Goal: Answer question/provide support: Answer question/provide support

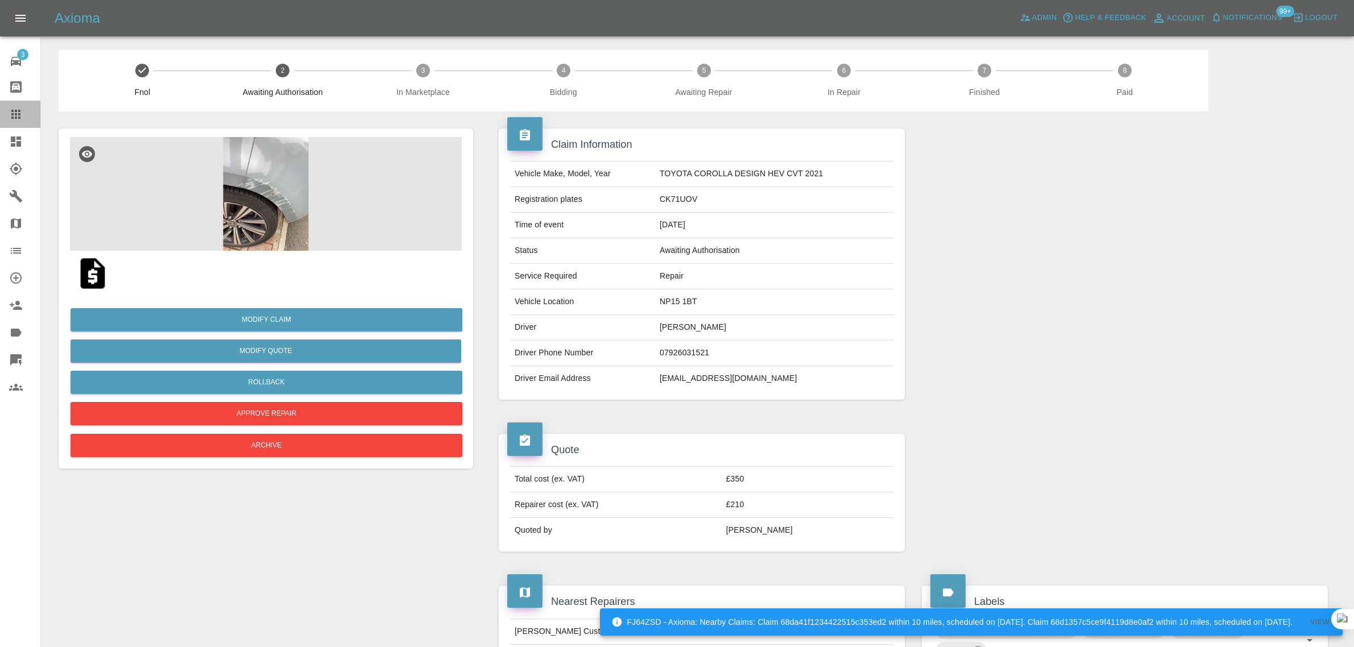
click at [19, 121] on icon at bounding box center [16, 115] width 14 height 14
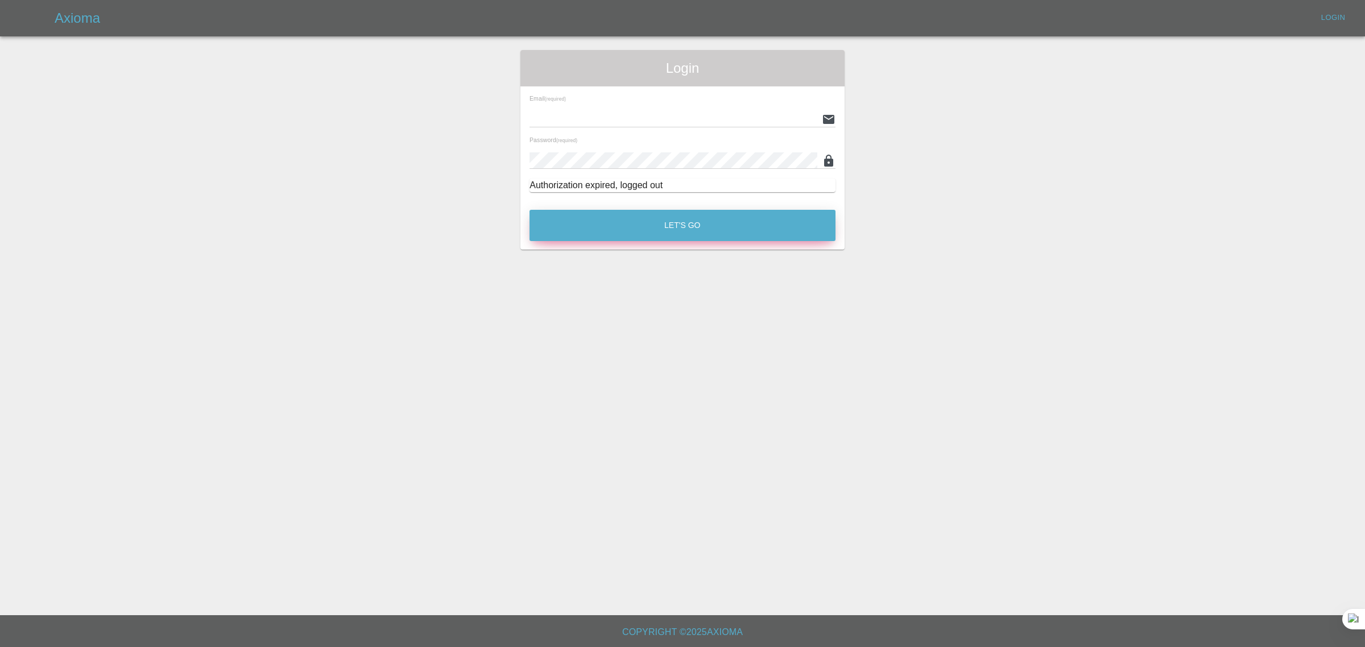
type input "bookkeeping@fifoaccounting.com"
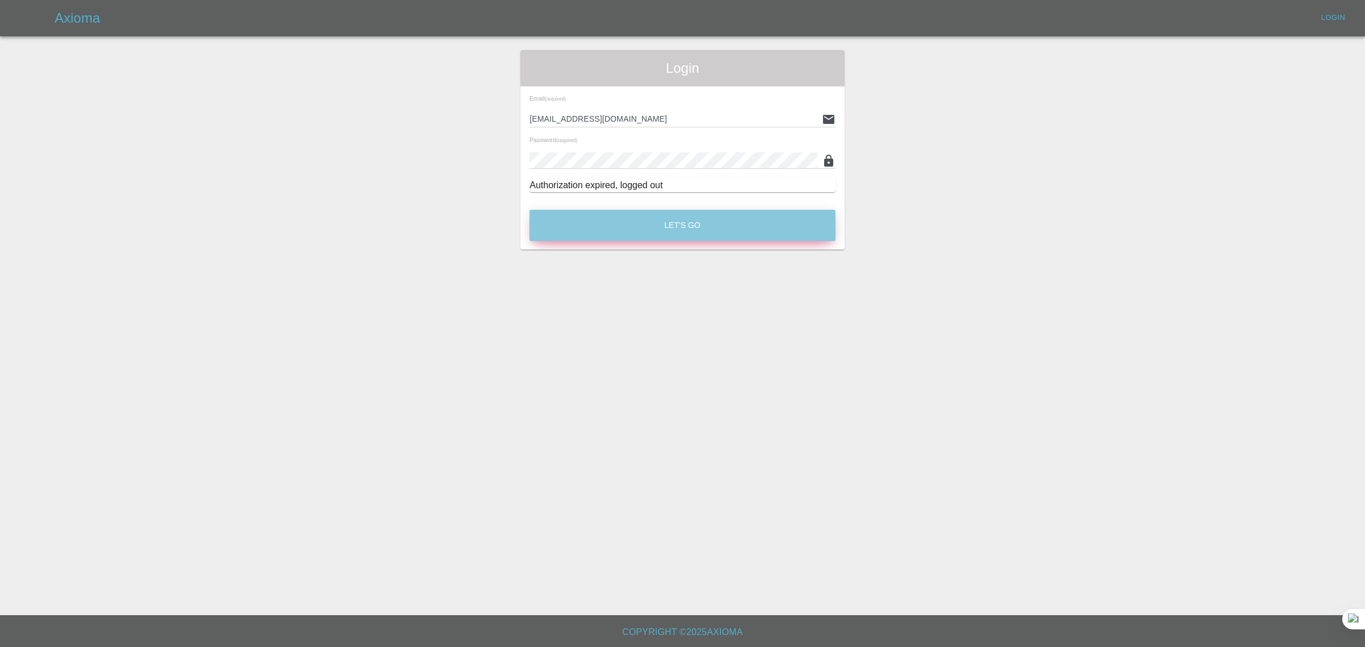
click at [717, 224] on button "Let's Go" at bounding box center [683, 225] width 306 height 31
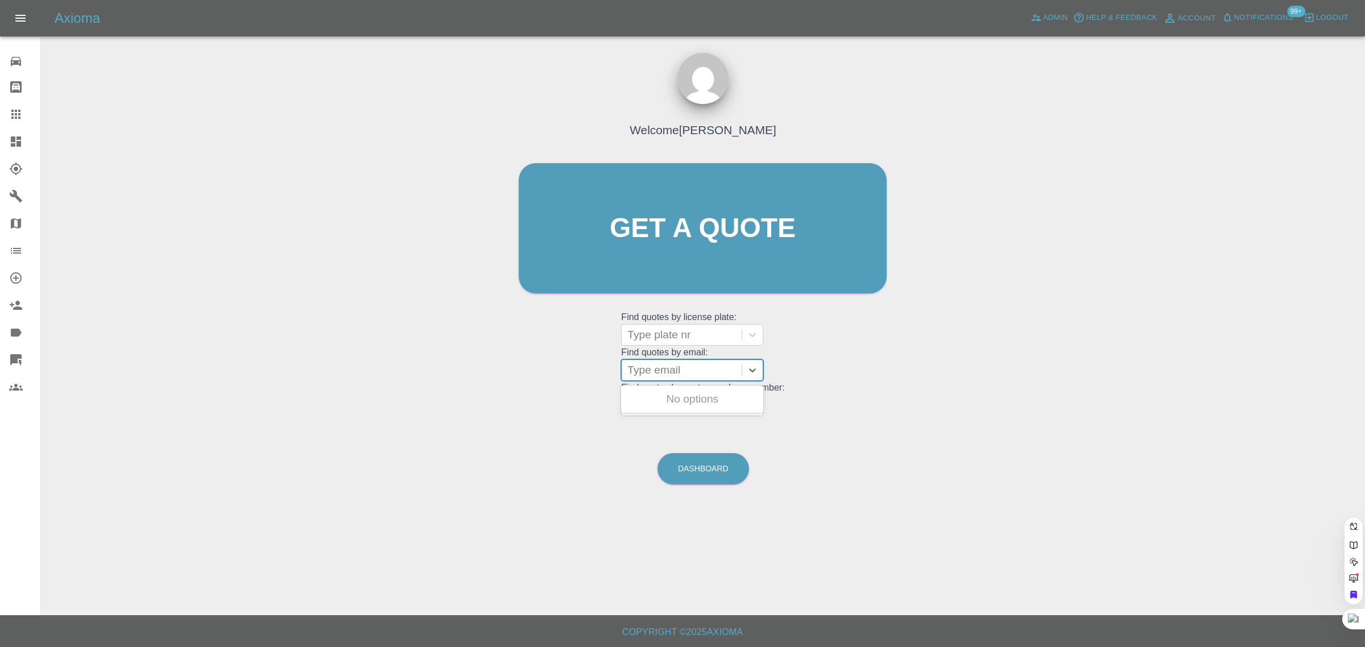
click at [669, 373] on div at bounding box center [681, 370] width 109 height 16
paste input "shashikiran.10@gmail.com"
type input "shashikiran.10@gmail.com"
click at [637, 406] on div "YB67FWJ, Awaiting Authorisation" at bounding box center [692, 406] width 142 height 36
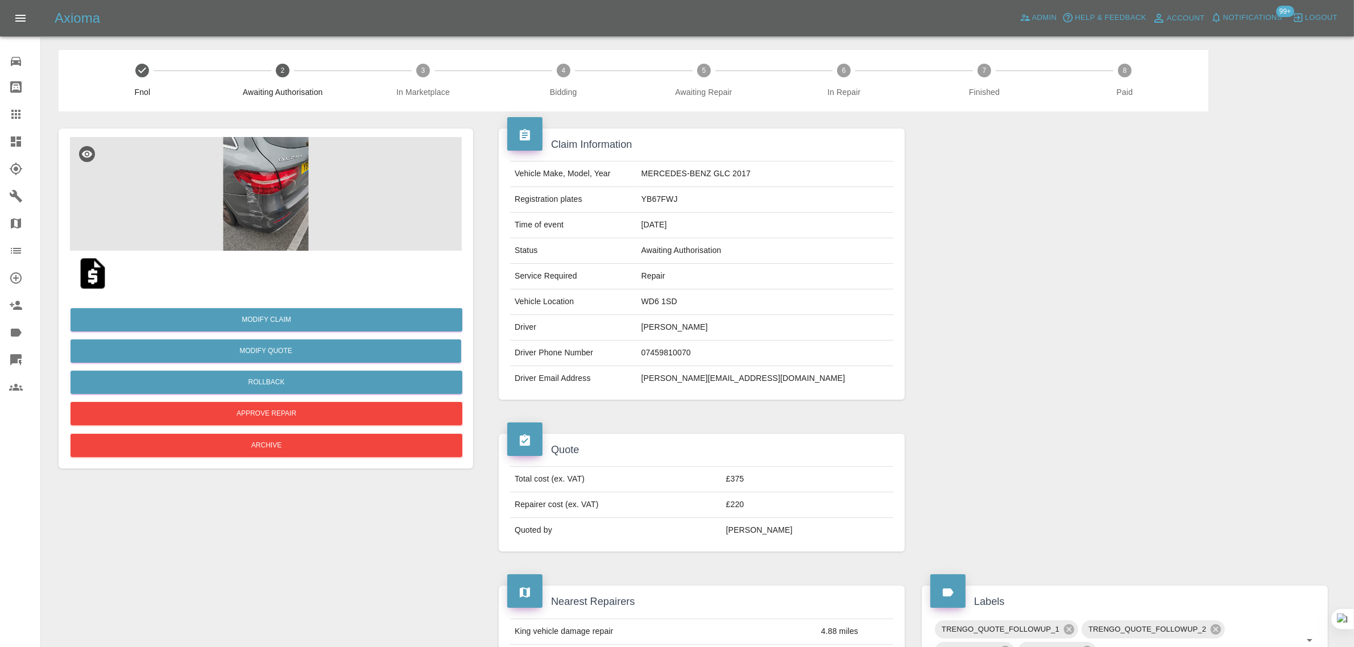
click at [180, 192] on img at bounding box center [266, 194] width 392 height 114
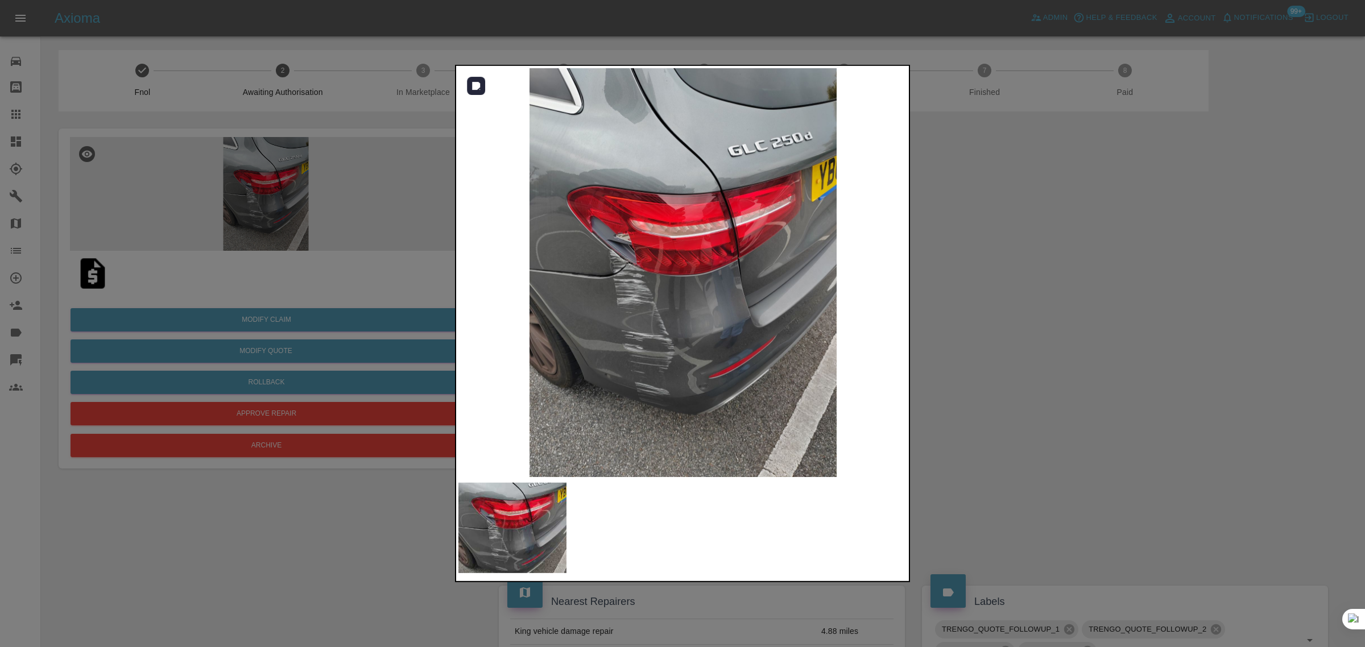
click at [721, 280] on img at bounding box center [682, 272] width 449 height 409
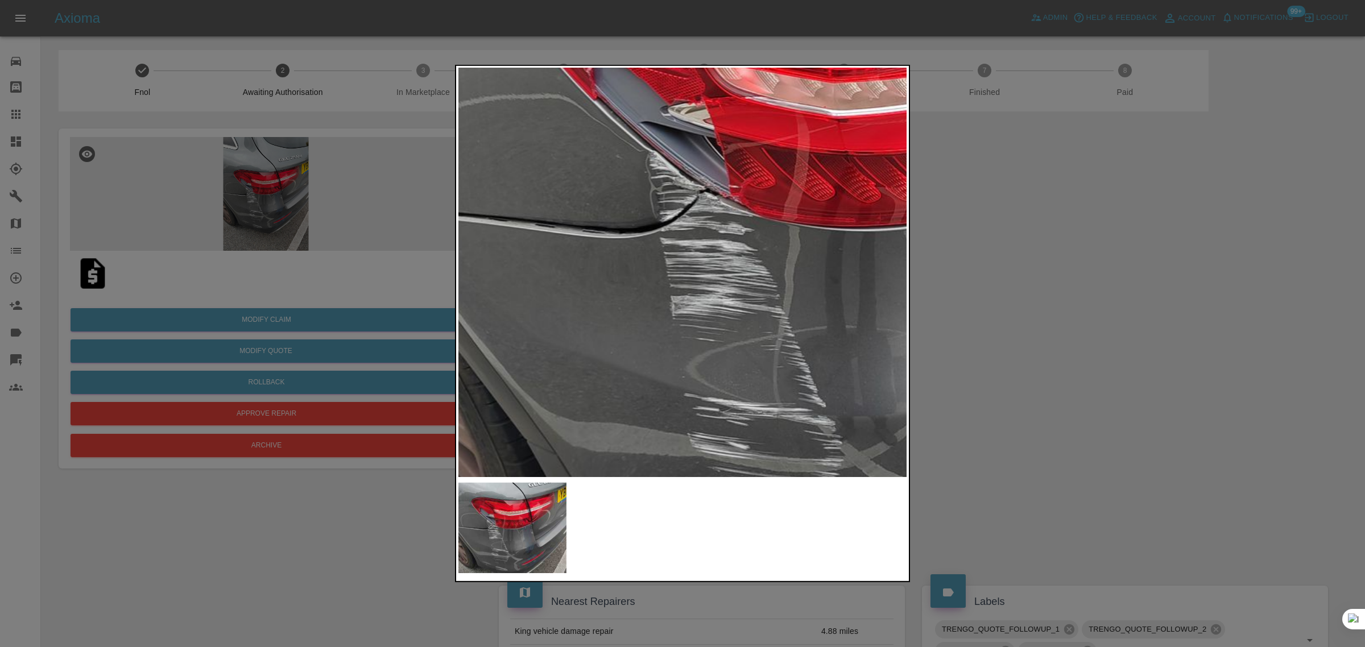
click at [834, 324] on img at bounding box center [869, 219] width 1348 height 1226
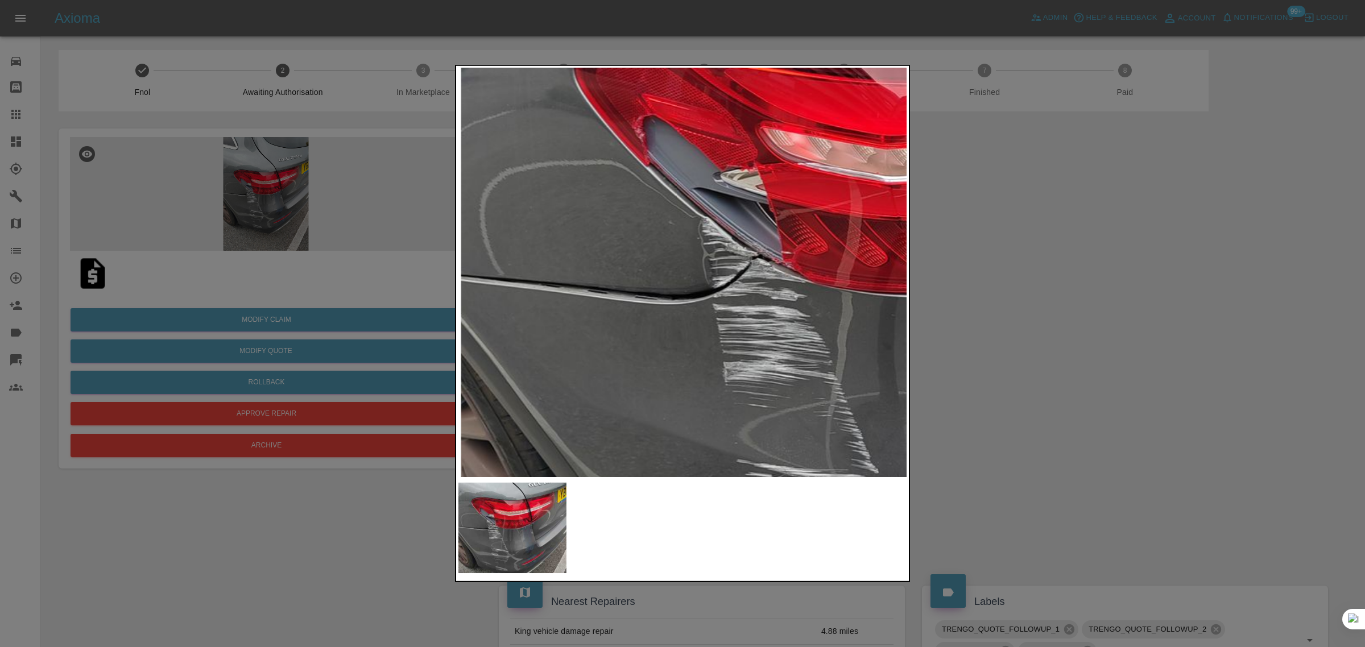
click at [780, 423] on img at bounding box center [921, 286] width 1348 height 1226
click at [726, 234] on img at bounding box center [923, 286] width 1348 height 1226
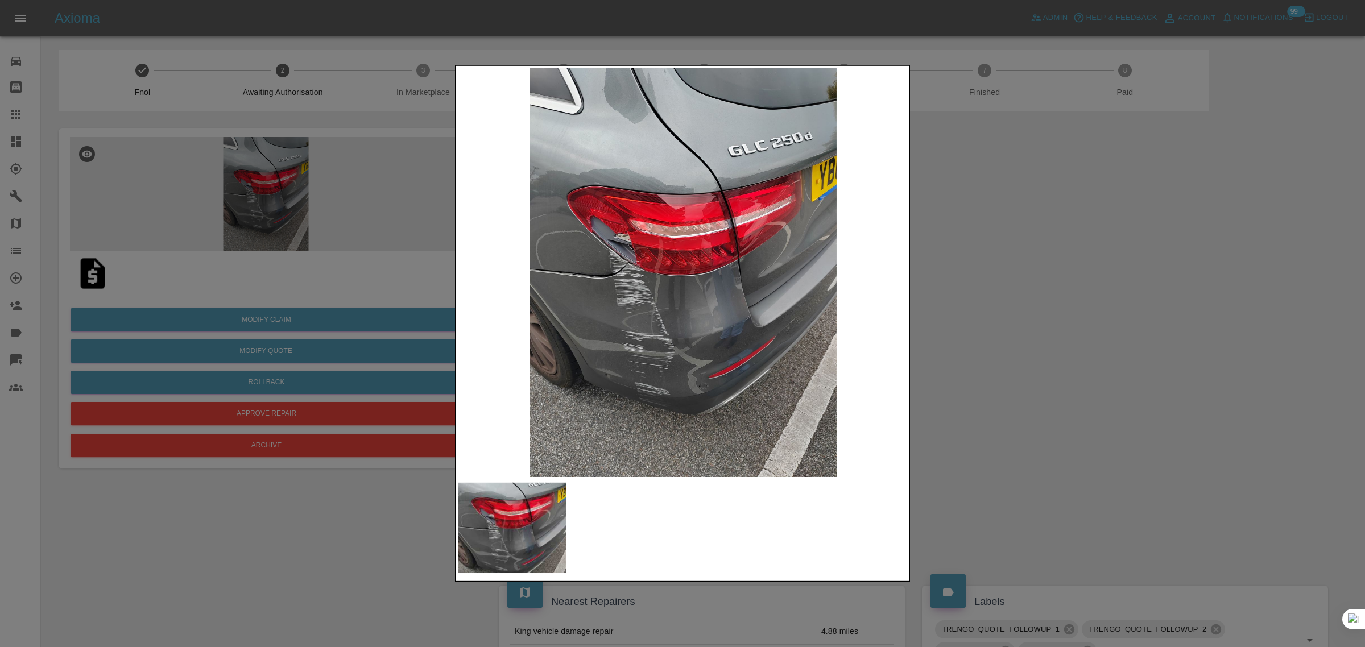
click at [726, 234] on img at bounding box center [682, 272] width 449 height 409
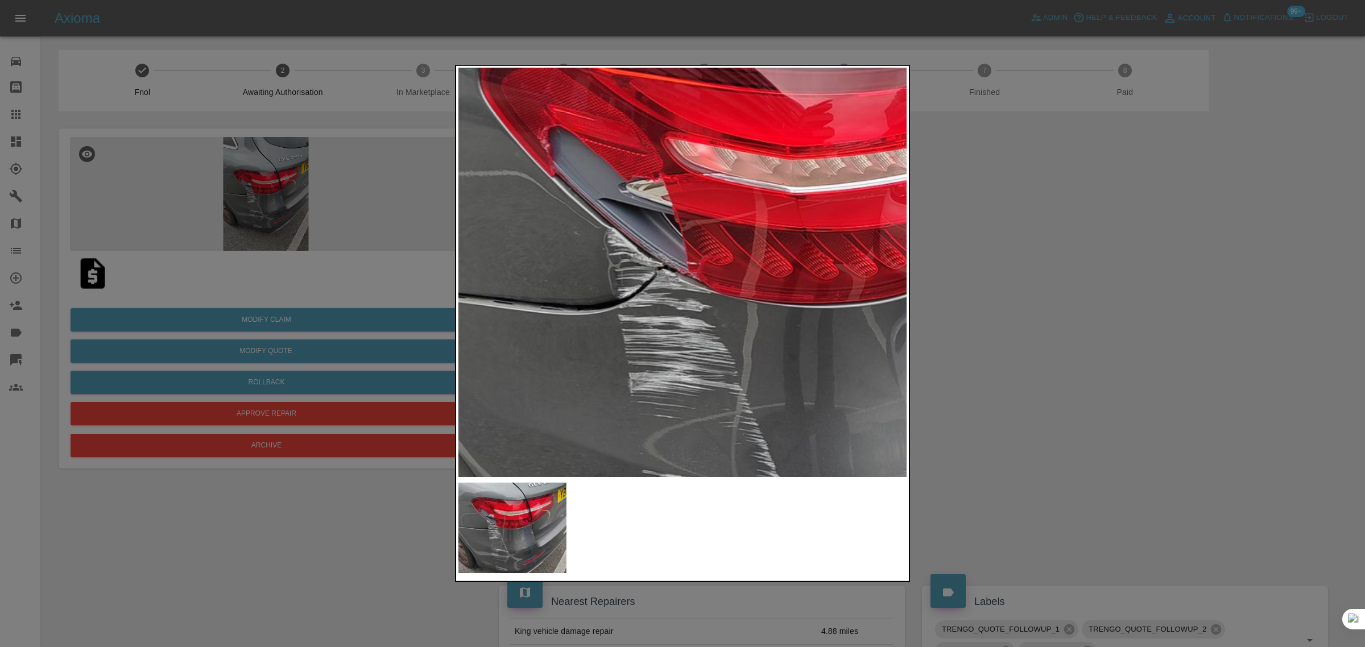
click at [993, 177] on div at bounding box center [682, 323] width 1365 height 647
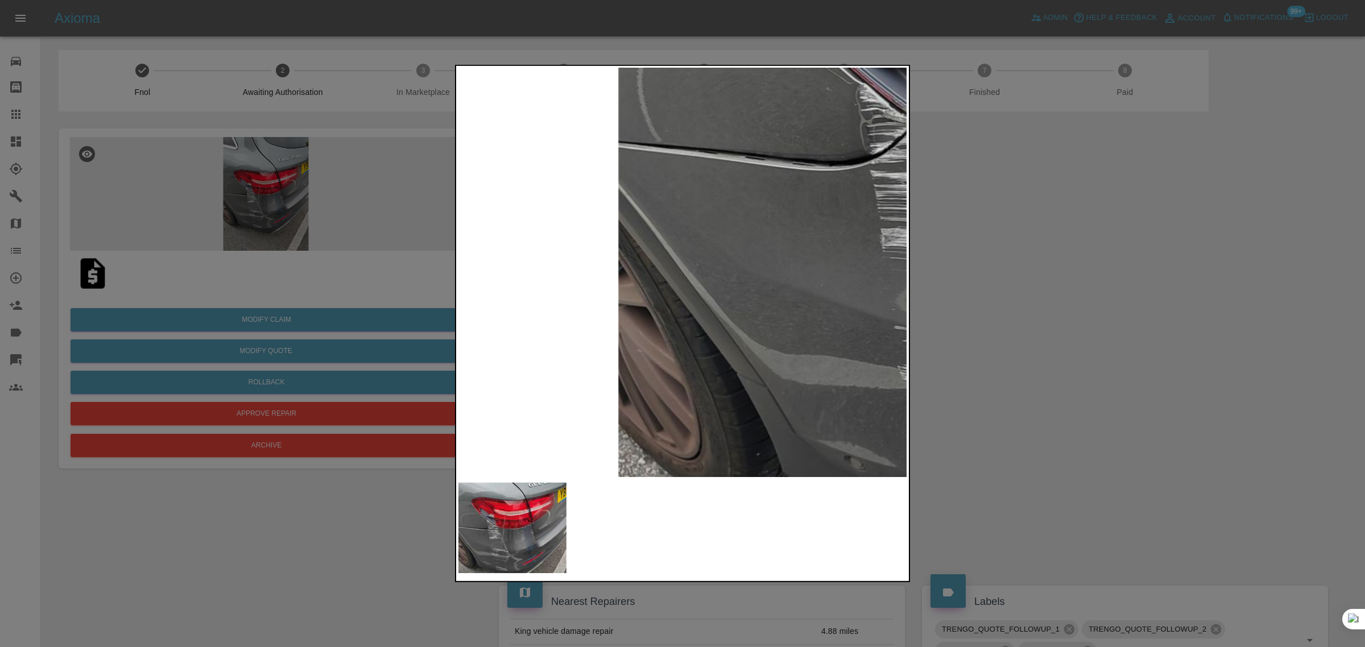
click at [595, 282] on img at bounding box center [1079, 152] width 1348 height 1226
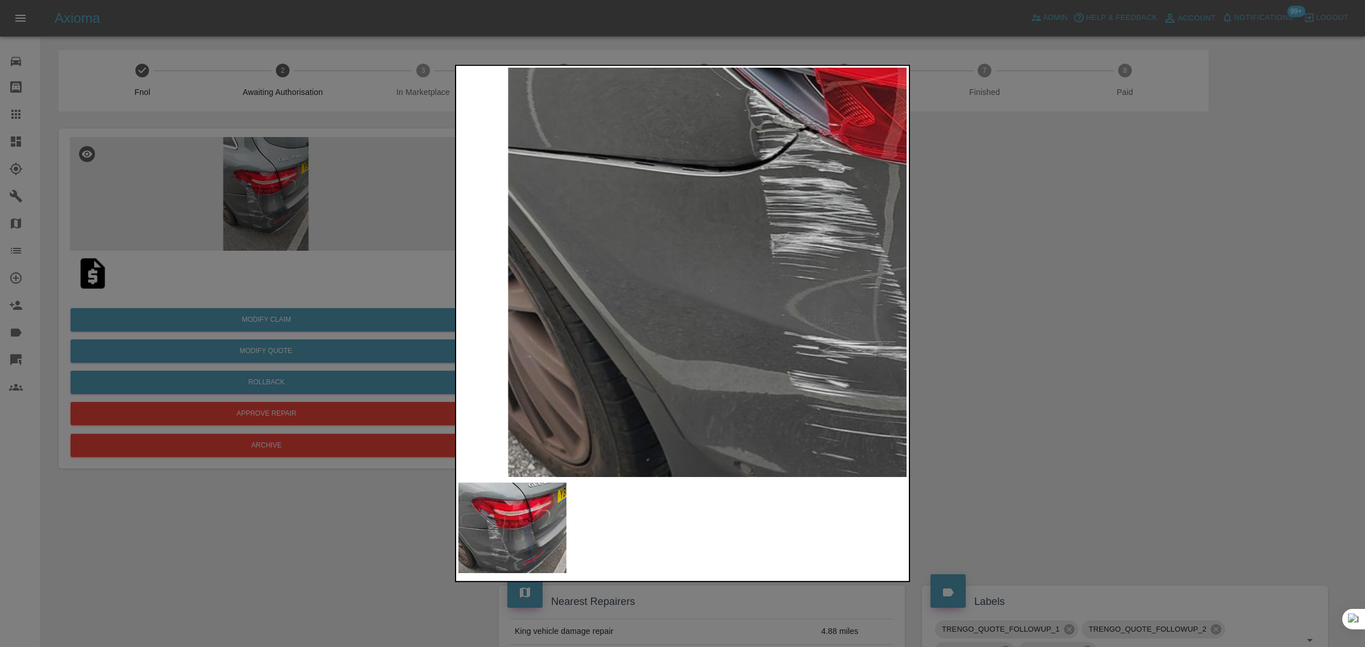
click at [17, 106] on div at bounding box center [682, 323] width 1365 height 647
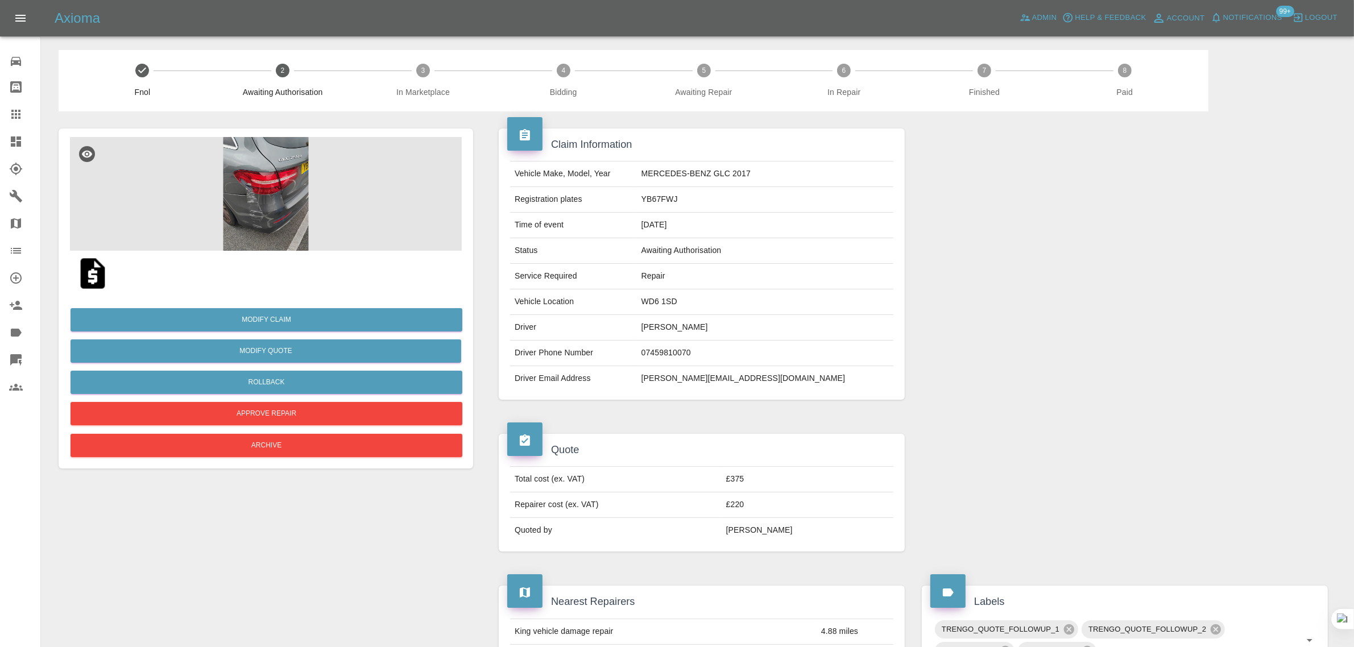
click at [17, 106] on link "Claims" at bounding box center [20, 114] width 40 height 27
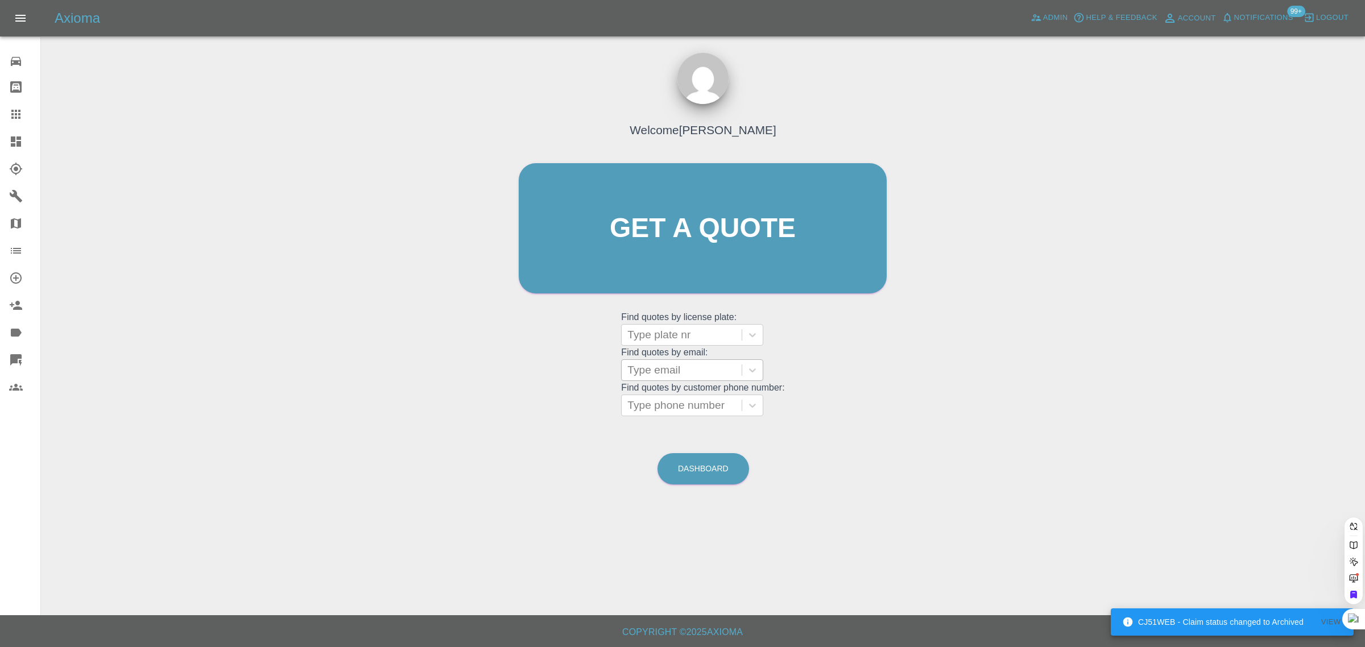
click at [647, 373] on div at bounding box center [681, 370] width 109 height 16
paste input "john.haynes77@gmail.com"
type input "john.haynes77@gmail.com"
click at [654, 399] on div "WP70 ZSJ, Awaiting Repair" at bounding box center [692, 406] width 142 height 36
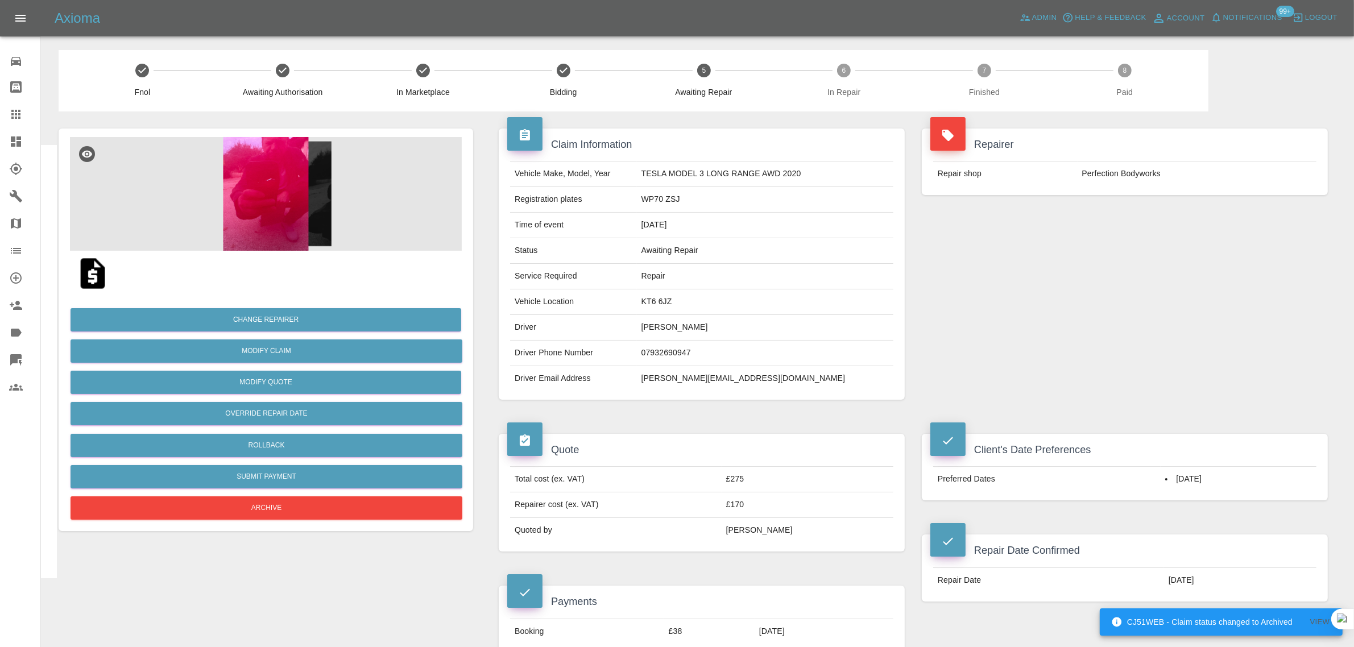
click at [15, 112] on icon at bounding box center [16, 115] width 14 height 14
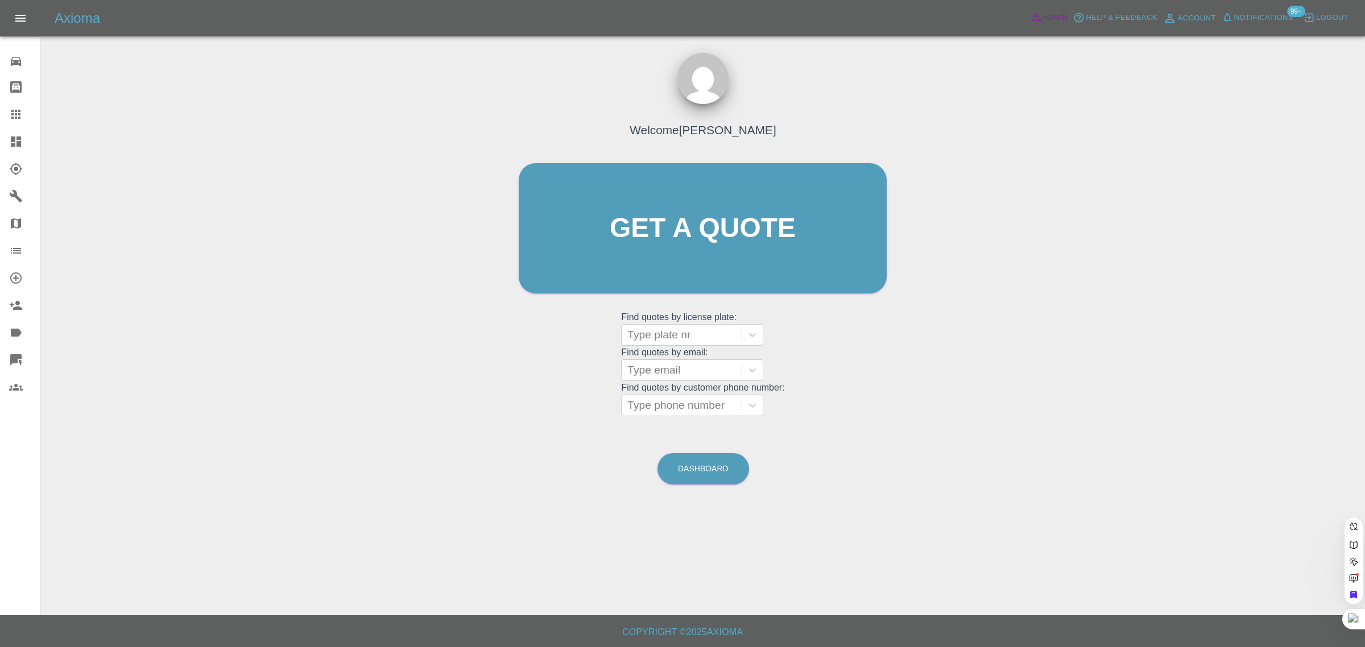
click at [1042, 16] on icon at bounding box center [1036, 17] width 11 height 11
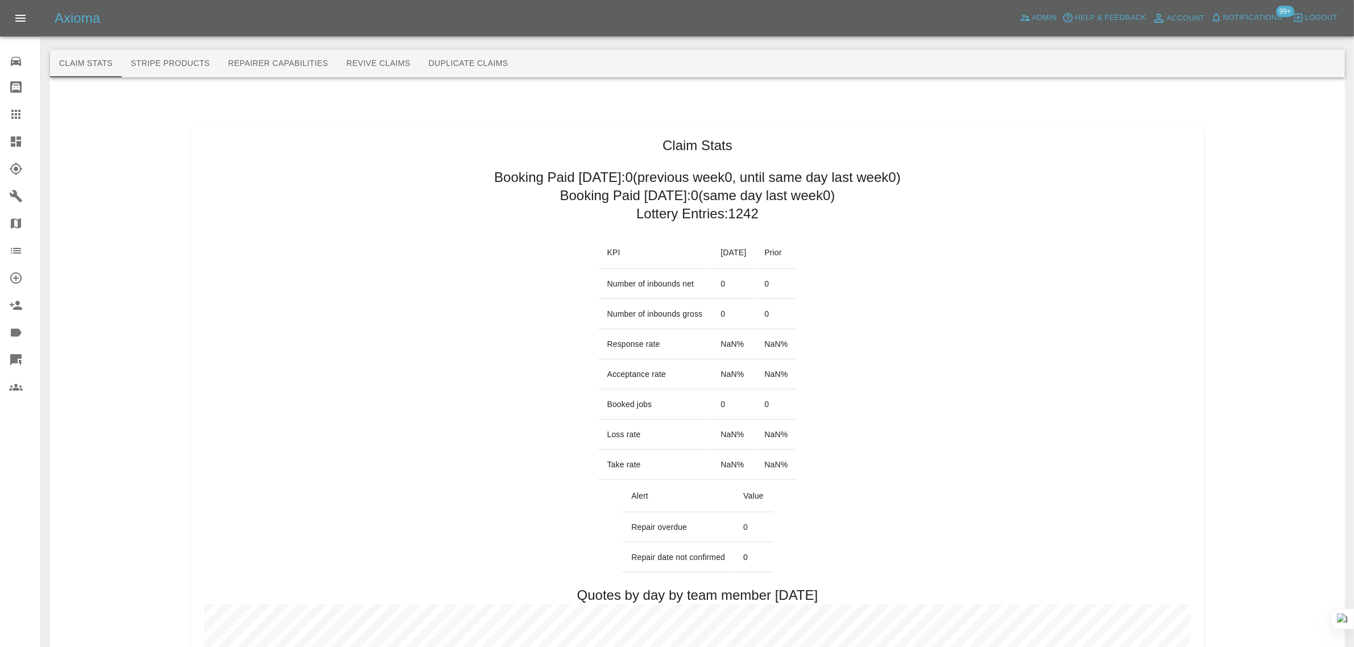
click at [382, 59] on button "Revive Claims" at bounding box center [378, 63] width 82 height 27
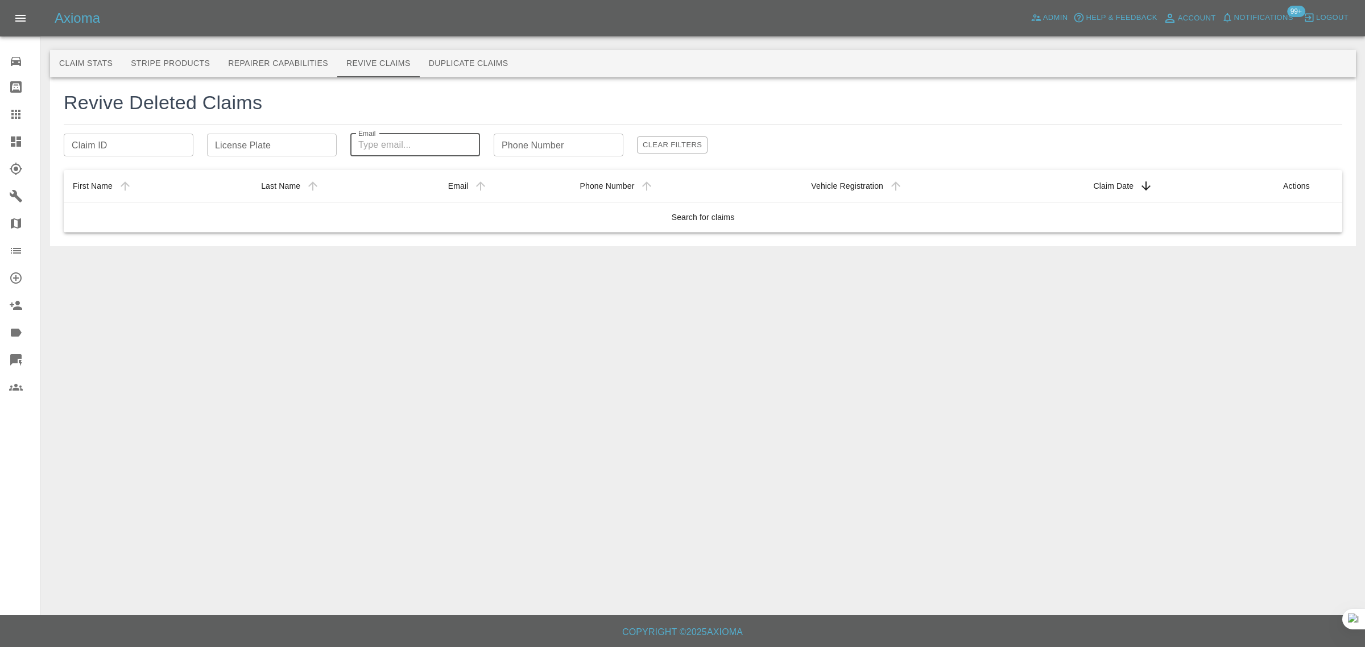
click at [377, 141] on input "Email" at bounding box center [415, 145] width 130 height 23
paste input "chris@wane.me.uk"
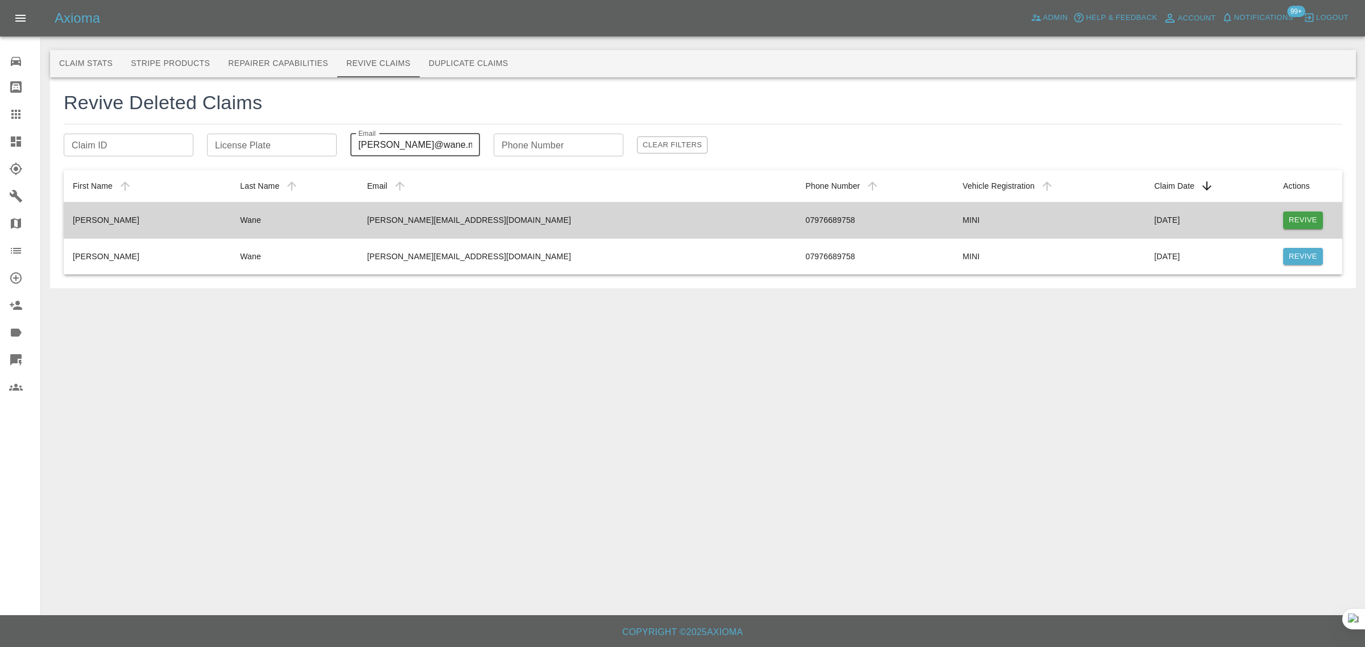
type input "chris@wane.me.u"
click at [1307, 221] on button "Revive" at bounding box center [1303, 221] width 40 height 18
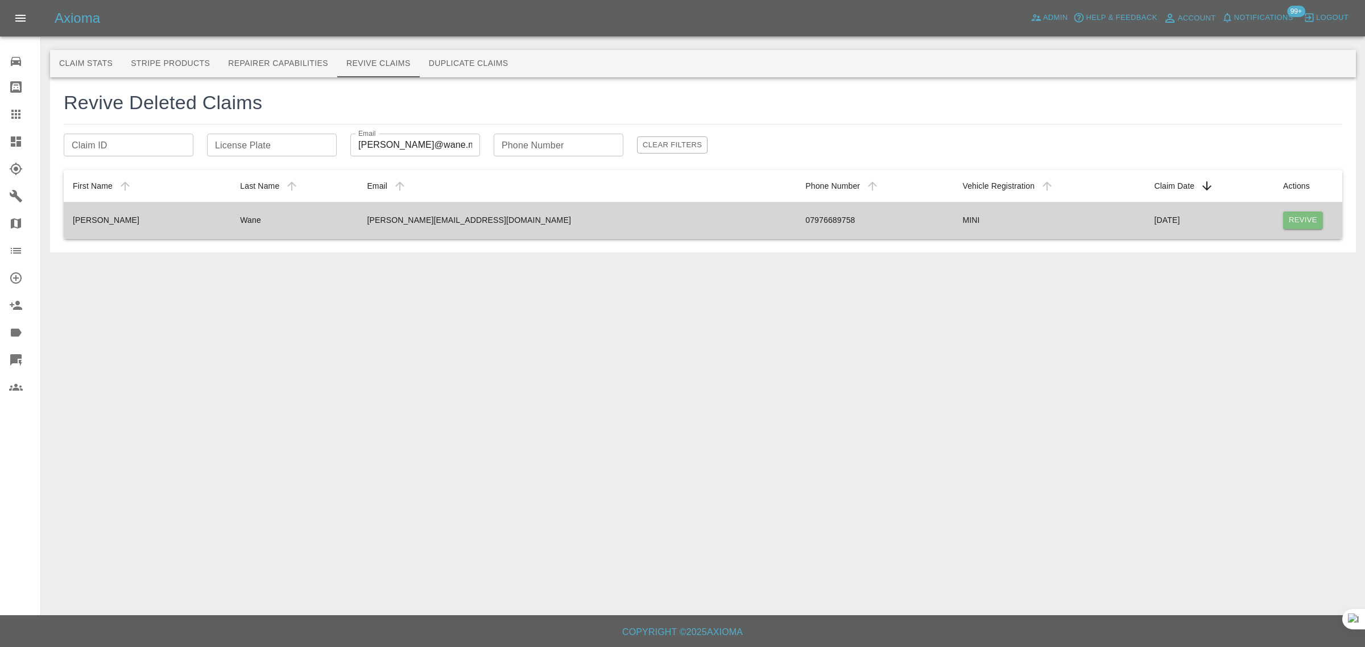
click at [1302, 217] on button "Revive" at bounding box center [1303, 221] width 40 height 18
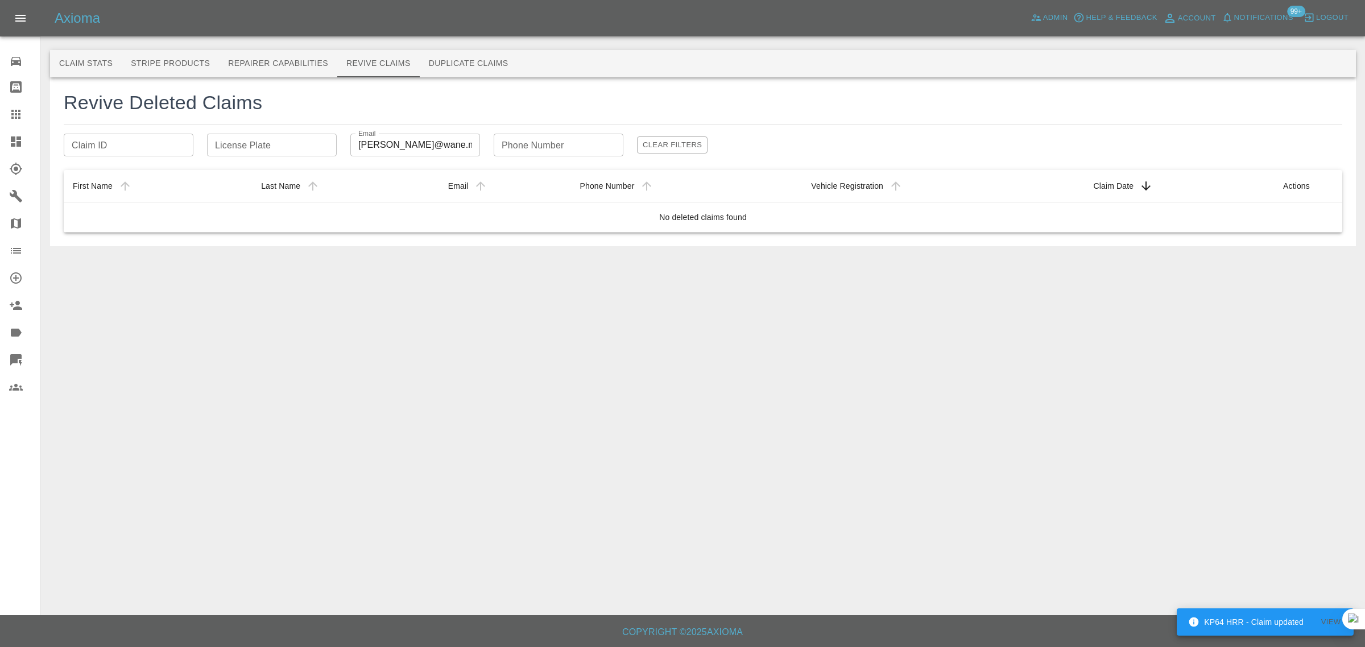
drag, startPoint x: 23, startPoint y: 110, endPoint x: 357, endPoint y: 246, distance: 360.0
click at [22, 111] on div at bounding box center [25, 115] width 32 height 14
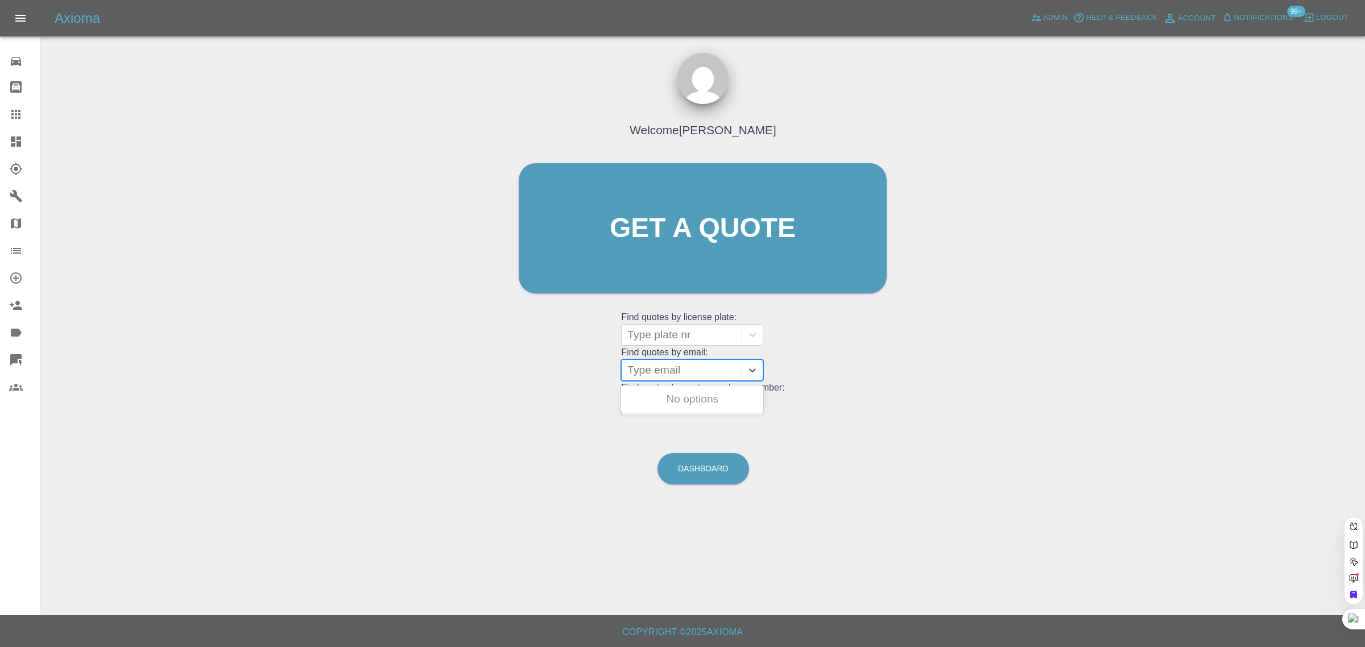
click at [660, 367] on div at bounding box center [681, 370] width 109 height 16
paste input "sonyadasilva1@gmail.com"
type input "sonyadasilva1@gmail.com"
click at [684, 404] on div "AJ16FFS, Awaiting Repair" at bounding box center [692, 399] width 142 height 23
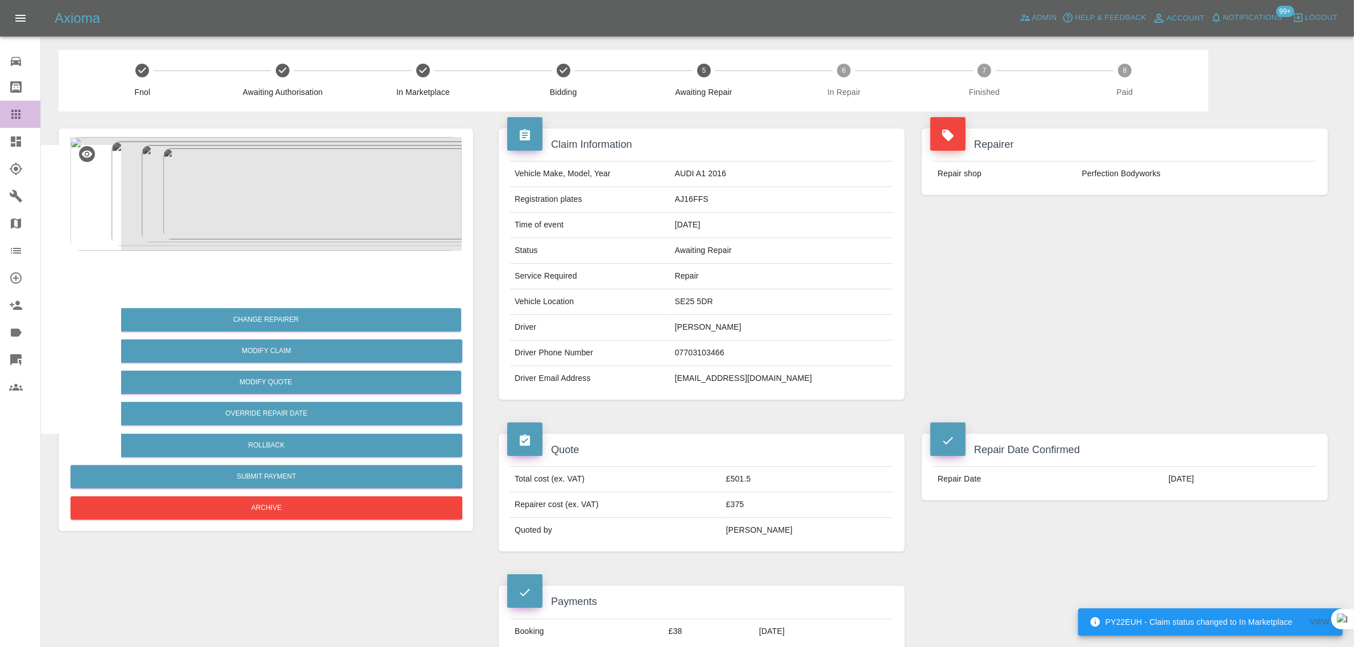
click at [24, 111] on div at bounding box center [25, 115] width 32 height 14
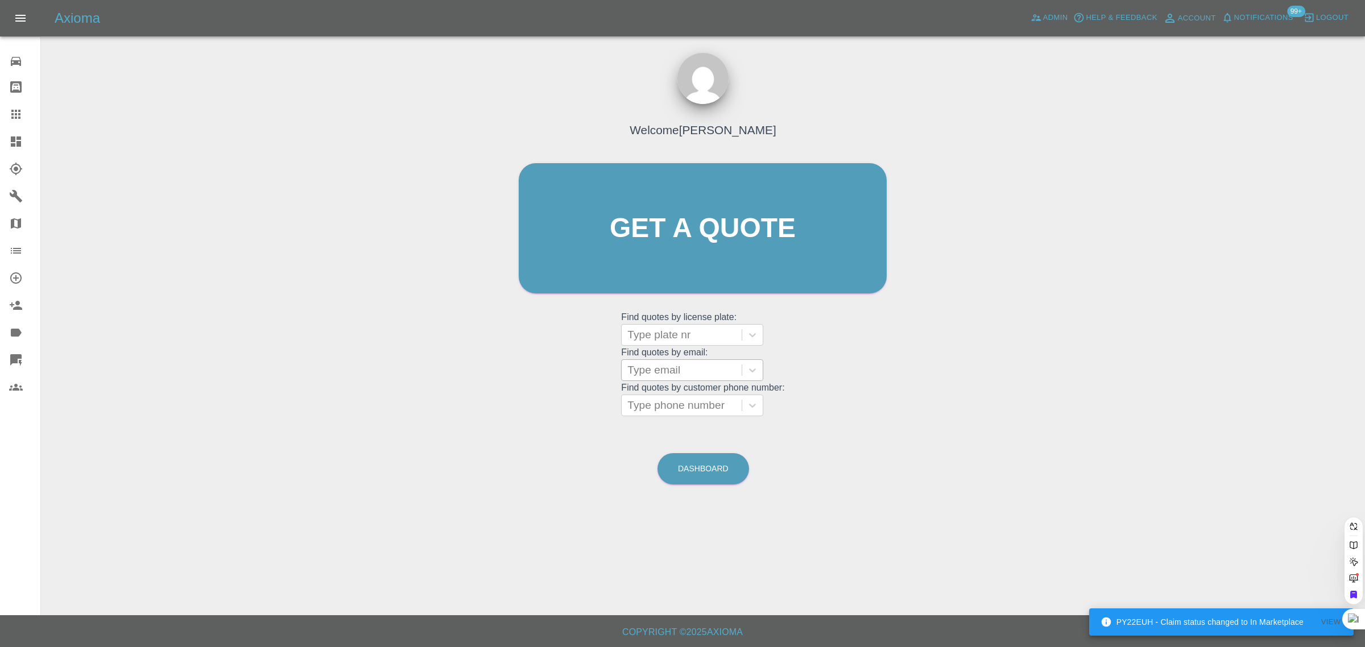
click at [681, 374] on div at bounding box center [681, 370] width 109 height 16
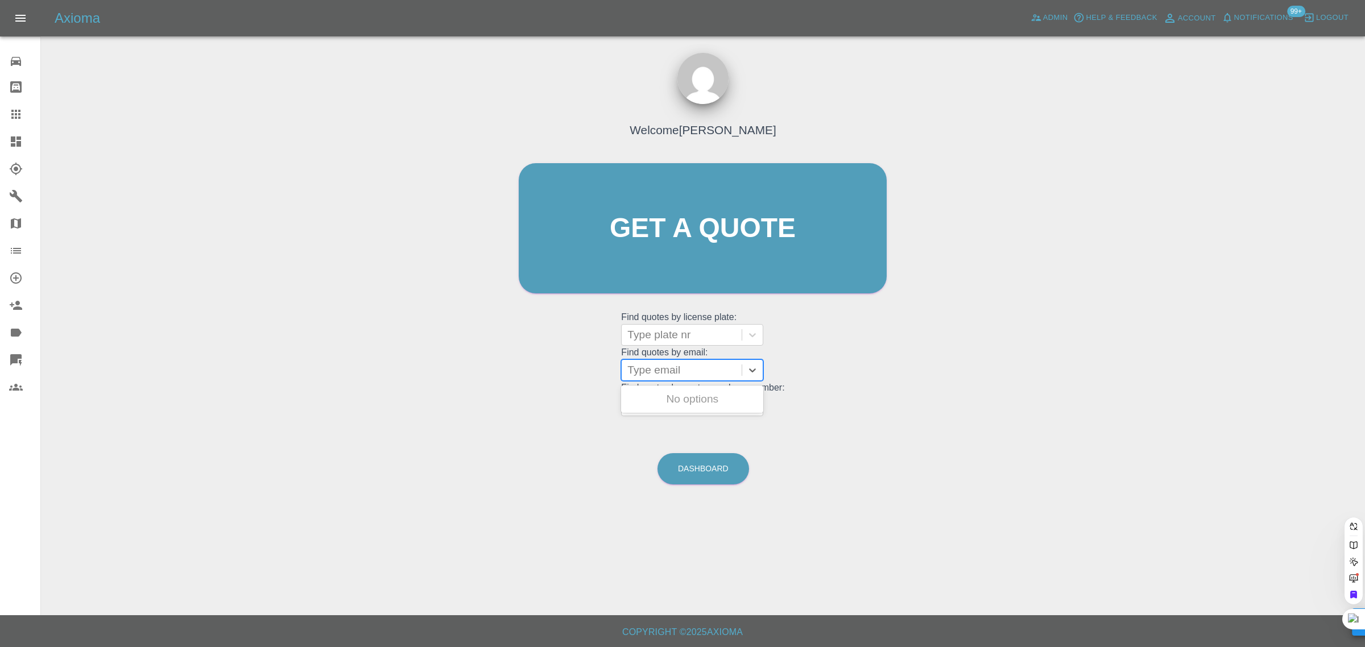
paste input "nykpremaraj@yahoo.co.uk"
type input "nykpremaraj@yahoo.co.uk"
click at [672, 407] on div "CF18KMY, Awaiting Repair" at bounding box center [692, 406] width 142 height 36
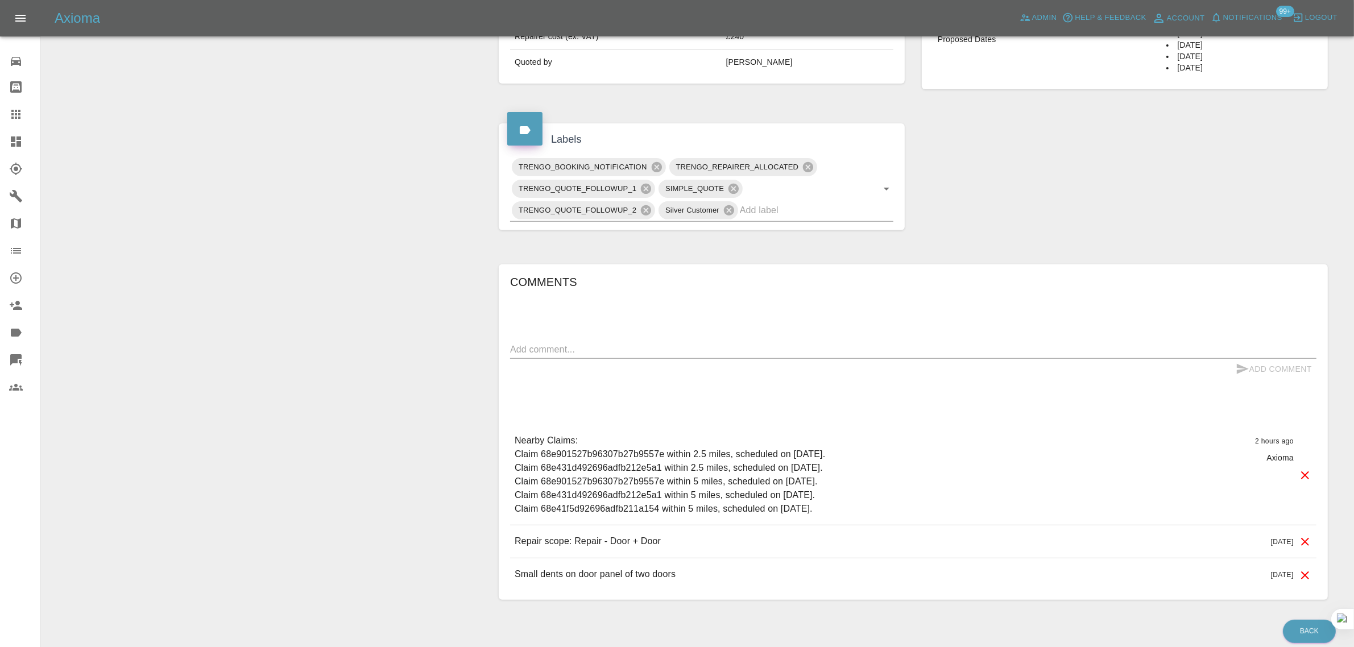
scroll to position [514, 0]
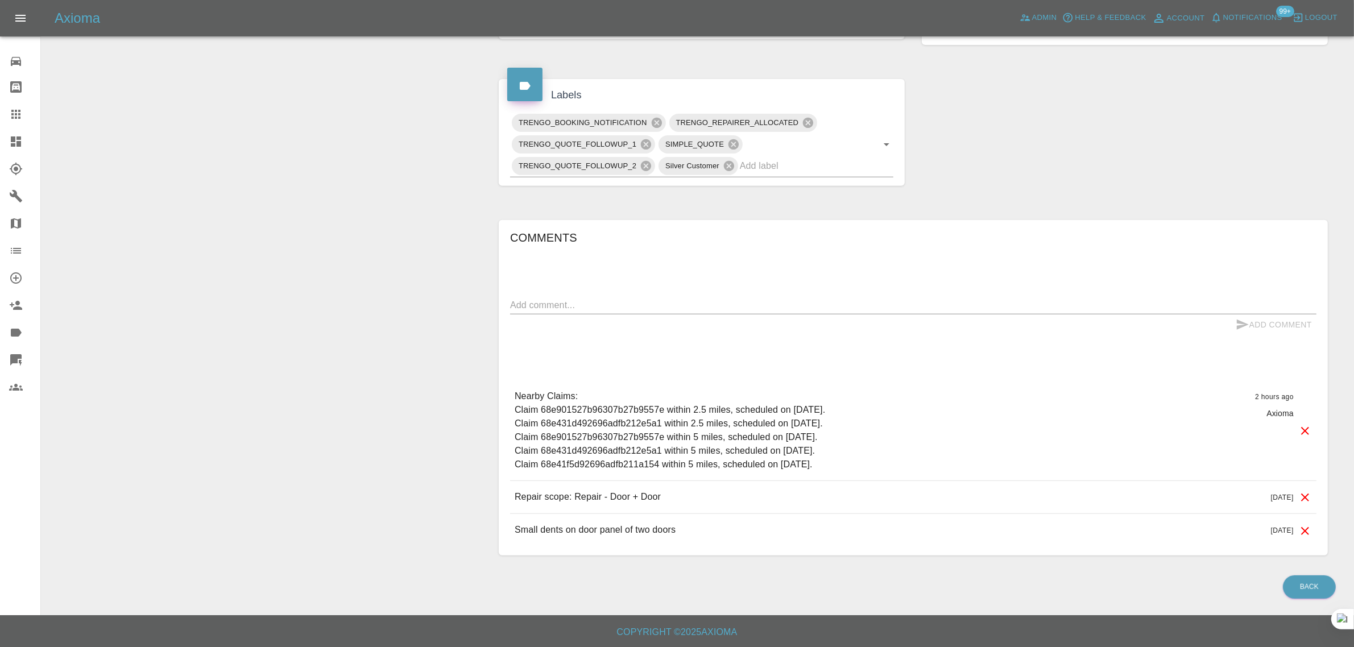
click at [709, 308] on textarea at bounding box center [913, 305] width 807 height 13
paste textarea "I can not see any dates/the box to tick to receive call back Can somebody call …"
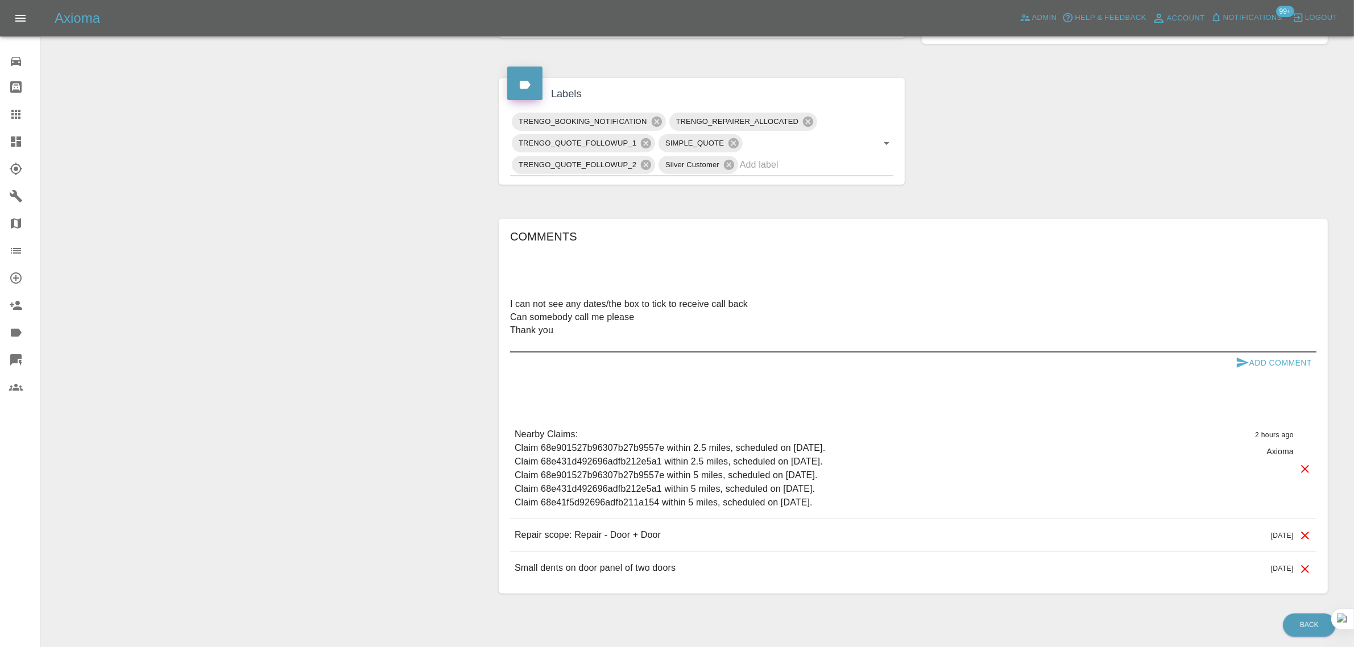
type textarea "I can not see any dates/the box to tick to receive call back Can somebody call …"
click at [1284, 359] on button "Add Comment" at bounding box center [1274, 363] width 85 height 21
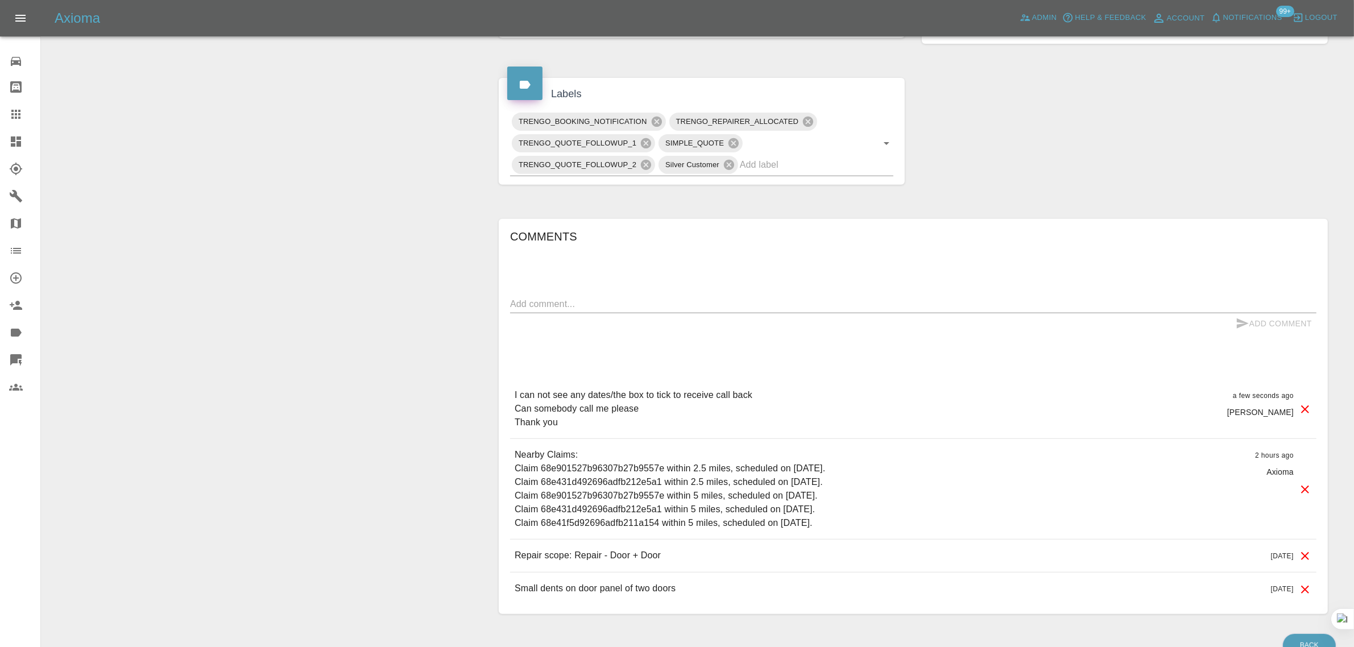
scroll to position [300, 0]
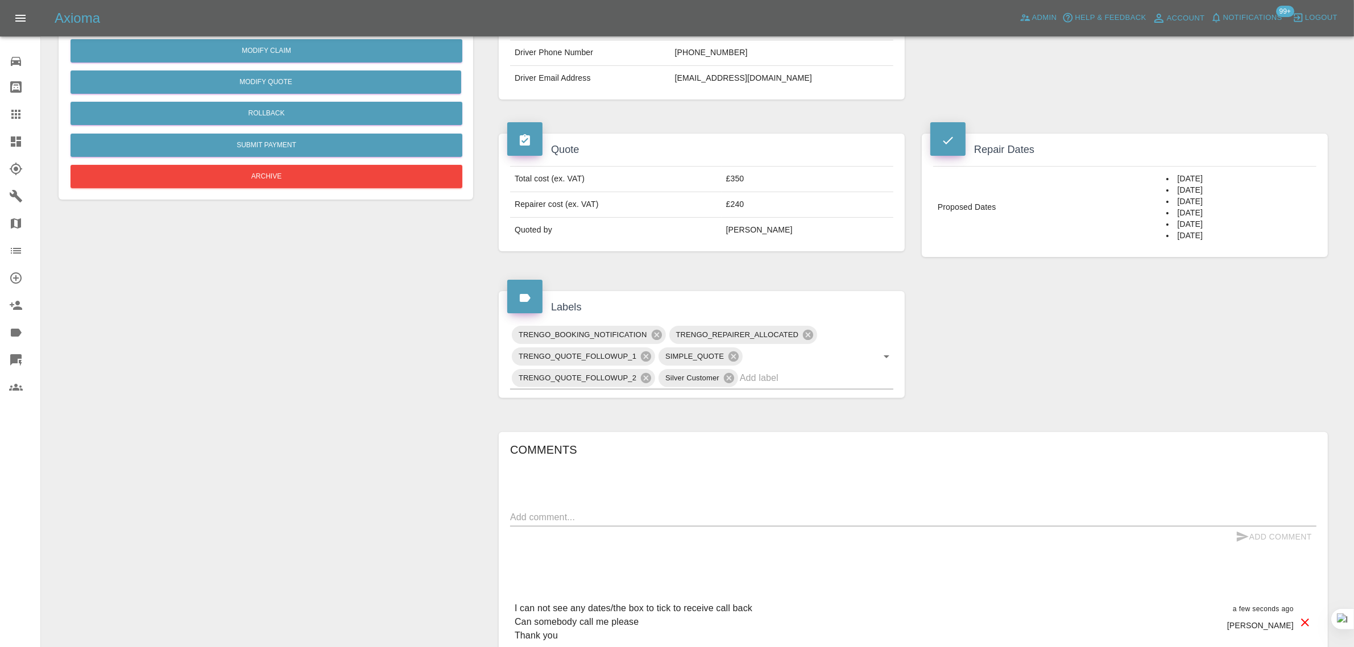
click at [11, 109] on icon at bounding box center [16, 115] width 14 height 14
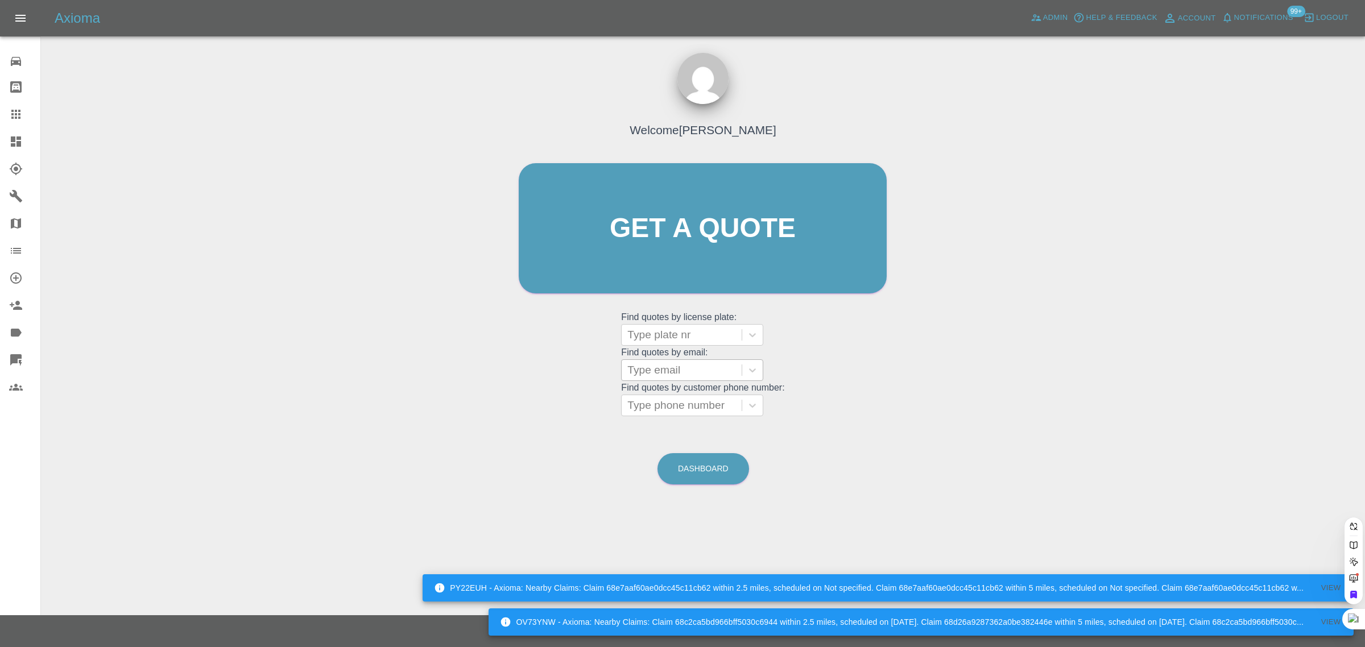
click at [687, 371] on div at bounding box center [681, 370] width 109 height 16
paste input "jeffd1961@mail.com"
type input "jeffd1961@mail.co"
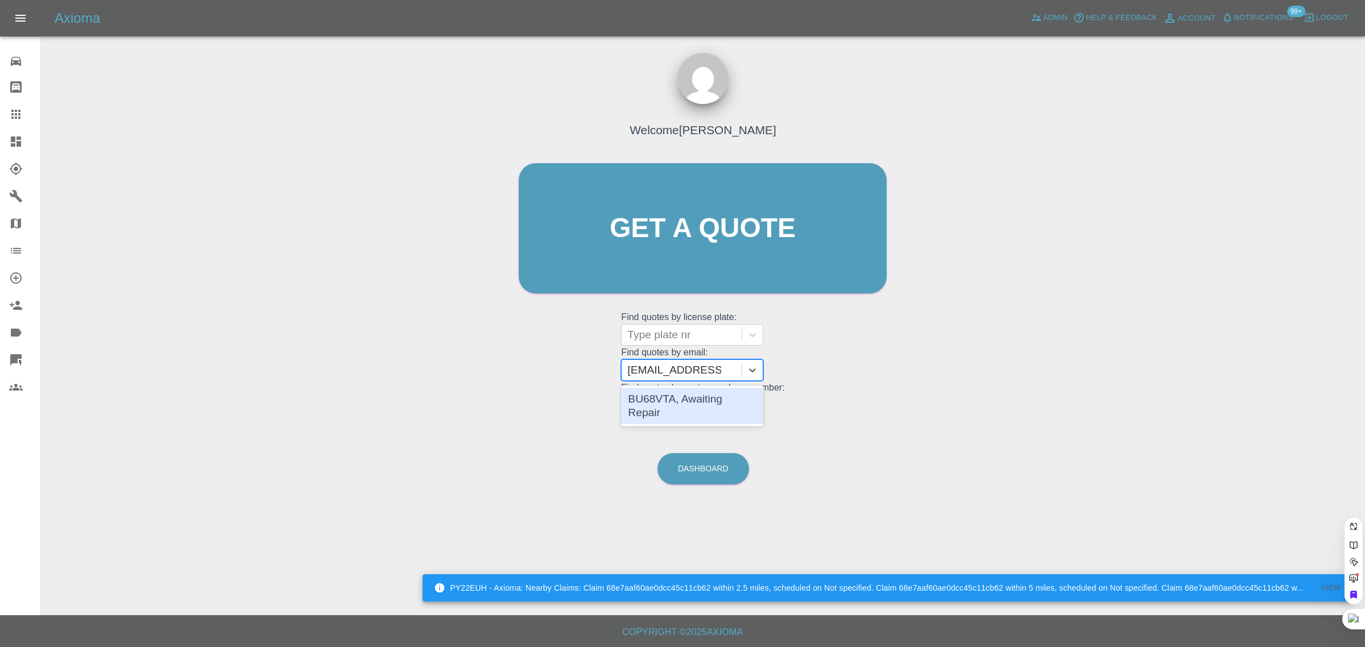
click at [734, 405] on div "BU68VTA, Awaiting Repair" at bounding box center [692, 406] width 142 height 36
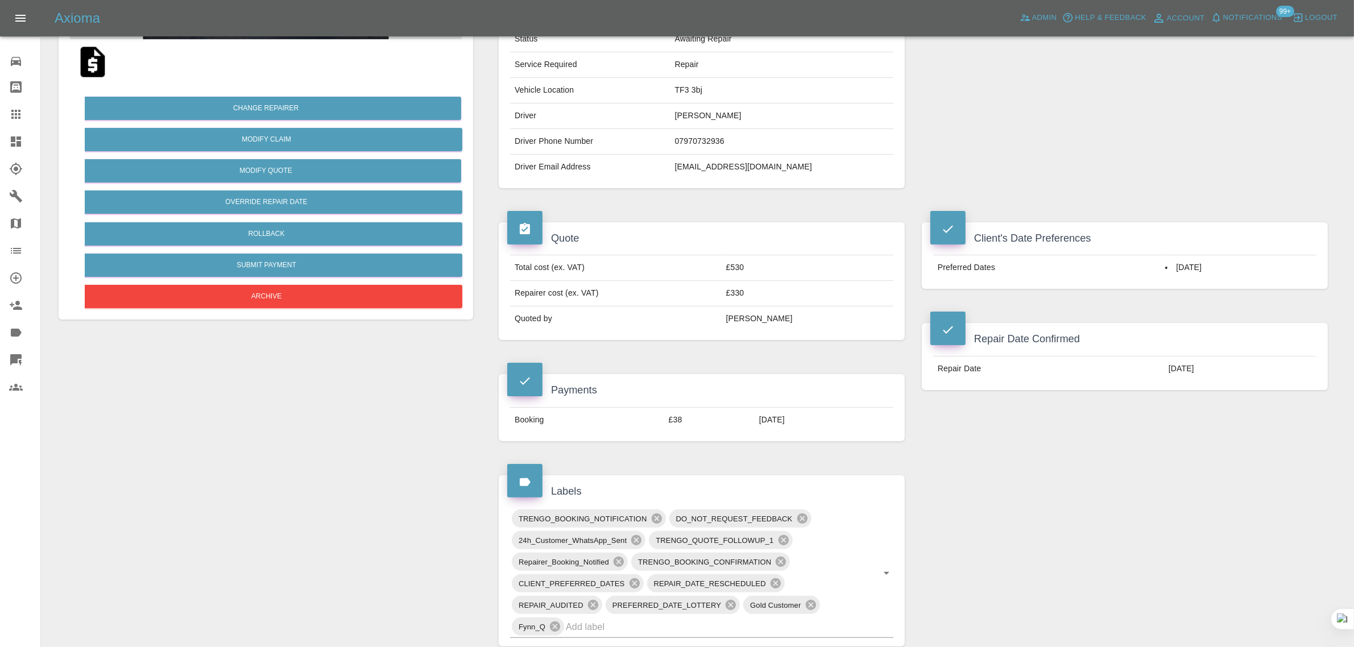
scroll to position [142, 0]
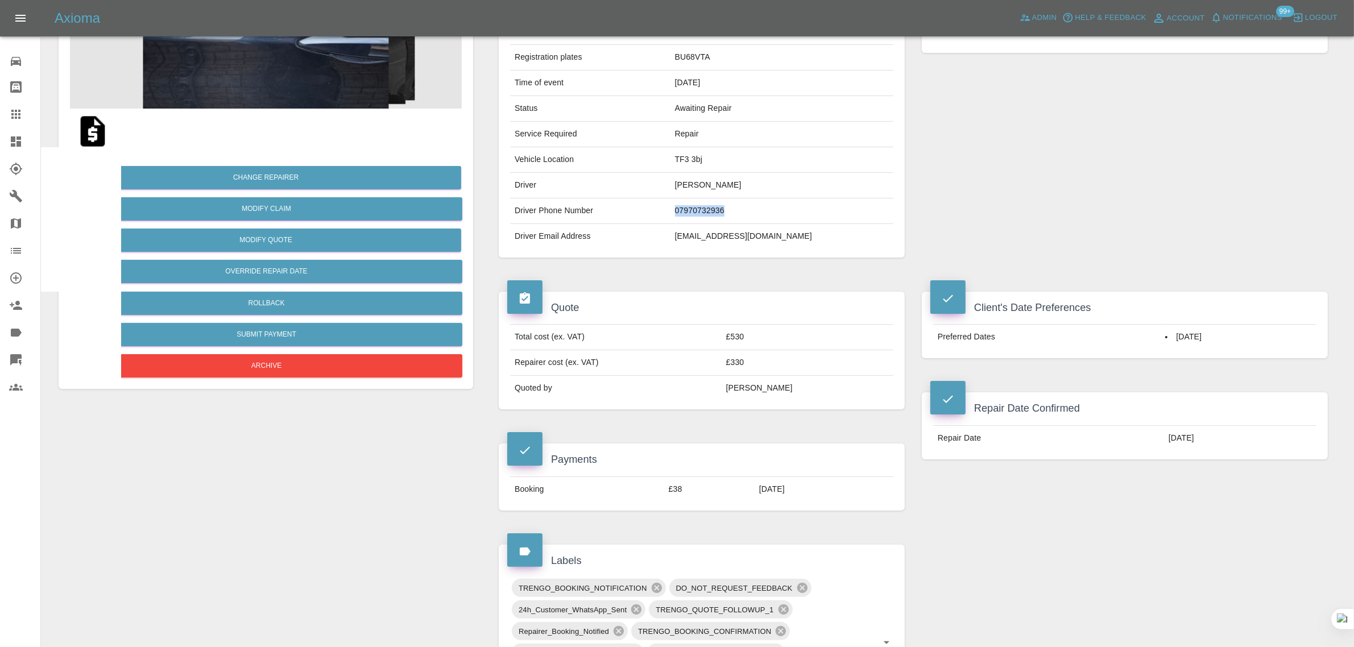
drag, startPoint x: 723, startPoint y: 217, endPoint x: 808, endPoint y: 217, distance: 85.3
click at [808, 217] on td "07970732936" at bounding box center [782, 212] width 223 height 26
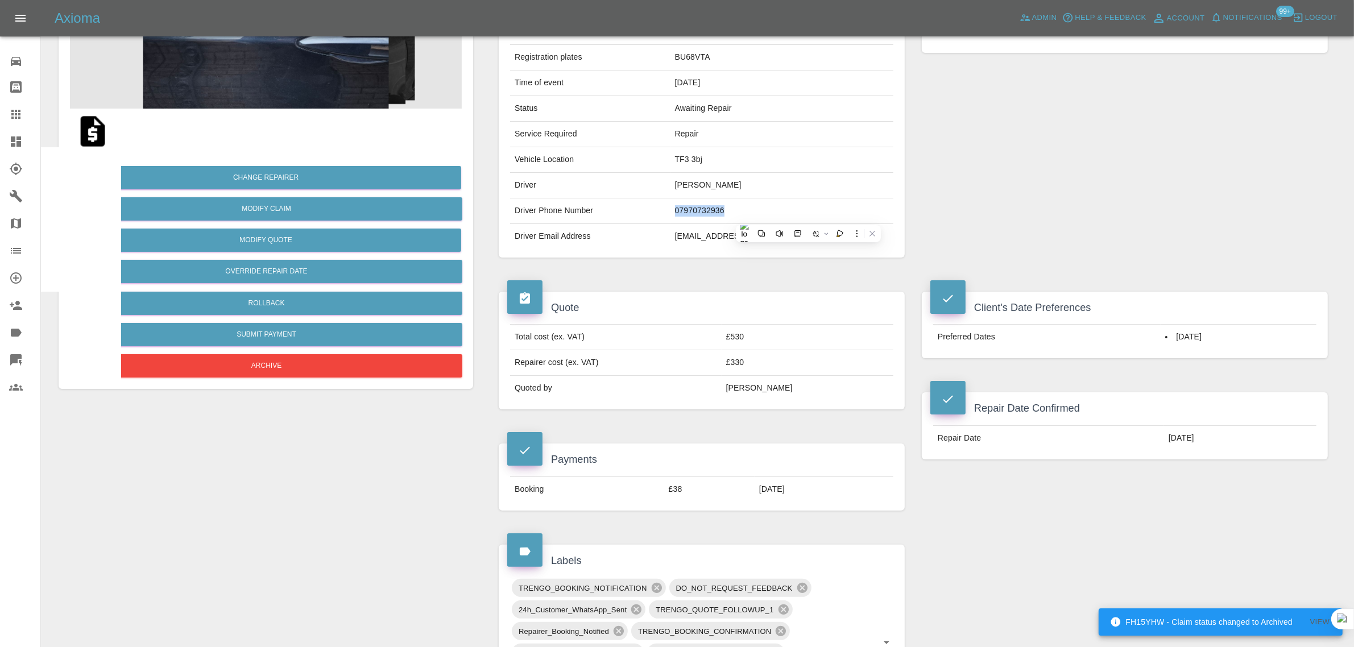
click at [20, 114] on icon at bounding box center [16, 115] width 14 height 14
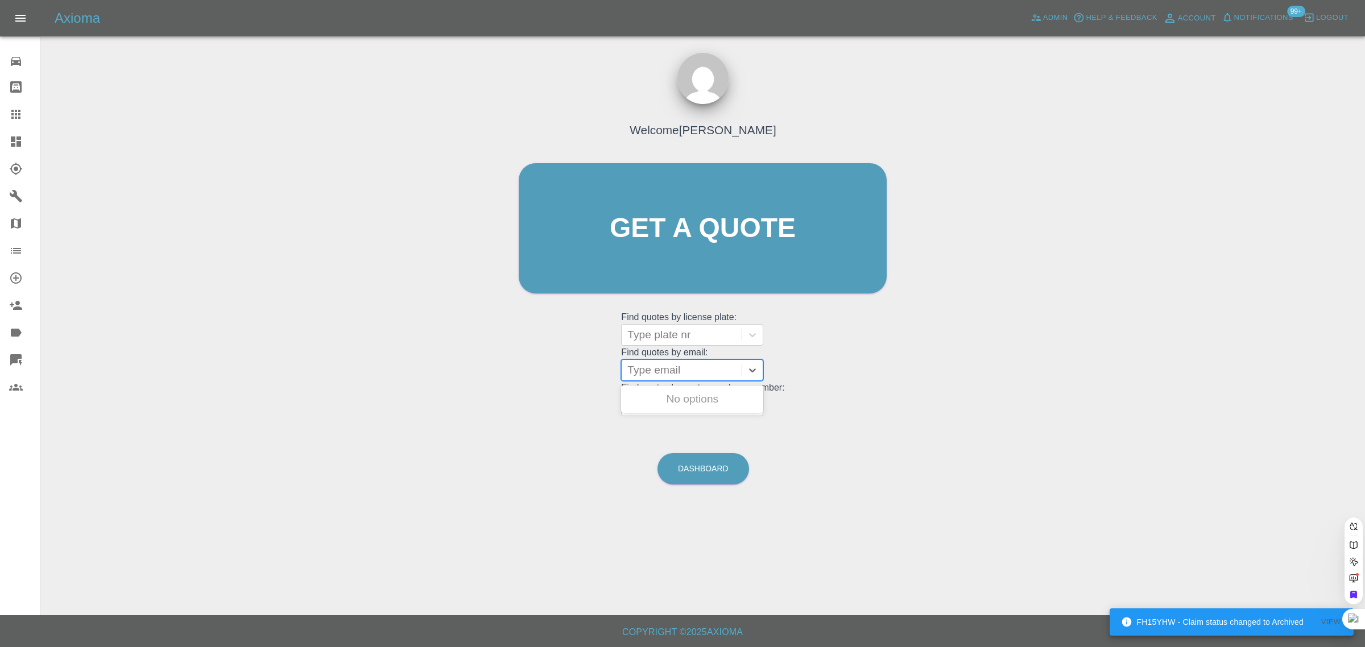
click at [704, 373] on div at bounding box center [681, 370] width 109 height 16
paste input "billhinchliffe@aol.com"
type input "billhinchliffe@aol.co"
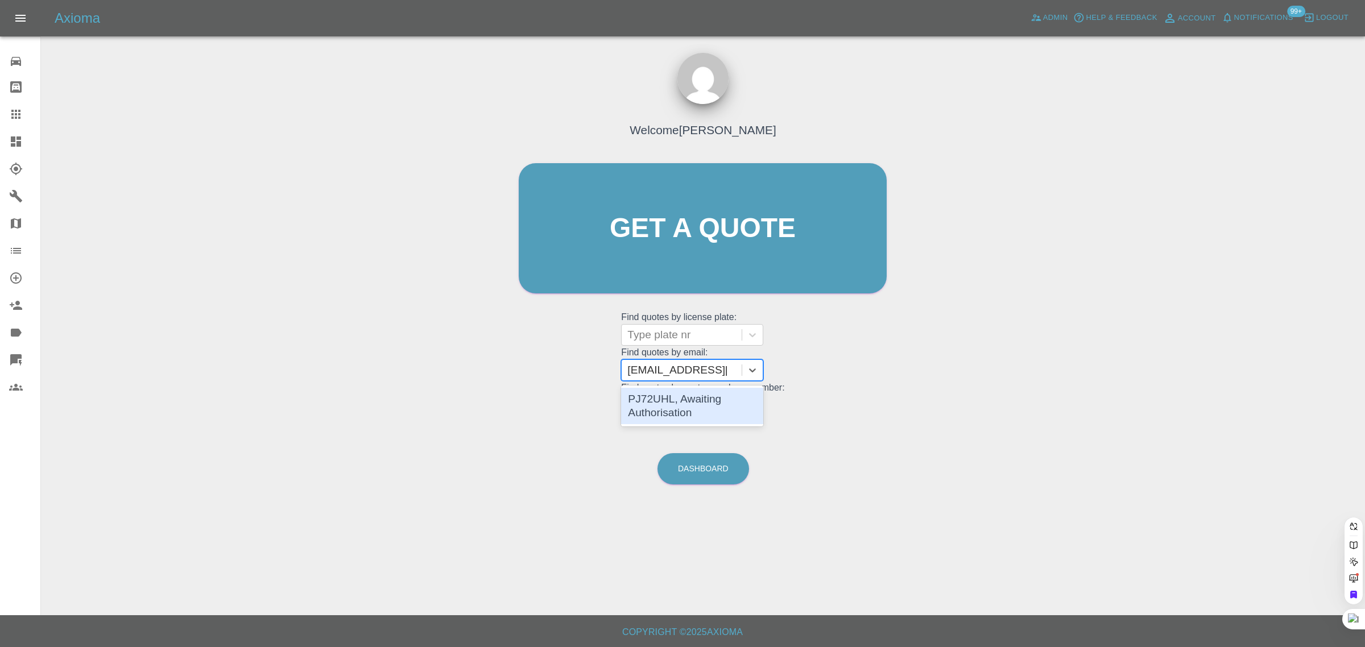
click at [684, 411] on div "PJ72UHL, Awaiting Authorisation" at bounding box center [692, 406] width 142 height 36
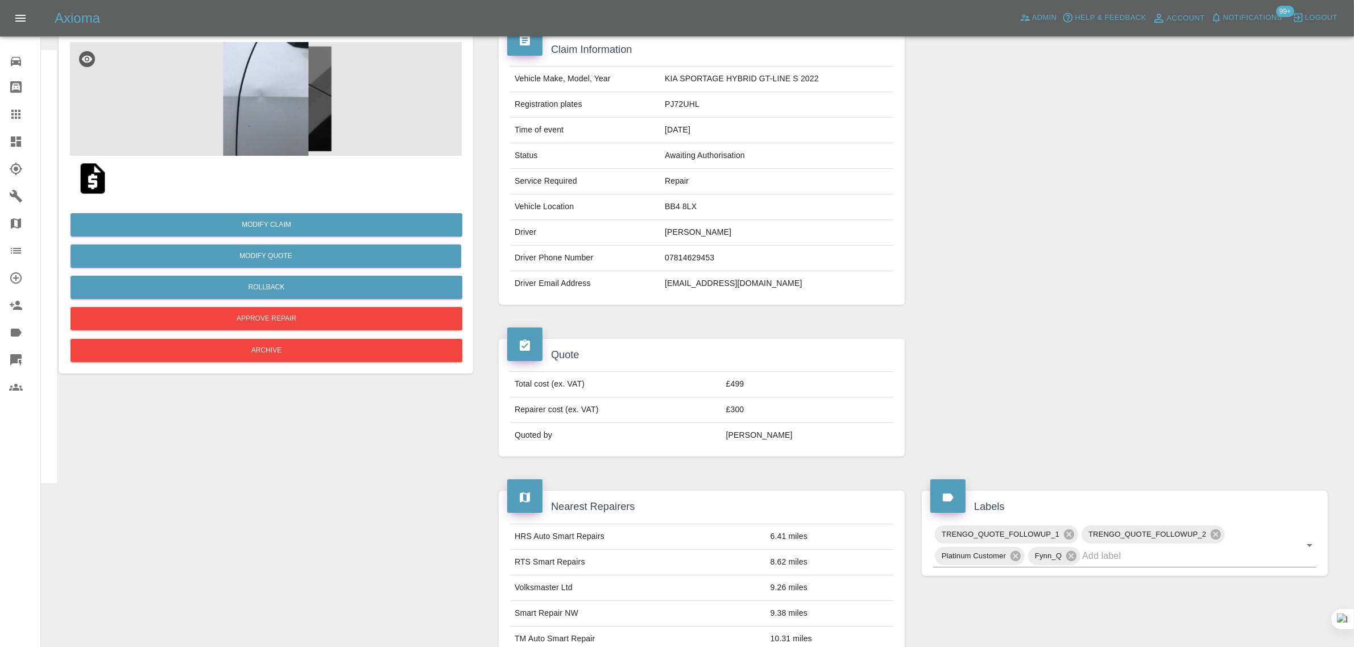
scroll to position [94, 0]
click at [91, 184] on img at bounding box center [93, 179] width 36 height 36
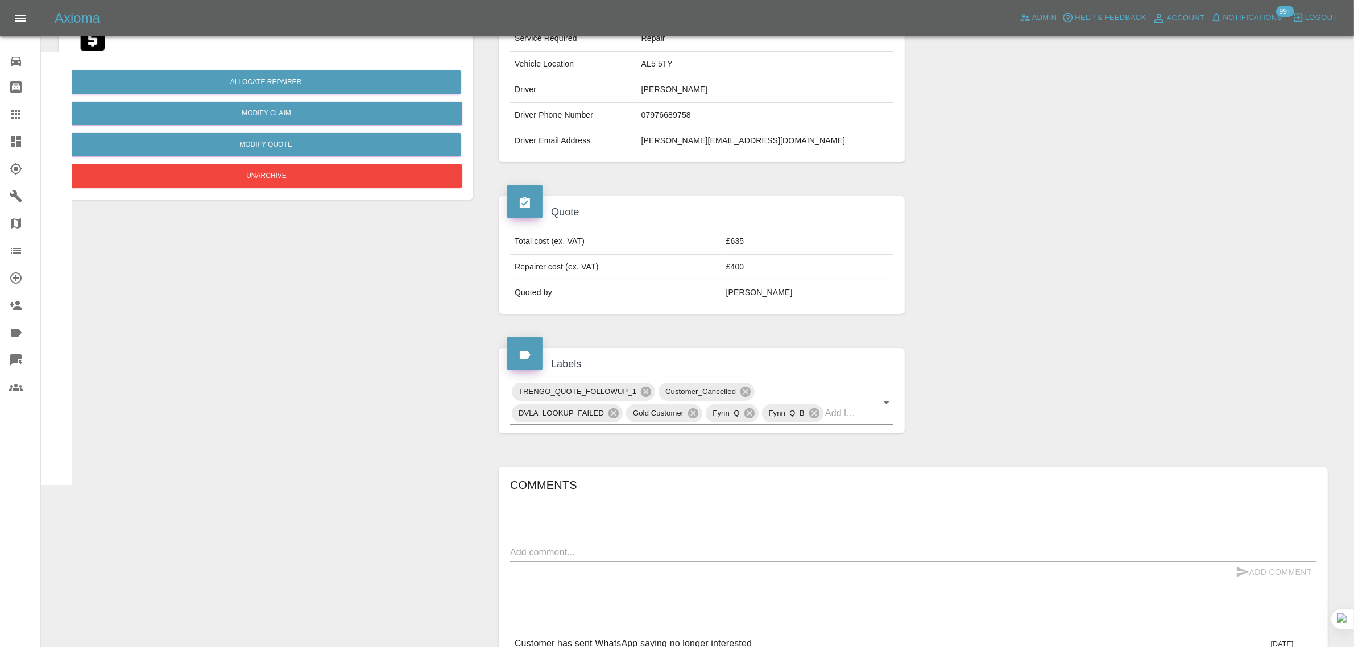
scroll to position [203, 0]
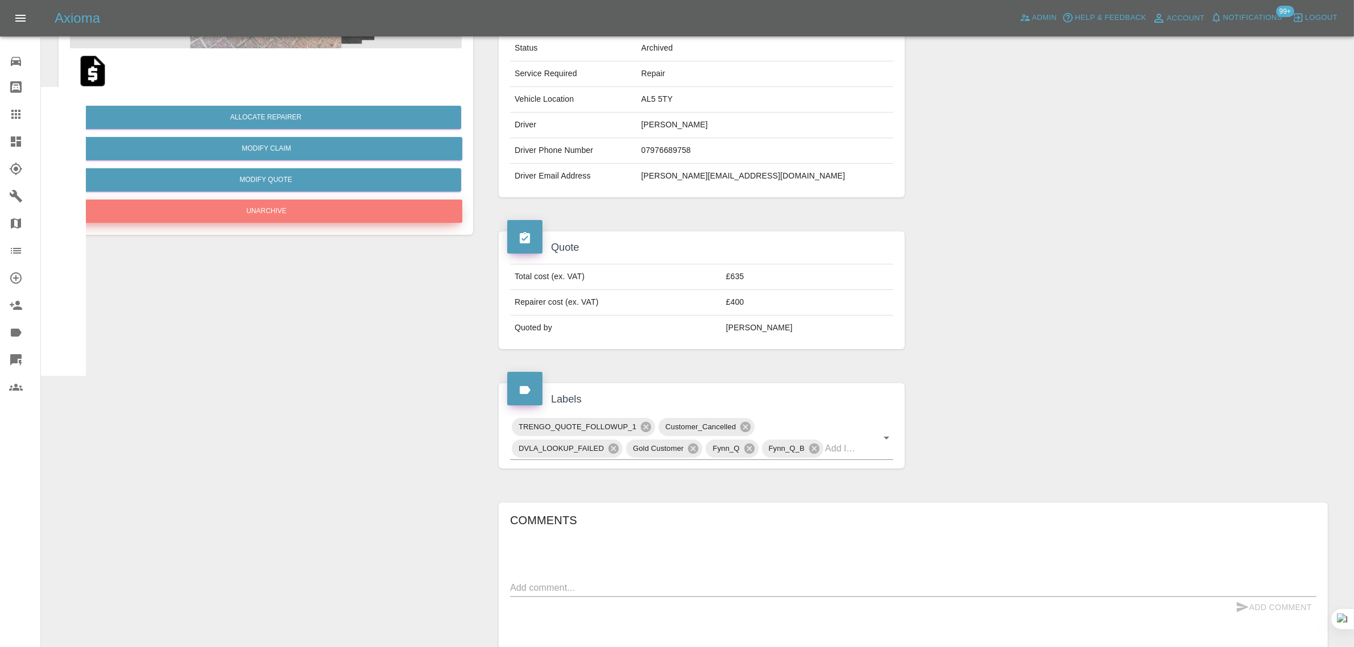
click at [274, 214] on button "Unarchive" at bounding box center [267, 211] width 392 height 23
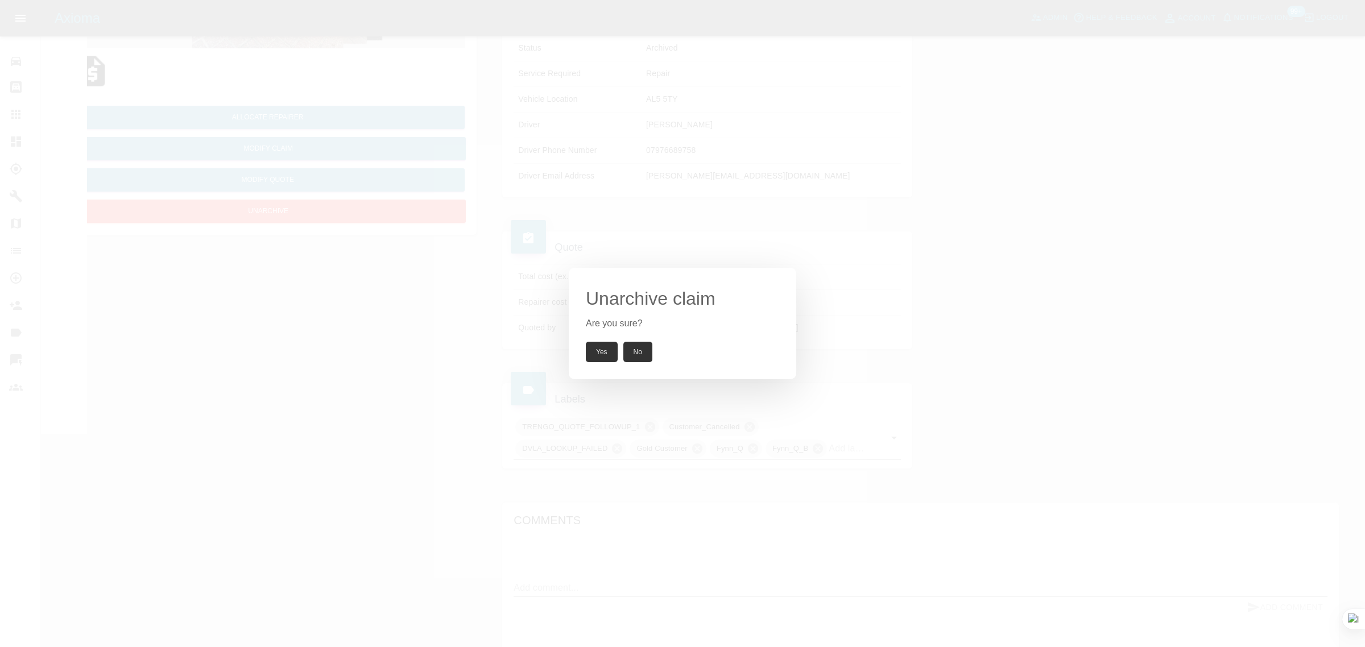
click at [606, 348] on button "Yes" at bounding box center [602, 352] width 32 height 20
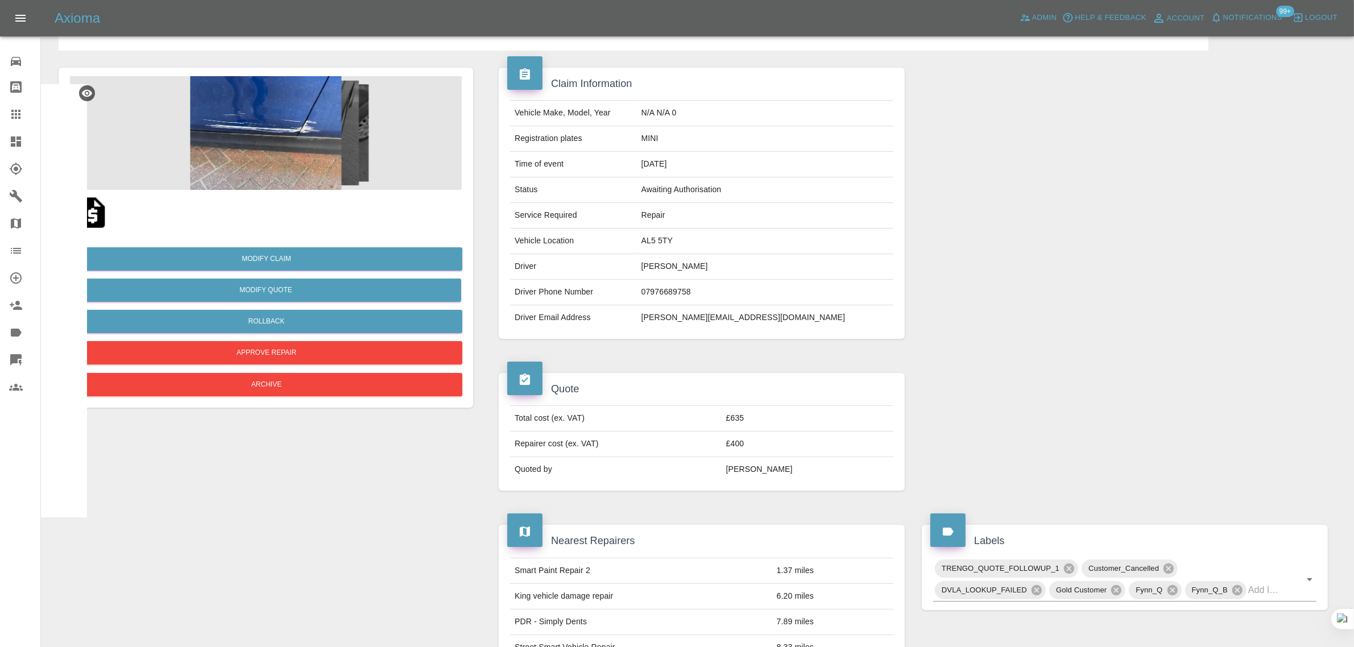
scroll to position [60, 0]
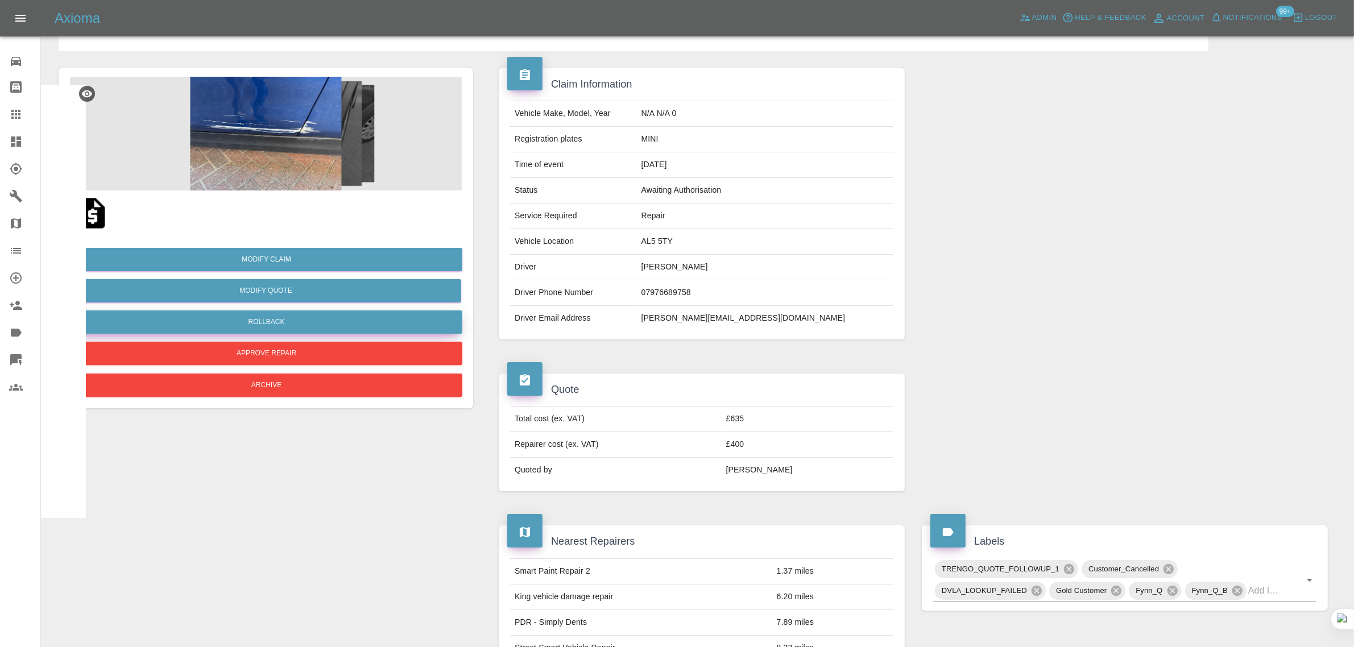
click at [296, 317] on button "Rollback" at bounding box center [267, 322] width 392 height 23
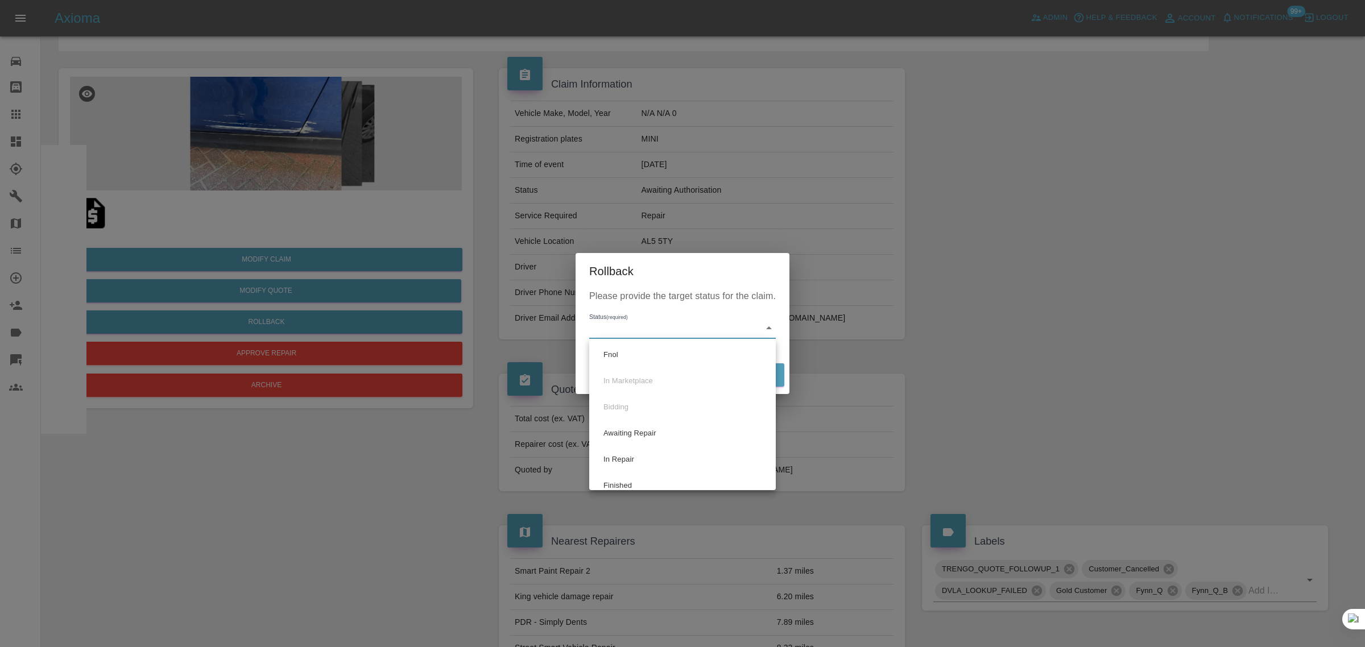
click at [632, 328] on body "Axioma Admin Help & Feedback Account Notifications 99+ Logout Repair home Bodys…" at bounding box center [682, 612] width 1365 height 1345
click at [642, 351] on li "Fnol" at bounding box center [682, 355] width 181 height 26
type input "fnol"
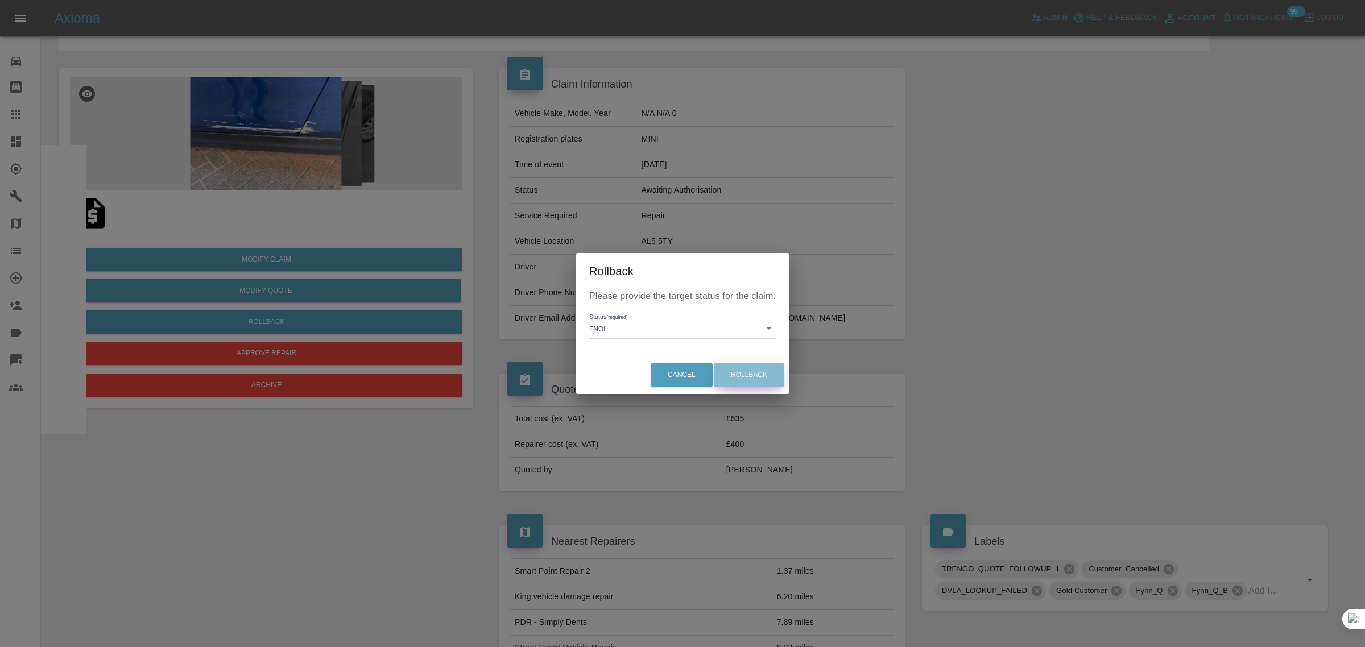
click at [739, 376] on button "Rollback" at bounding box center [749, 374] width 71 height 23
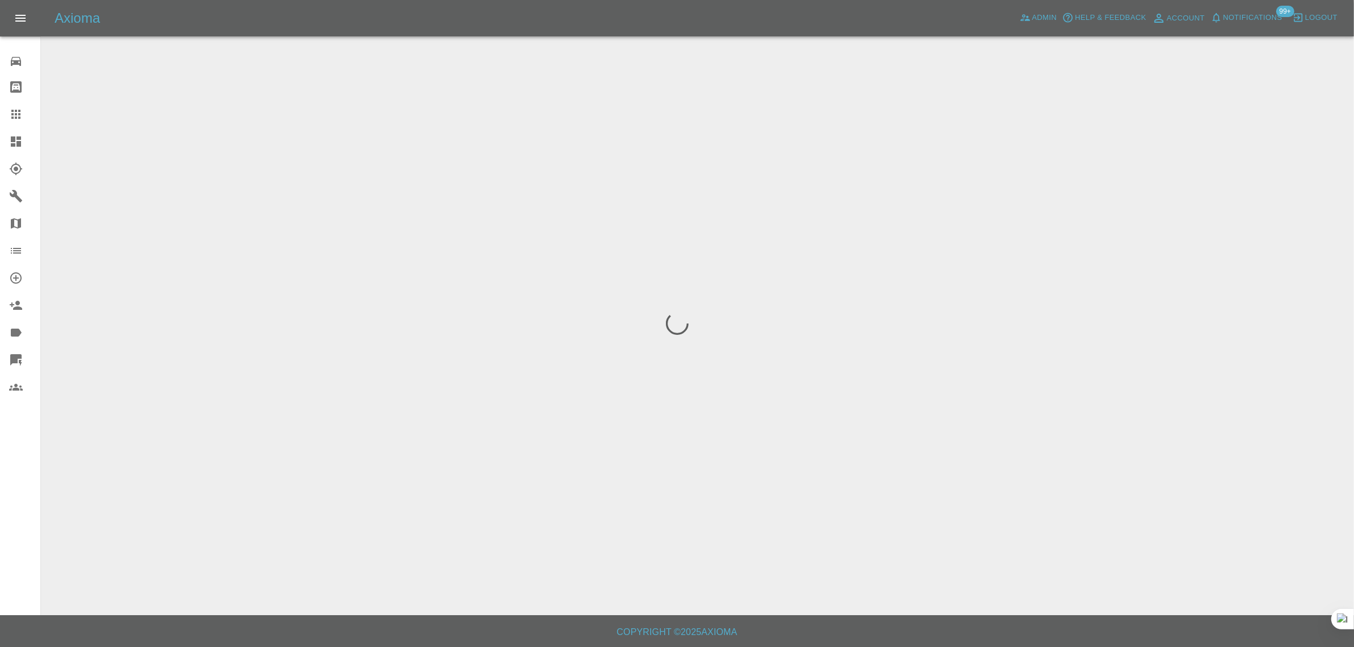
scroll to position [0, 0]
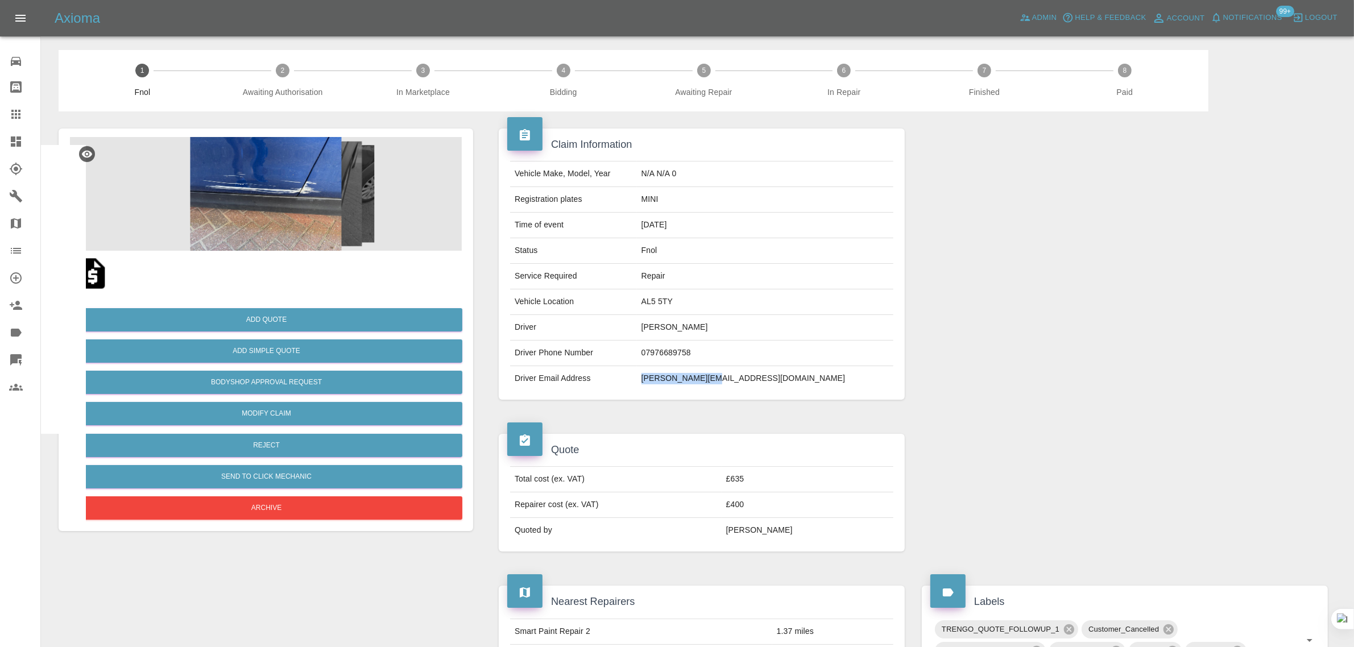
drag, startPoint x: 734, startPoint y: 381, endPoint x: 818, endPoint y: 380, distance: 84.2
click at [818, 380] on td "chris@wane.me.uk" at bounding box center [765, 378] width 257 height 25
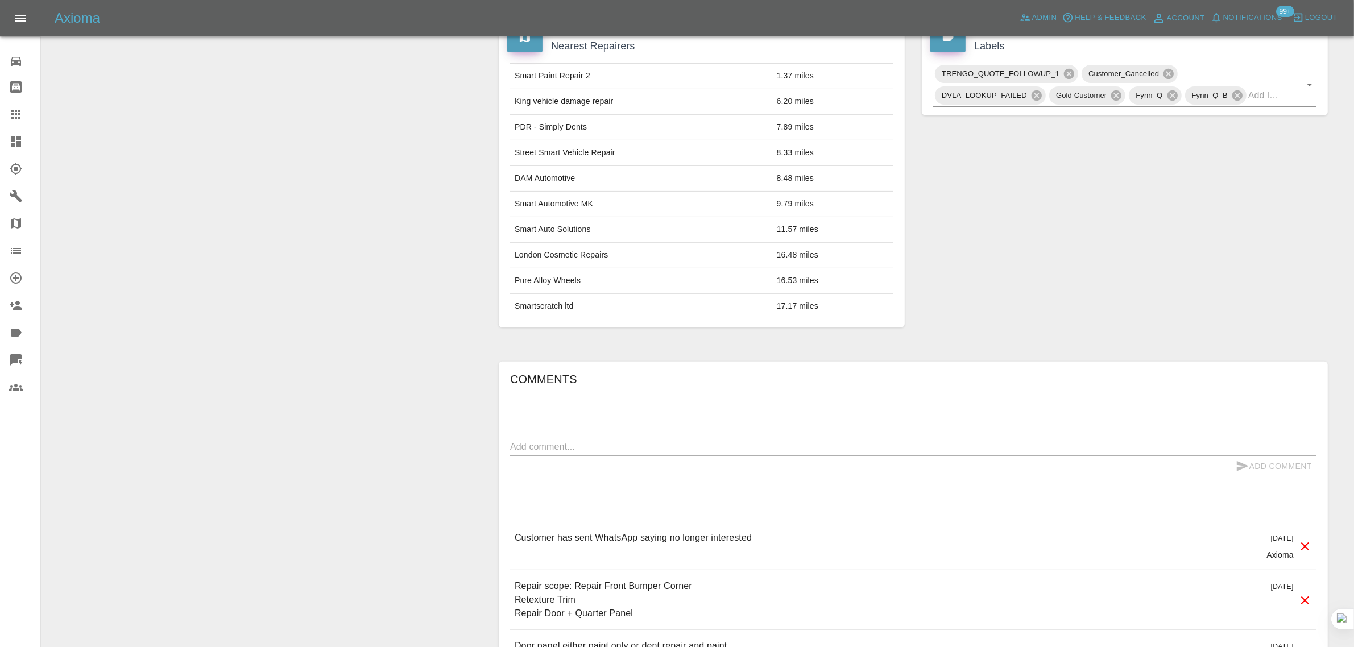
scroll to position [345, 0]
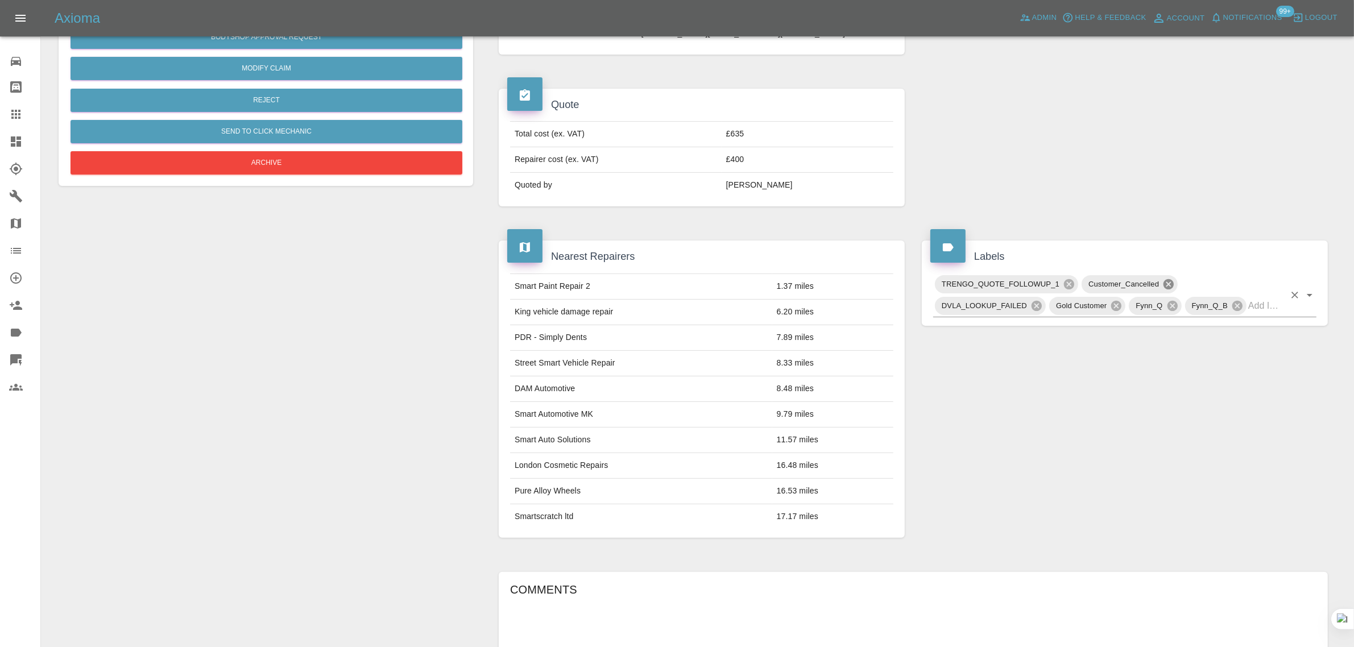
click at [1170, 286] on icon at bounding box center [1169, 284] width 10 height 10
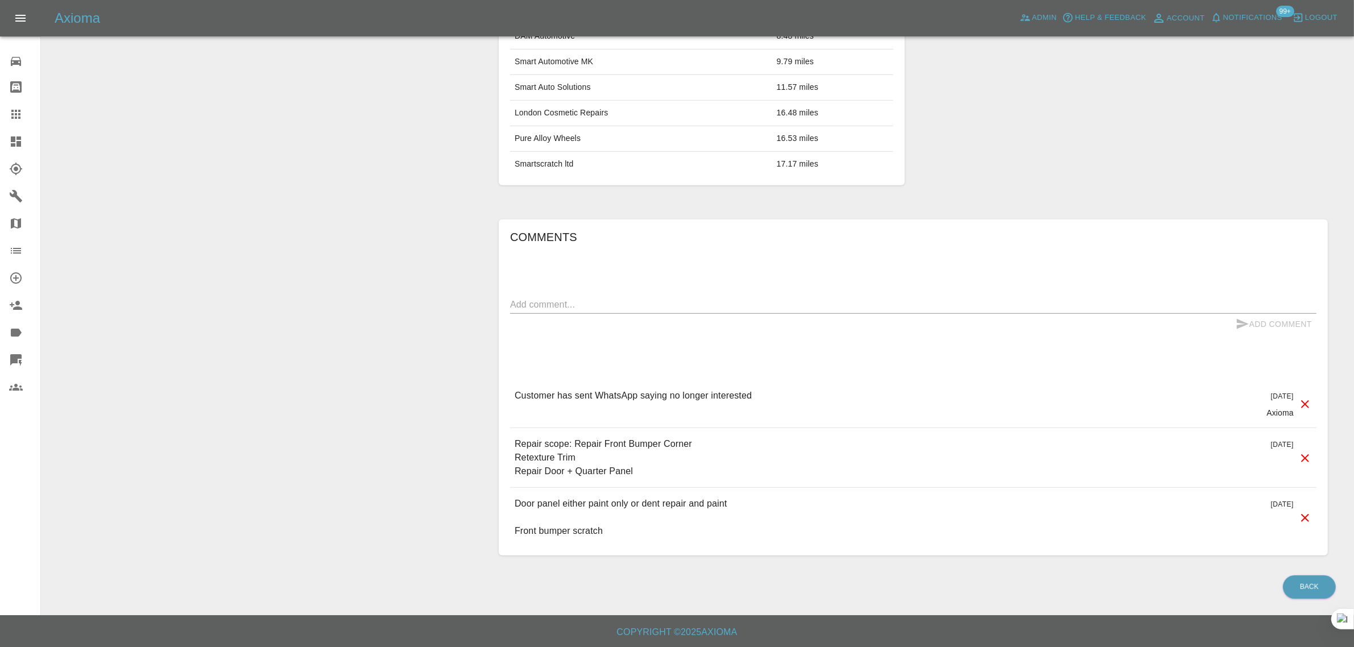
click at [765, 301] on textarea at bounding box center [913, 304] width 807 height 13
click at [567, 305] on textarea at bounding box center [913, 304] width 807 height 13
paste textarea "My husband, Chris Wane, requested a quote from you a couple of months ago for r…"
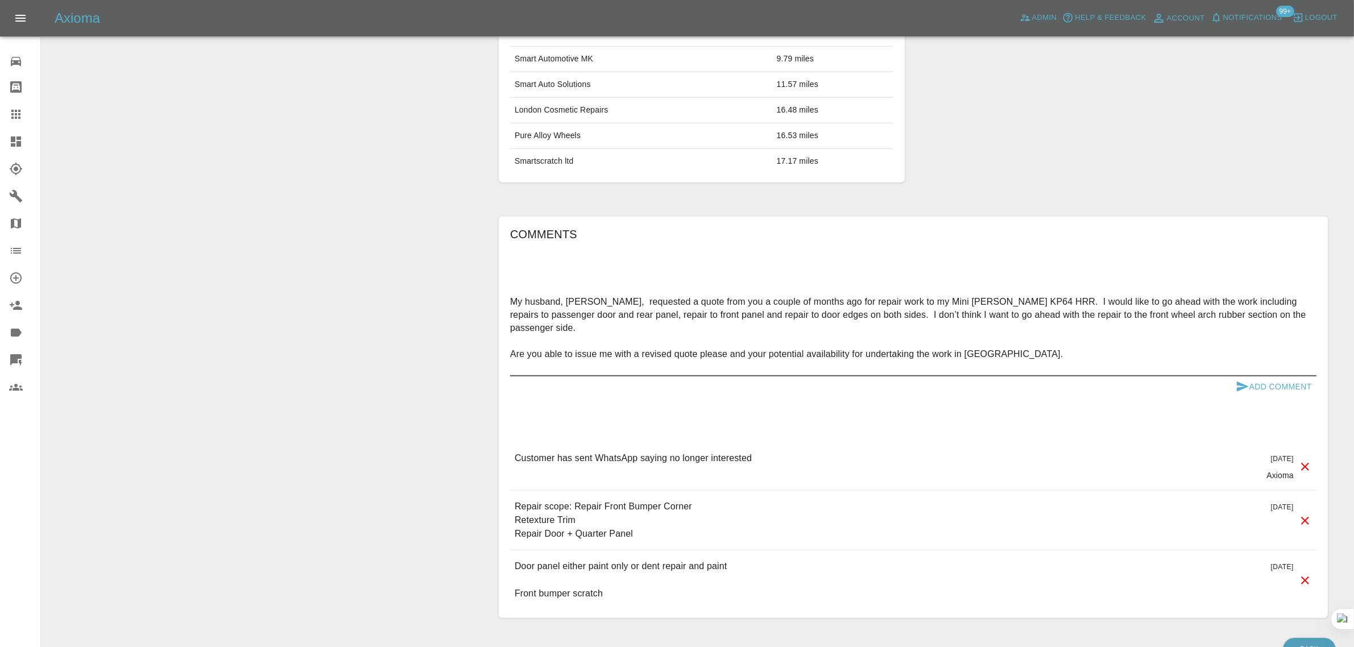
type textarea "My husband, Chris Wane, requested a quote from you a couple of months ago for r…"
click at [1261, 391] on button "Add Comment" at bounding box center [1274, 387] width 85 height 21
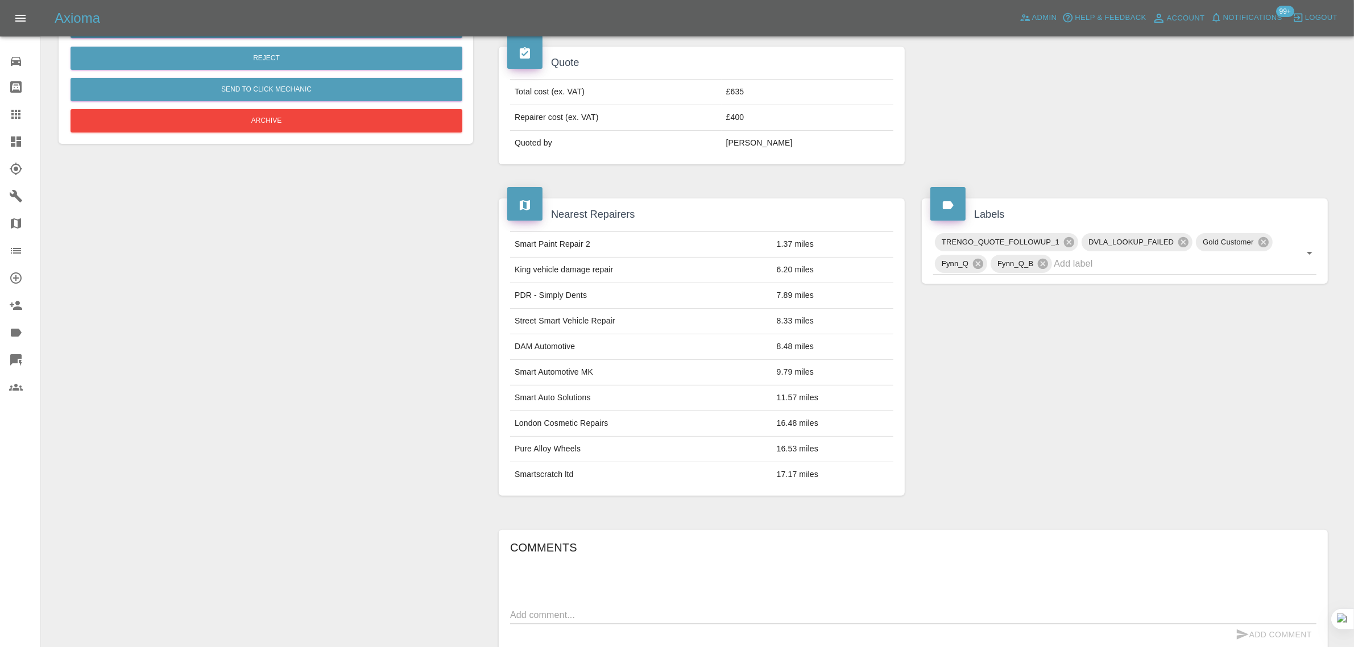
scroll to position [274, 0]
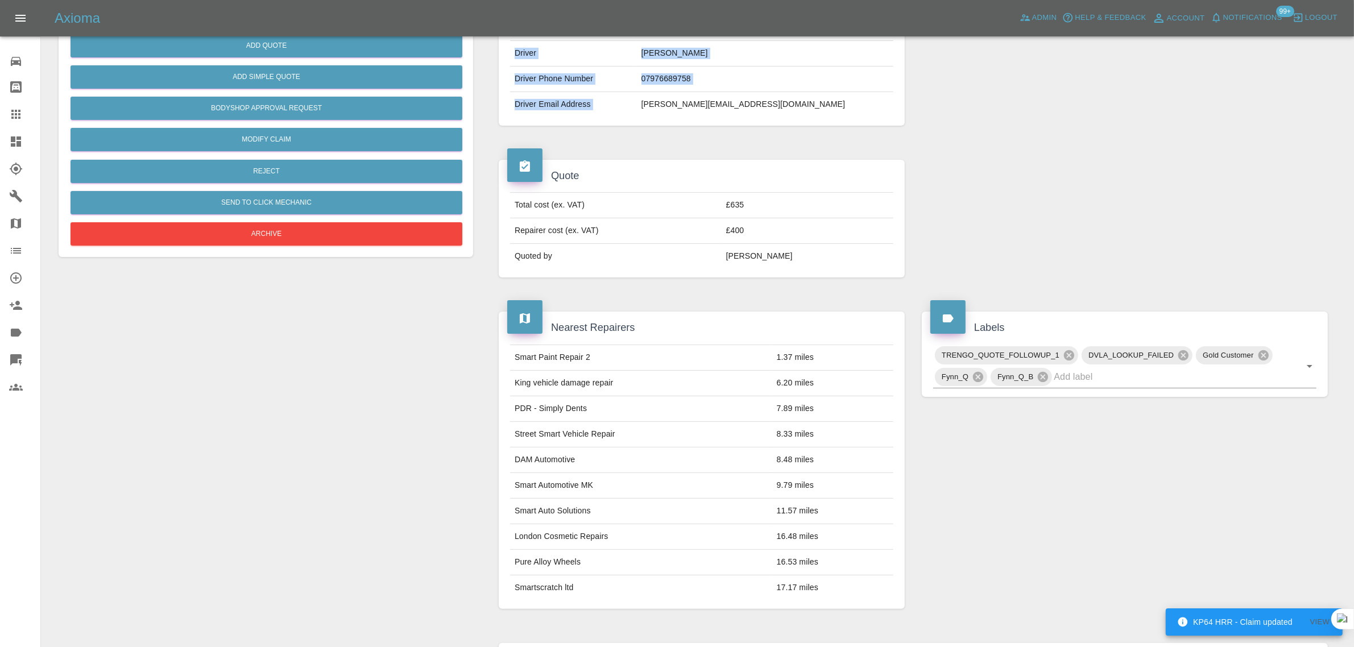
drag, startPoint x: 730, startPoint y: 106, endPoint x: 880, endPoint y: 118, distance: 150.7
click at [880, 118] on div "Vehicle Make, Model, Year N/A N/A 0 Registration plates MINI Time of event 08/0…" at bounding box center [702, 1] width 406 height 247
copy tbody "Vehicle Make, Model, Year N/A N/A 0 Registration plates MINI Time of event 08/0…"
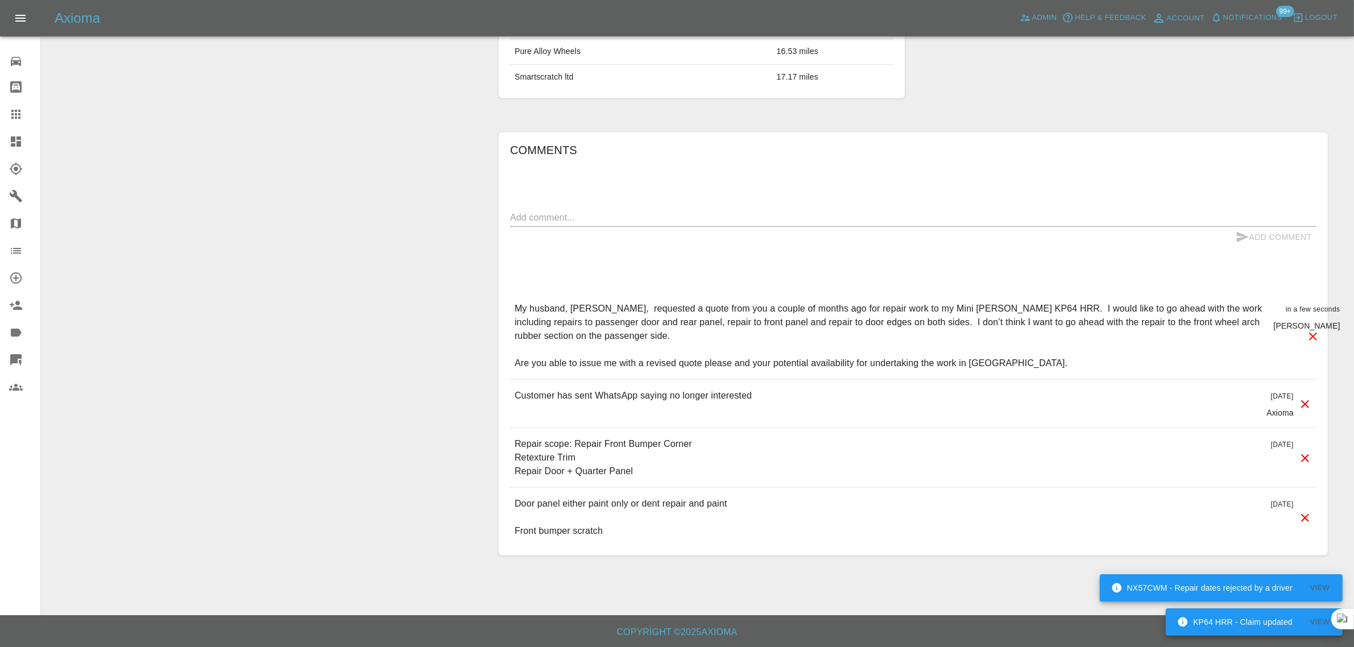
scroll to position [801, 0]
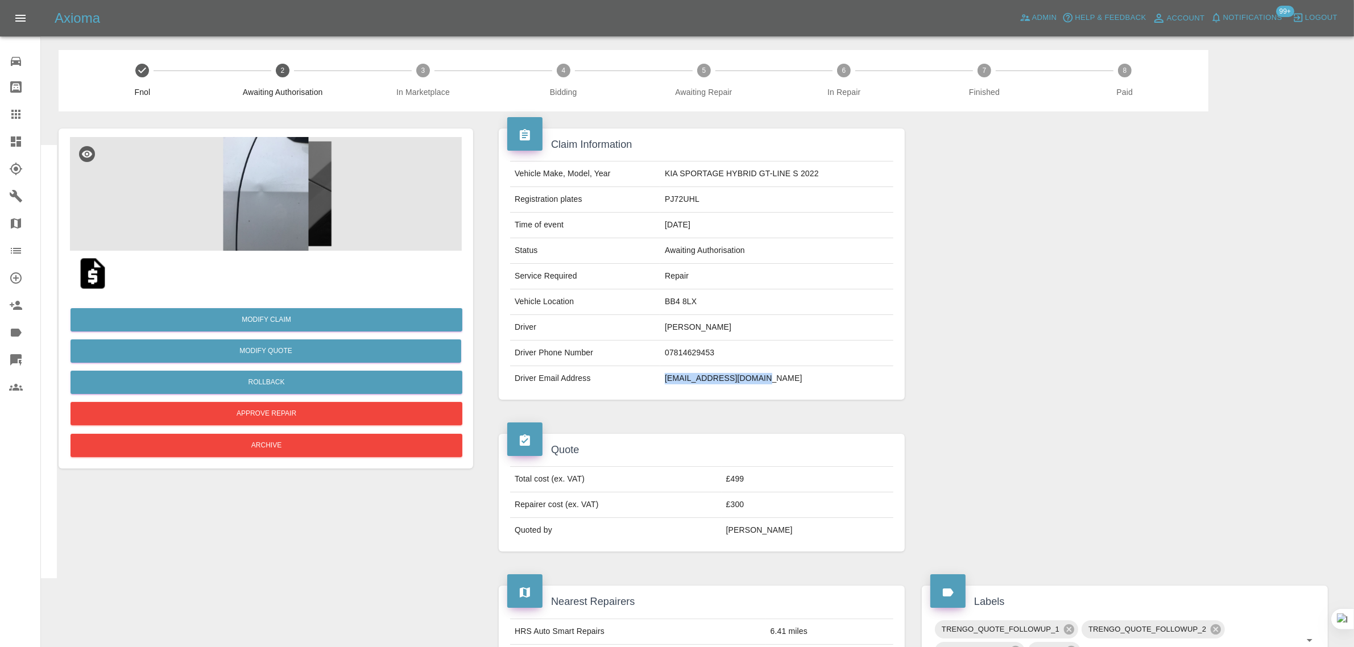
drag, startPoint x: 661, startPoint y: 385, endPoint x: 744, endPoint y: 385, distance: 83.1
click at [744, 385] on td "[EMAIL_ADDRESS][DOMAIN_NAME]" at bounding box center [776, 378] width 233 height 25
click at [786, 311] on td "BB4 8LX" at bounding box center [776, 303] width 233 height 26
drag, startPoint x: 663, startPoint y: 377, endPoint x: 754, endPoint y: 379, distance: 90.5
click at [754, 379] on td "billhinchliffe@aol.com" at bounding box center [776, 378] width 233 height 25
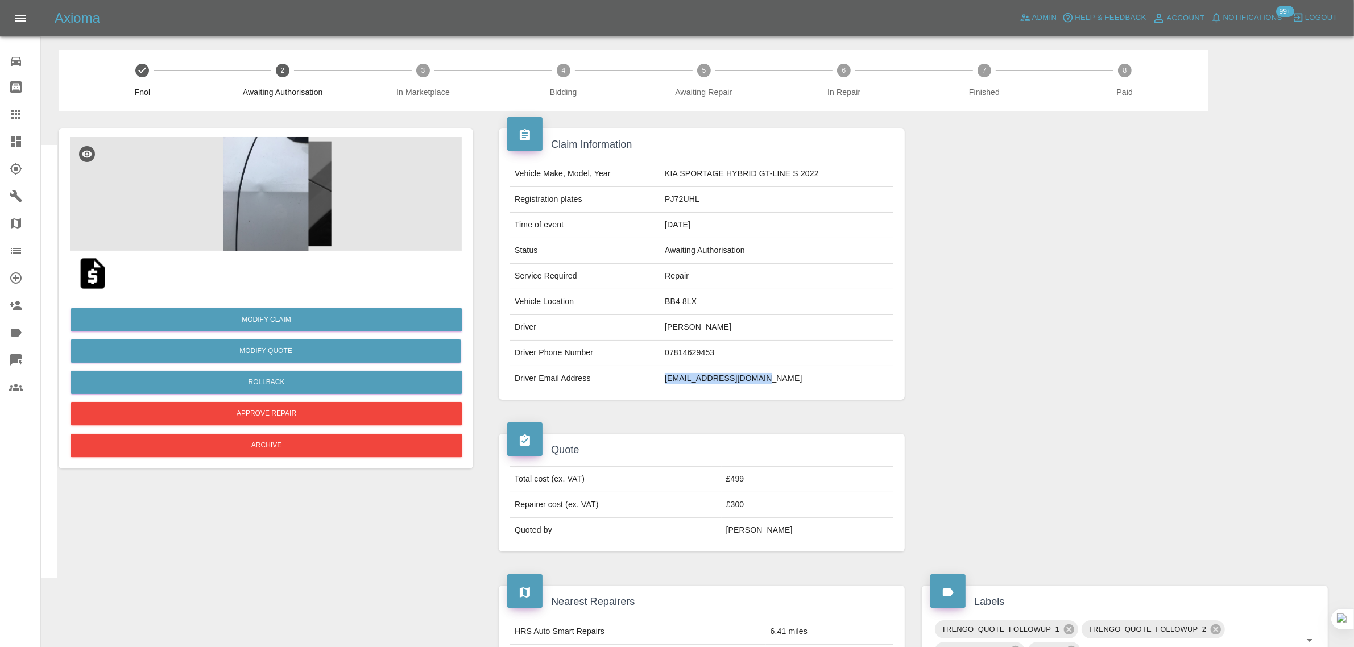
copy td "billhinchliffe@aol.com"
click at [9, 121] on icon at bounding box center [16, 115] width 14 height 14
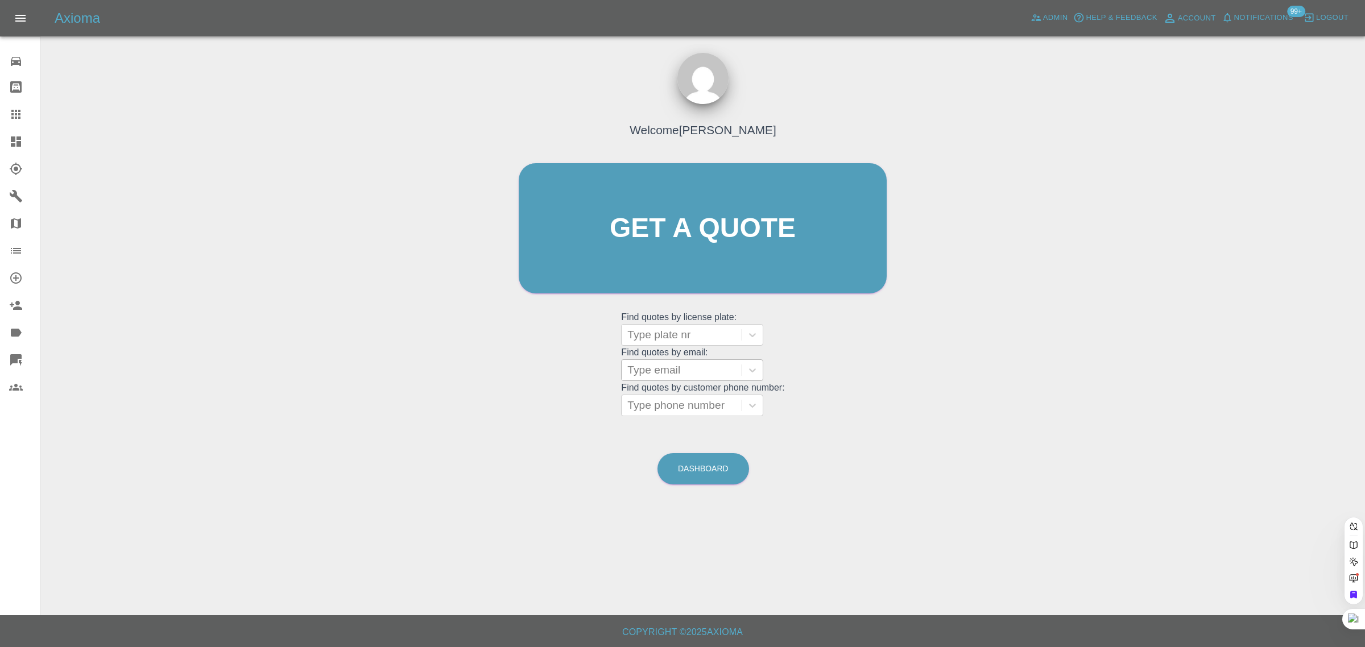
click at [660, 365] on div at bounding box center [681, 370] width 109 height 16
paste input "andrewthompson1980@hotmail.co.uk"
type input "andrewthompson1980@hotmail.co.uk"
click at [680, 424] on div "YH22YSS, Awaiting Authorisation" at bounding box center [692, 429] width 142 height 36
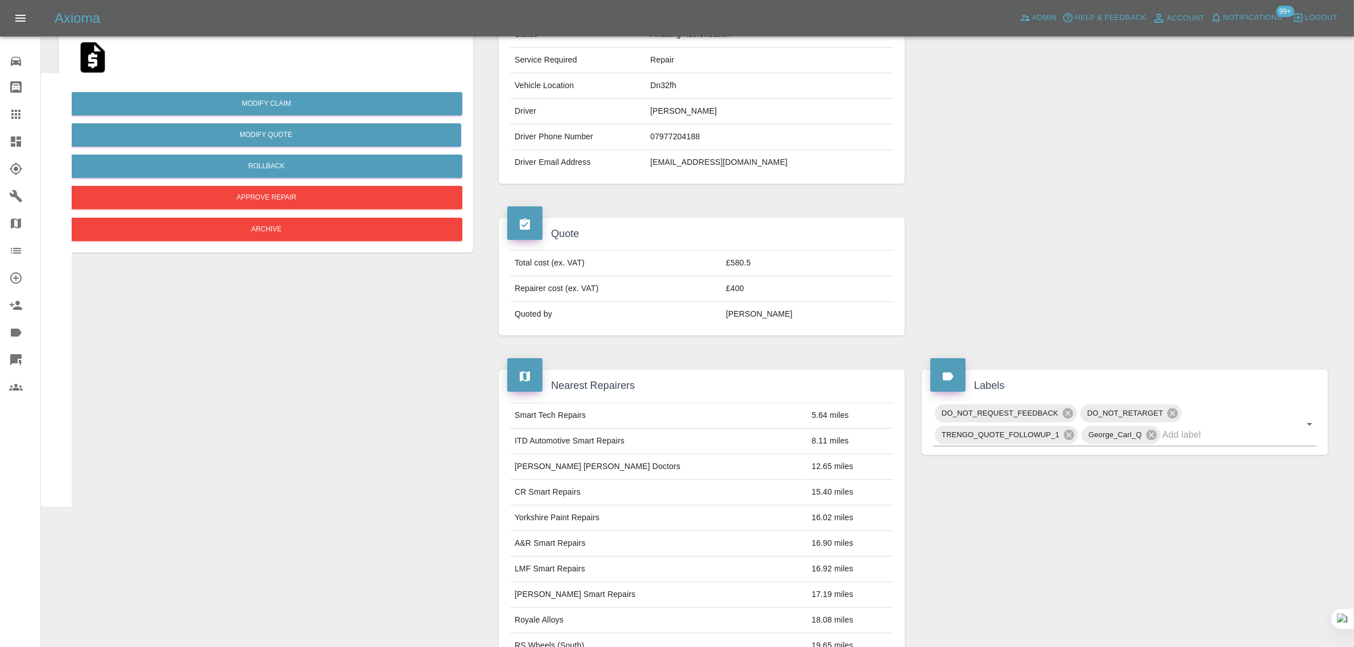
scroll to position [569, 0]
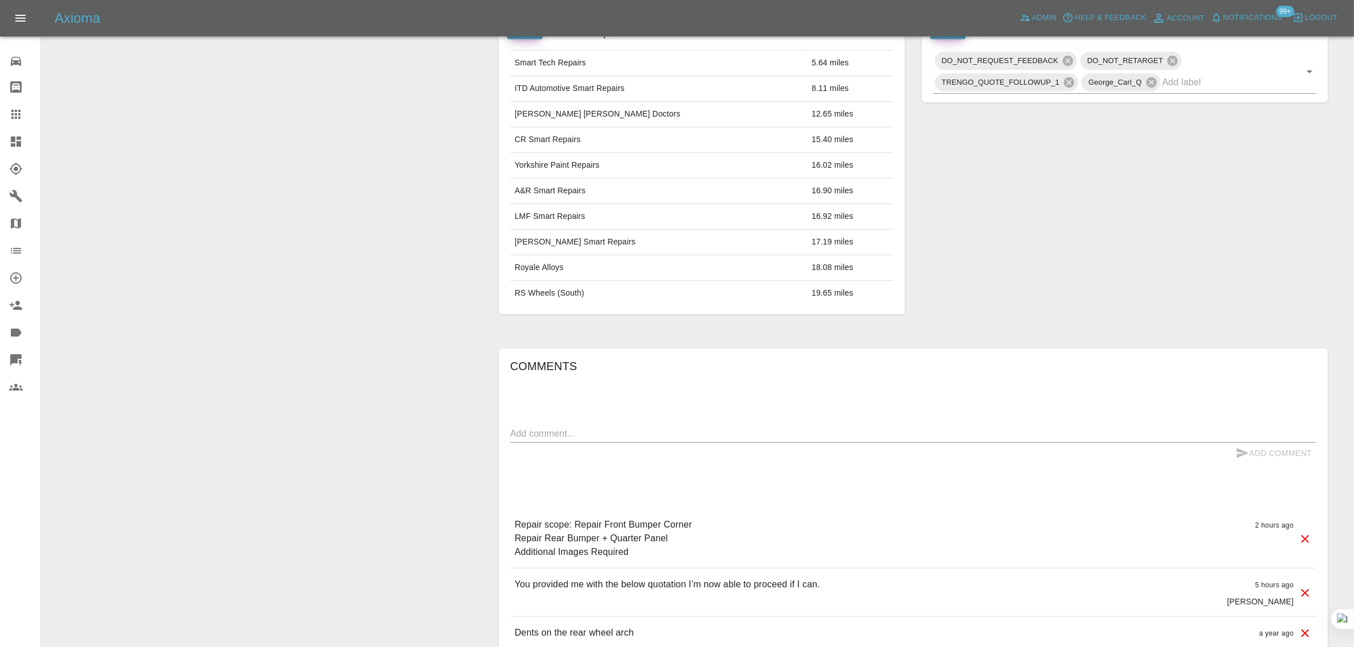
click at [684, 443] on div "x" at bounding box center [913, 434] width 807 height 18
paste textarea "Could you remove the front bumper repair from the quote. Thank you."
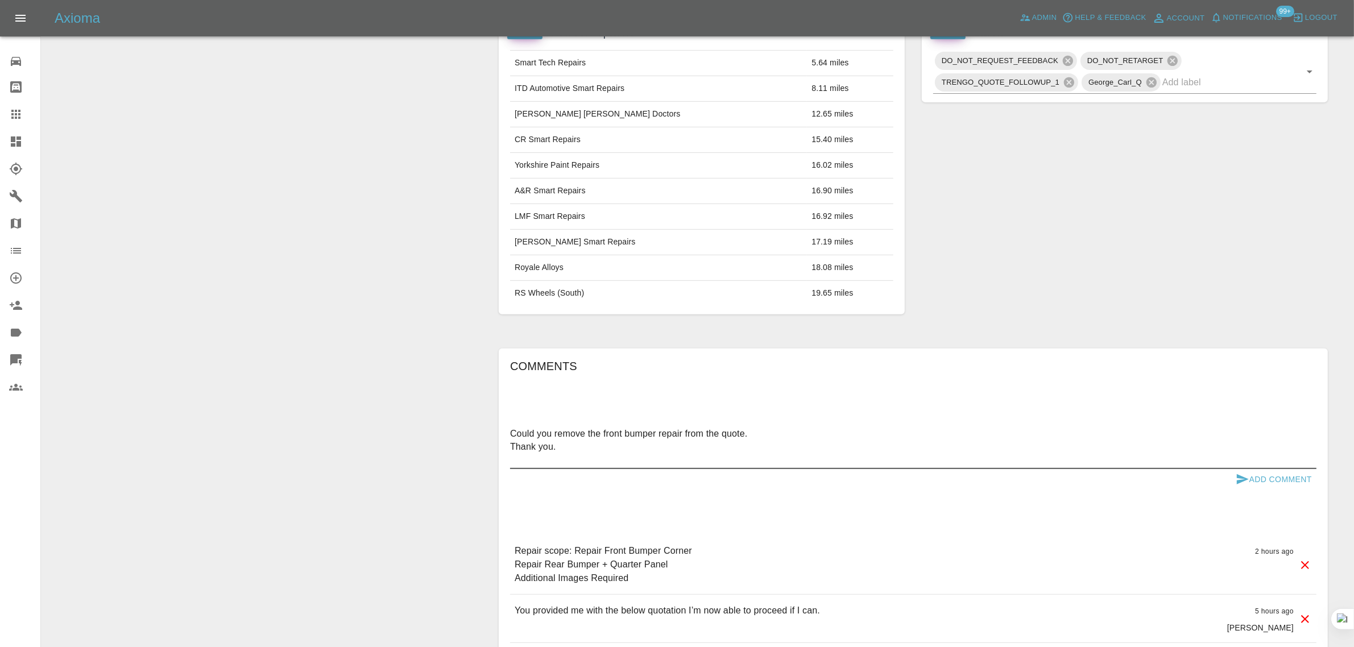
type textarea "Could you remove the front bumper repair from the quote. Thank you."
click at [1277, 480] on button "Add Comment" at bounding box center [1274, 479] width 85 height 21
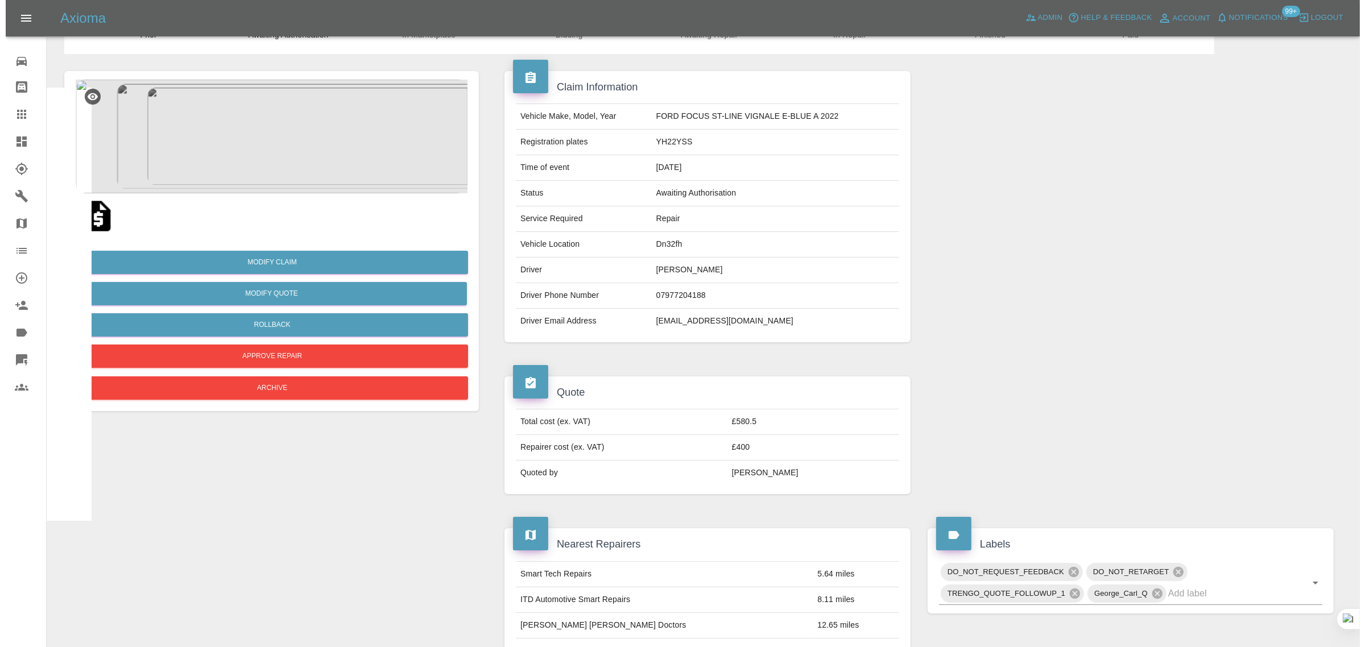
scroll to position [0, 0]
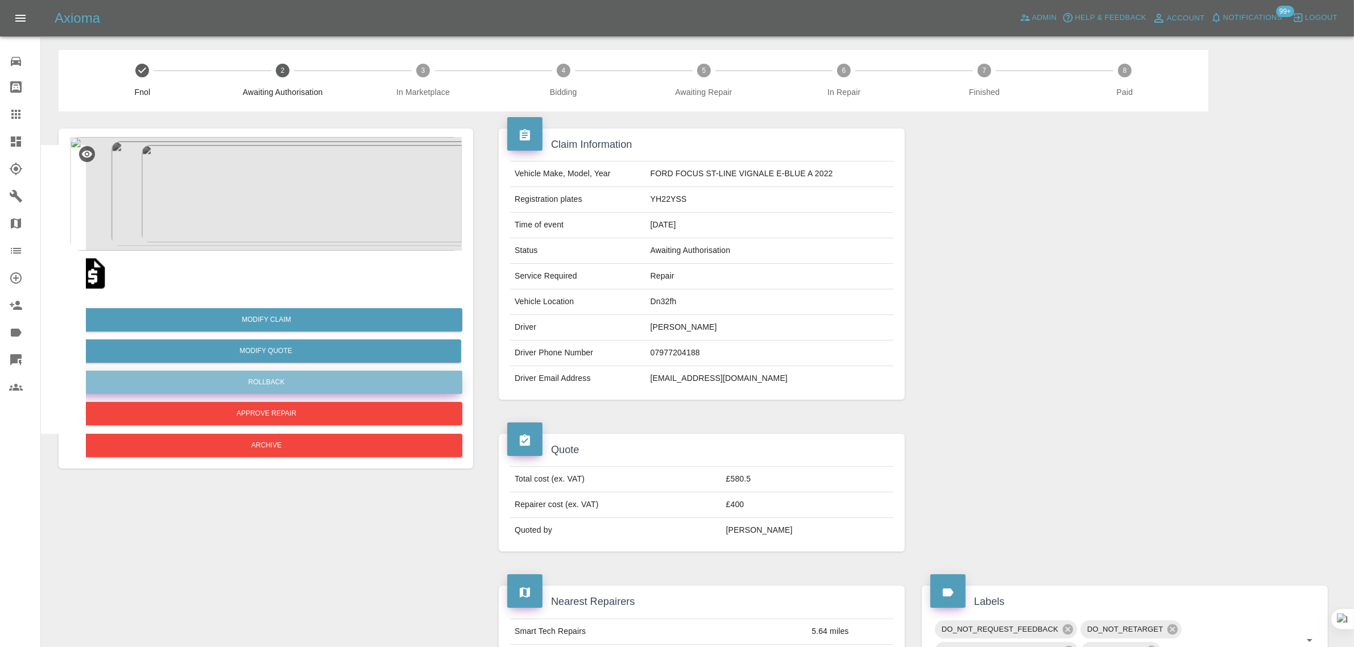
click at [275, 386] on button "Rollback" at bounding box center [267, 382] width 392 height 23
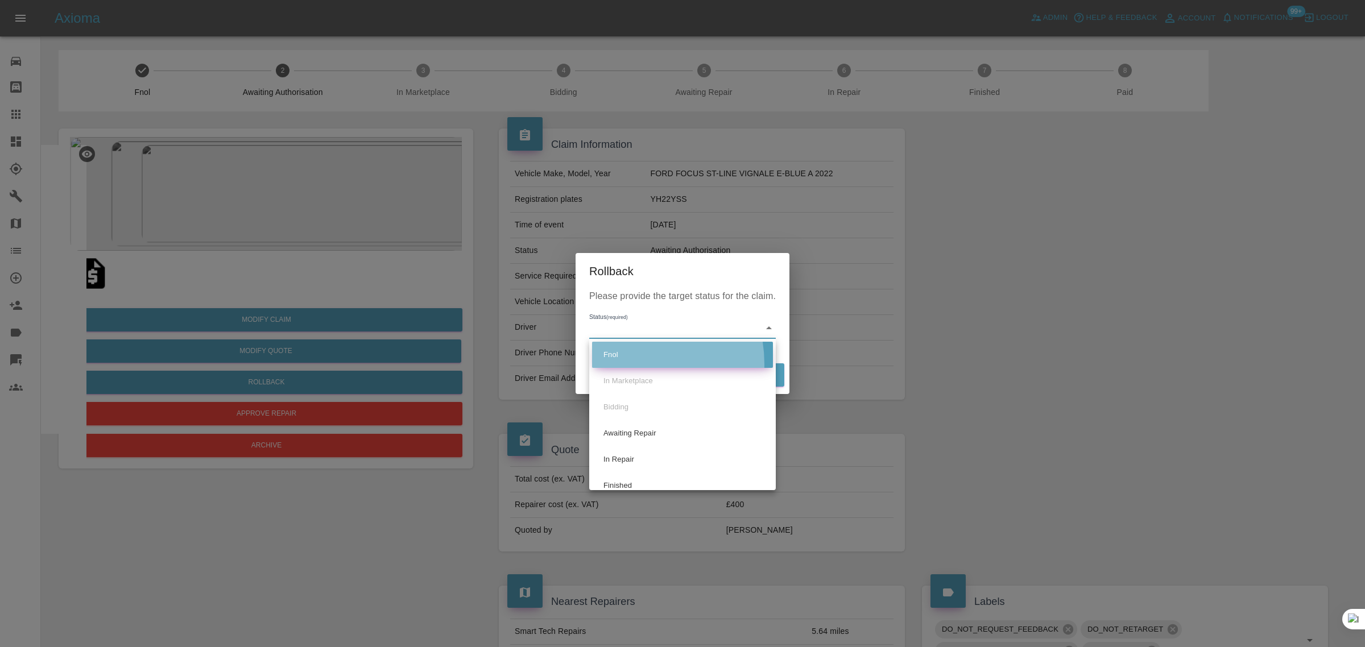
click at [623, 364] on li "Fnol" at bounding box center [682, 355] width 181 height 26
type input "fnol"
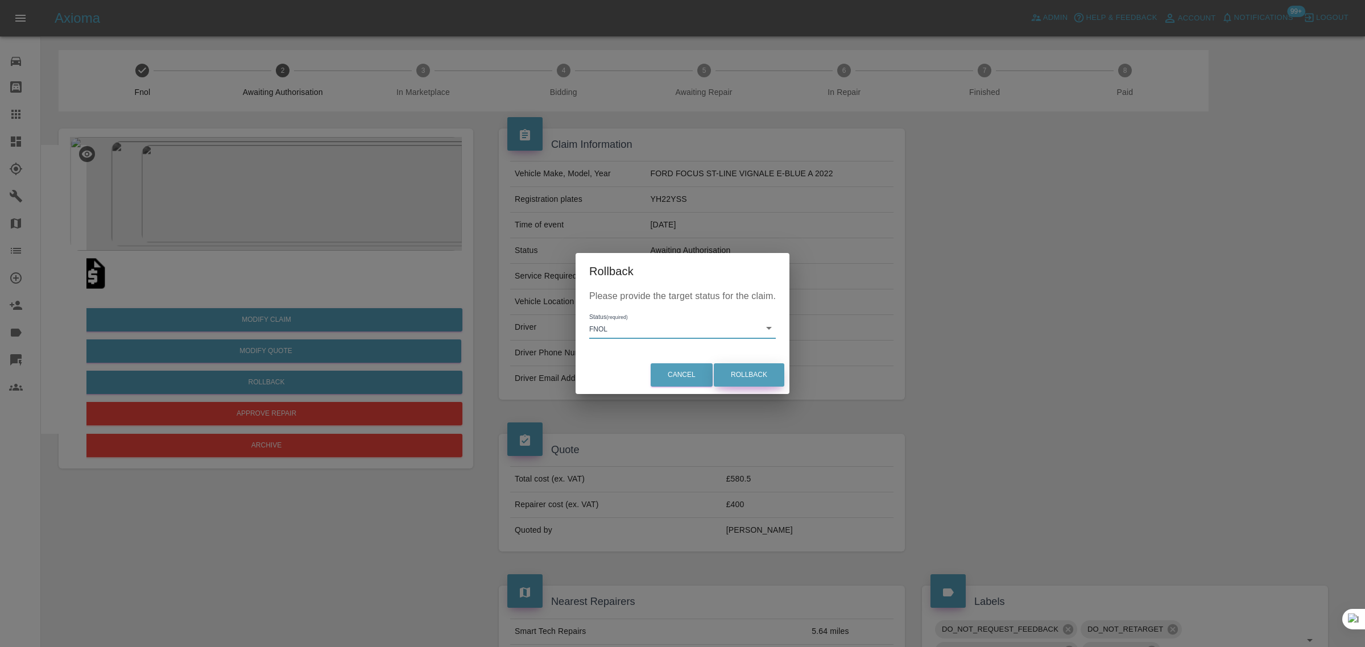
click at [762, 381] on button "Rollback" at bounding box center [749, 374] width 71 height 23
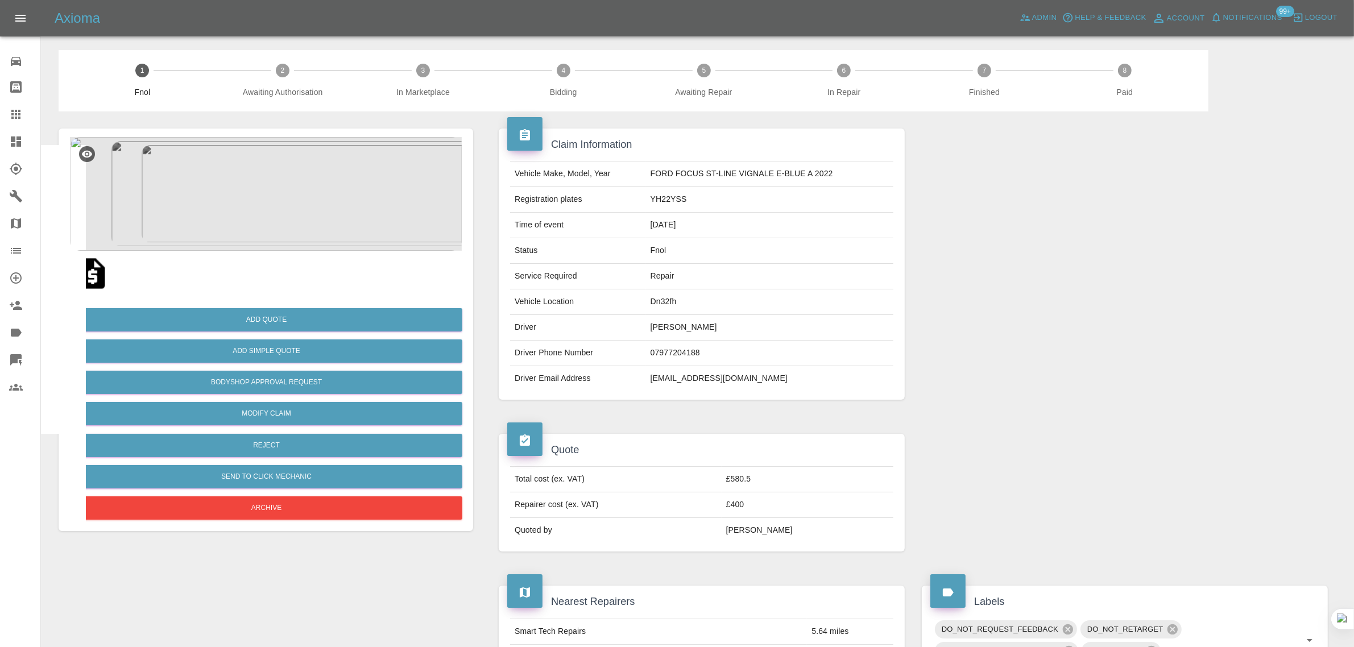
click at [11, 117] on icon at bounding box center [16, 115] width 14 height 14
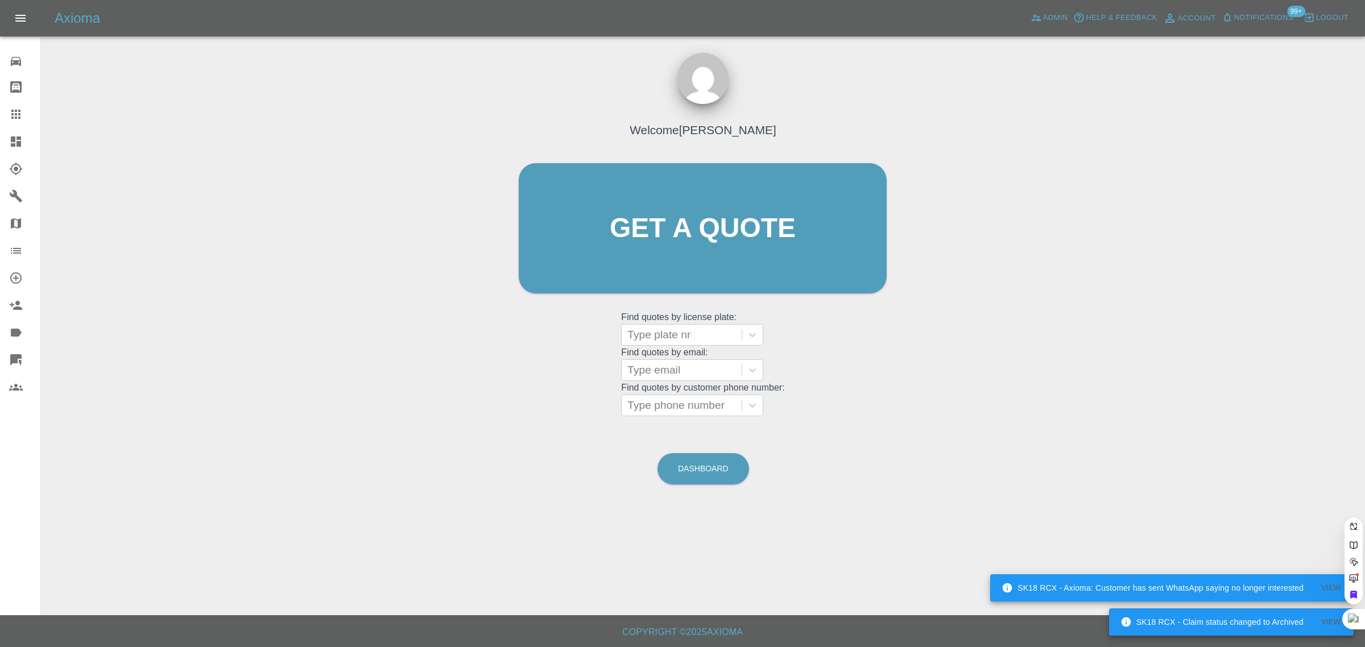
click at [672, 382] on grid "Find quotes by license plate: Type plate nr Find quotes by email: Type email Fi…" at bounding box center [702, 364] width 163 height 106
click at [672, 373] on div at bounding box center [681, 370] width 109 height 16
paste input "kumarathasan@hotmail.co.uk"
type input "kumarathasan@hotmail.co.uk"
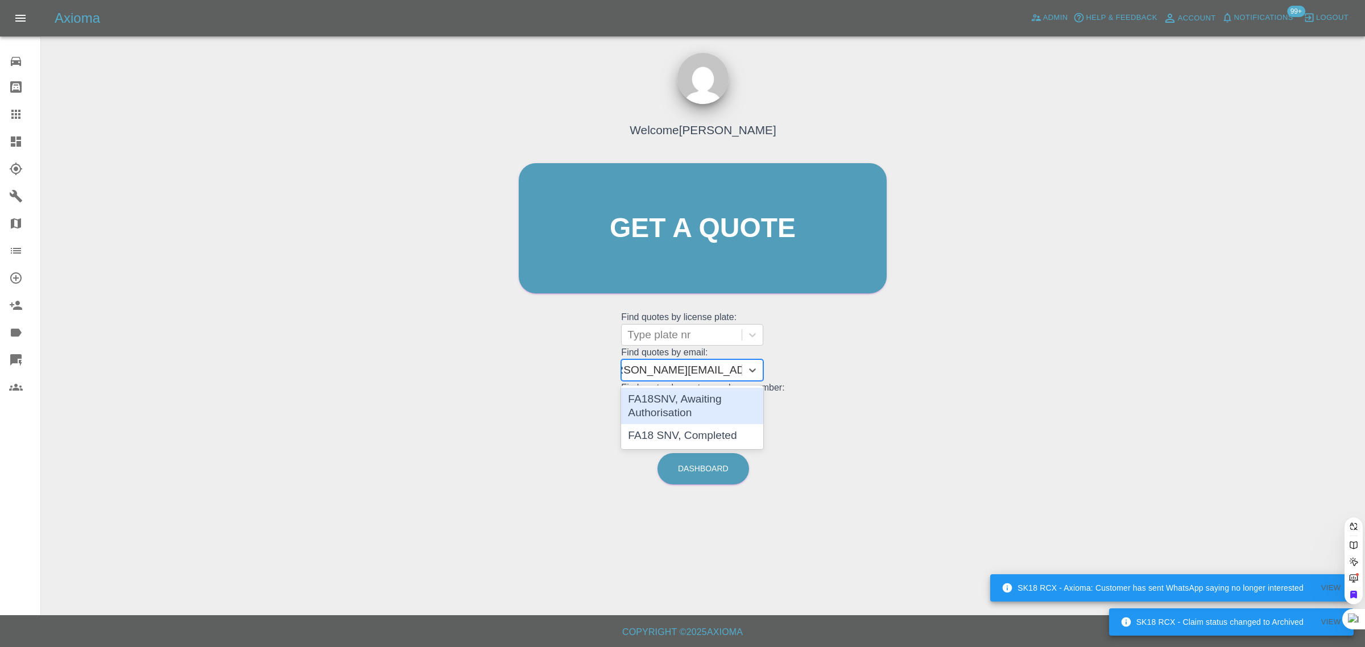
click at [671, 397] on div "FA18SNV, Awaiting Authorisation" at bounding box center [692, 406] width 142 height 36
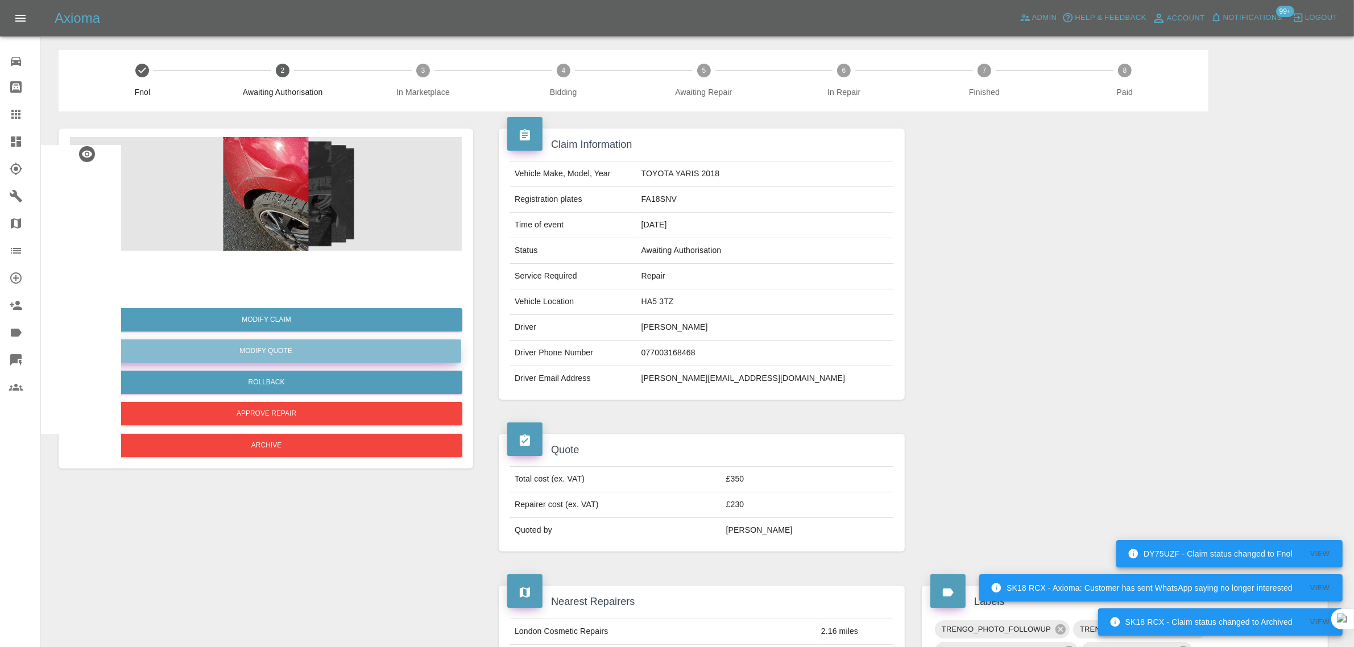
click at [277, 354] on button "Modify Quote" at bounding box center [266, 351] width 391 height 23
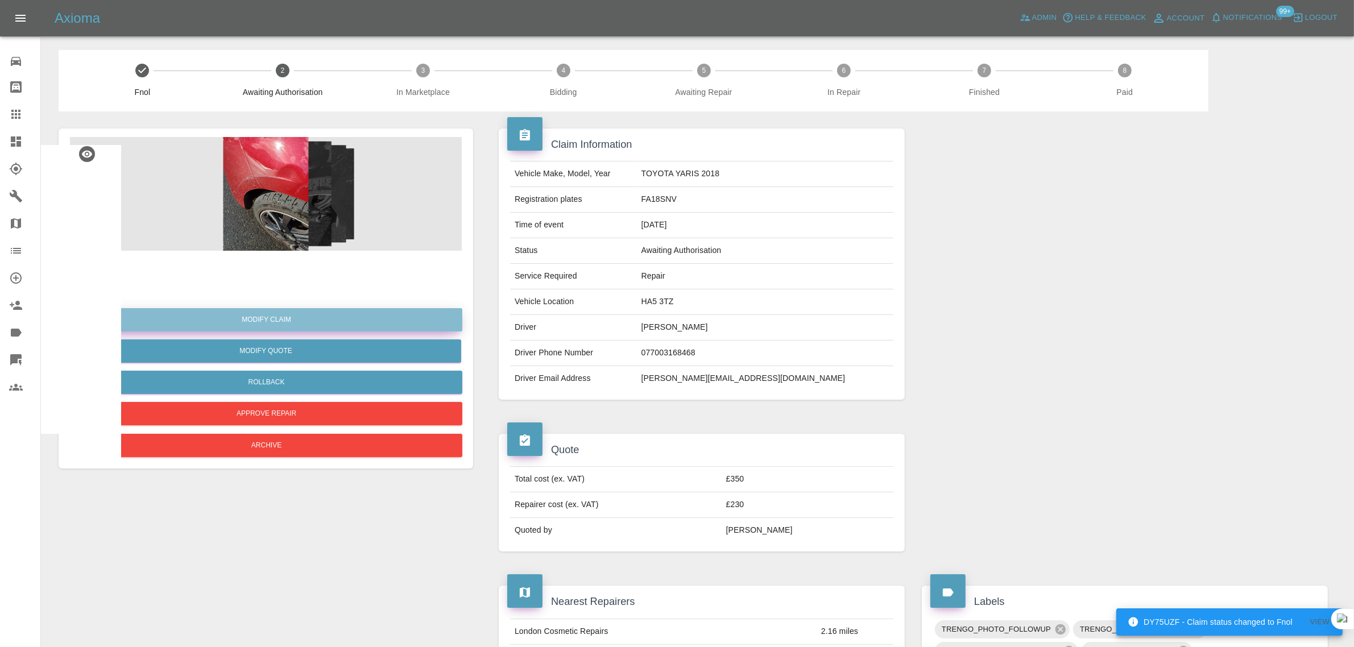
click at [290, 319] on link "Modify Claim" at bounding box center [267, 319] width 392 height 23
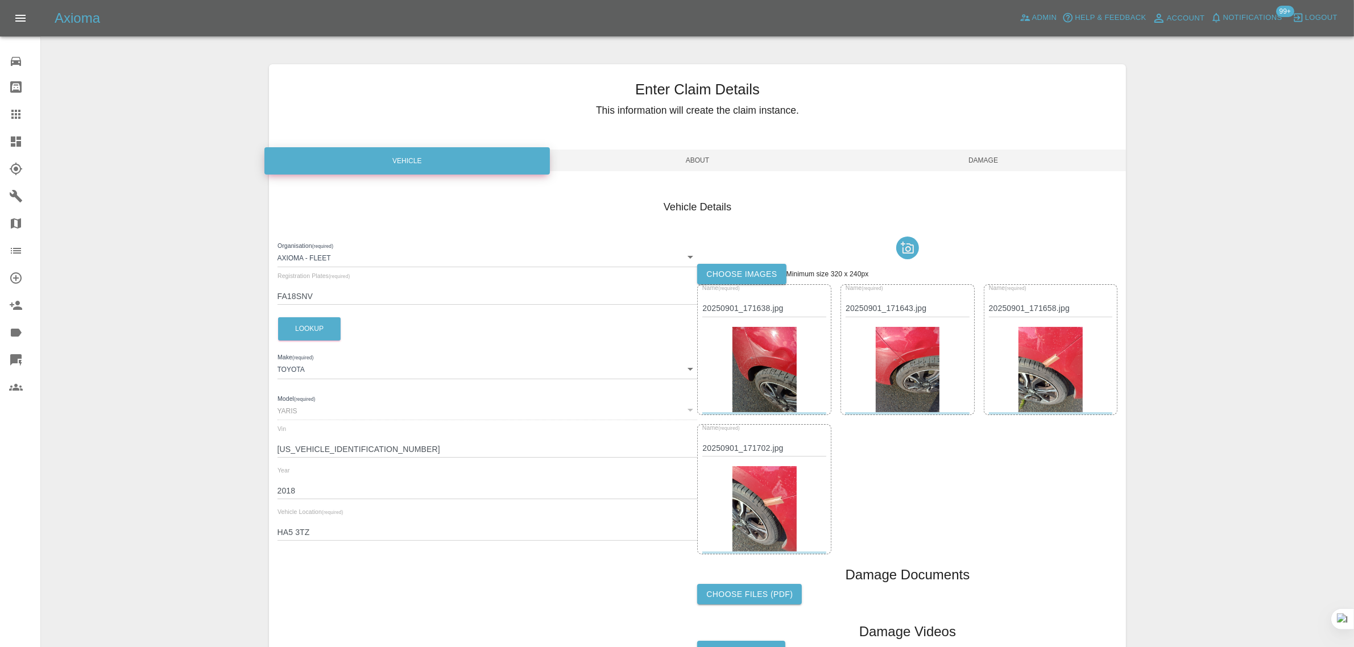
click at [737, 271] on label "Choose images" at bounding box center [741, 274] width 89 height 21
click at [0, 0] on input "Choose images" at bounding box center [0, 0] width 0 height 0
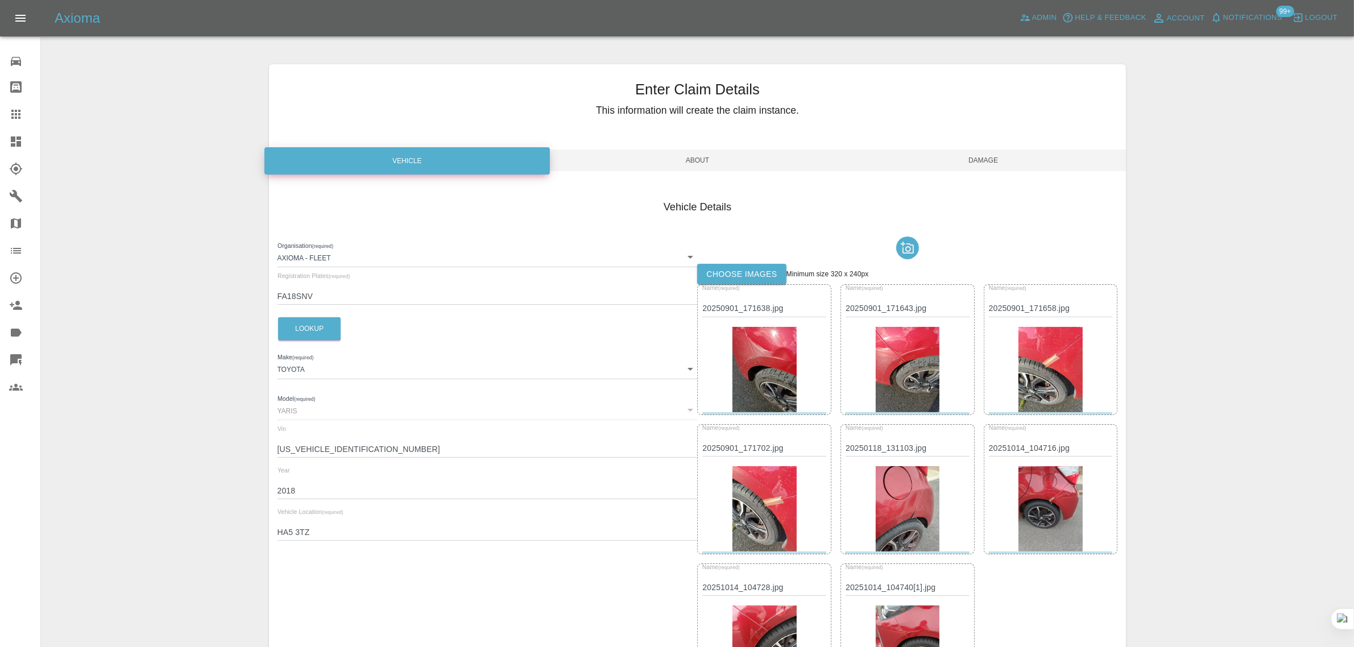
click at [980, 154] on span "Damage" at bounding box center [984, 161] width 286 height 22
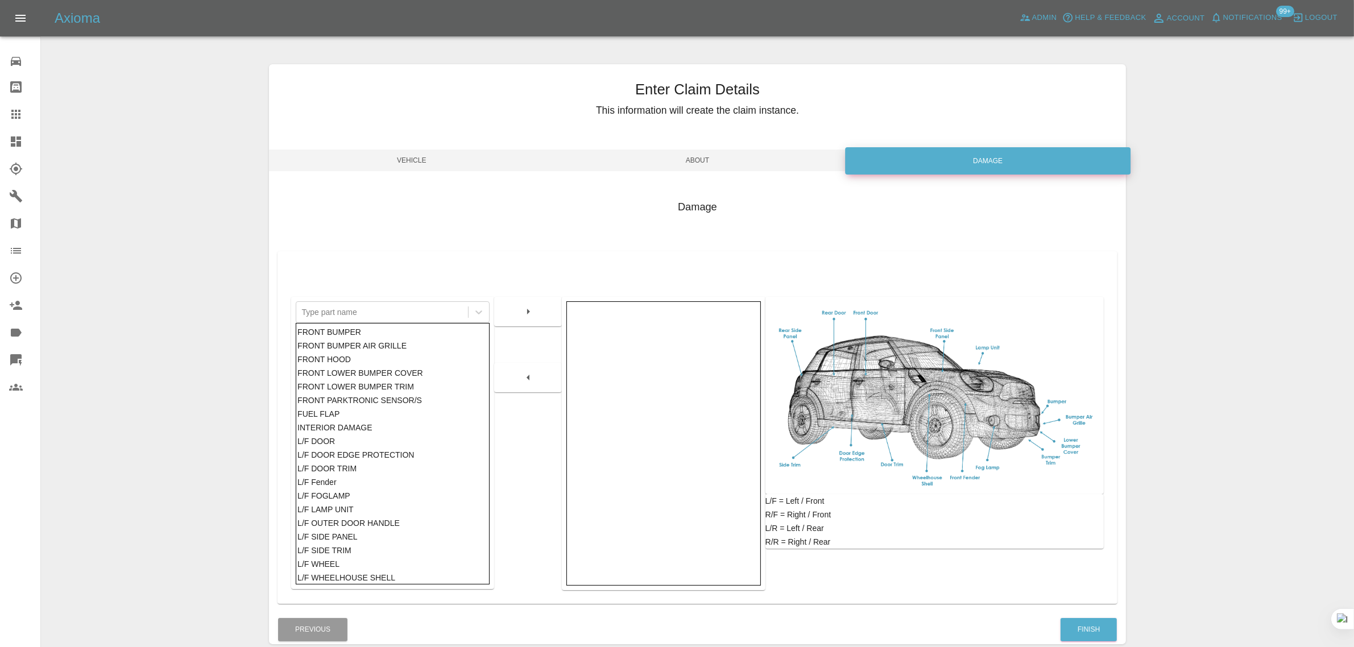
scroll to position [56, 0]
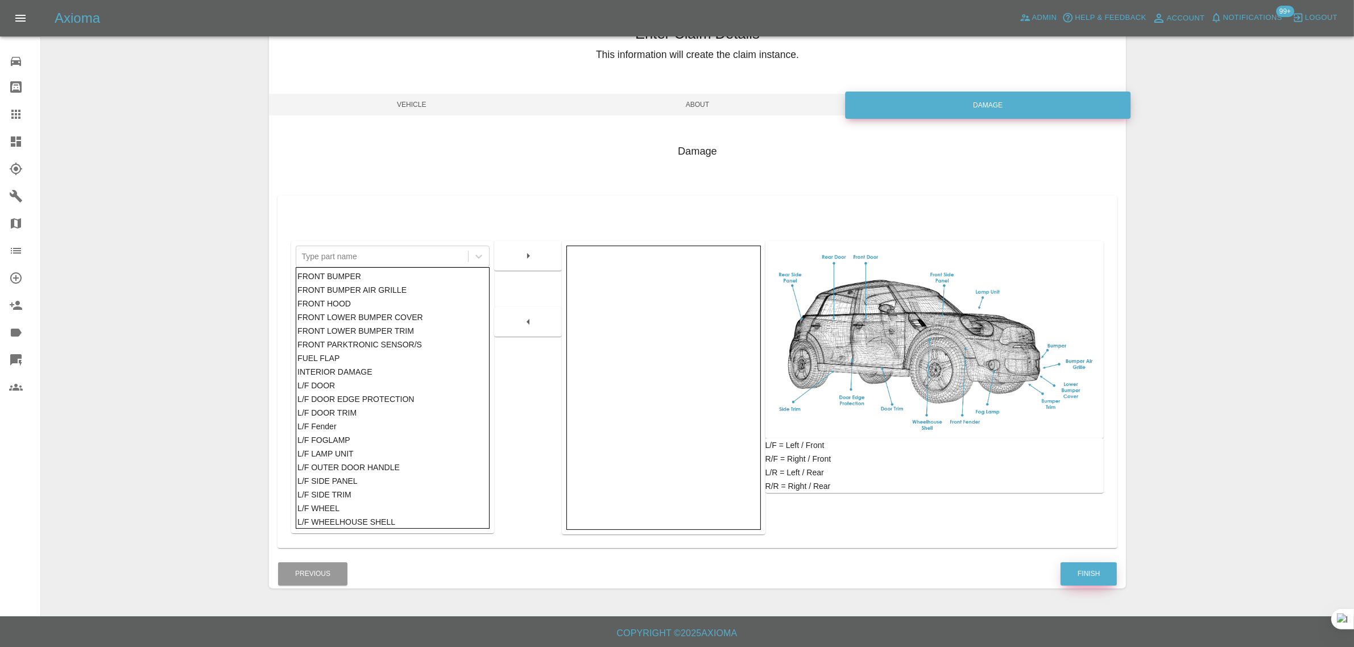
click at [1105, 573] on button "Finish" at bounding box center [1089, 574] width 56 height 23
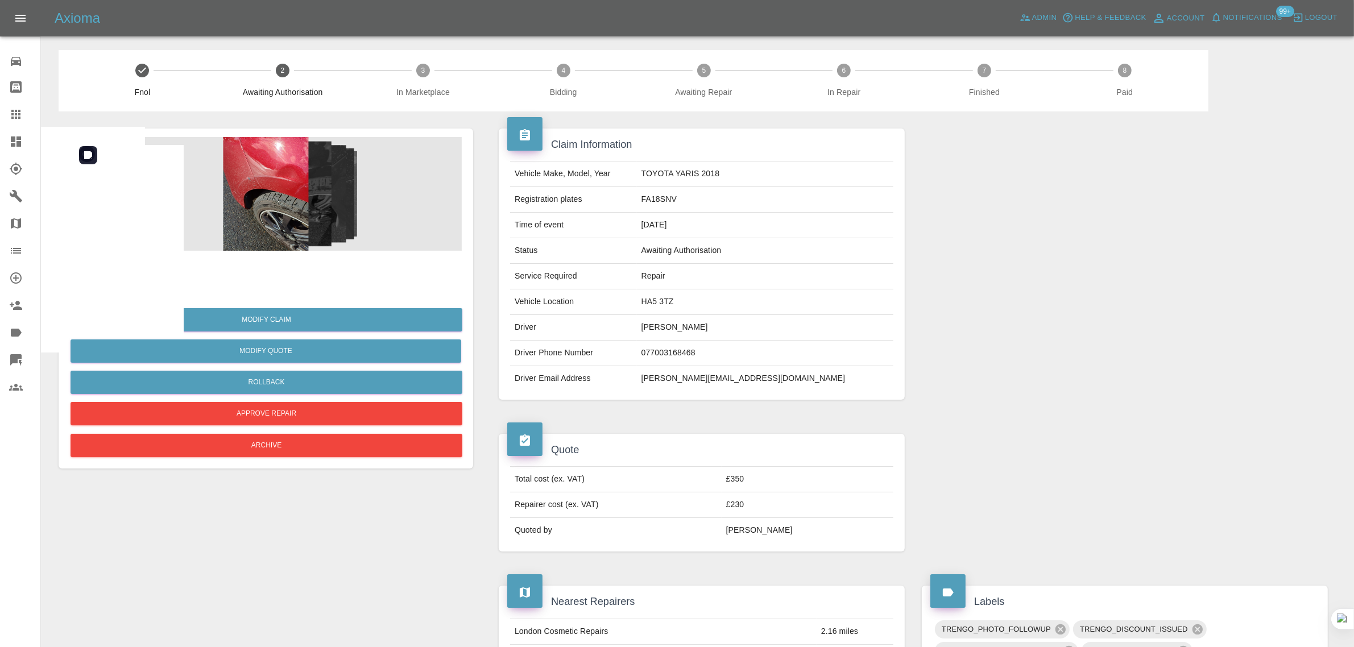
click at [284, 193] on img at bounding box center [266, 194] width 392 height 114
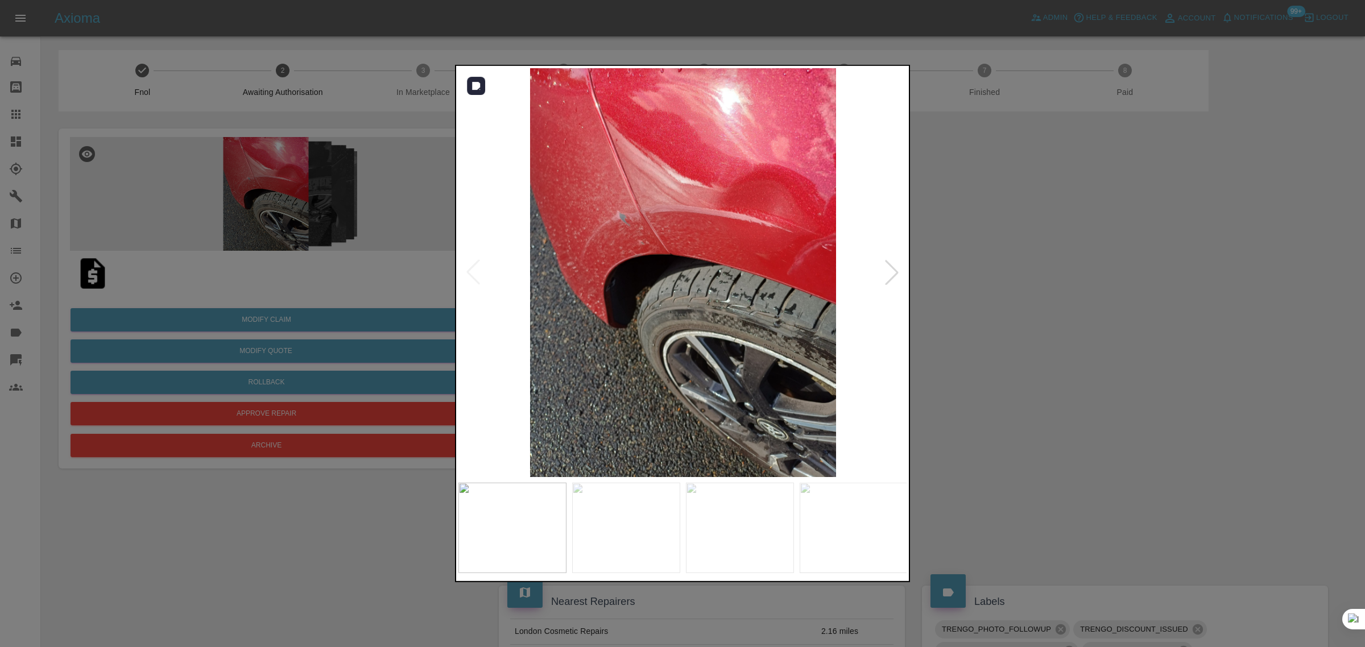
click at [894, 275] on div at bounding box center [891, 272] width 25 height 25
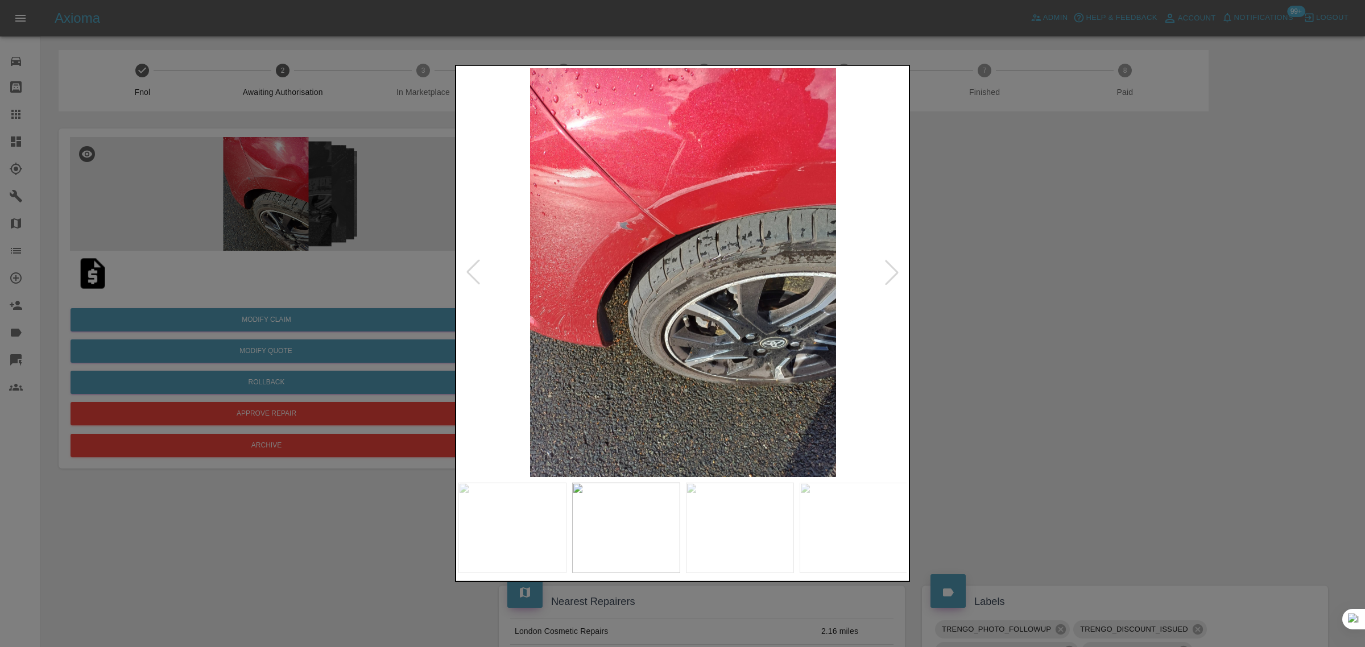
click at [894, 275] on div at bounding box center [891, 272] width 25 height 25
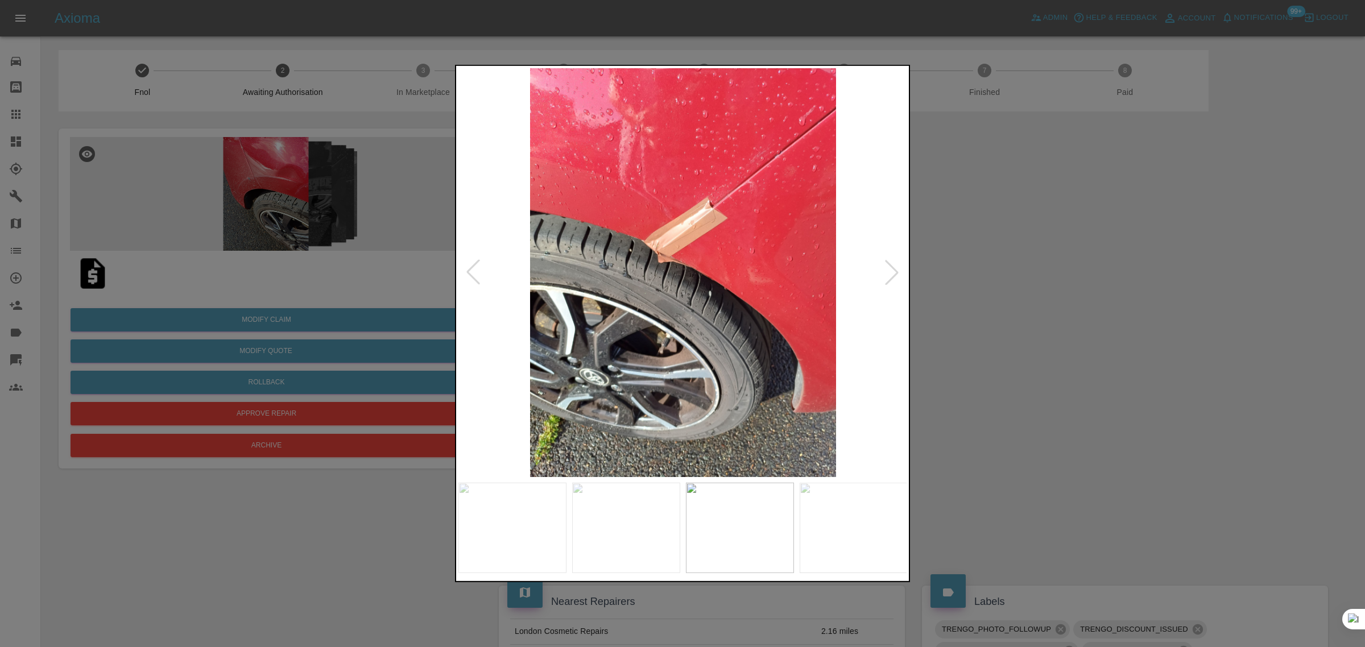
click at [894, 275] on div at bounding box center [891, 272] width 25 height 25
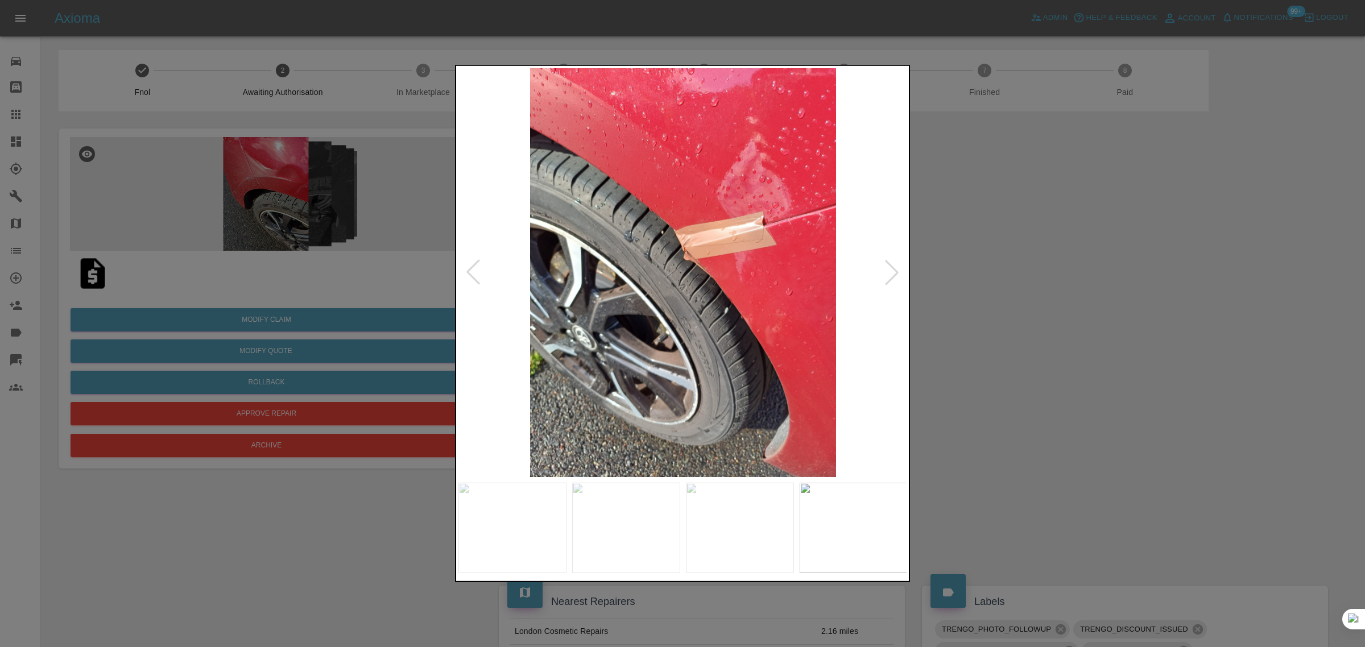
click at [894, 275] on div at bounding box center [891, 272] width 25 height 25
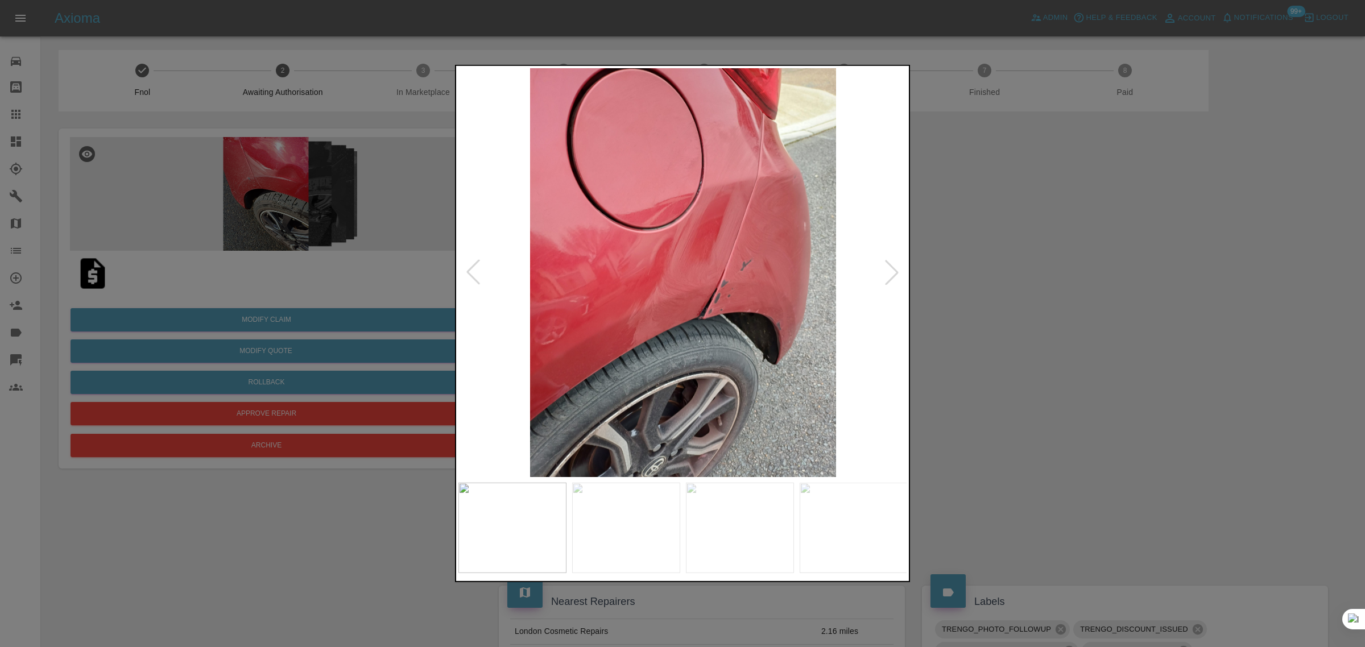
click at [894, 275] on div at bounding box center [891, 272] width 25 height 25
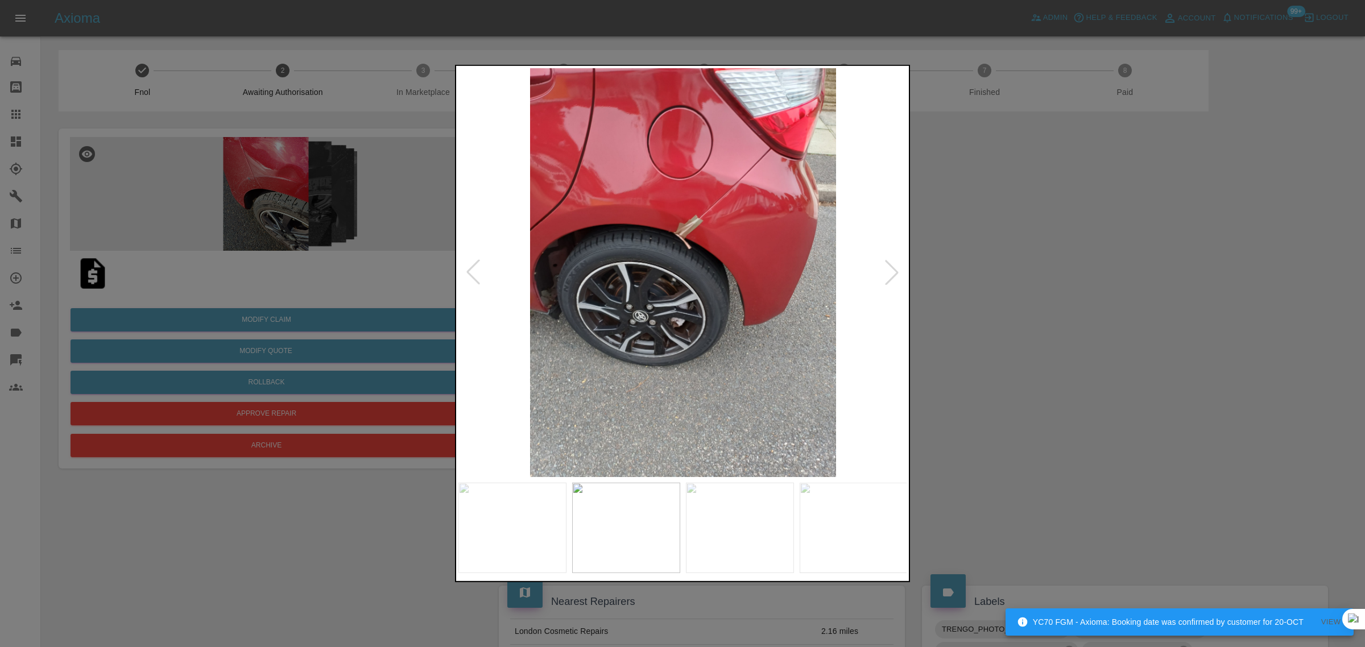
click at [894, 275] on div at bounding box center [891, 272] width 25 height 25
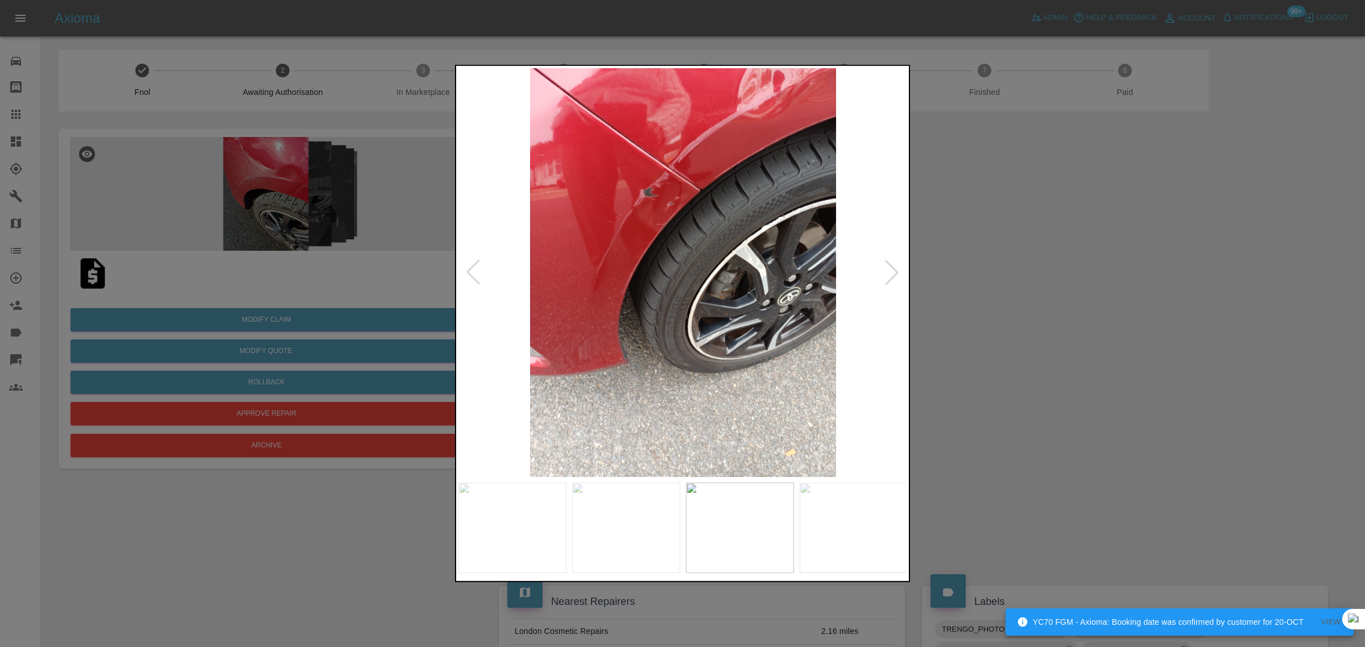
click at [894, 275] on div at bounding box center [891, 272] width 25 height 25
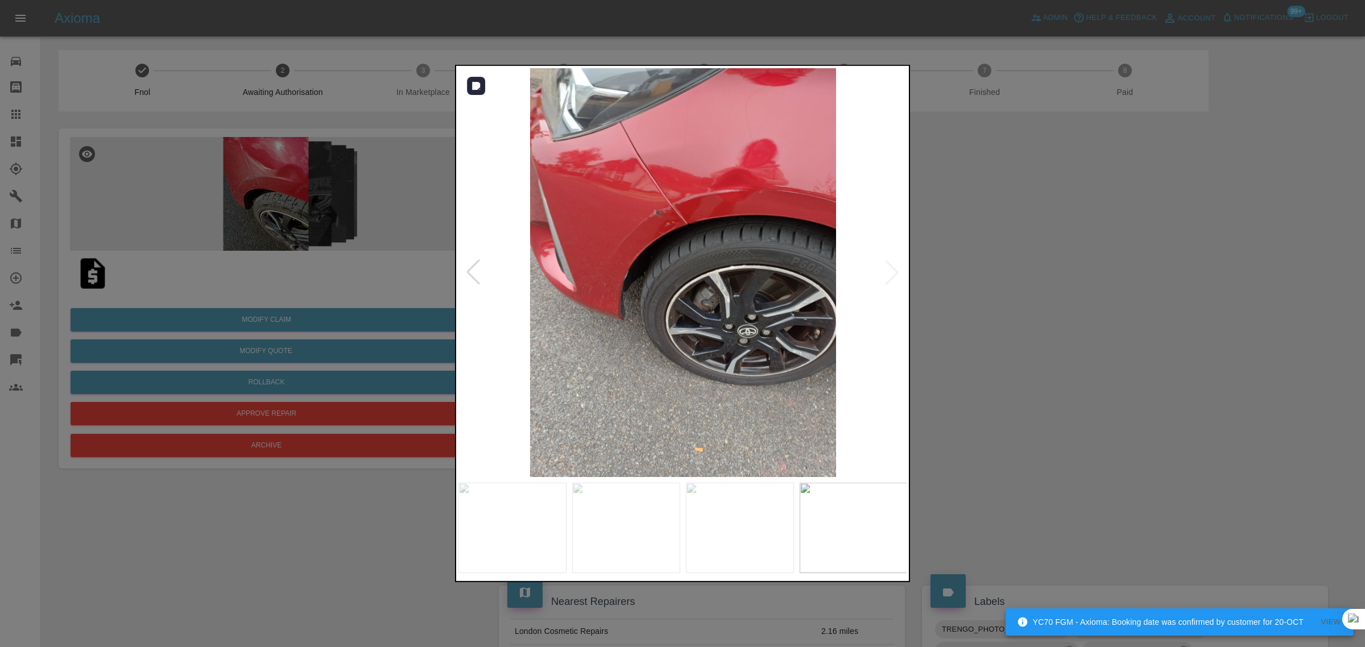
click at [894, 275] on img at bounding box center [682, 272] width 449 height 409
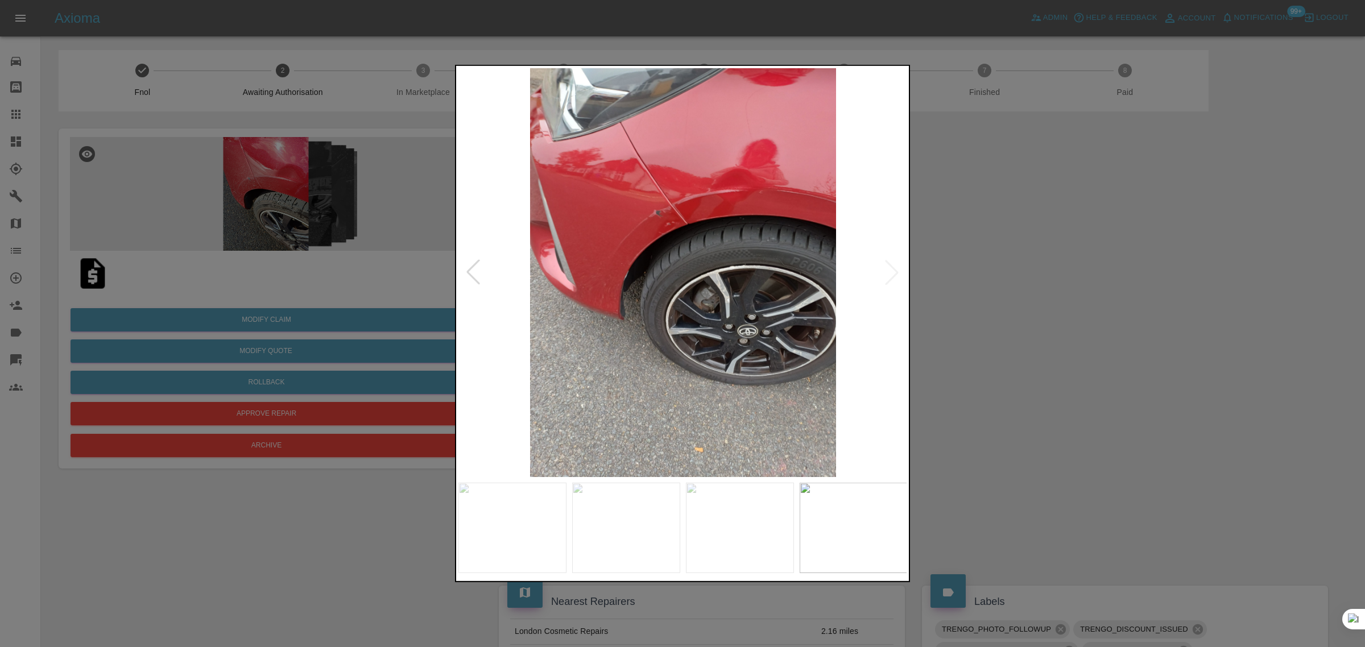
click at [943, 319] on div at bounding box center [682, 323] width 1365 height 647
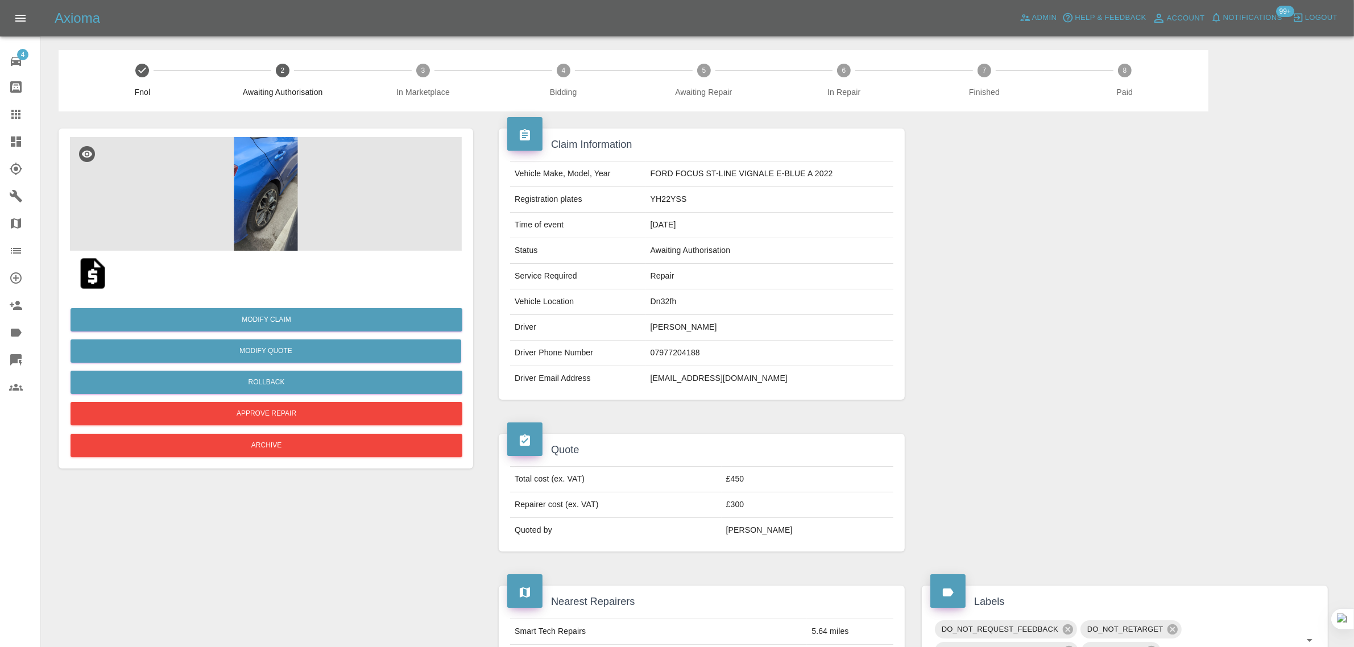
drag, startPoint x: 646, startPoint y: 379, endPoint x: 823, endPoint y: 386, distance: 177.0
click at [823, 386] on td "[EMAIL_ADDRESS][DOMAIN_NAME]" at bounding box center [769, 378] width 247 height 25
copy td "[EMAIL_ADDRESS][DOMAIN_NAME]"
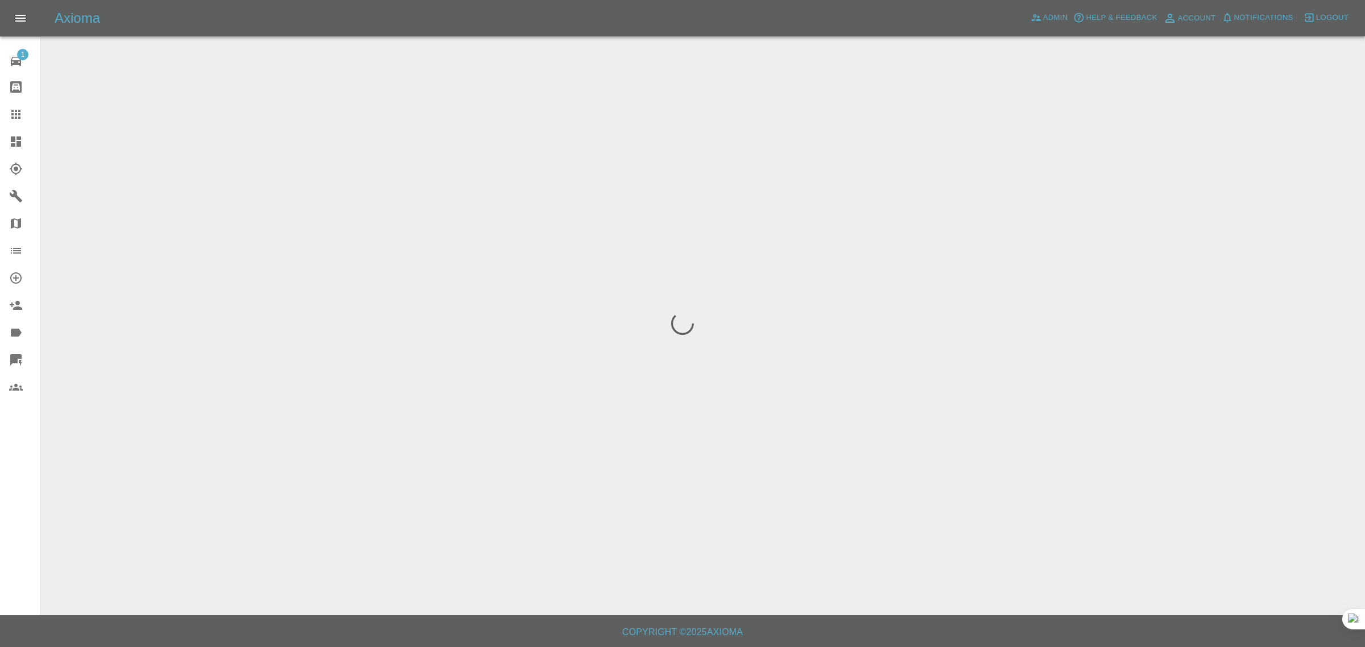
click at [27, 517] on div "1 Repair home Bodyshop home Claims Dashboard Explorer Garages Map Organization …" at bounding box center [20, 323] width 41 height 647
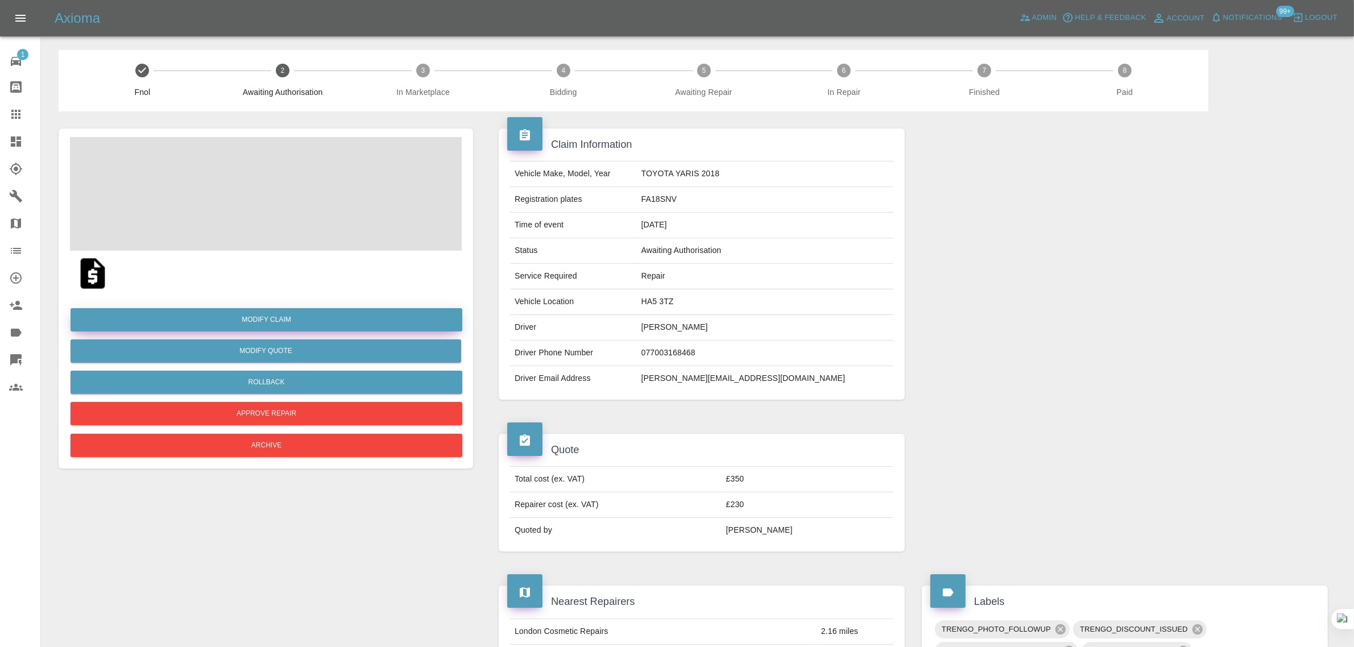
click at [253, 328] on link "Modify Claim" at bounding box center [267, 319] width 392 height 23
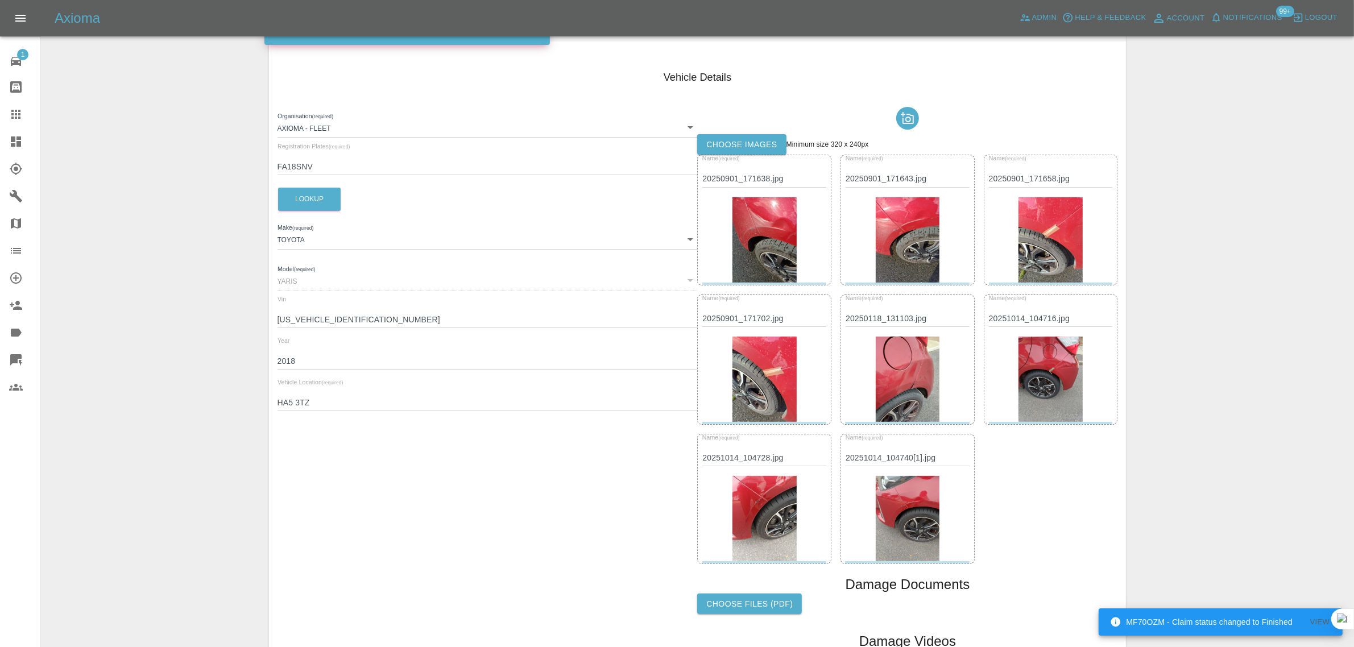
scroll to position [142, 0]
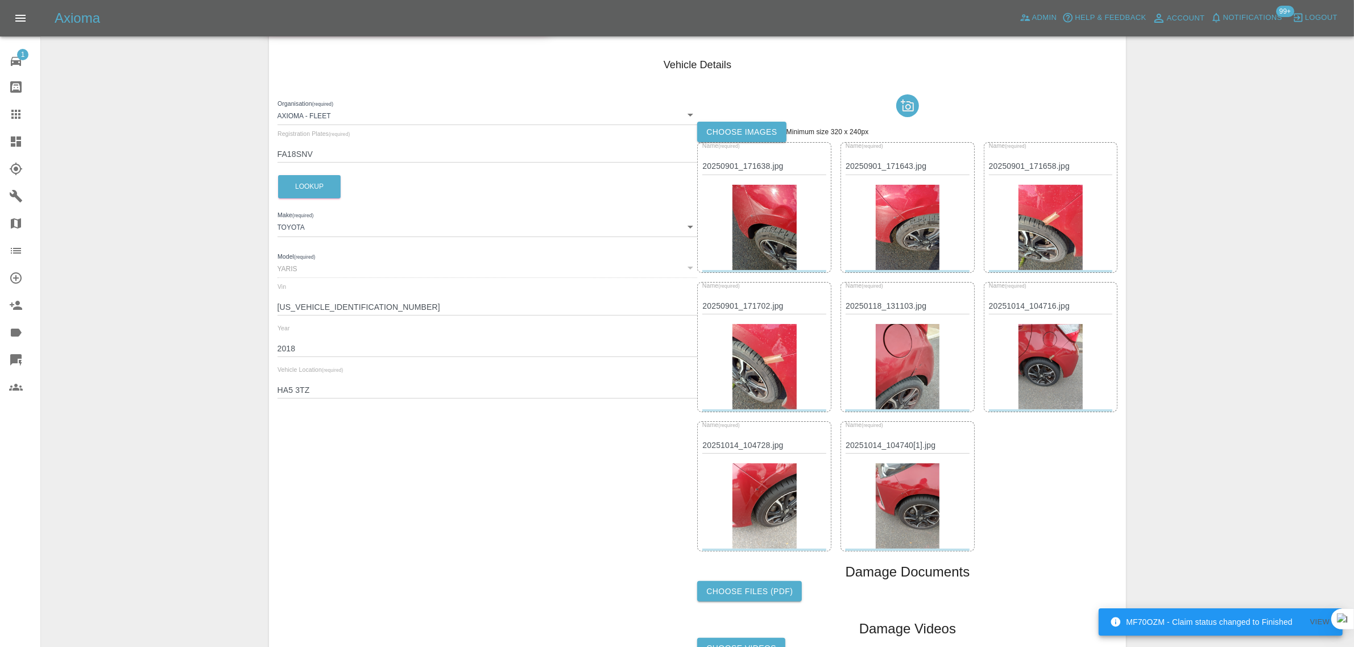
click at [896, 502] on img at bounding box center [908, 506] width 64 height 85
click at [805, 507] on div at bounding box center [765, 506] width 124 height 85
click at [758, 498] on img at bounding box center [765, 506] width 64 height 85
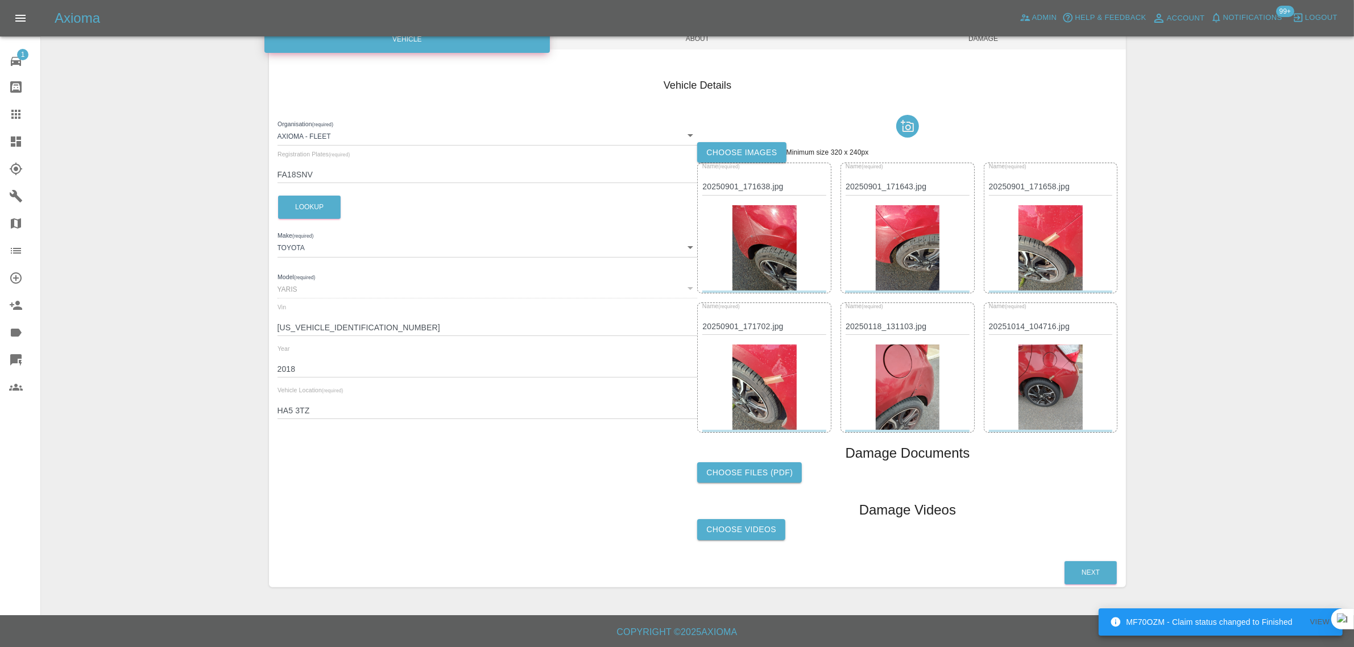
scroll to position [121, 0]
click at [1047, 386] on img at bounding box center [1051, 387] width 64 height 85
click at [946, 393] on div at bounding box center [908, 387] width 124 height 85
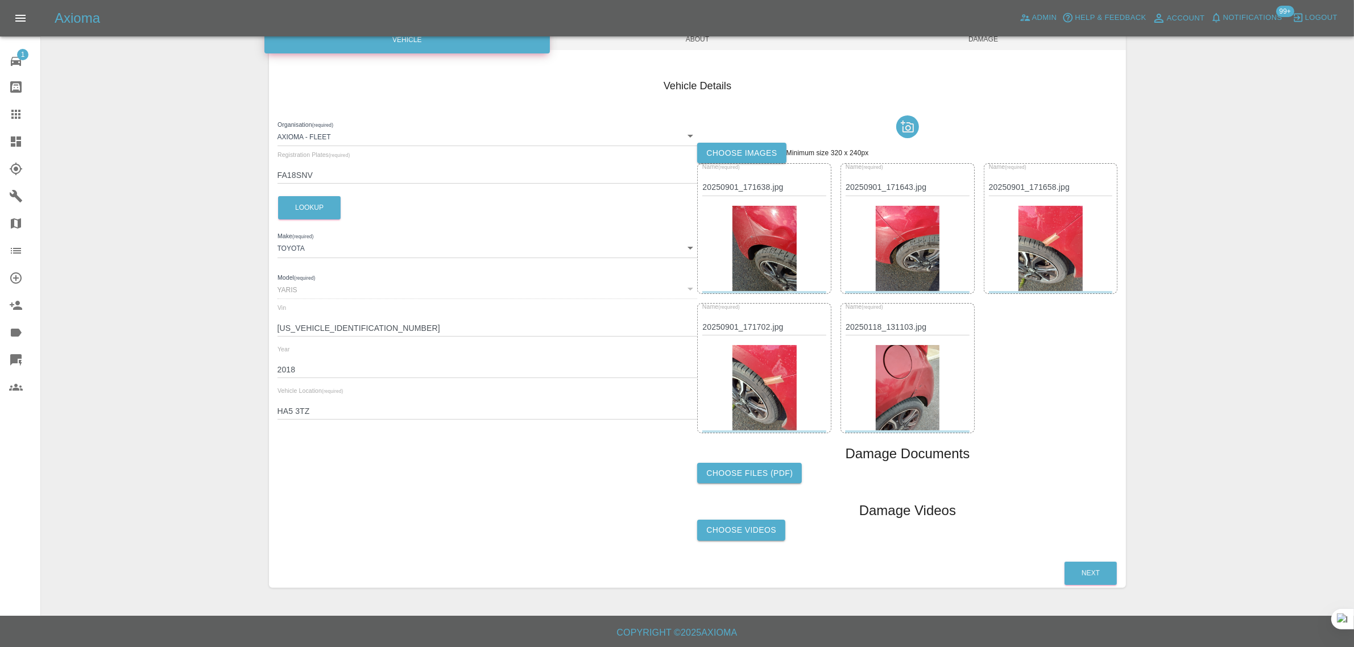
click at [903, 387] on img at bounding box center [908, 387] width 64 height 85
click at [752, 149] on label "Choose images" at bounding box center [741, 153] width 89 height 21
click at [0, 0] on input "Choose images" at bounding box center [0, 0] width 0 height 0
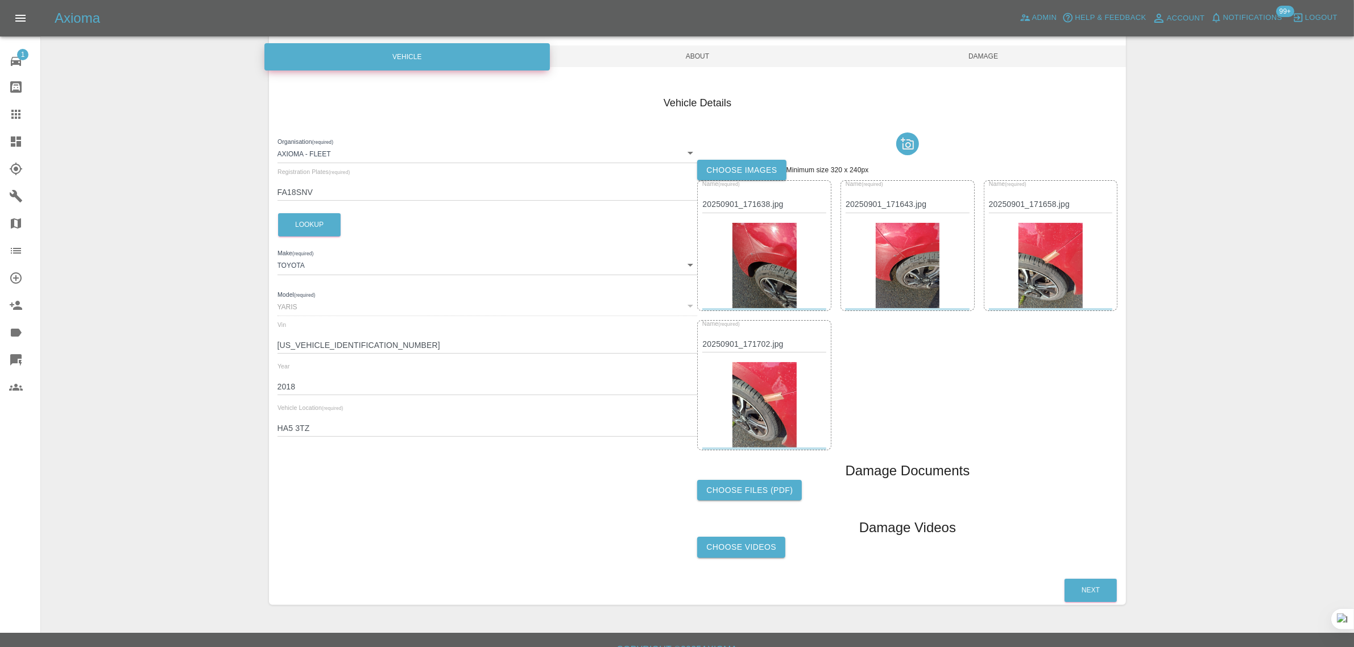
scroll to position [50, 0]
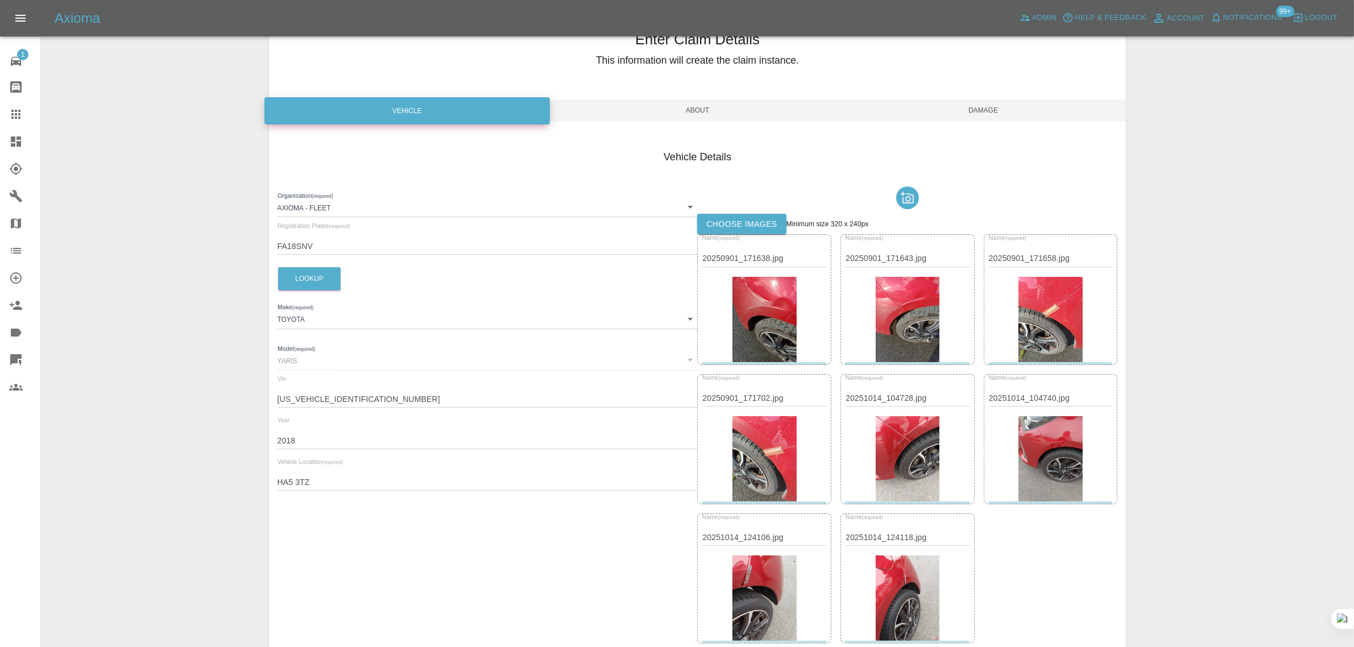
click at [979, 114] on span "Damage" at bounding box center [984, 111] width 286 height 22
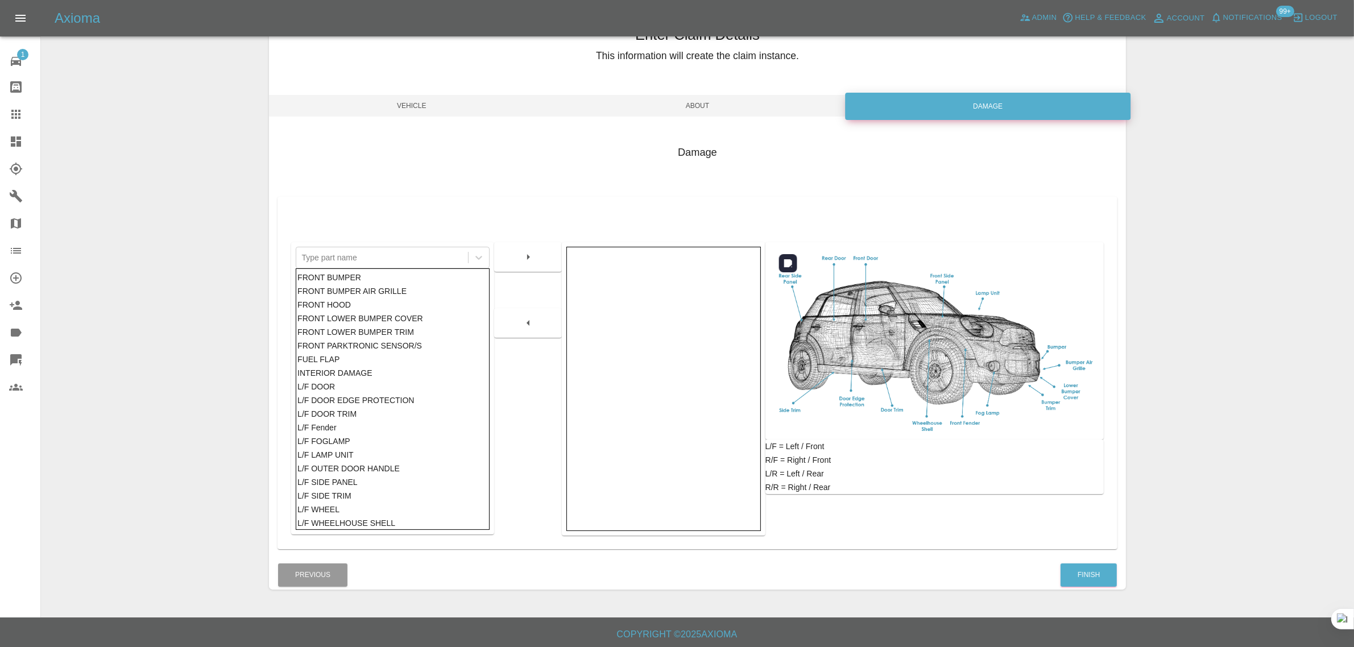
scroll to position [56, 0]
click at [1095, 573] on button "Finish" at bounding box center [1089, 574] width 56 height 23
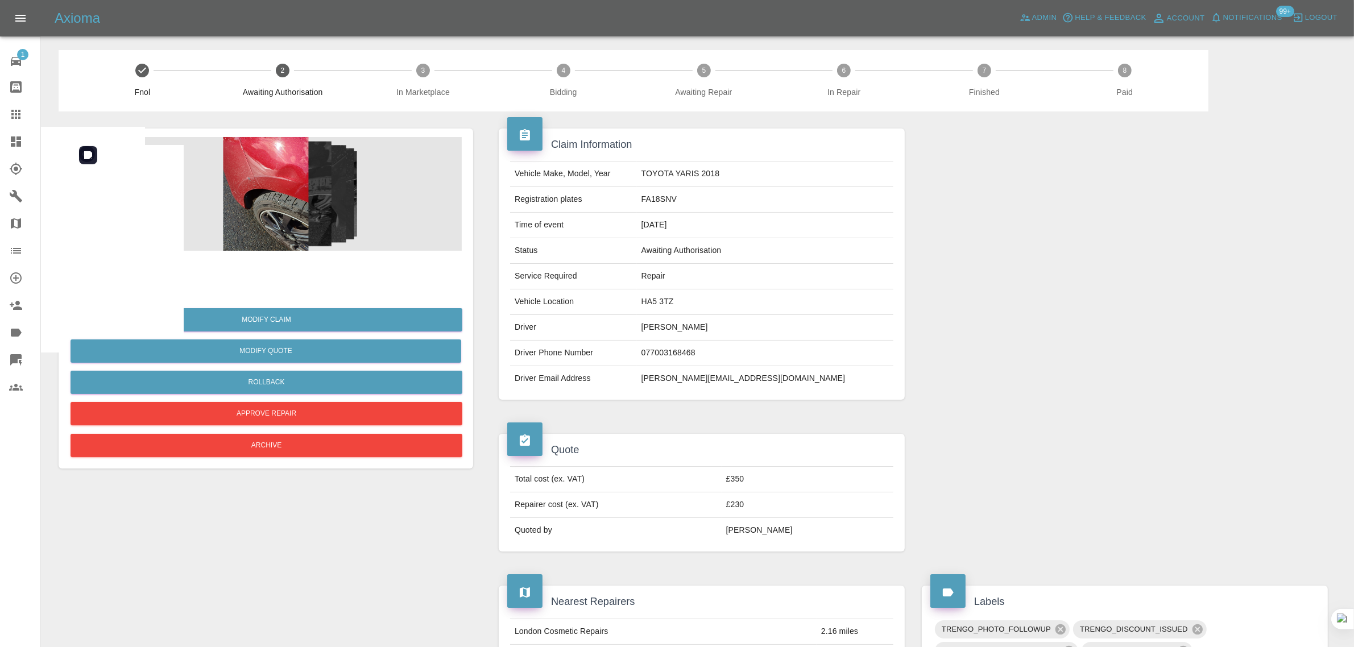
click at [266, 200] on img at bounding box center [266, 194] width 392 height 114
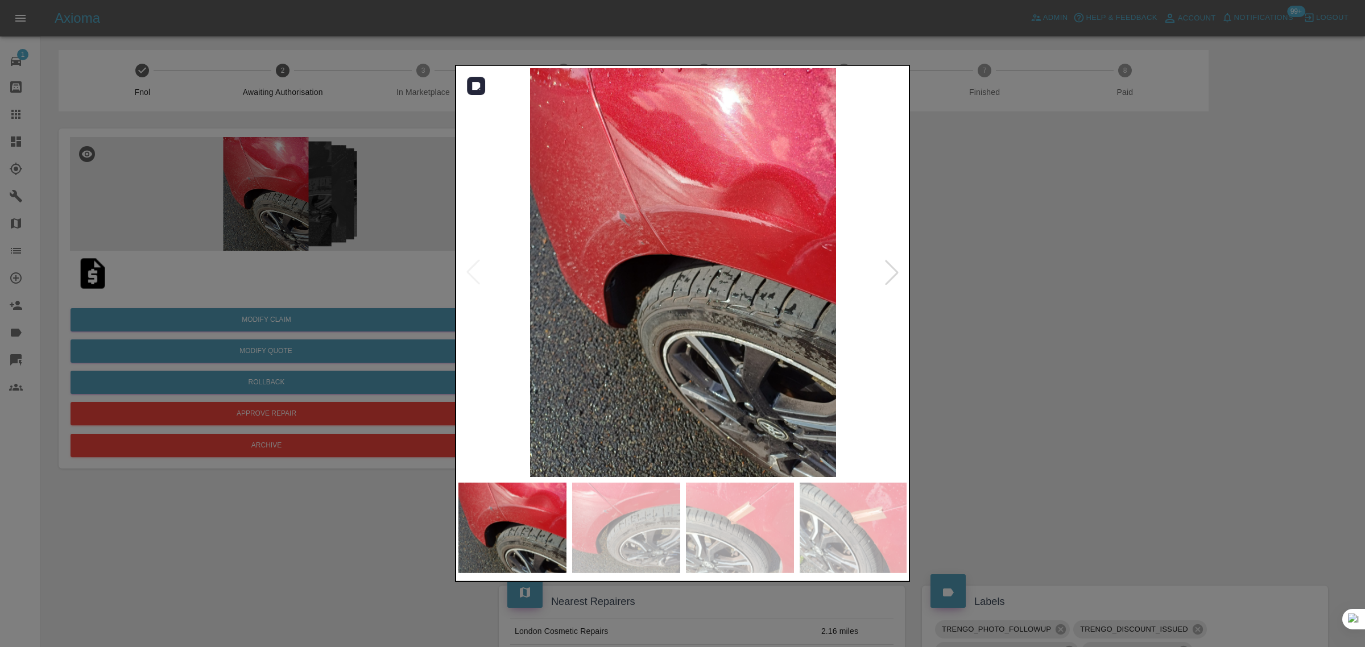
click at [896, 268] on div at bounding box center [891, 272] width 25 height 25
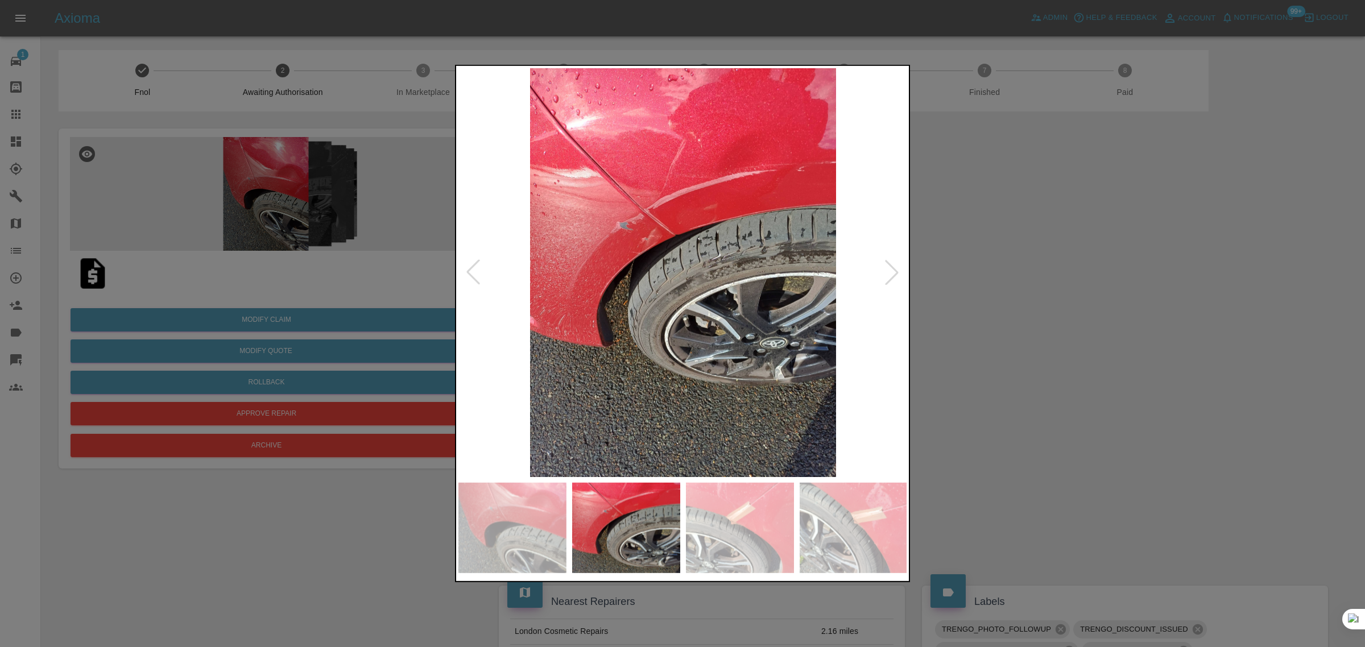
click at [896, 268] on div at bounding box center [891, 272] width 25 height 25
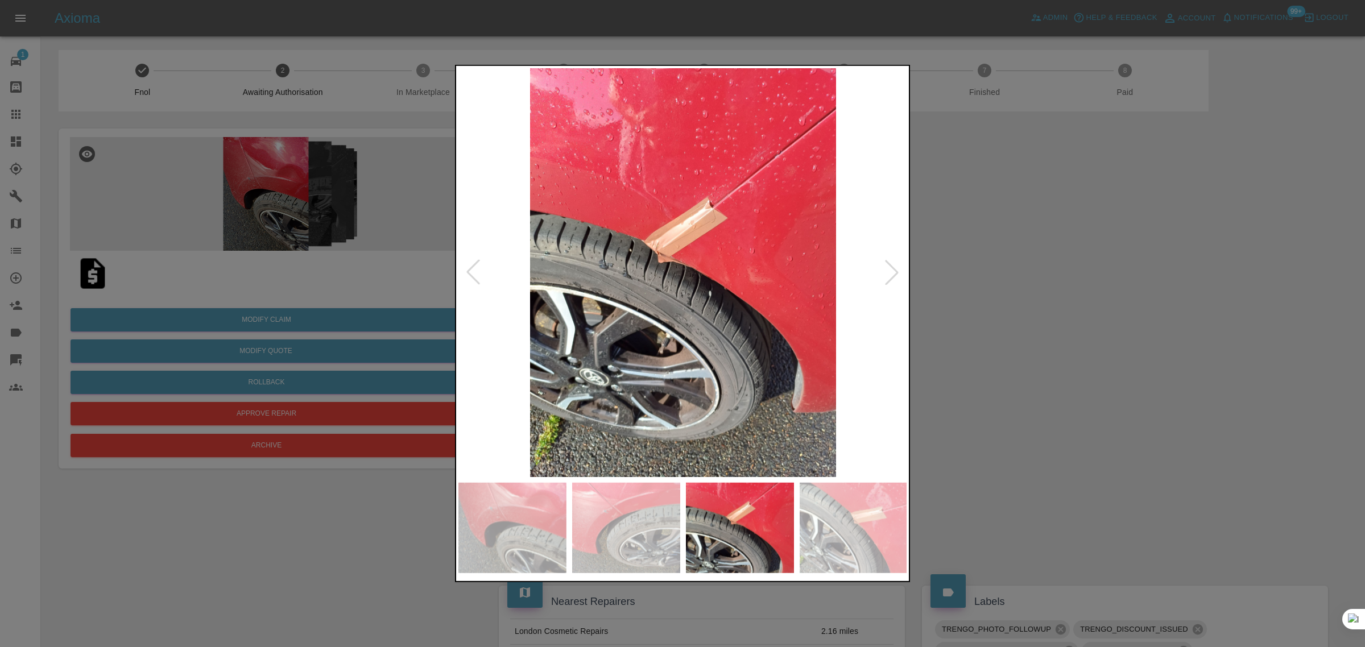
click at [896, 268] on div at bounding box center [891, 272] width 25 height 25
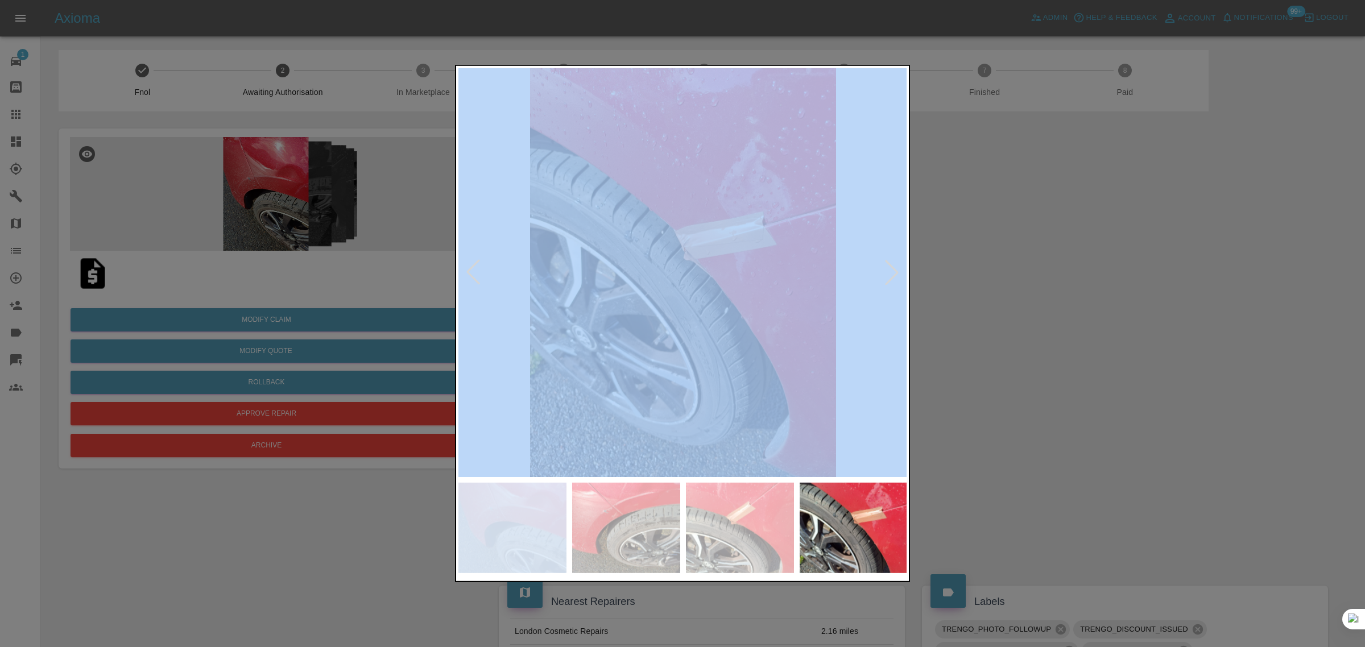
click at [896, 268] on div at bounding box center [891, 272] width 25 height 25
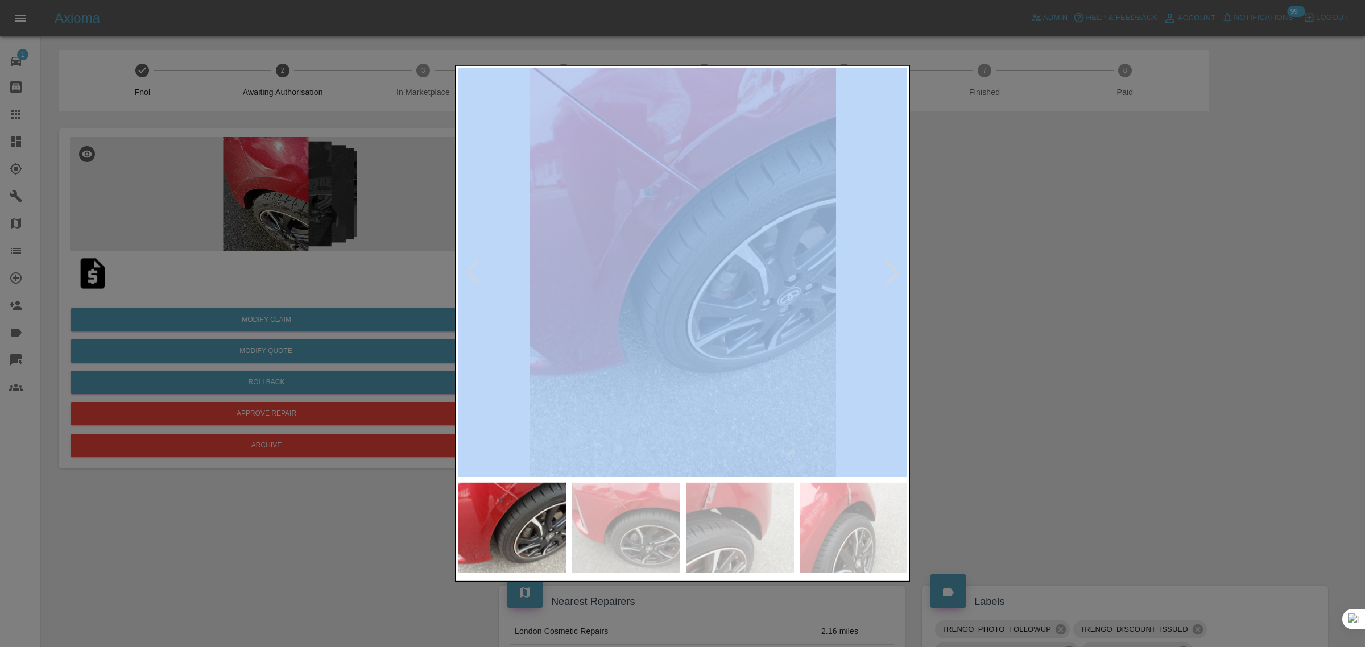
click at [896, 268] on div at bounding box center [891, 272] width 25 height 25
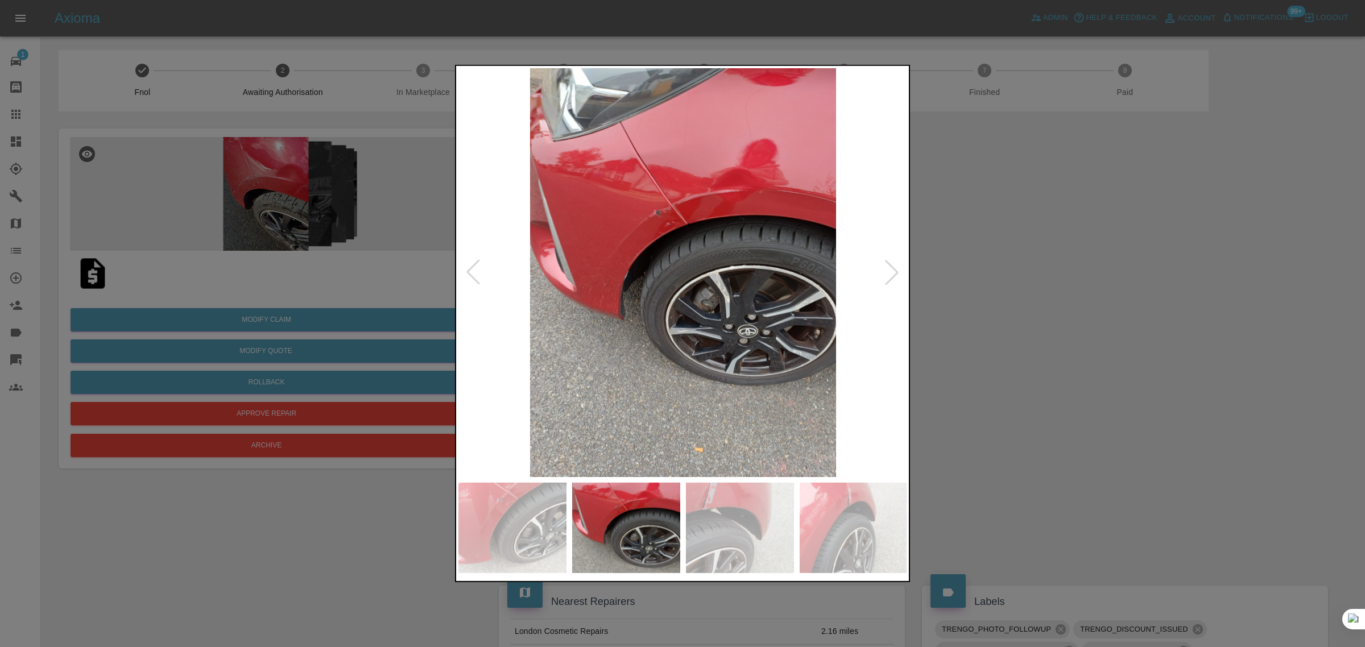
click at [896, 268] on div at bounding box center [891, 272] width 25 height 25
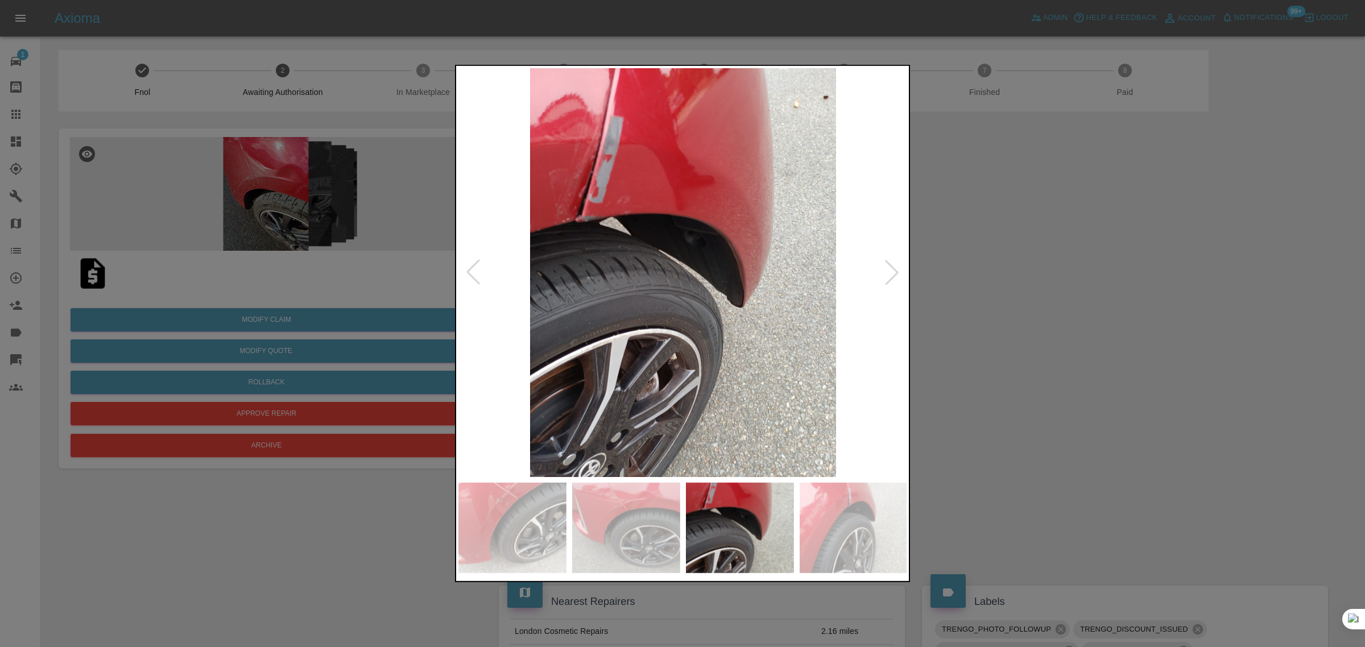
click at [896, 268] on div at bounding box center [891, 272] width 25 height 25
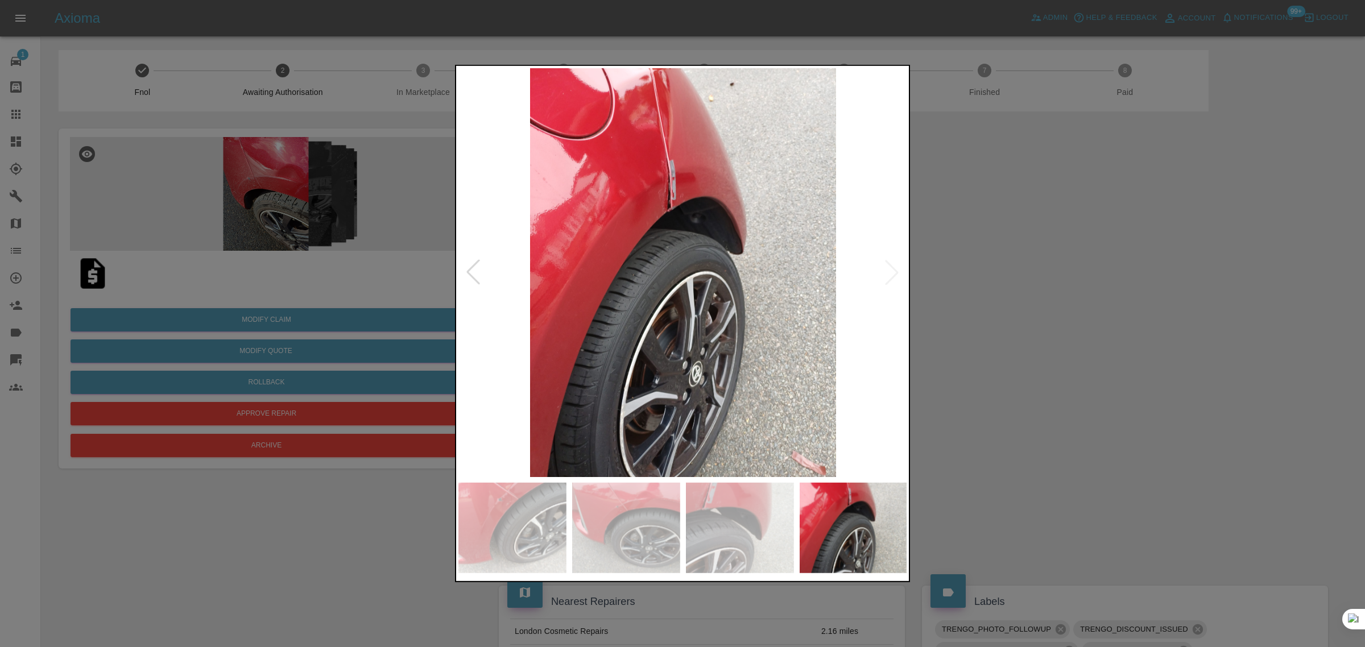
click at [896, 268] on img at bounding box center [682, 272] width 449 height 409
click at [1064, 370] on div at bounding box center [682, 323] width 1365 height 647
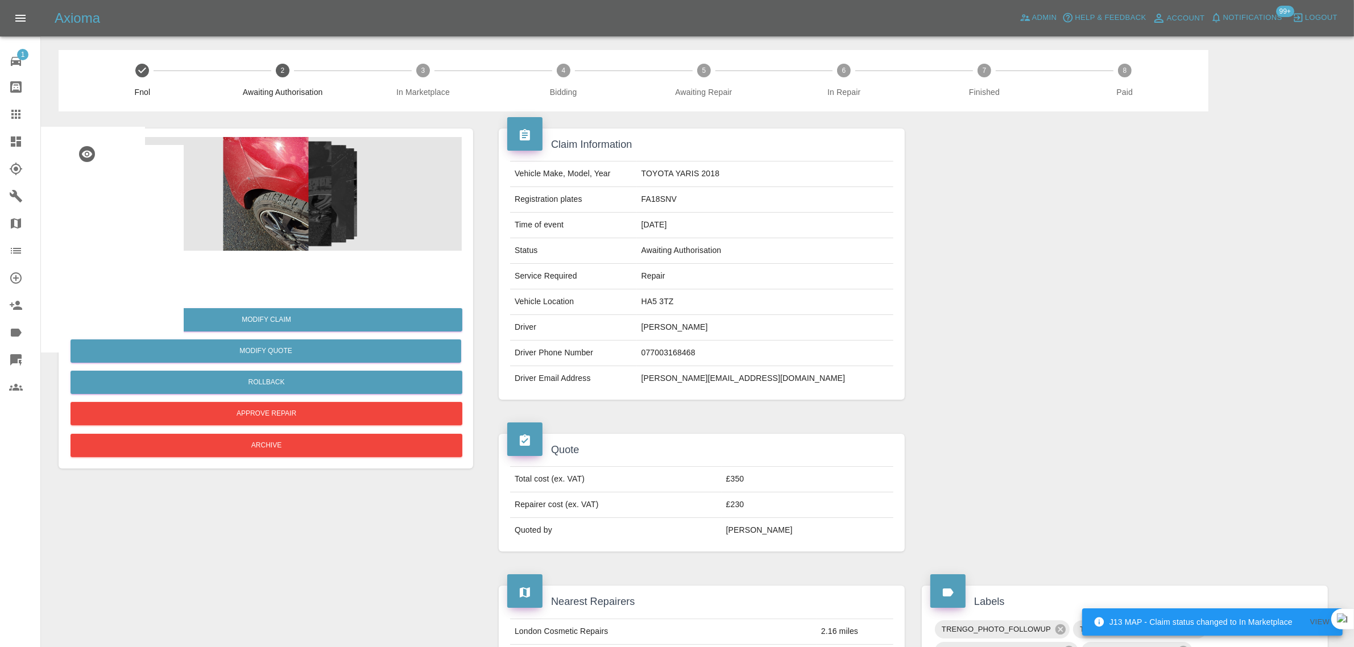
click at [20, 117] on icon at bounding box center [16, 115] width 14 height 14
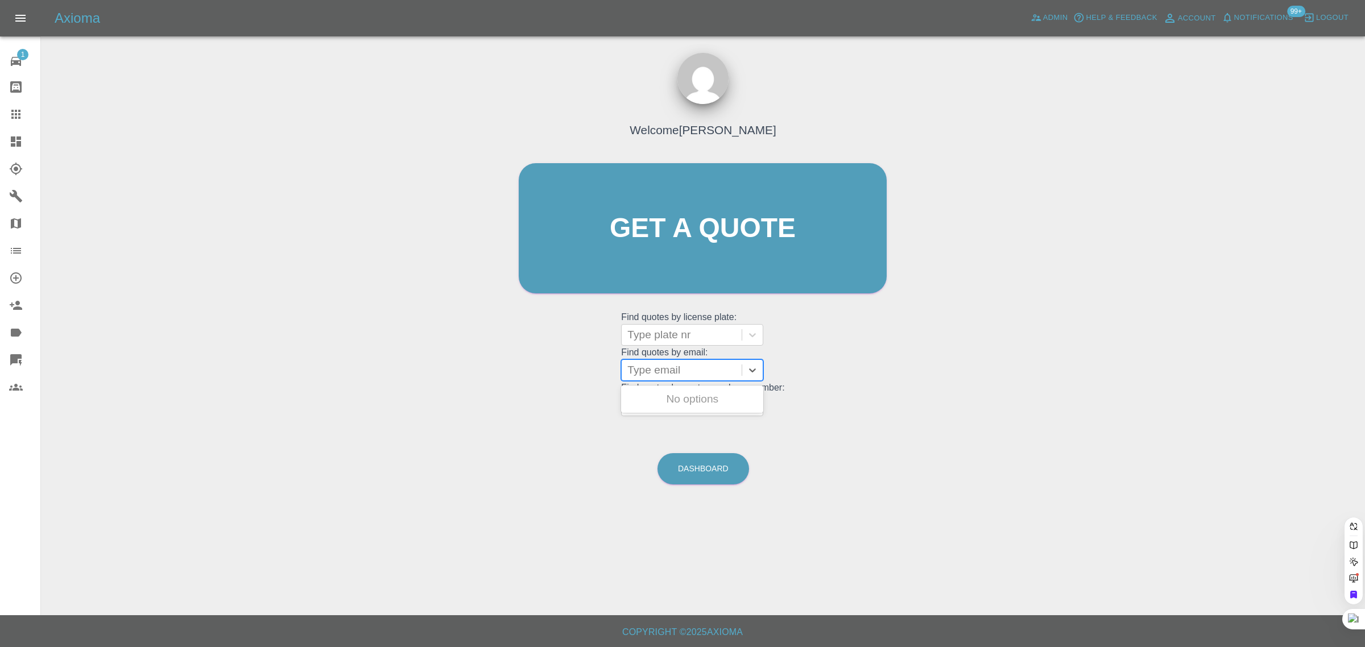
click at [656, 375] on div at bounding box center [681, 370] width 109 height 16
paste input "jamie.a.tully@icloud.com"
type input "jamie.a.tully@icloud.co"
click at [681, 397] on div "HG69 ECY, Awaiting Repair" at bounding box center [692, 406] width 142 height 36
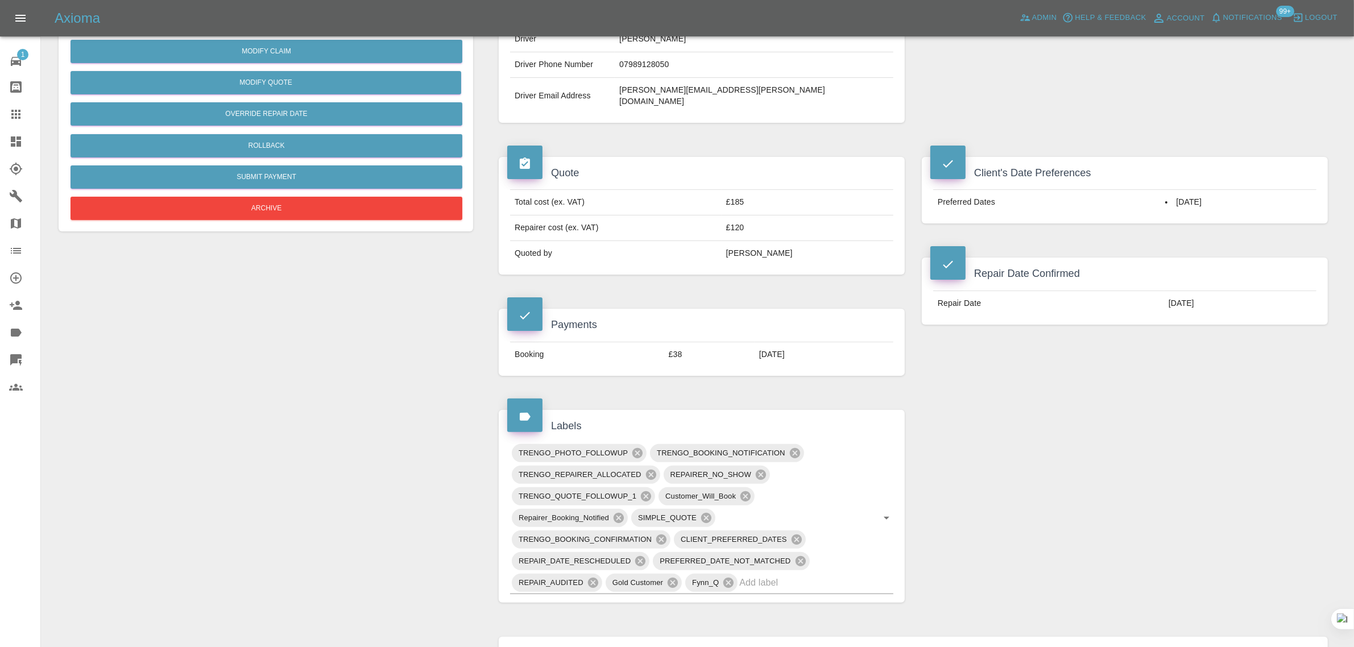
scroll to position [569, 0]
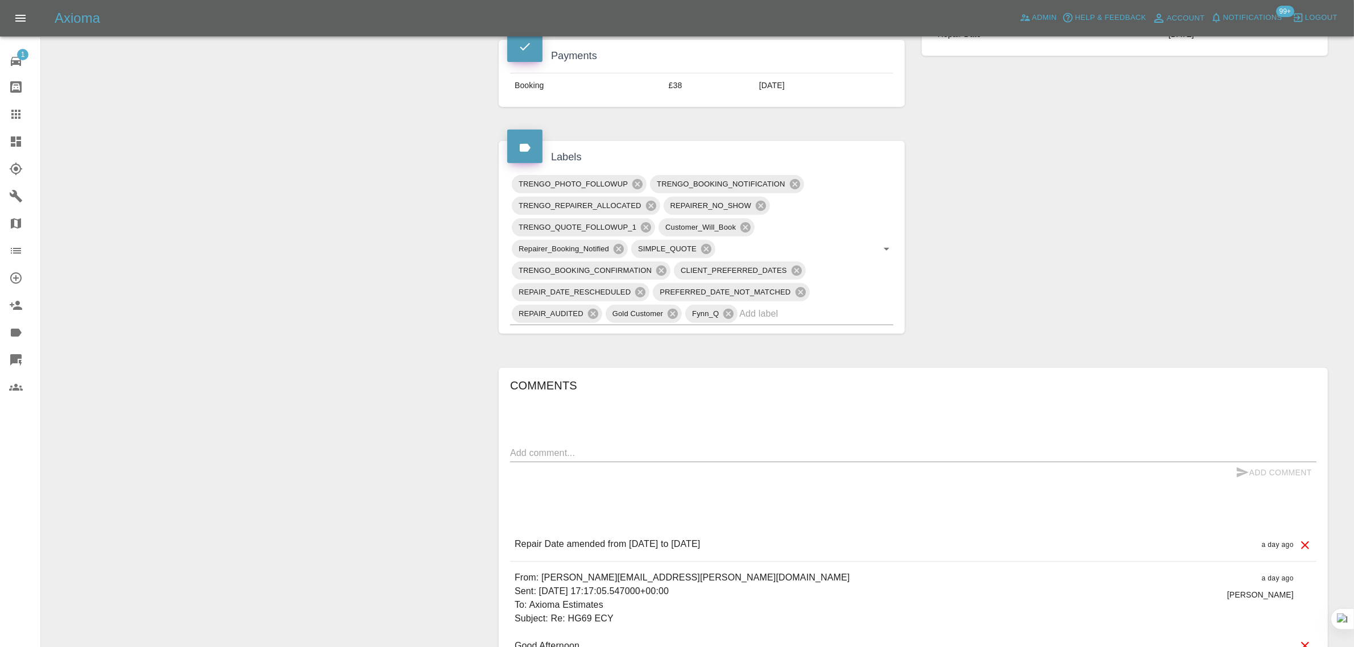
click at [734, 447] on textarea at bounding box center [913, 453] width 807 height 13
paste textarea "I am available this Friday morning or alternatively Sunday the 26th Afternoon."
click at [510, 447] on textarea "I am available this Friday morning or alternatively Sunday the 26th Afternoon." at bounding box center [913, 453] width 807 height 13
paste textarea "Unfortunately this wouldn’t work for me as I’ll be at work. Please can you conf…"
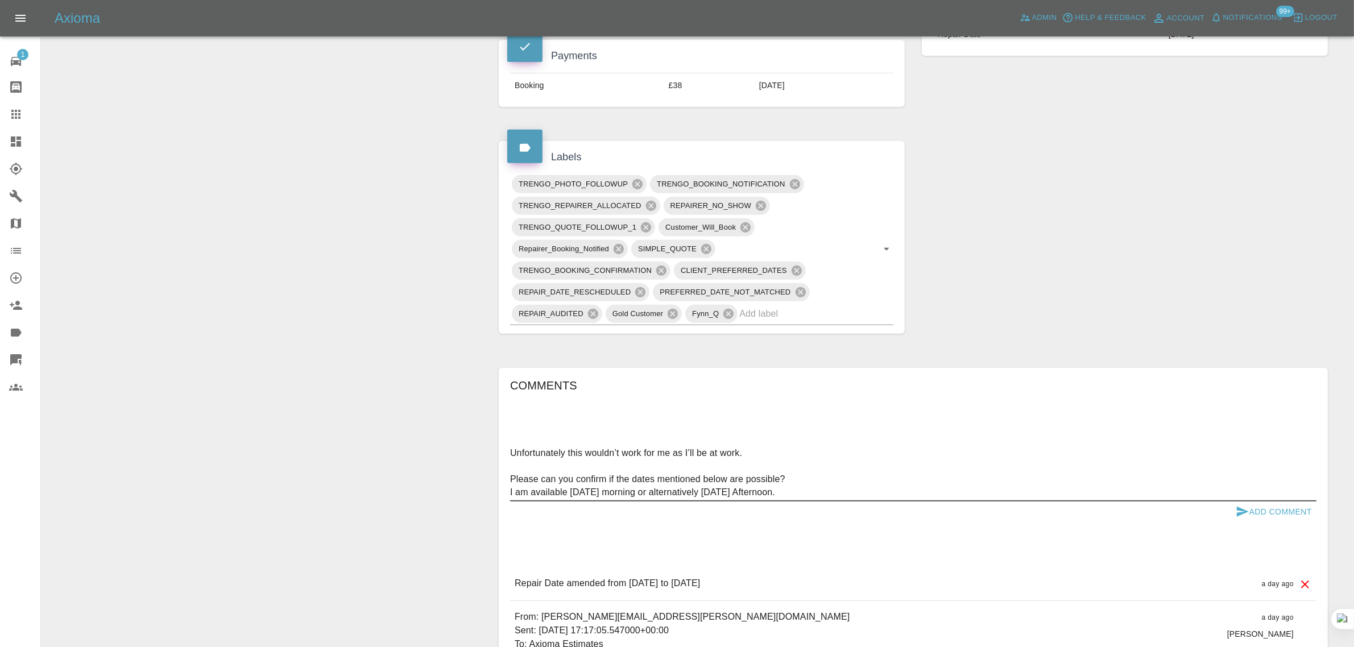
type textarea "Unfortunately this wouldn’t work for me as I’ll be at work. Please can you conf…"
click at [1270, 502] on button "Add Comment" at bounding box center [1274, 512] width 85 height 21
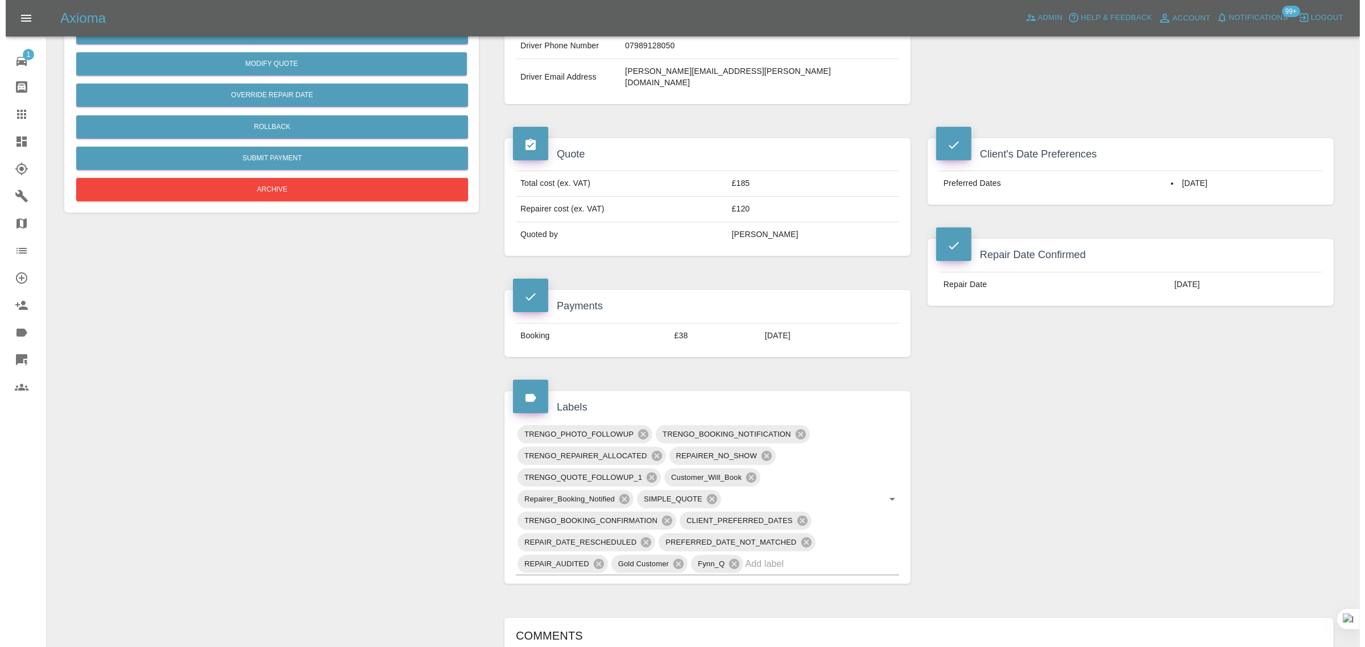
scroll to position [142, 0]
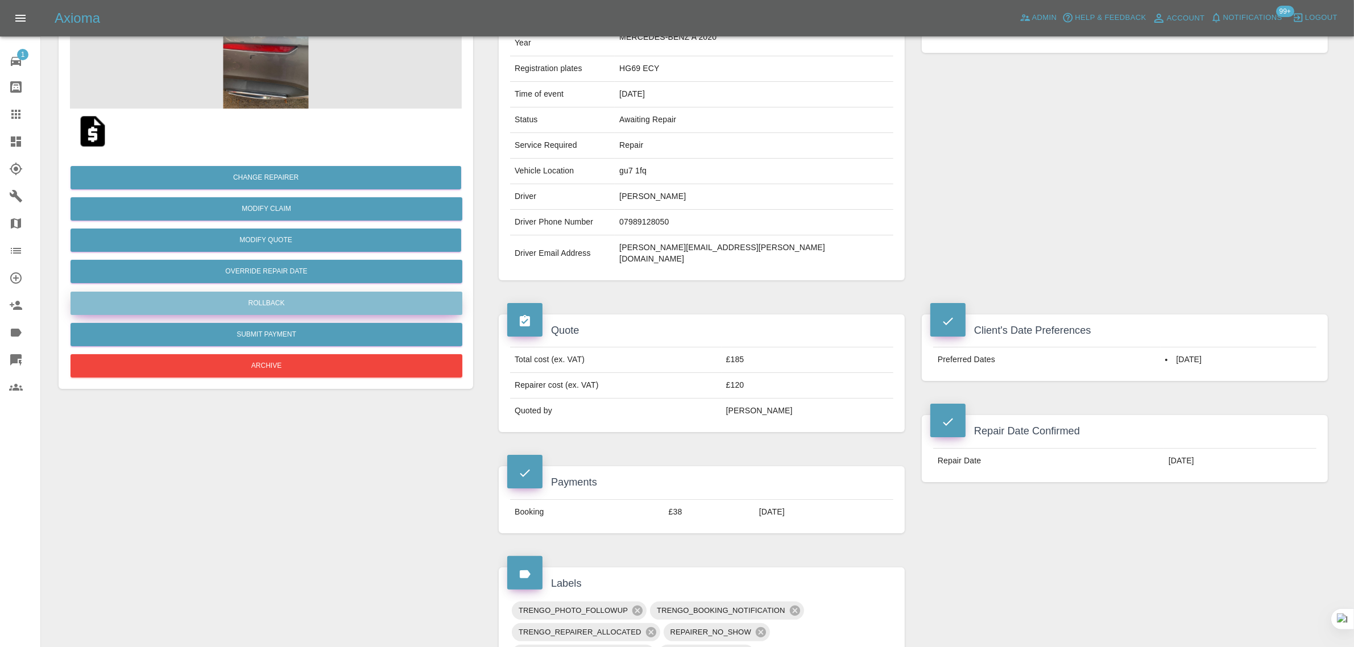
click at [257, 301] on button "Rollback" at bounding box center [267, 303] width 392 height 23
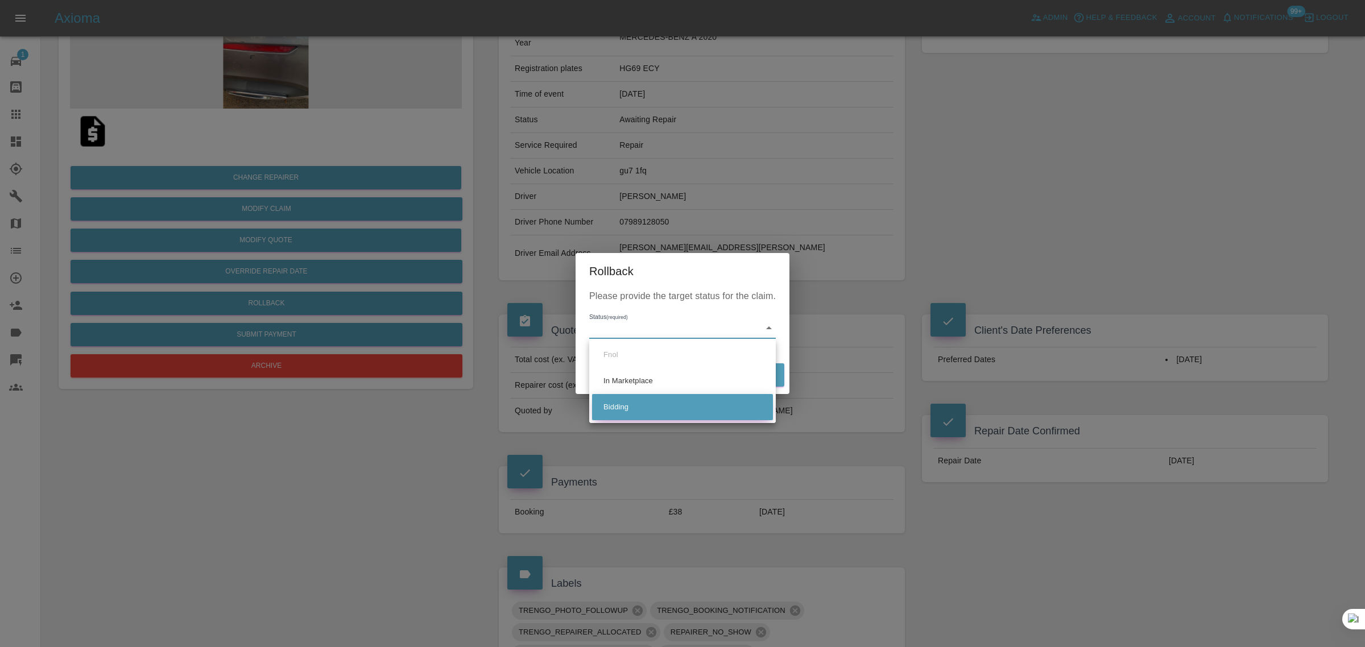
click at [617, 399] on li "Bidding" at bounding box center [682, 407] width 181 height 26
type input "bidding"
click at [765, 375] on button "Rollback" at bounding box center [749, 374] width 71 height 23
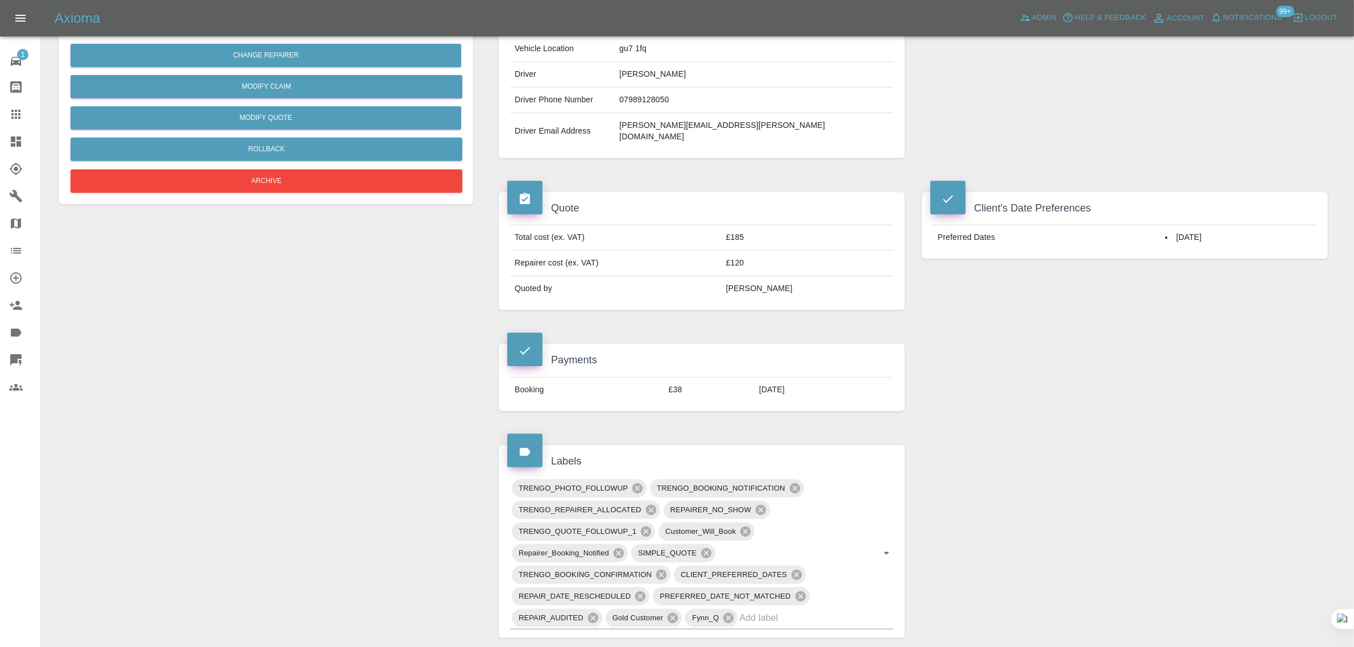
scroll to position [284, 0]
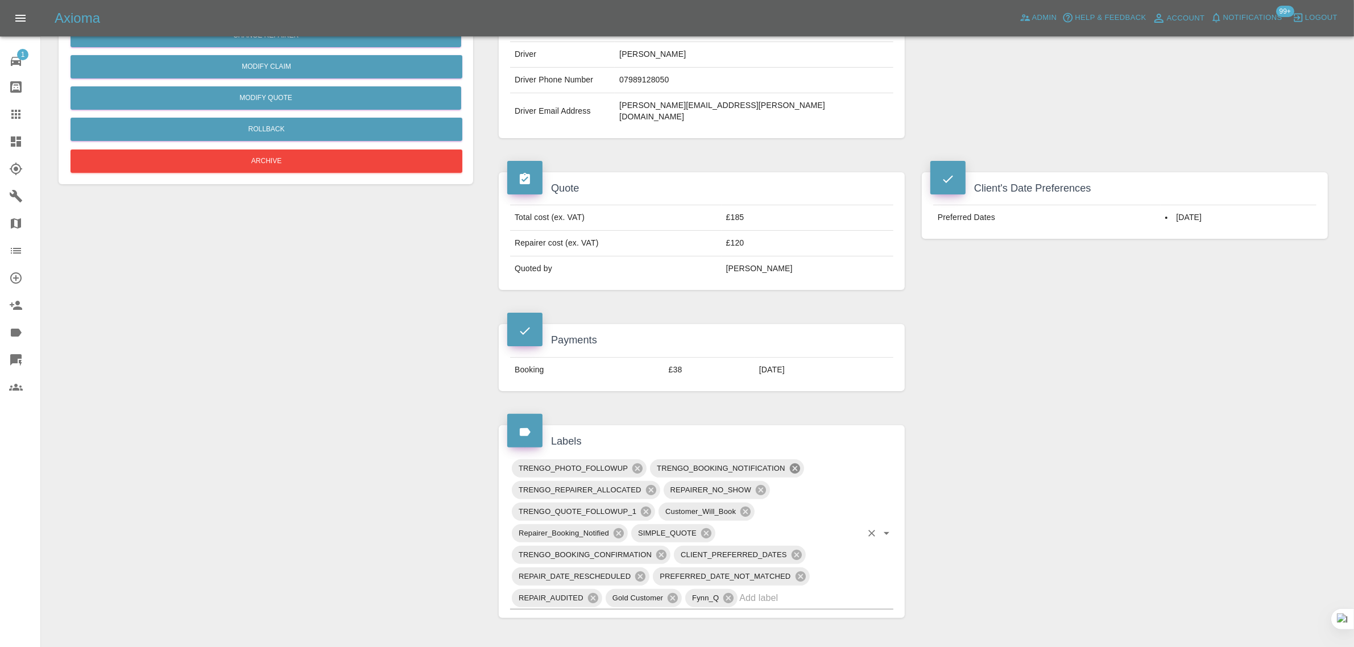
click at [797, 462] on icon at bounding box center [795, 468] width 13 height 13
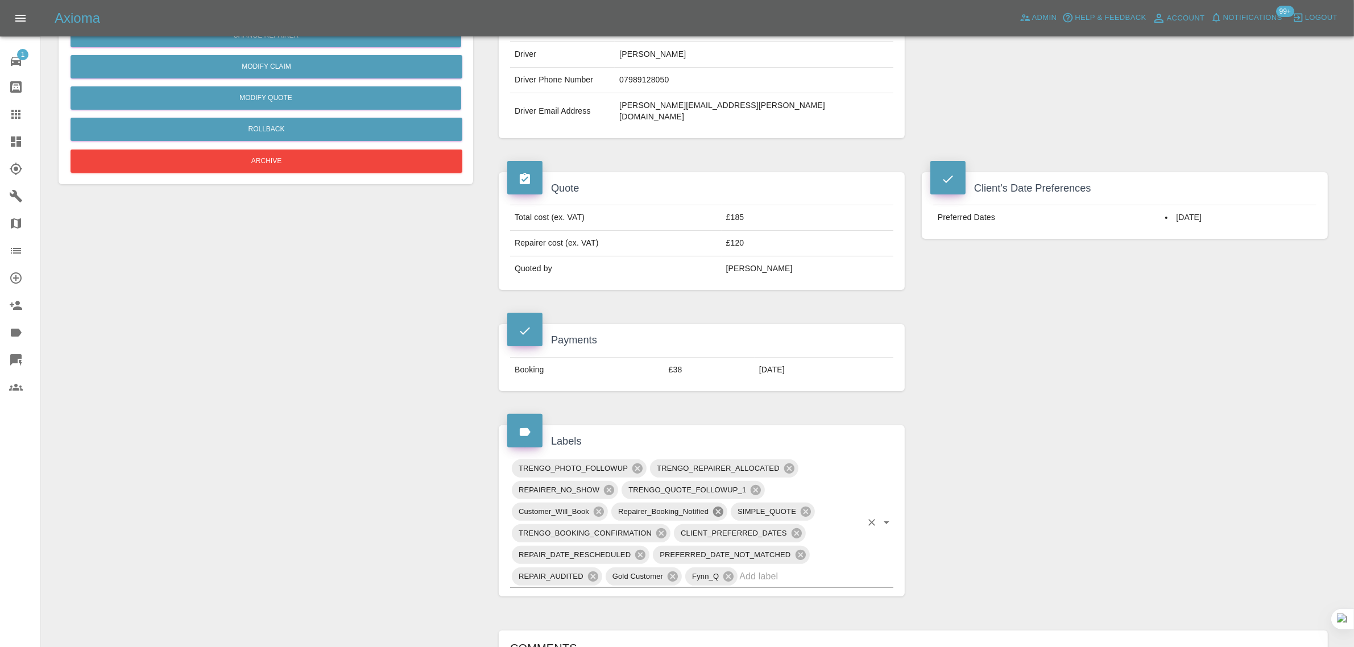
click at [720, 507] on icon at bounding box center [718, 512] width 10 height 10
click at [850, 506] on icon at bounding box center [848, 512] width 13 height 13
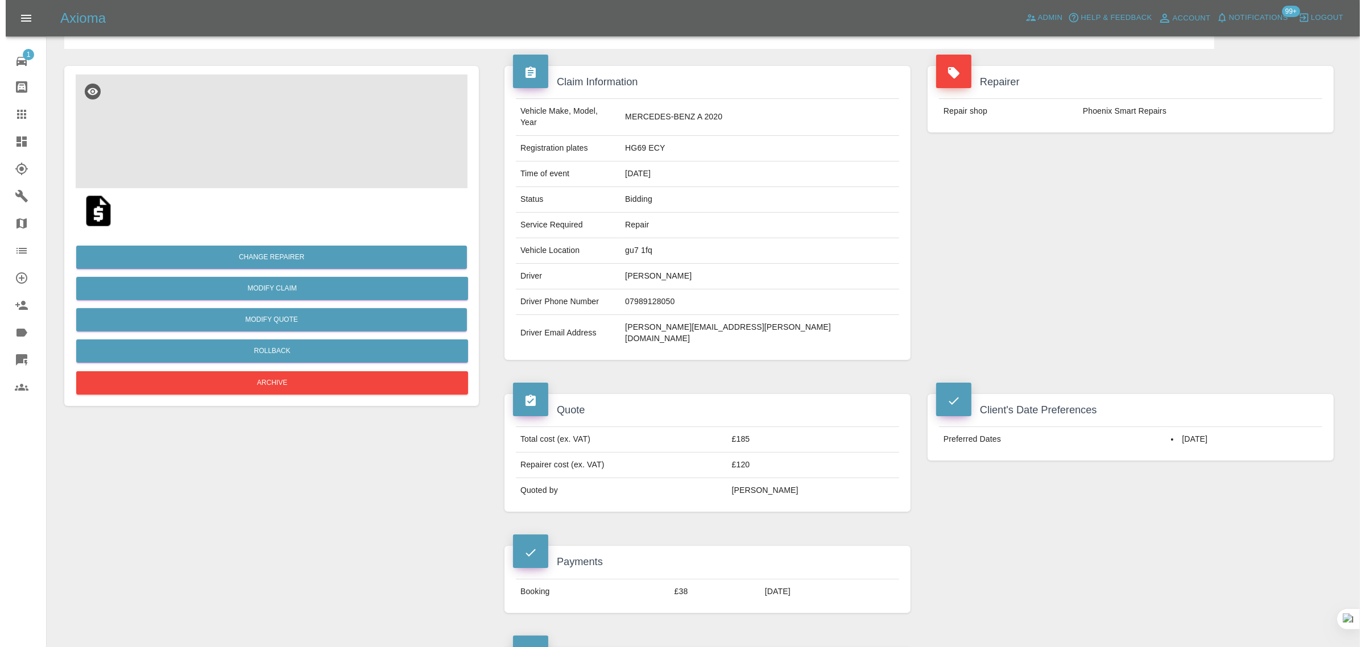
scroll to position [0, 0]
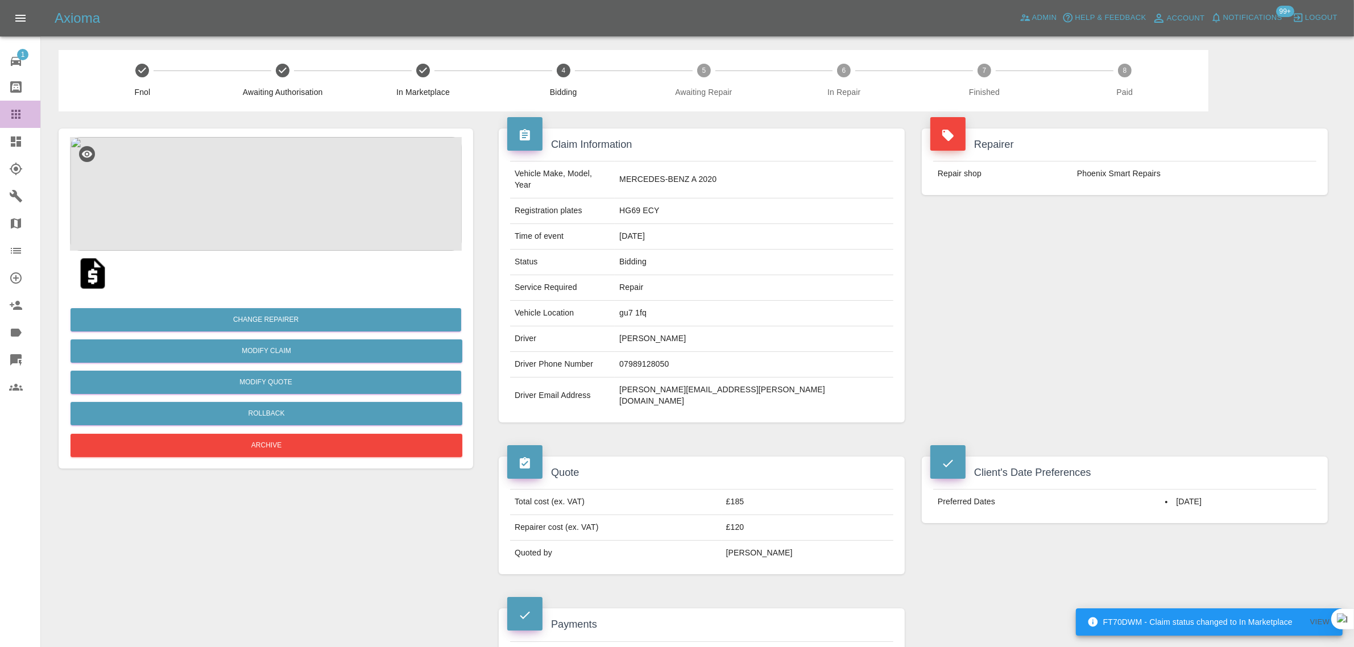
click at [20, 118] on icon at bounding box center [15, 114] width 9 height 9
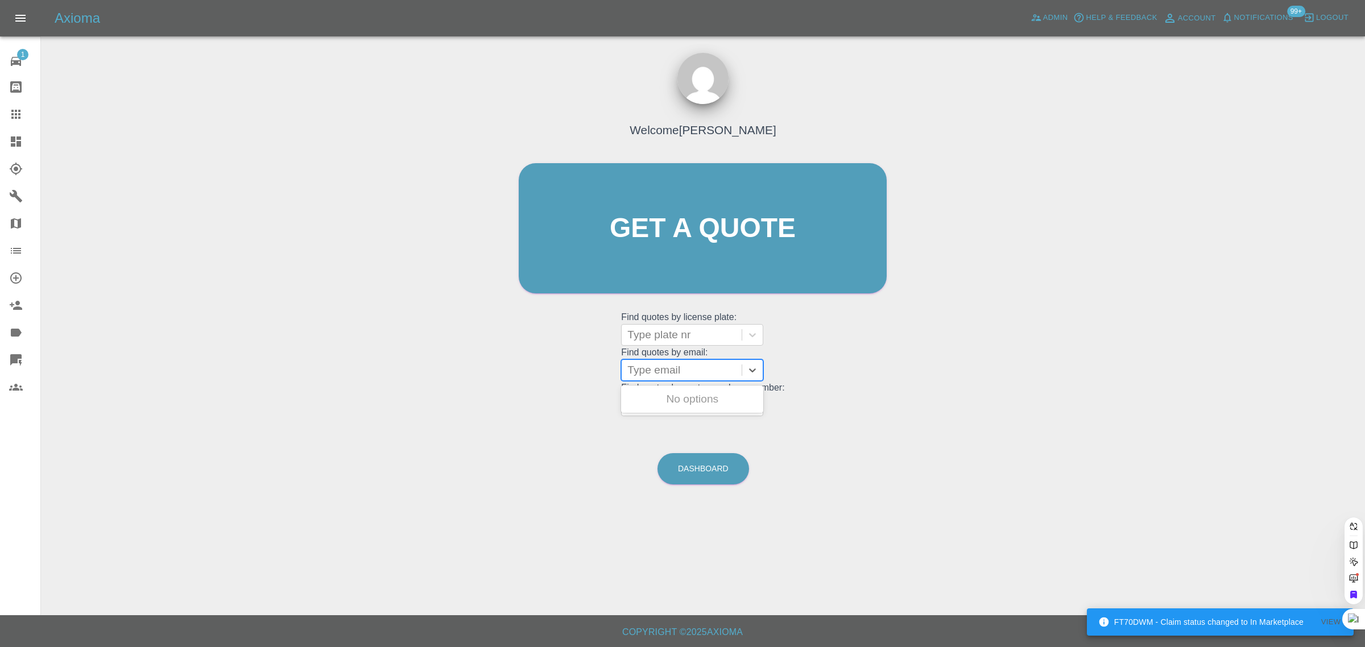
click at [692, 374] on div at bounding box center [681, 370] width 109 height 16
paste input "smythjonathan2@gmail.com"
type input "smythjonathan2@gmail.com"
click at [688, 402] on div "PY22EUH, Bidding" at bounding box center [692, 399] width 142 height 23
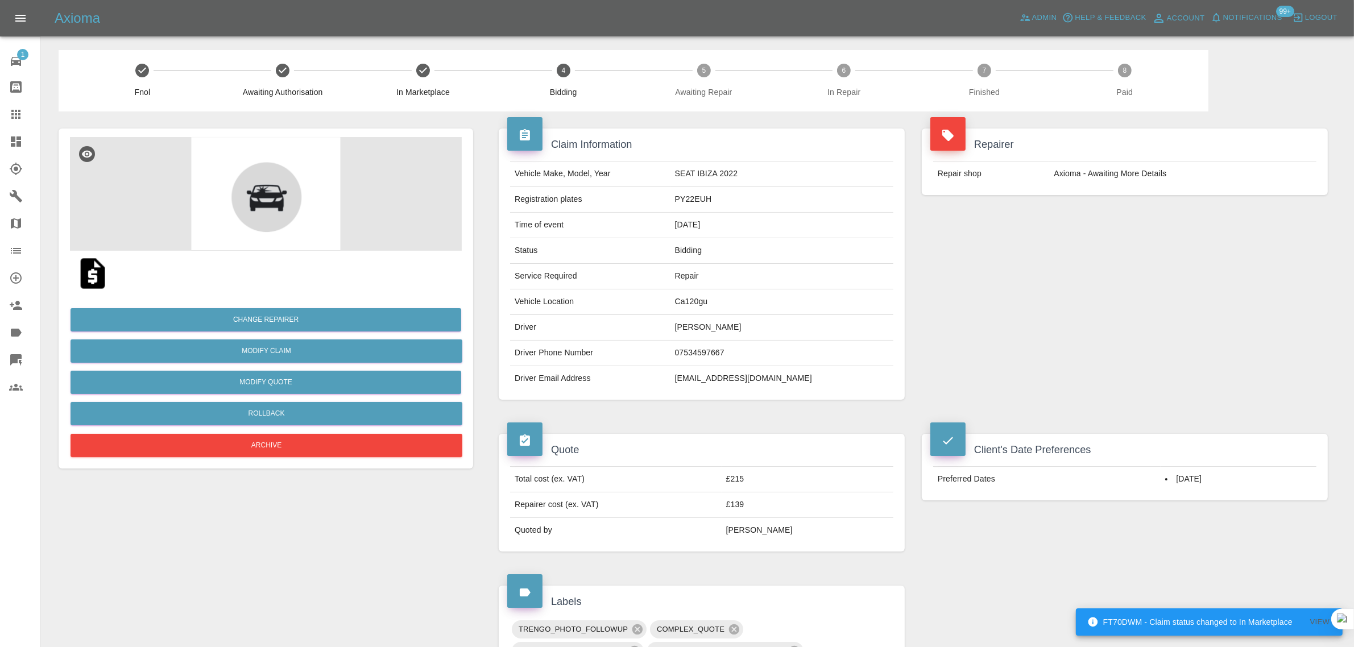
click at [30, 494] on div "1 Repair home Bodyshop home Claims Dashboard Explorer Garages Map Organization …" at bounding box center [20, 323] width 41 height 647
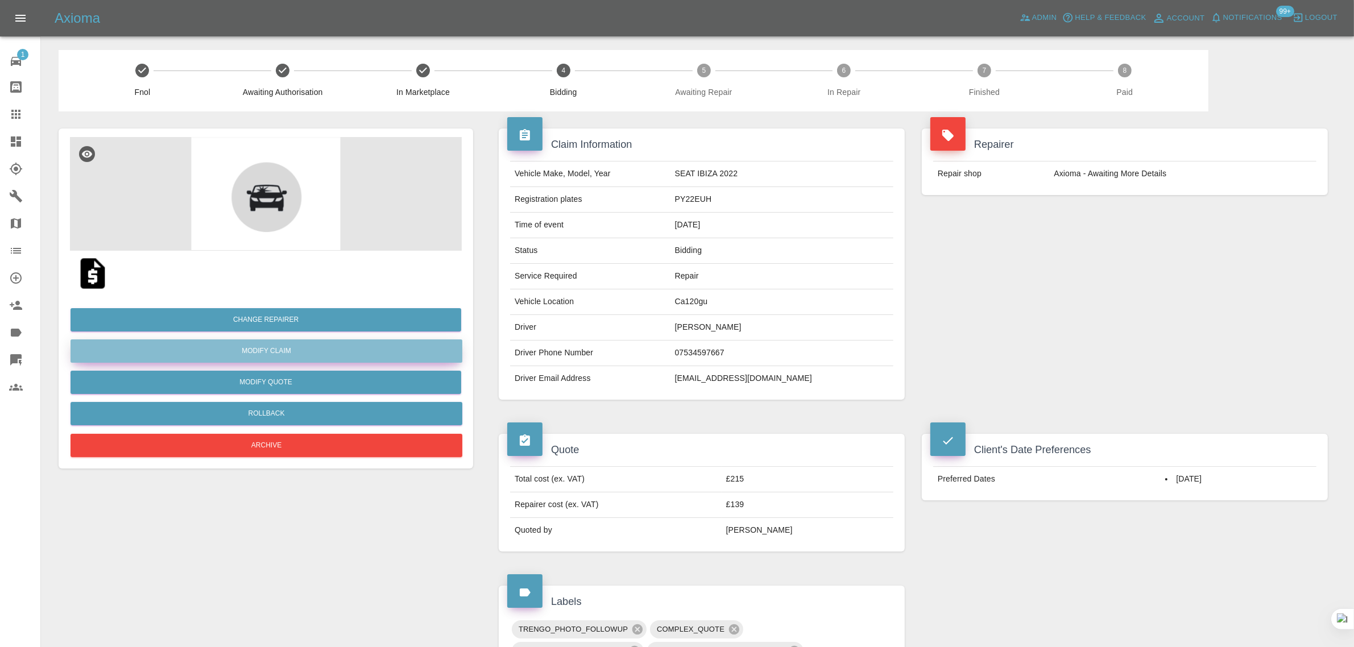
click at [273, 354] on link "Modify Claim" at bounding box center [267, 351] width 392 height 23
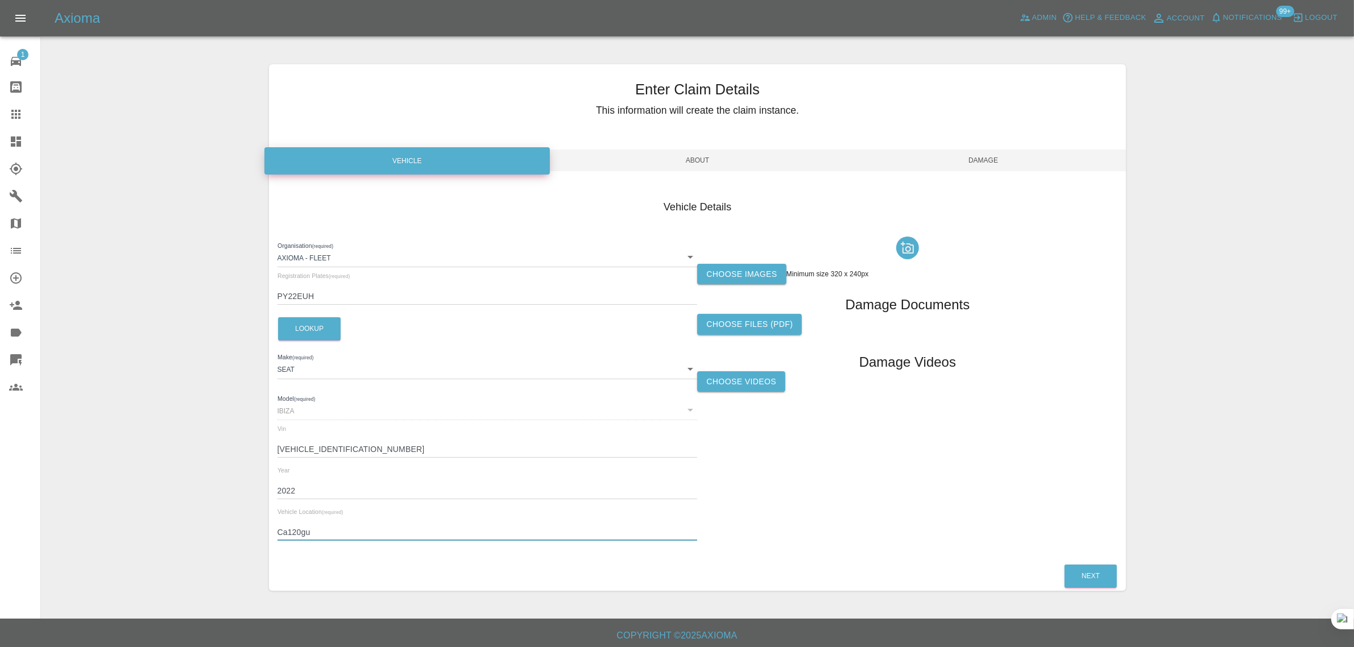
drag, startPoint x: 319, startPoint y: 535, endPoint x: 263, endPoint y: 527, distance: 56.2
click at [263, 527] on div "Enter Claim Details This information will create the claim instance. Vehicle Ab…" at bounding box center [698, 327] width 875 height 555
paste input "A130GU"
type input "CA130GU"
click at [1007, 169] on span "Damage" at bounding box center [984, 161] width 286 height 22
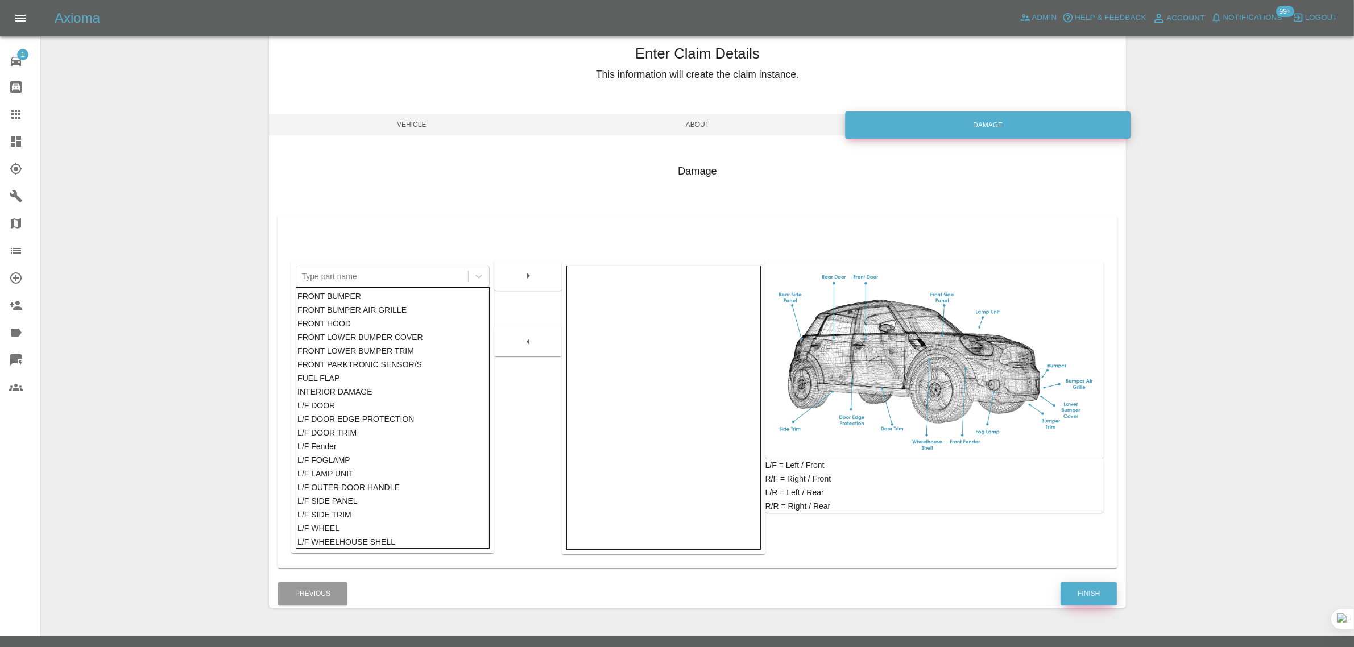
scroll to position [56, 0]
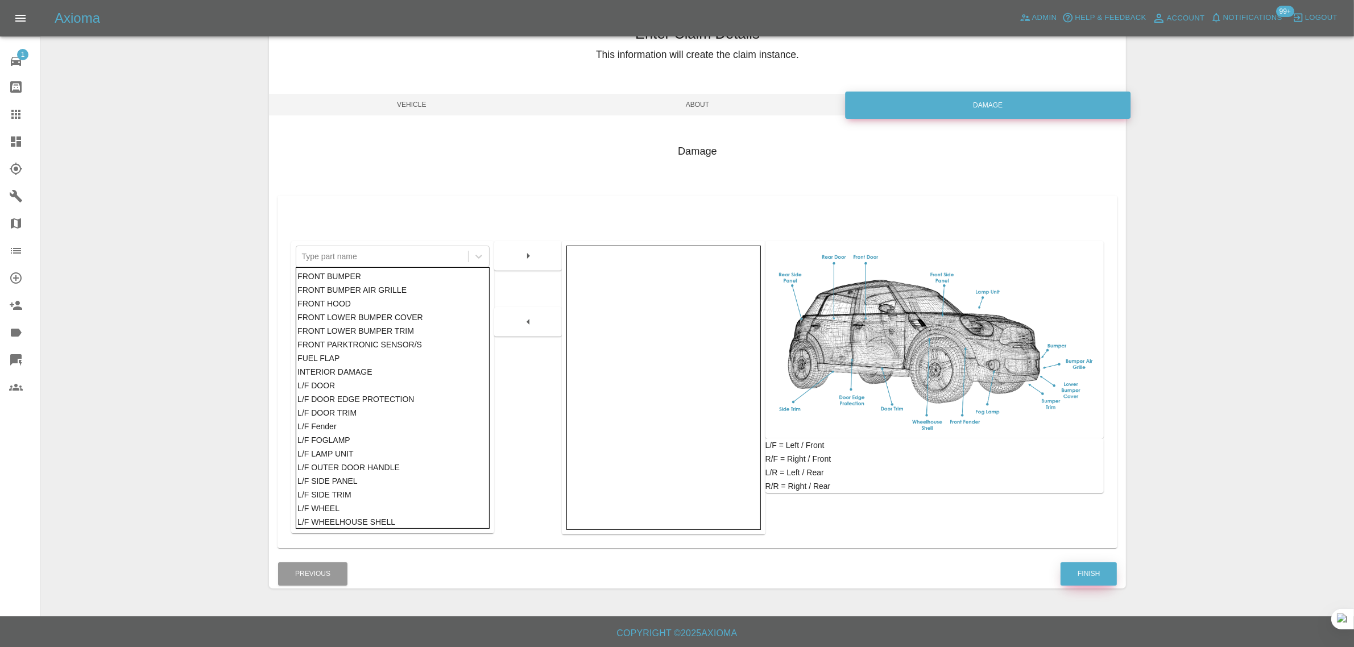
click at [1102, 582] on button "Finish" at bounding box center [1089, 574] width 56 height 23
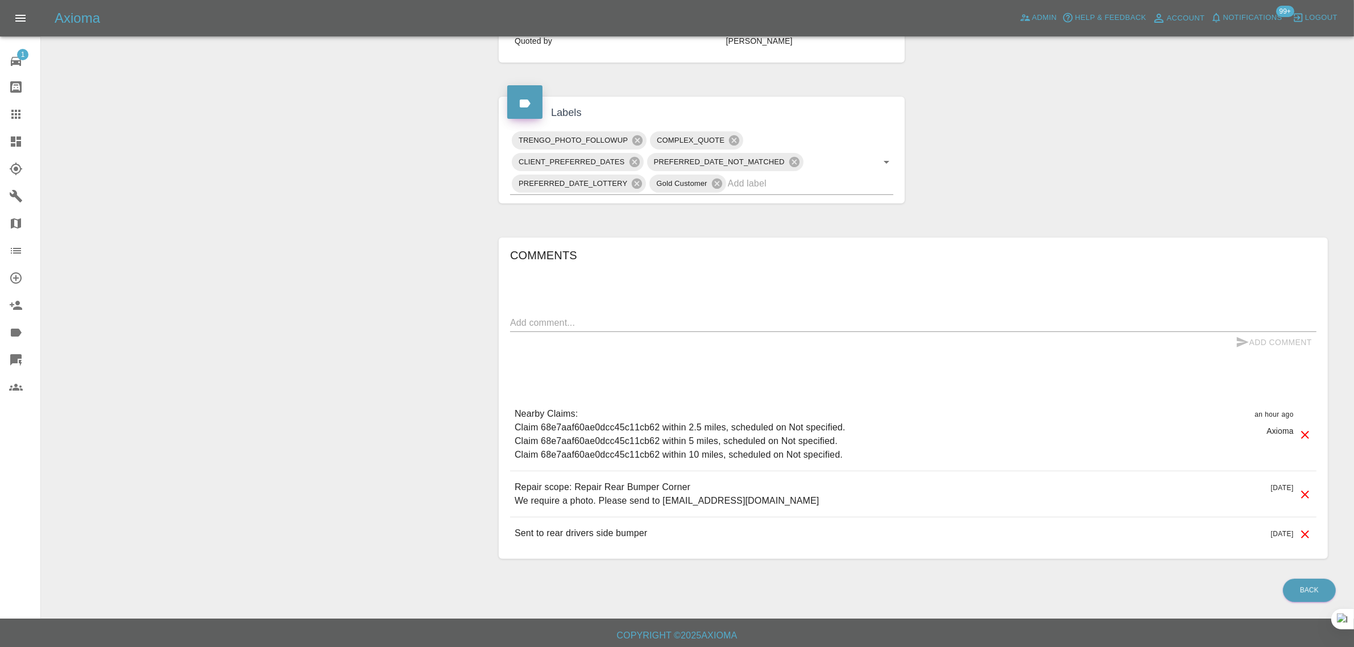
scroll to position [494, 0]
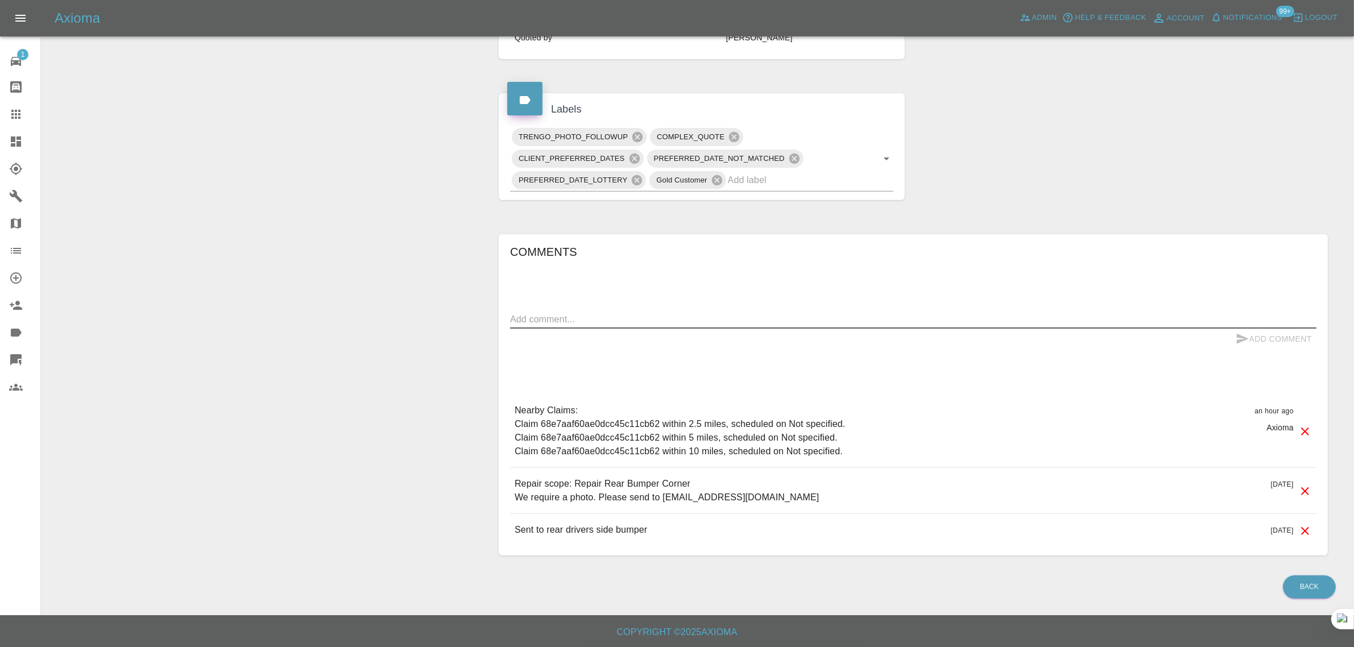
click at [667, 321] on textarea at bounding box center [913, 319] width 807 height 13
paste textarea "Please note the post code is CA130GU - number 15 I’ve put down a date of 31st O…"
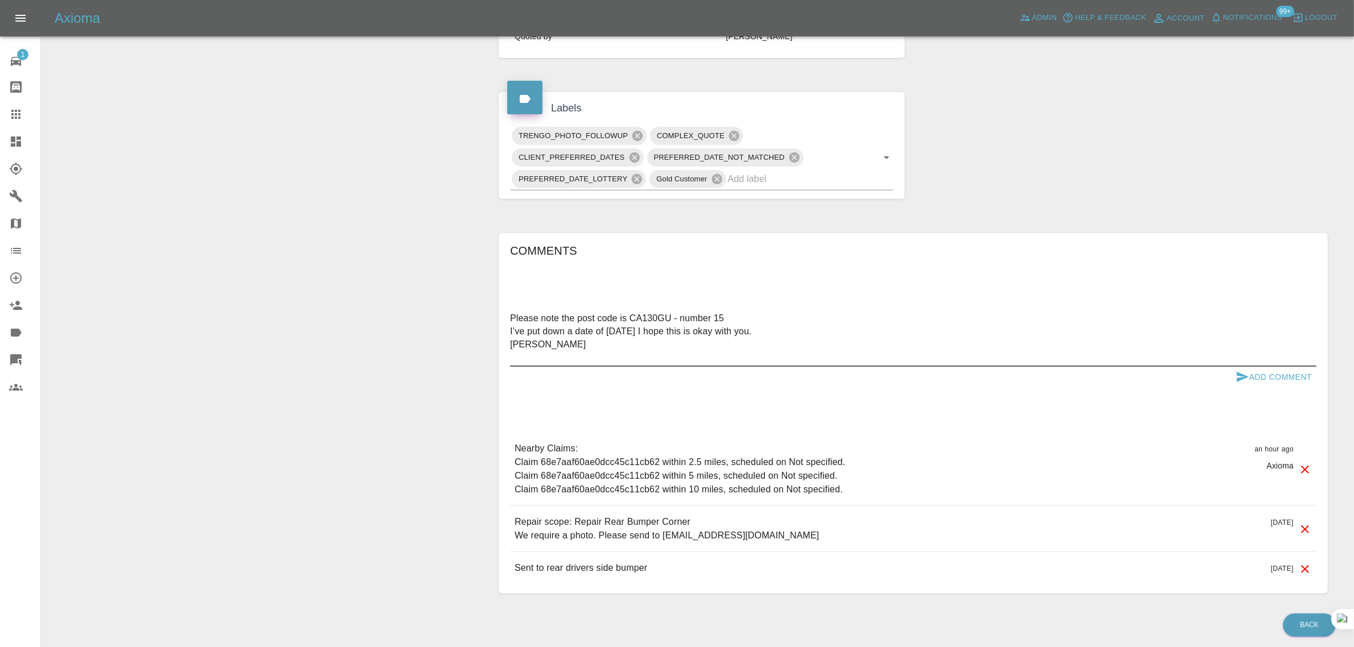
type textarea "Please note the post code is CA130GU - number 15 I’ve put down a date of 31st O…"
click at [1270, 382] on button "Add Comment" at bounding box center [1274, 377] width 85 height 21
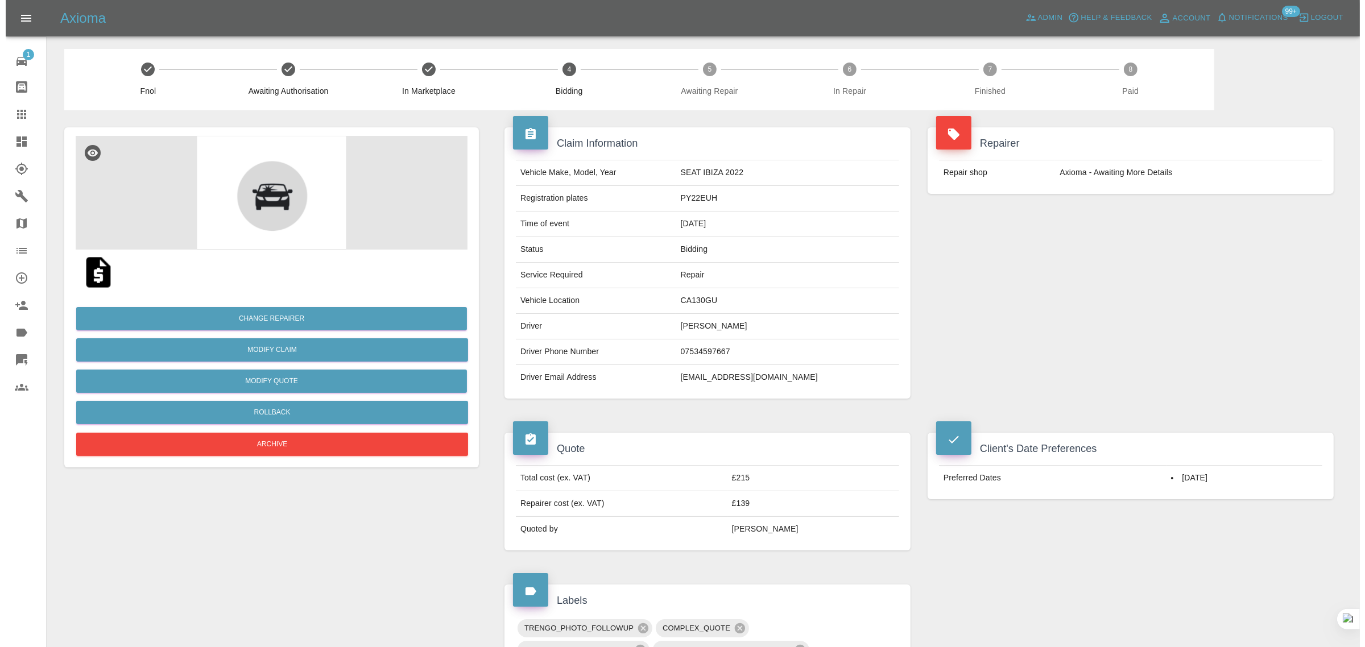
scroll to position [0, 0]
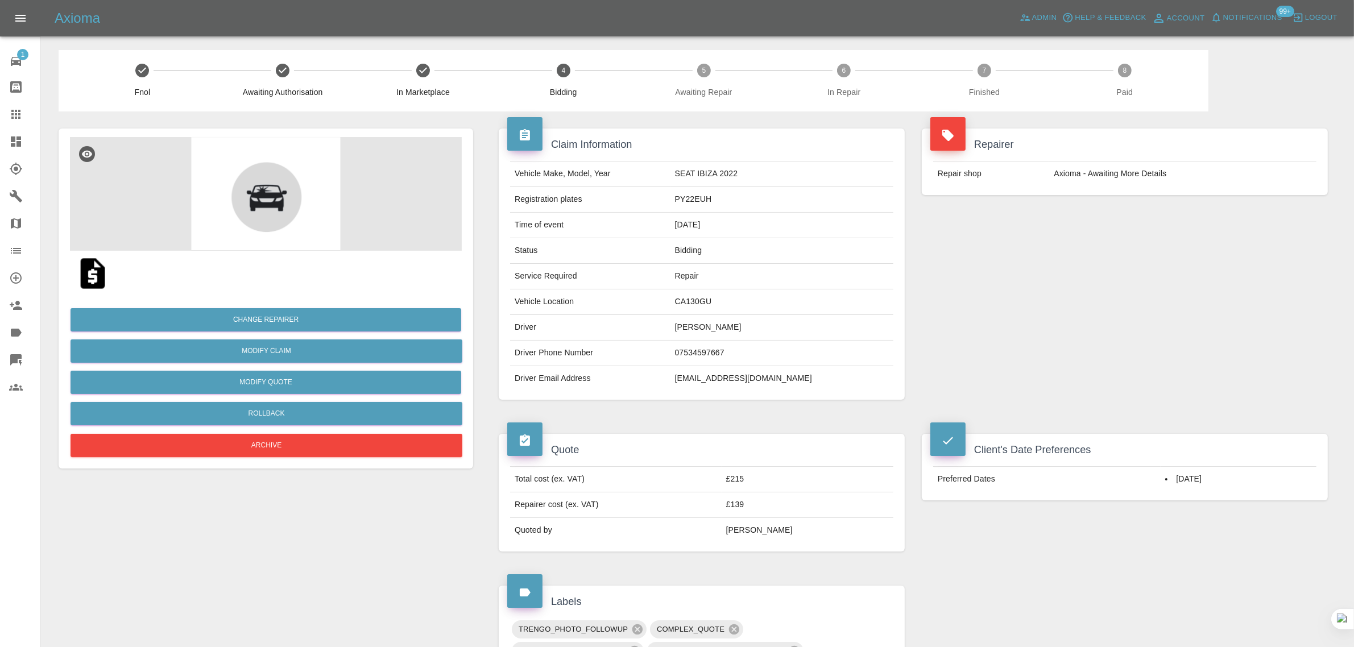
click at [24, 115] on div at bounding box center [25, 115] width 32 height 14
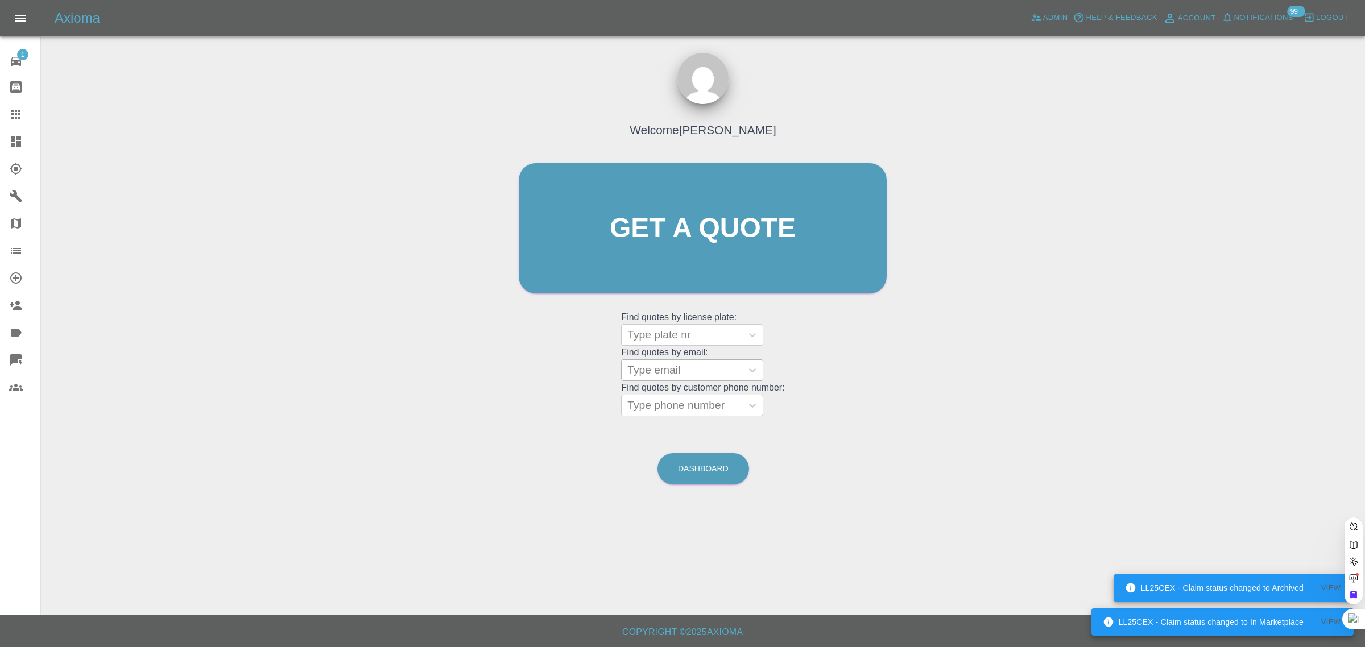
click at [654, 373] on div at bounding box center [681, 370] width 109 height 16
paste input "kumarathasan@hotmail.co.uk"
type input "kumarathasan@hotmail.co.uk"
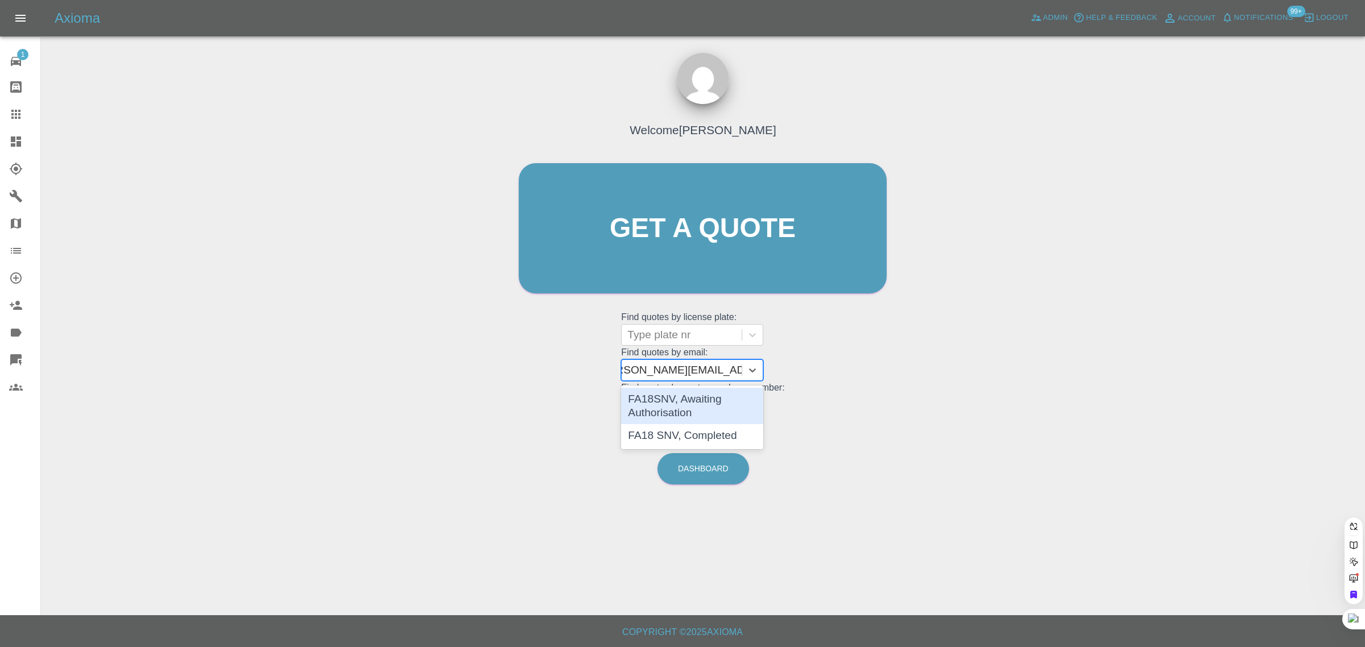
click at [652, 394] on div "FA18SNV, Awaiting Authorisation" at bounding box center [692, 406] width 142 height 36
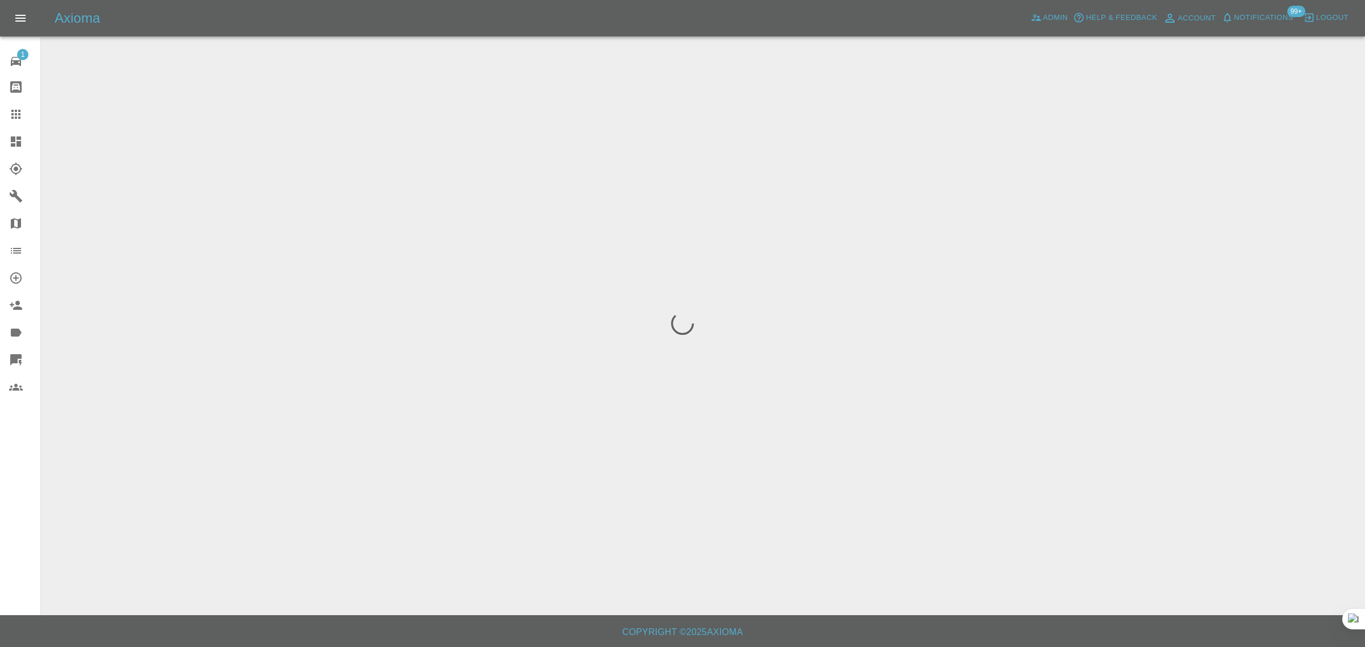
click at [12, 494] on div "1 Repair home Bodyshop home Claims Dashboard Explorer Garages Map Organization …" at bounding box center [20, 323] width 41 height 647
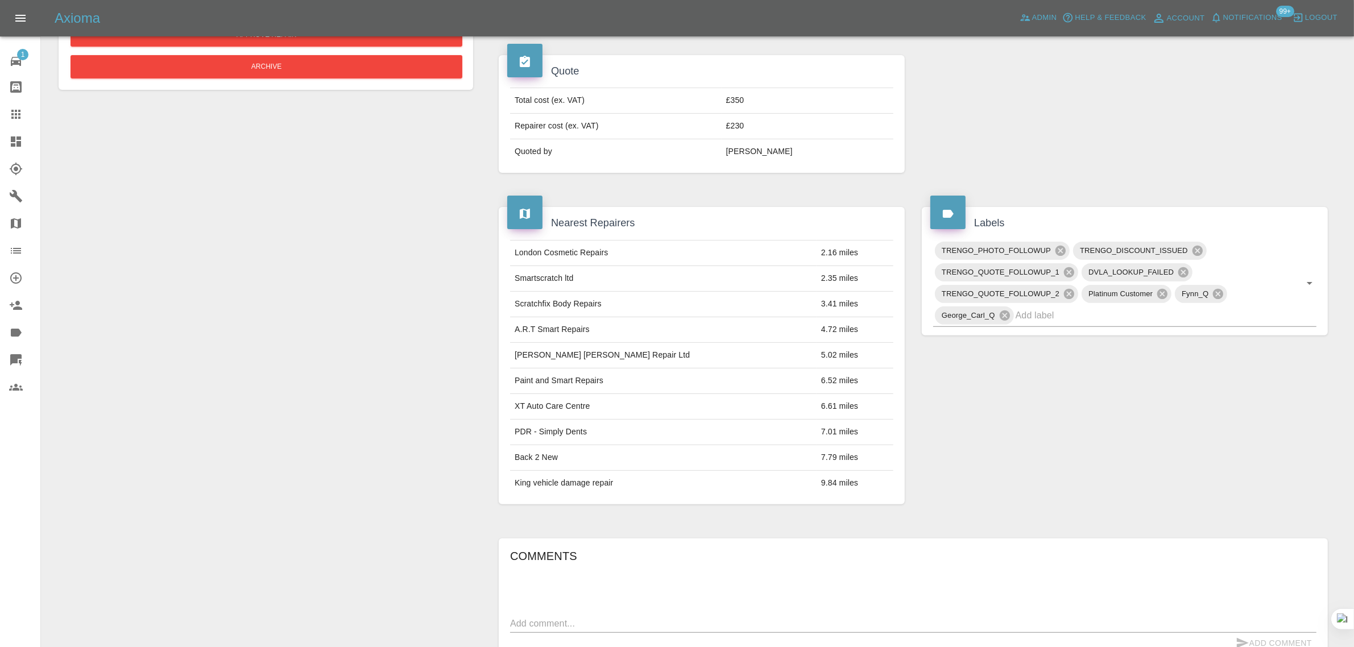
scroll to position [141, 0]
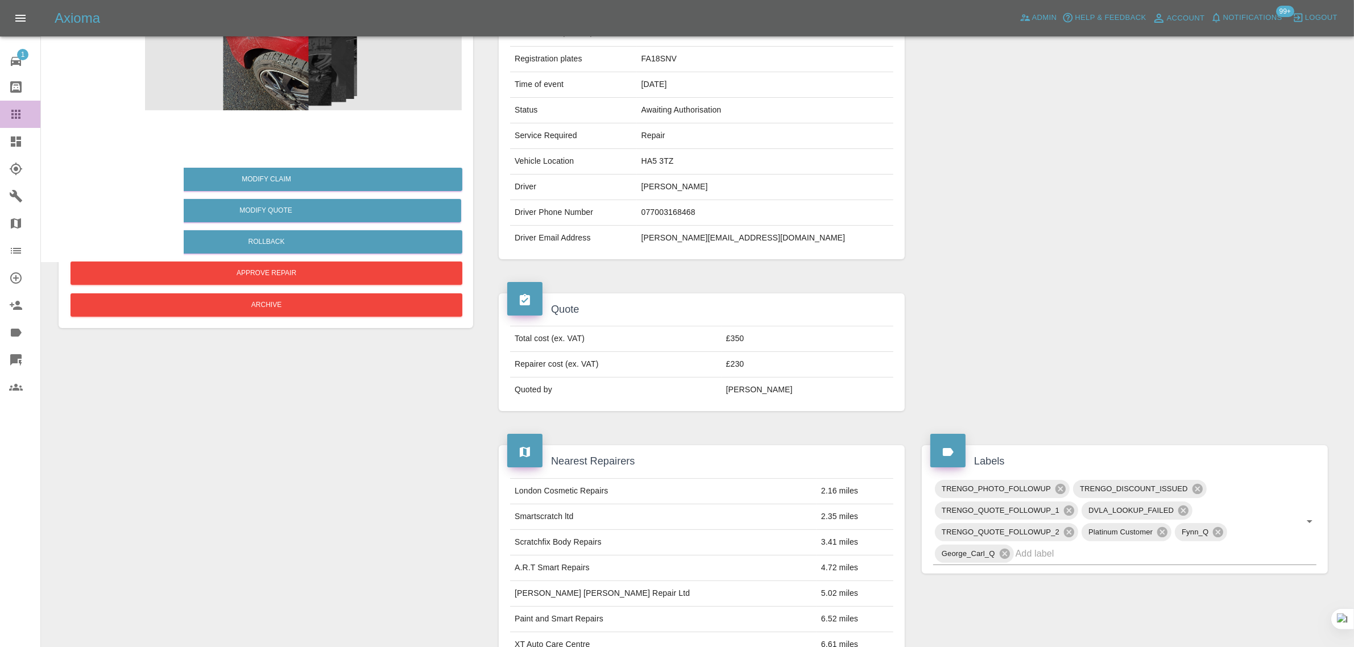
click at [9, 120] on icon at bounding box center [16, 115] width 14 height 14
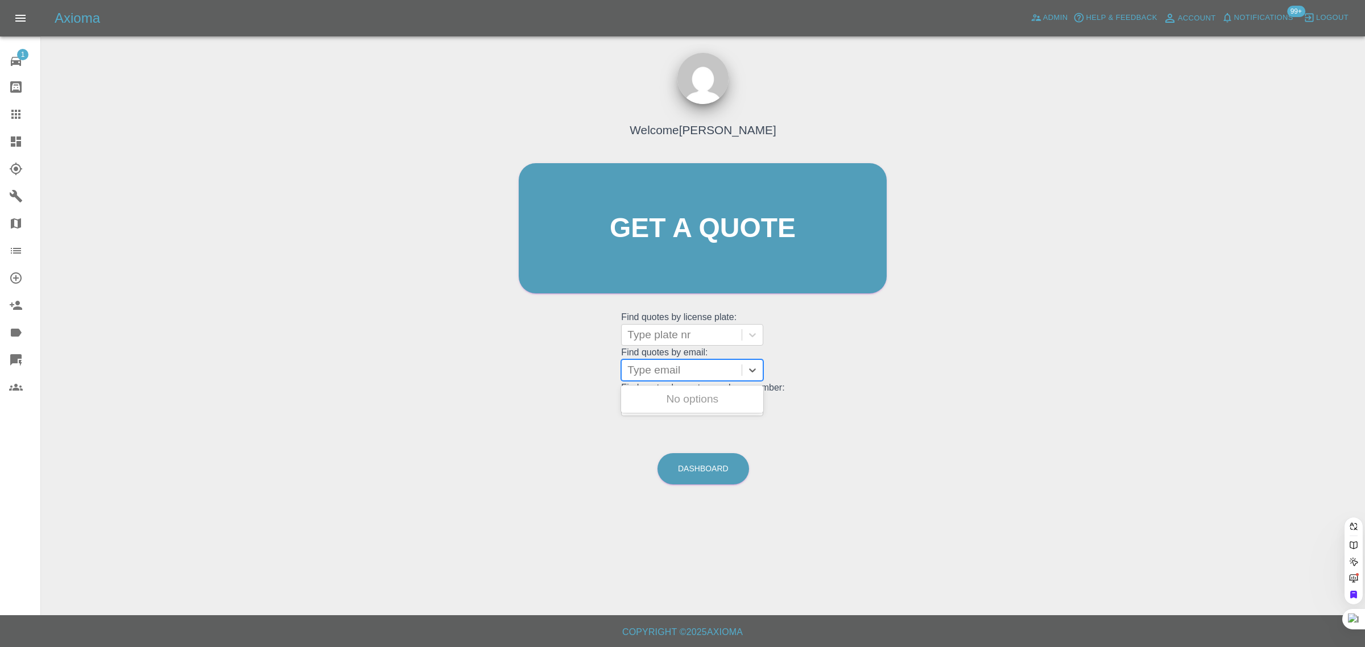
click at [677, 371] on div at bounding box center [681, 370] width 109 height 16
paste input "davidmortimer90@gmail.com"
type input "davidmortimer90@gmail.com"
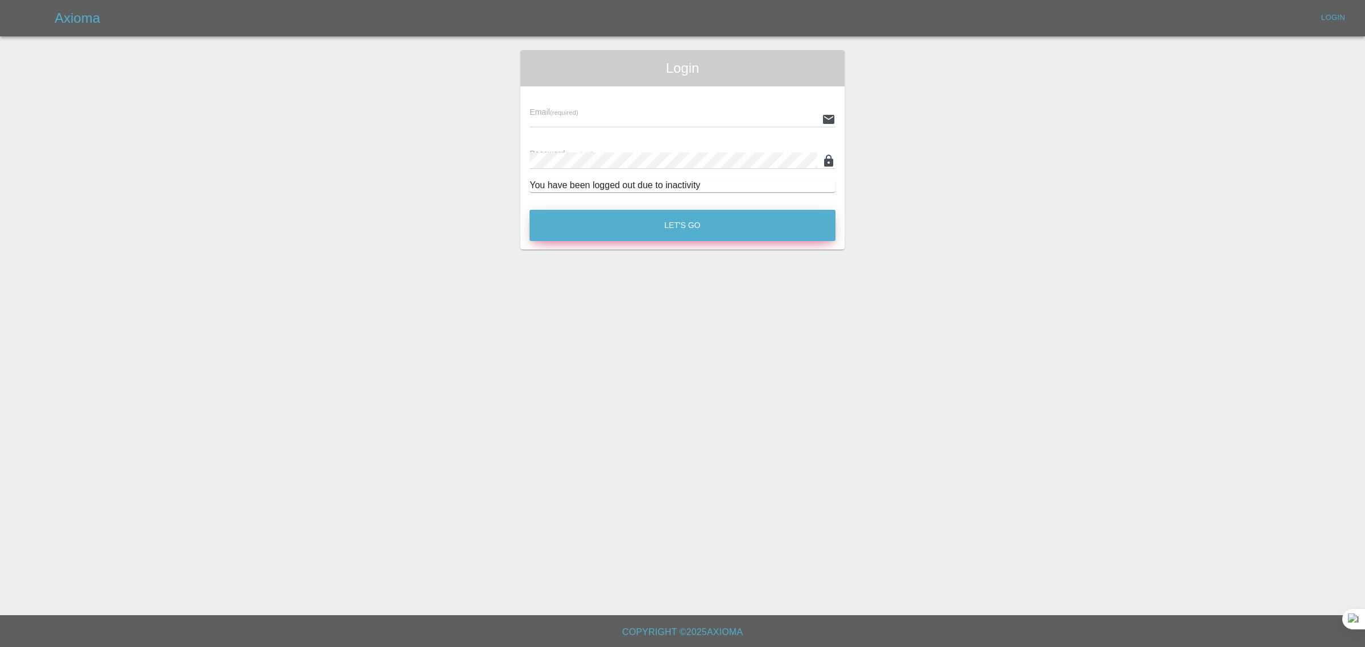
type input "bookkeeping@fifoaccounting.com"
click at [724, 234] on button "Let's Go" at bounding box center [683, 225] width 306 height 31
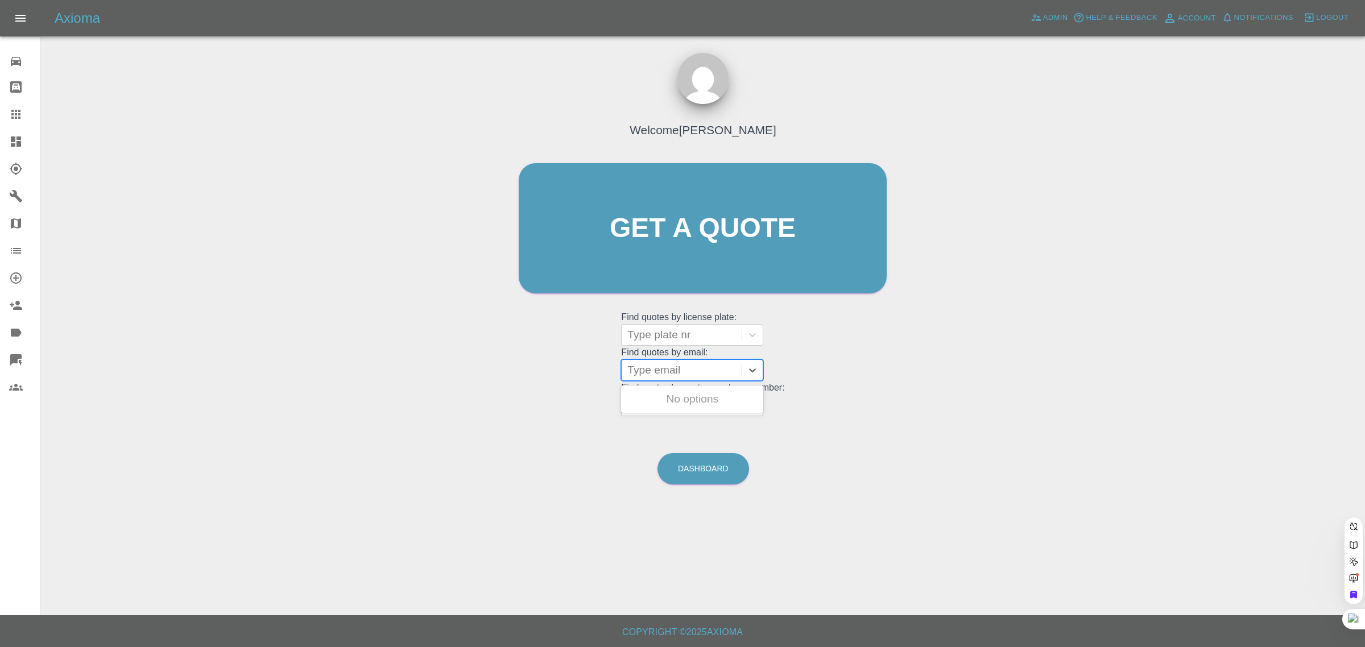
click at [686, 370] on div at bounding box center [681, 370] width 109 height 16
paste input "davidmortimer90@gmail.com"
type input "davidmortimer90@gmail.com"
click at [695, 411] on div "LO74MZL, Awaiting Repair" at bounding box center [692, 406] width 142 height 36
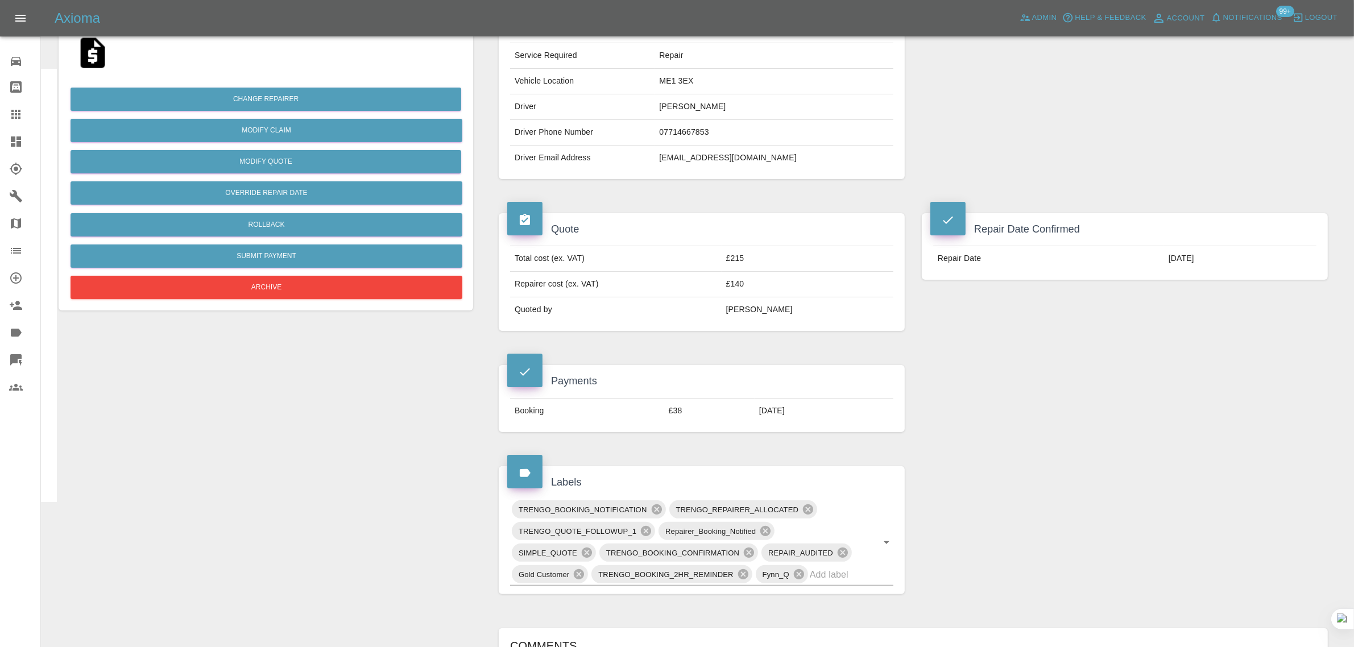
scroll to position [569, 0]
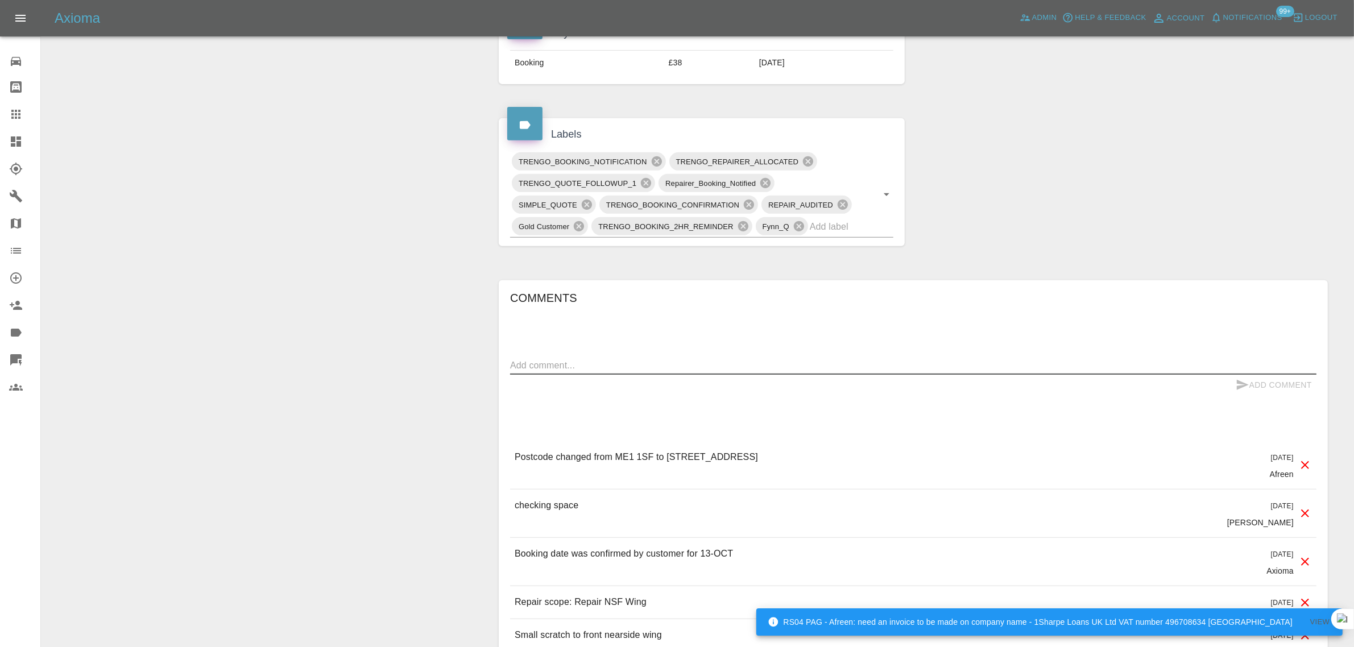
click at [758, 367] on textarea at bounding box center [913, 365] width 807 height 13
paste textarea "Yes, Tim couldn’t attend yesterday. Apparently, he got stuck in another job. We…"
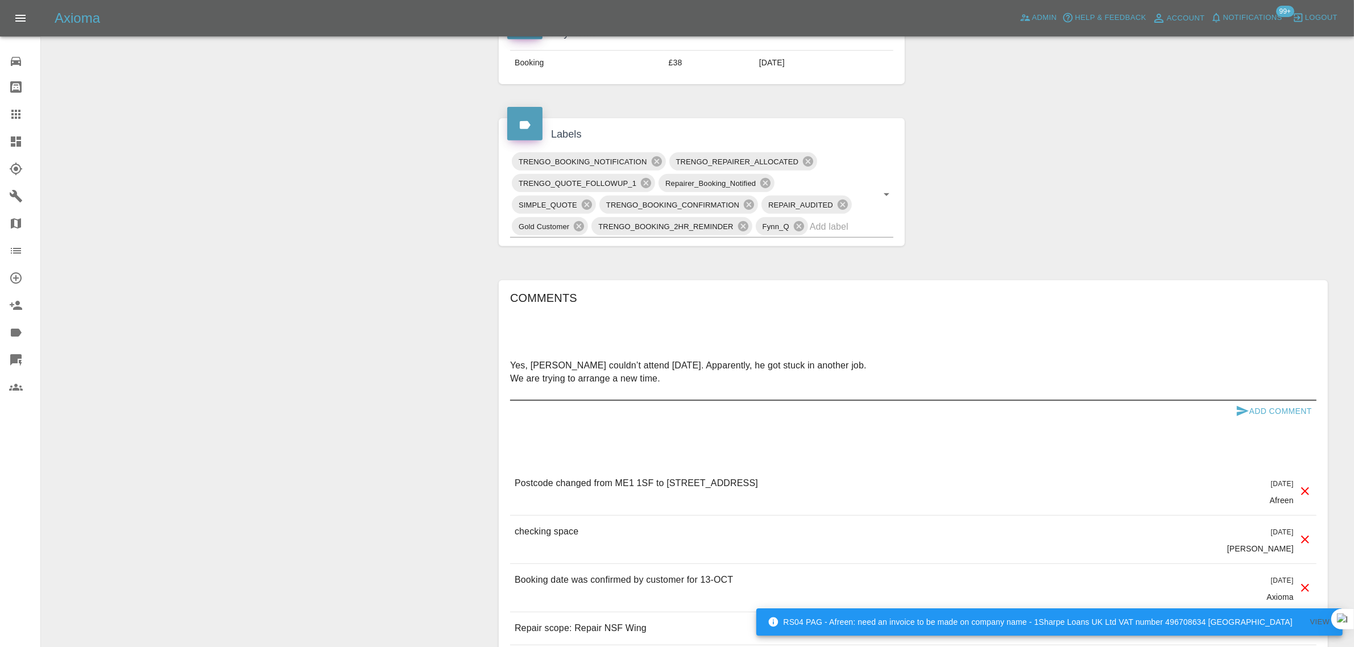
type textarea "Yes, Tim couldn’t attend yesterday. Apparently, he got stuck in another job. We…"
click at [1278, 411] on button "Add Comment" at bounding box center [1274, 411] width 85 height 21
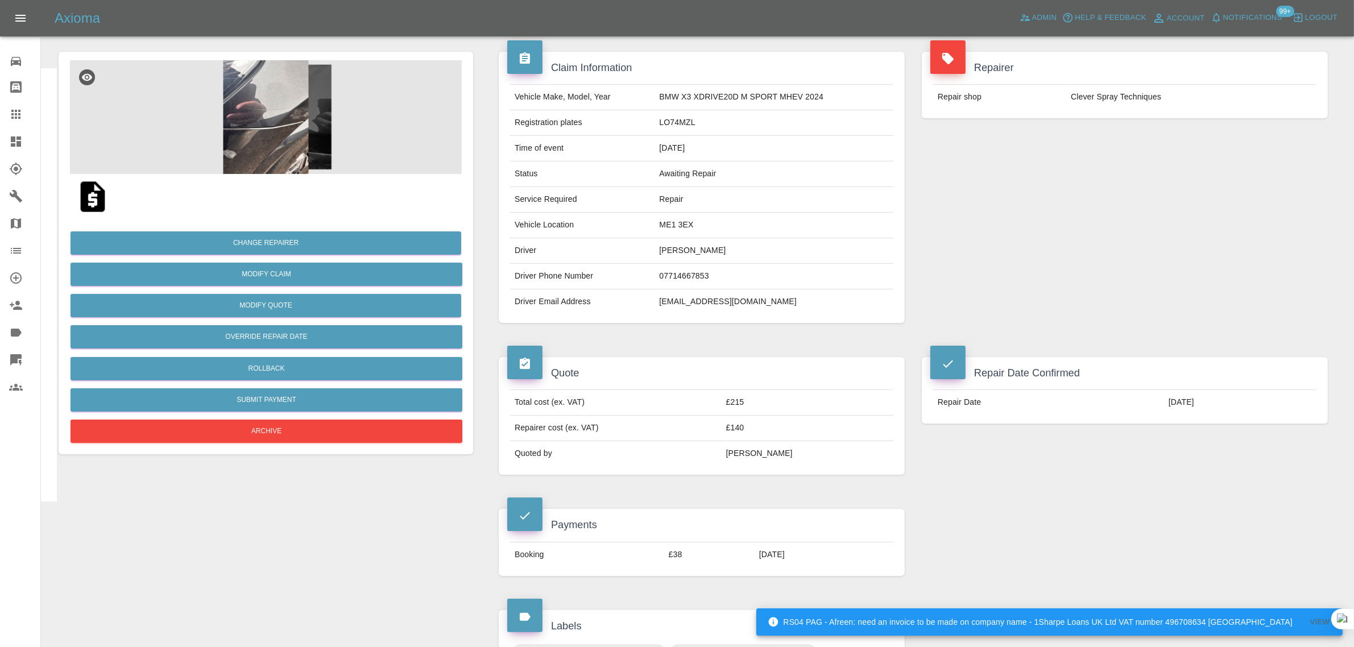
scroll to position [71, 0]
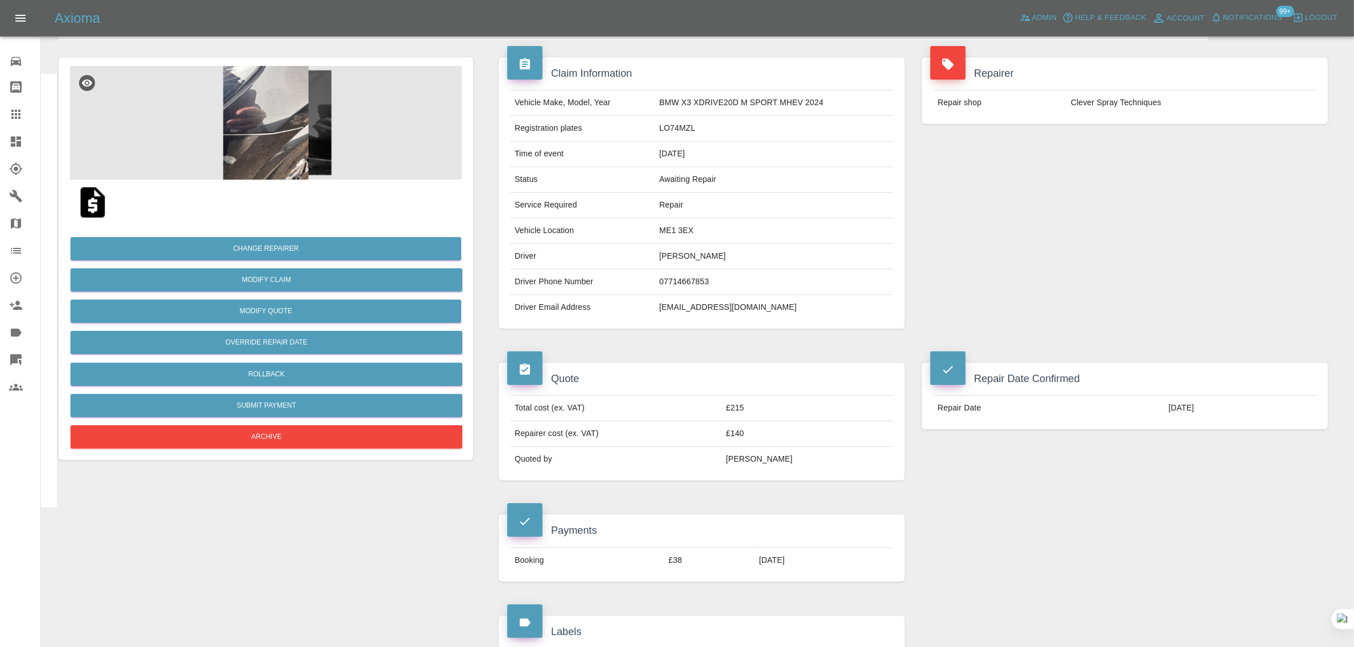
click at [20, 118] on icon at bounding box center [15, 114] width 9 height 9
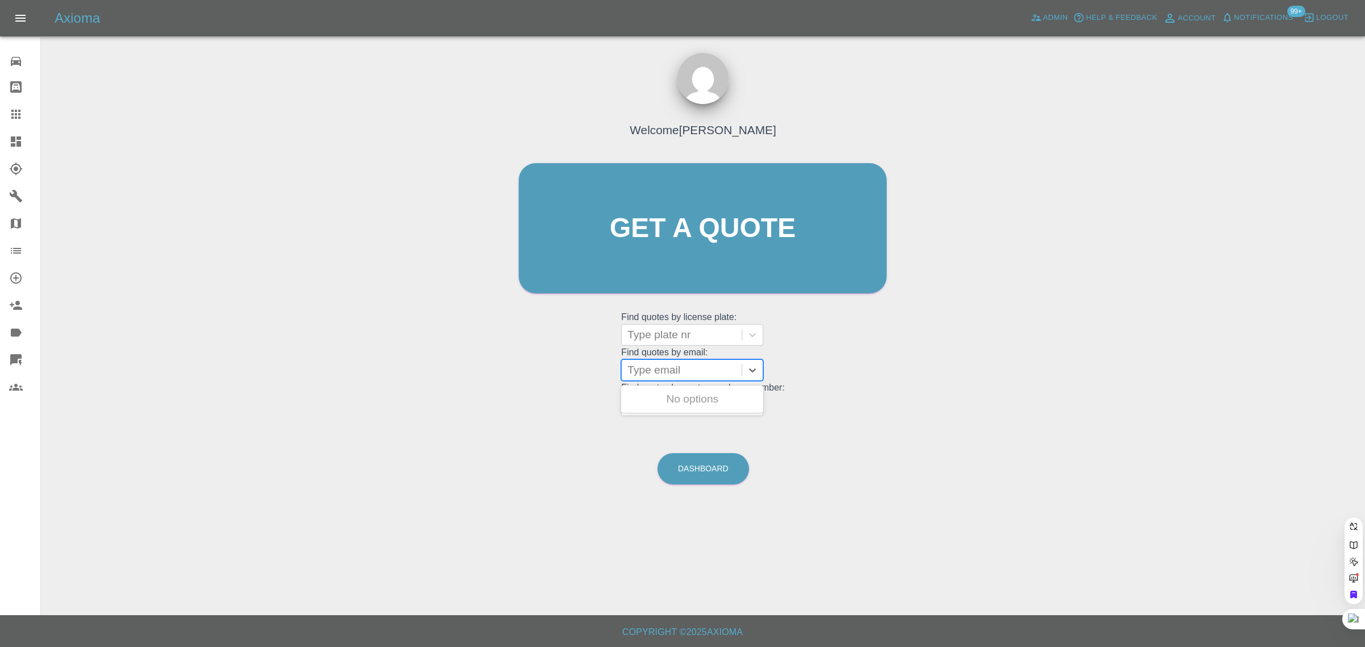
click at [670, 370] on div at bounding box center [681, 370] width 109 height 16
paste input "kushwahaprabha@gmail.com"
type input "kushwahaprabha@gmail.co"
click at [685, 414] on div "MW72 OVP, Awaiting Authorisation" at bounding box center [692, 406] width 142 height 36
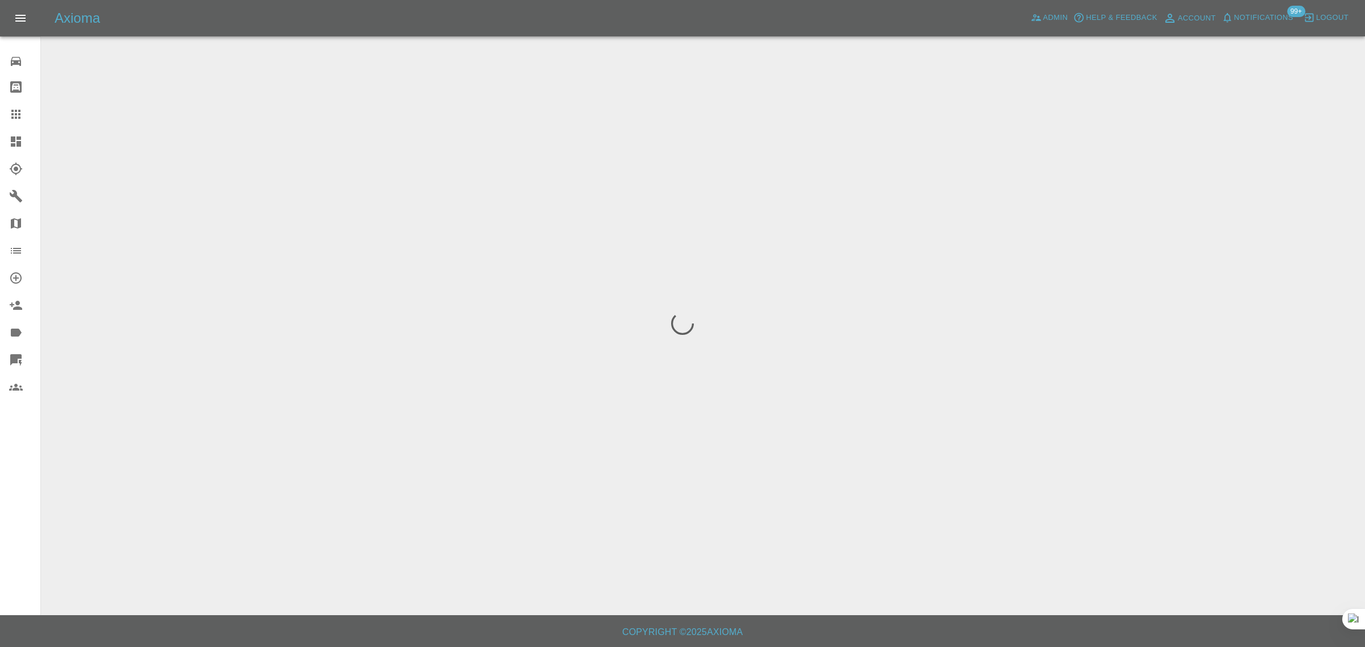
click at [11, 513] on div "0 Repair home Bodyshop home Claims Dashboard Explorer Garages Map Organization …" at bounding box center [20, 323] width 41 height 647
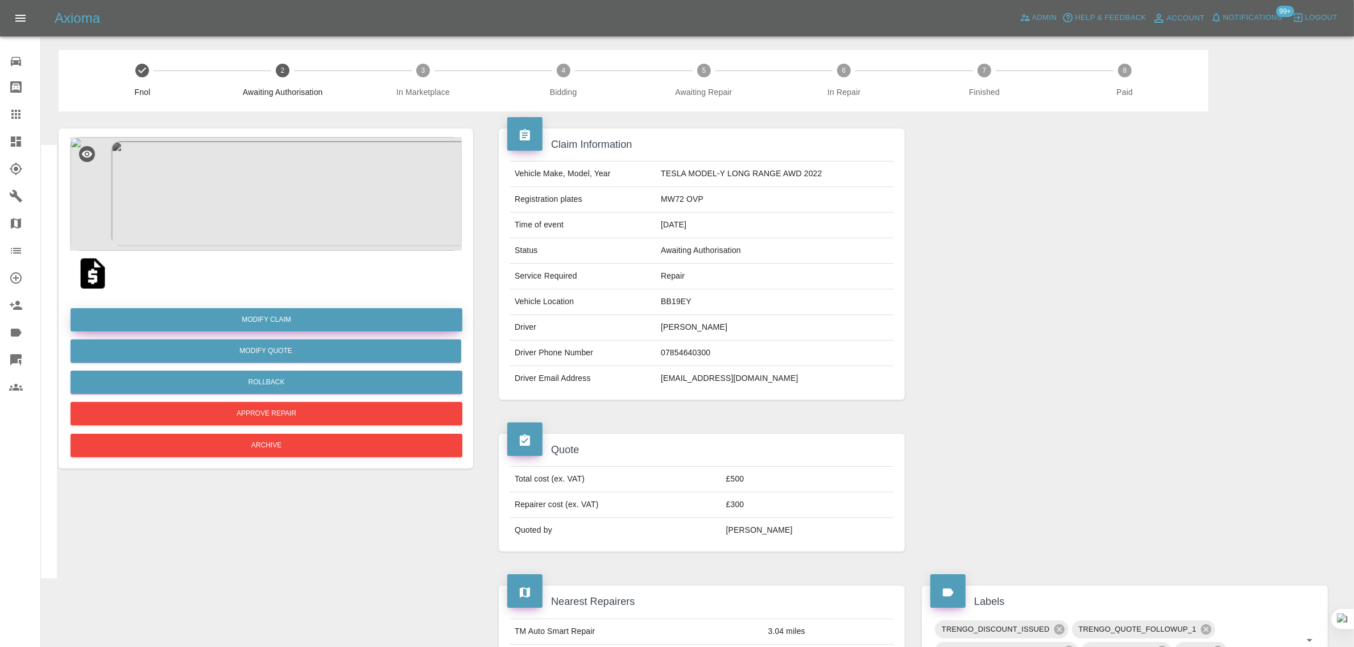
click at [262, 324] on link "Modify Claim" at bounding box center [267, 319] width 392 height 23
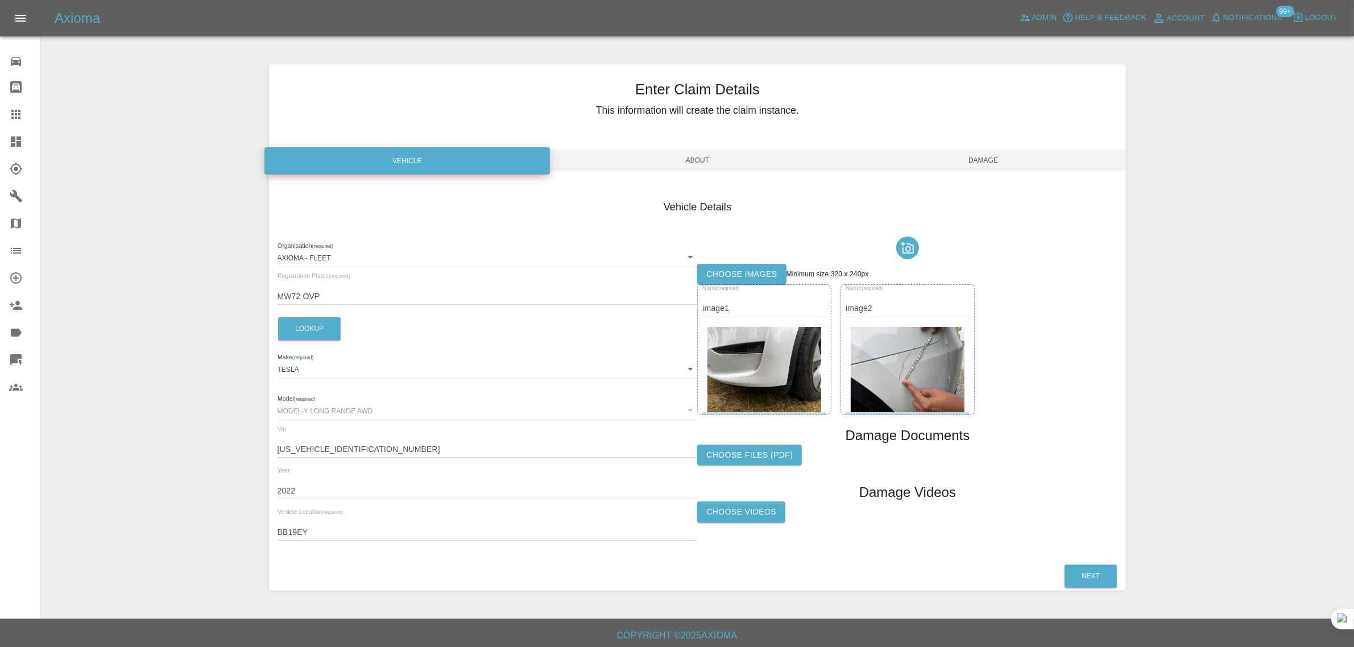
click at [732, 279] on label "Choose images" at bounding box center [741, 274] width 89 height 21
click at [0, 0] on input "Choose images" at bounding box center [0, 0] width 0 height 0
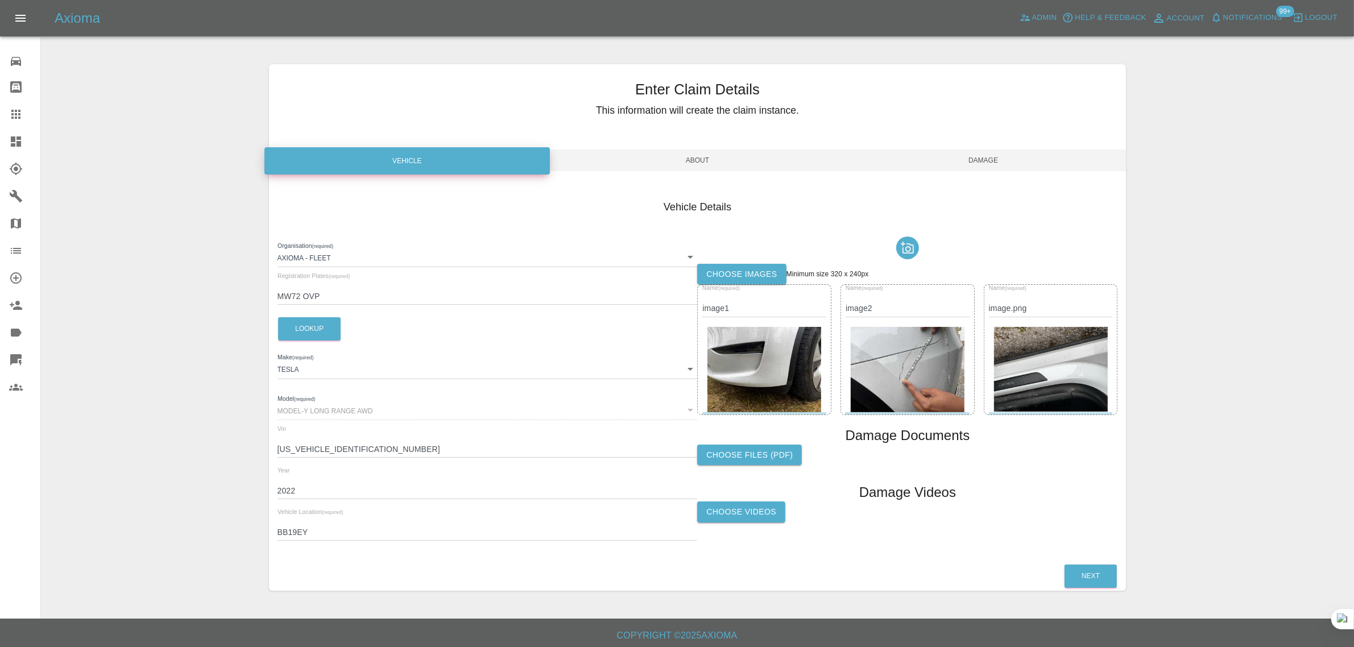
click at [965, 157] on span "Damage" at bounding box center [984, 161] width 286 height 22
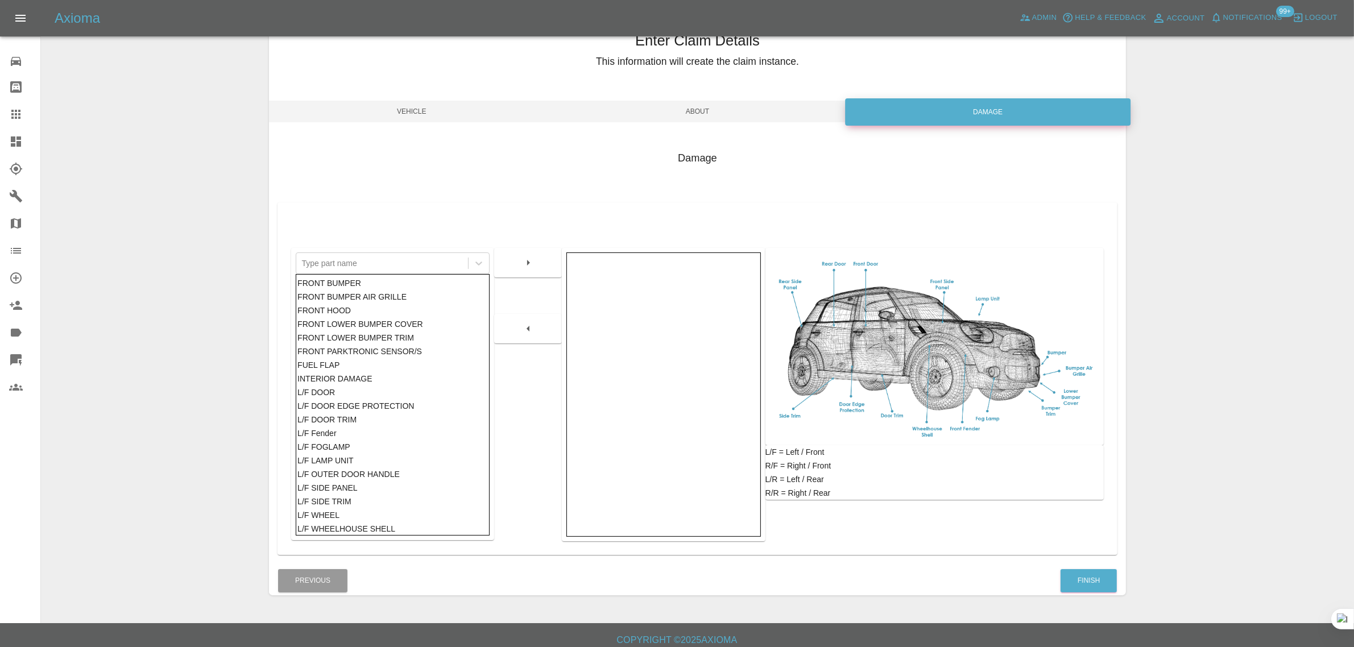
scroll to position [56, 0]
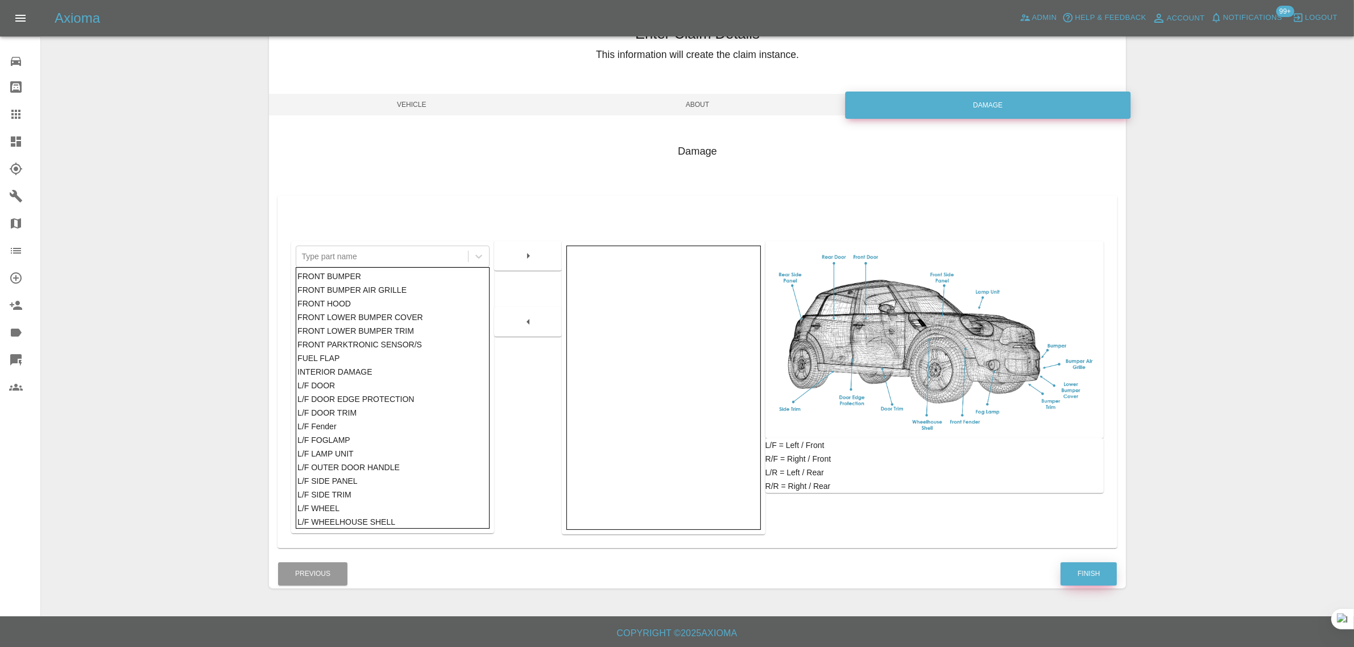
click at [1064, 568] on button "Finish" at bounding box center [1089, 574] width 56 height 23
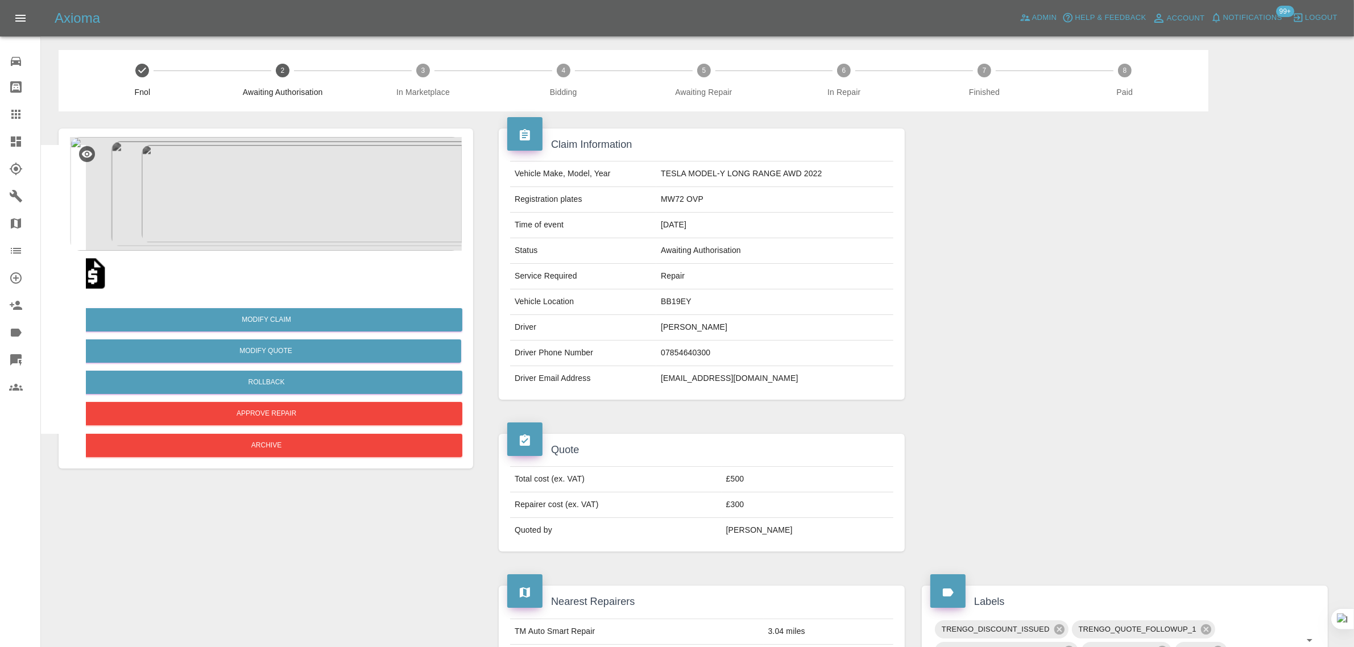
click at [24, 118] on div at bounding box center [25, 115] width 32 height 14
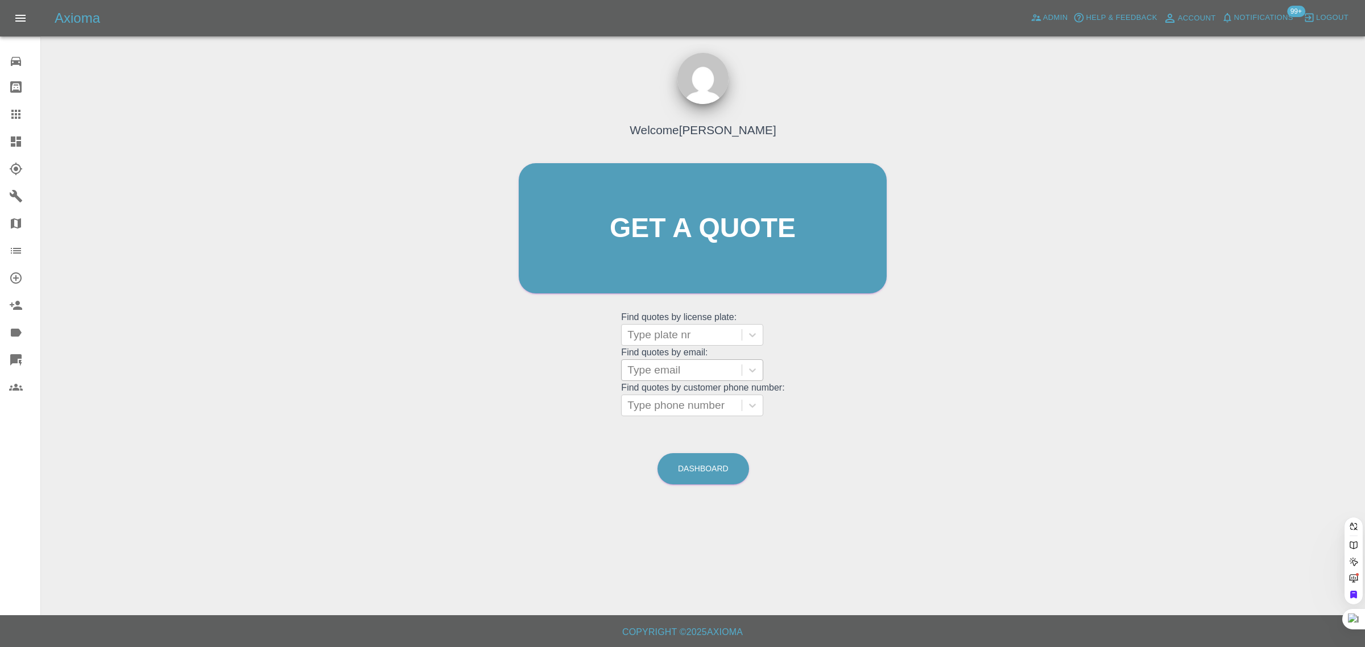
click at [655, 371] on div at bounding box center [681, 370] width 109 height 16
paste input "n_1988@hotmail.co.uk"
type input "n_1988@hotmail.co.uk"
click at [658, 396] on div "FH23HFE, Awaiting Repair" at bounding box center [692, 406] width 142 height 36
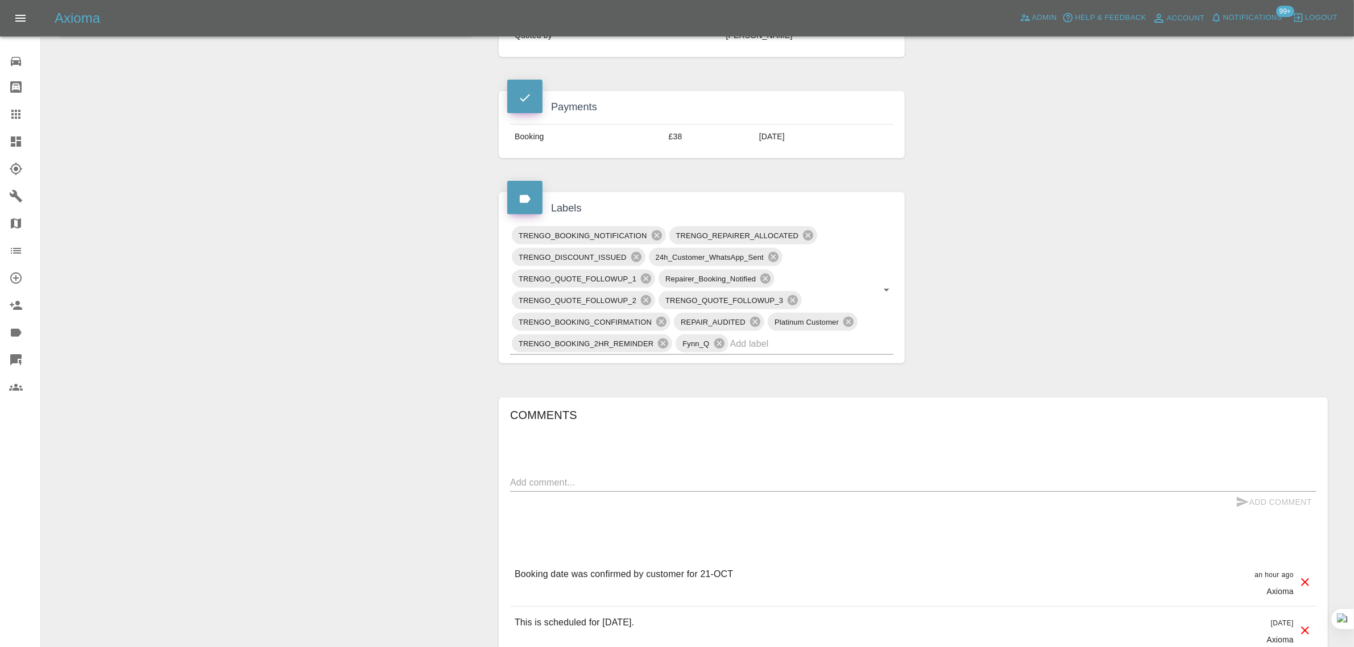
scroll to position [498, 0]
click at [487, 315] on div "Claim Information Vehicle Make, Model, Year TESLA MODEL-Y STANDARD RANGE 2023 R…" at bounding box center [913, 284] width 863 height 1340
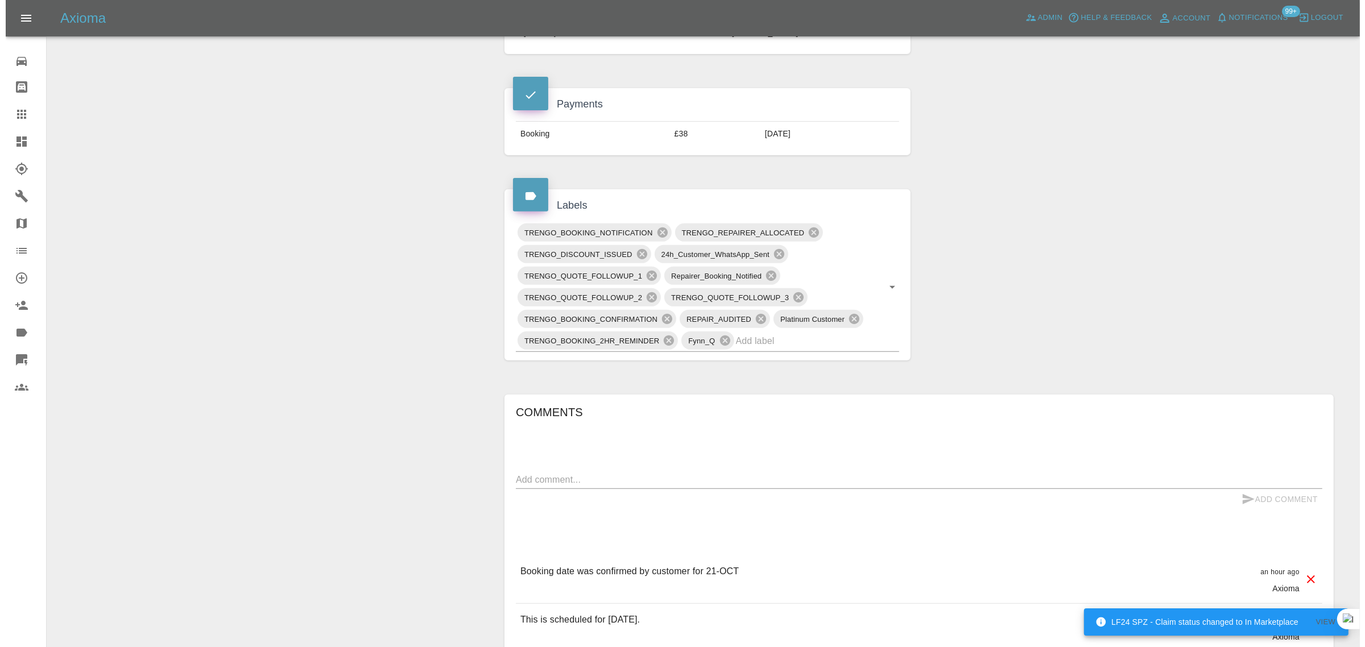
scroll to position [0, 0]
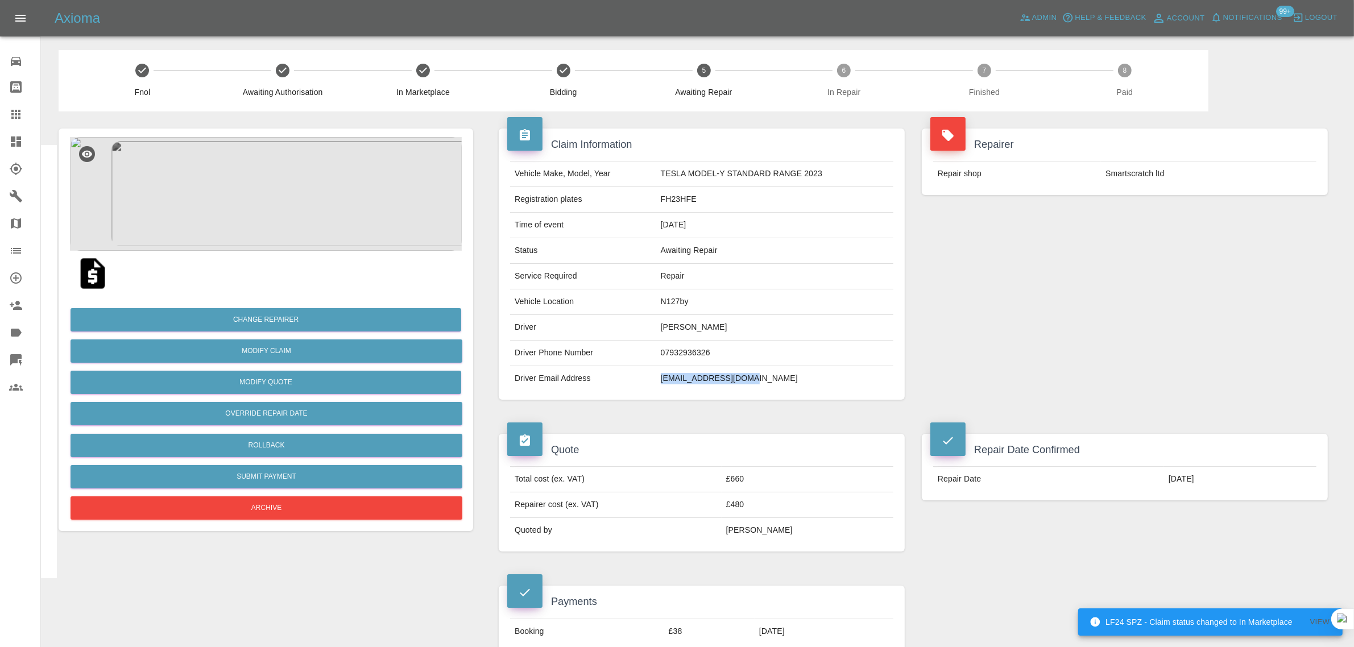
drag, startPoint x: 660, startPoint y: 378, endPoint x: 774, endPoint y: 390, distance: 113.8
click at [774, 390] on td "n_1988@hotmail.co.uk" at bounding box center [774, 378] width 237 height 25
copy td "n_1988@hotmail.co.uk"
click at [10, 114] on icon at bounding box center [16, 115] width 14 height 14
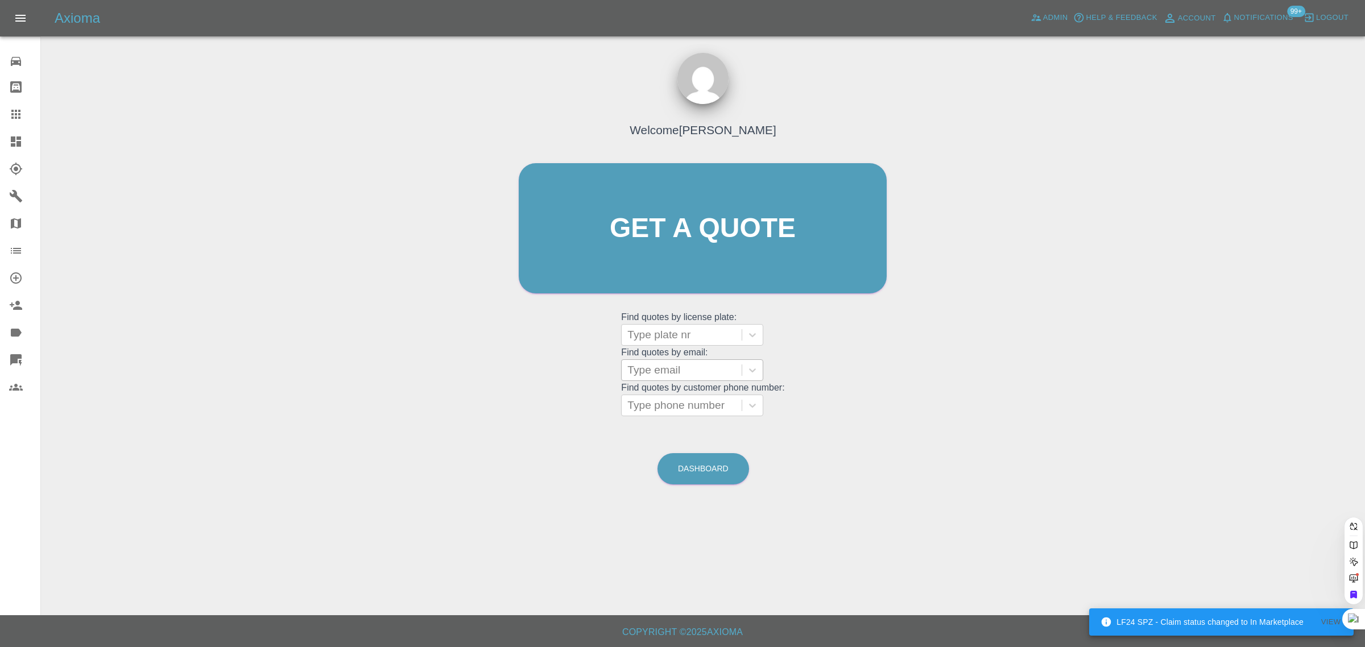
click at [659, 370] on div at bounding box center [681, 370] width 109 height 16
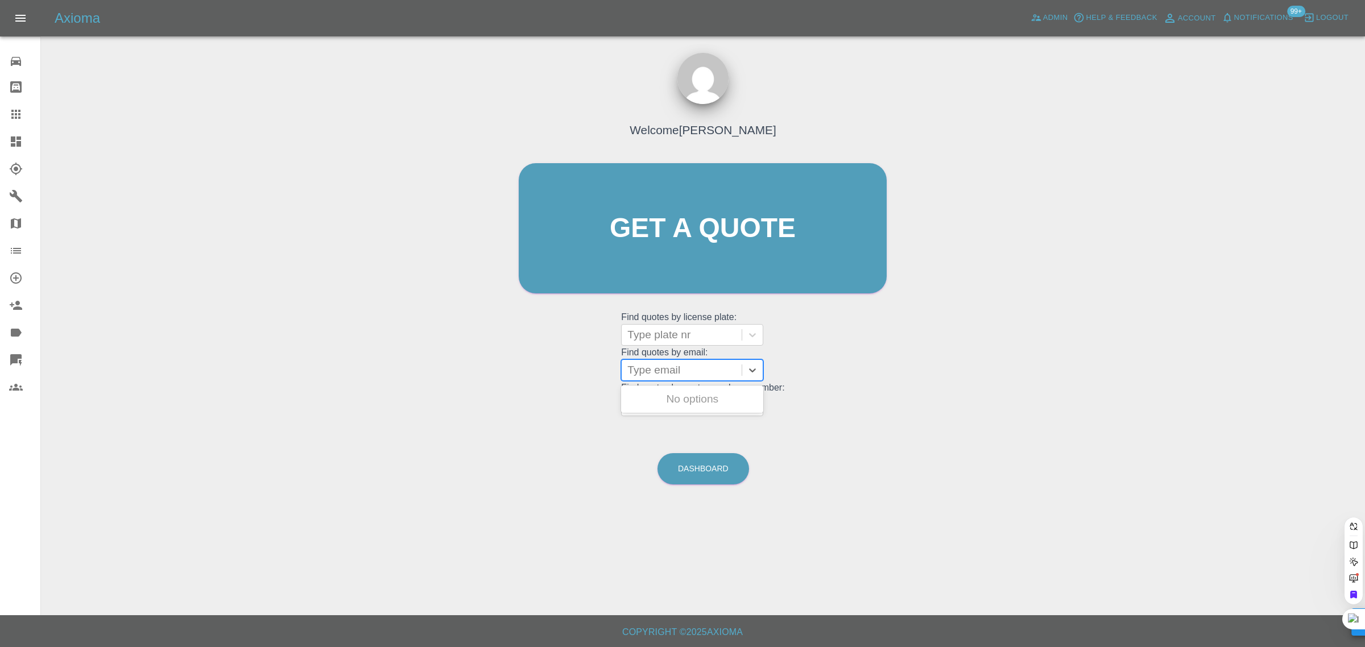
paste input "adamzakjazziya@aol.com"
type input "adamzakjazziya@aol.com"
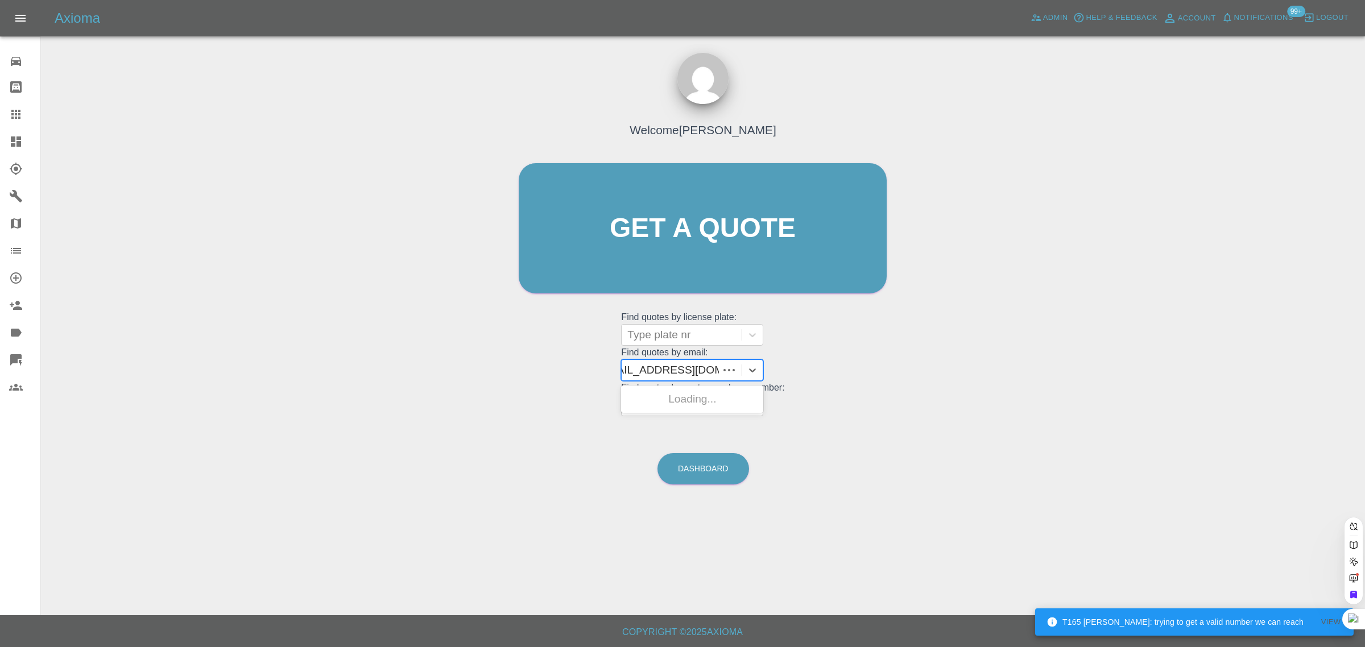
scroll to position [0, 13]
click at [681, 425] on div "WV21ZVJ, Fnol" at bounding box center [692, 422] width 142 height 23
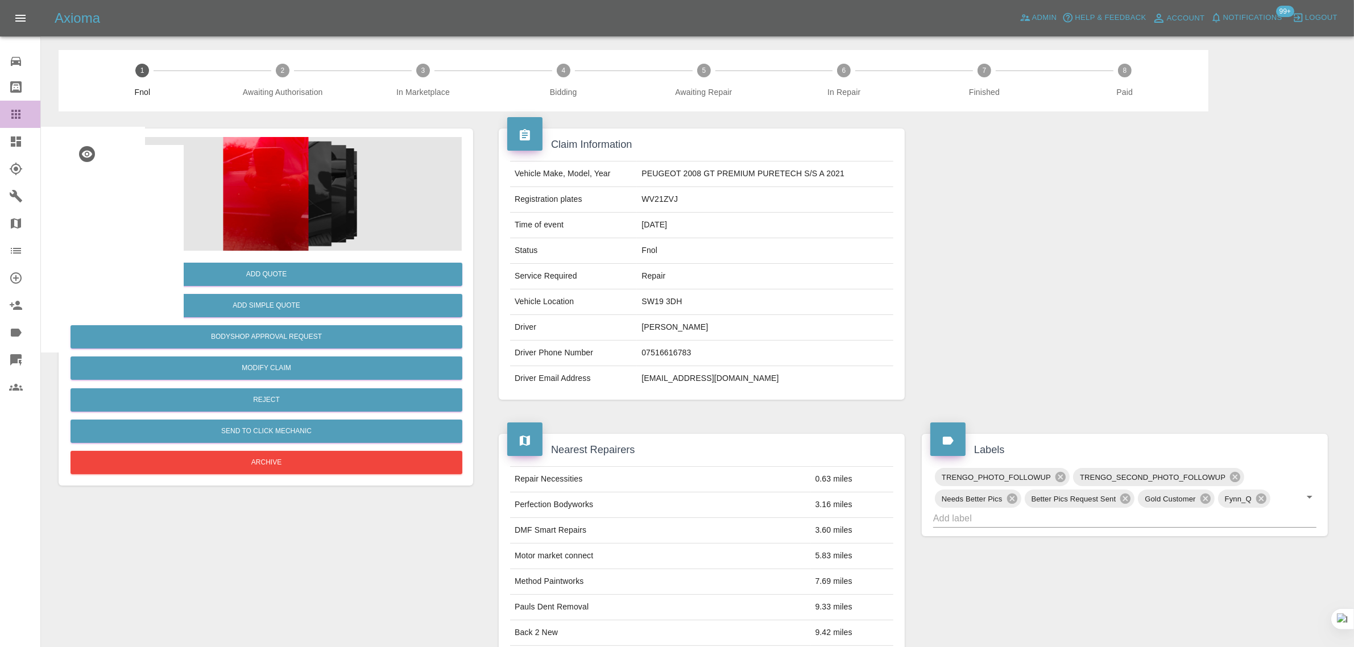
click at [24, 113] on div at bounding box center [25, 115] width 32 height 14
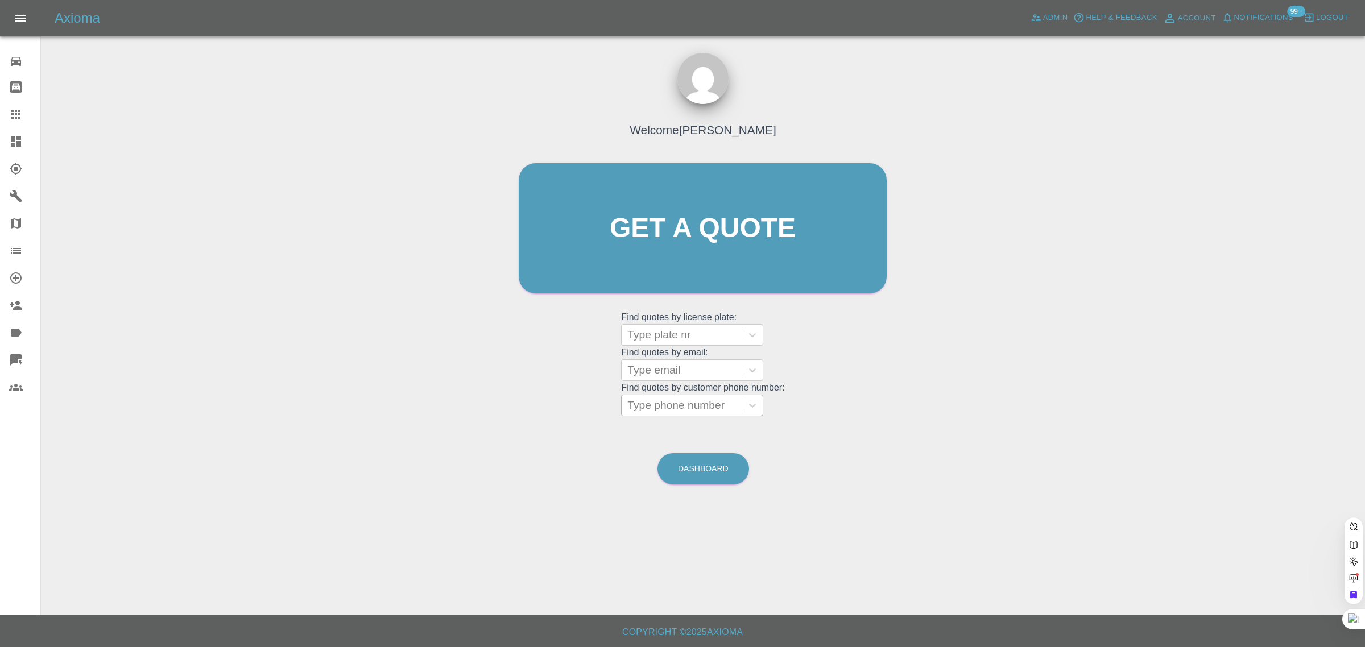
click at [692, 404] on div at bounding box center [681, 406] width 109 height 16
paste input "07789001363"
type input "07789001363"
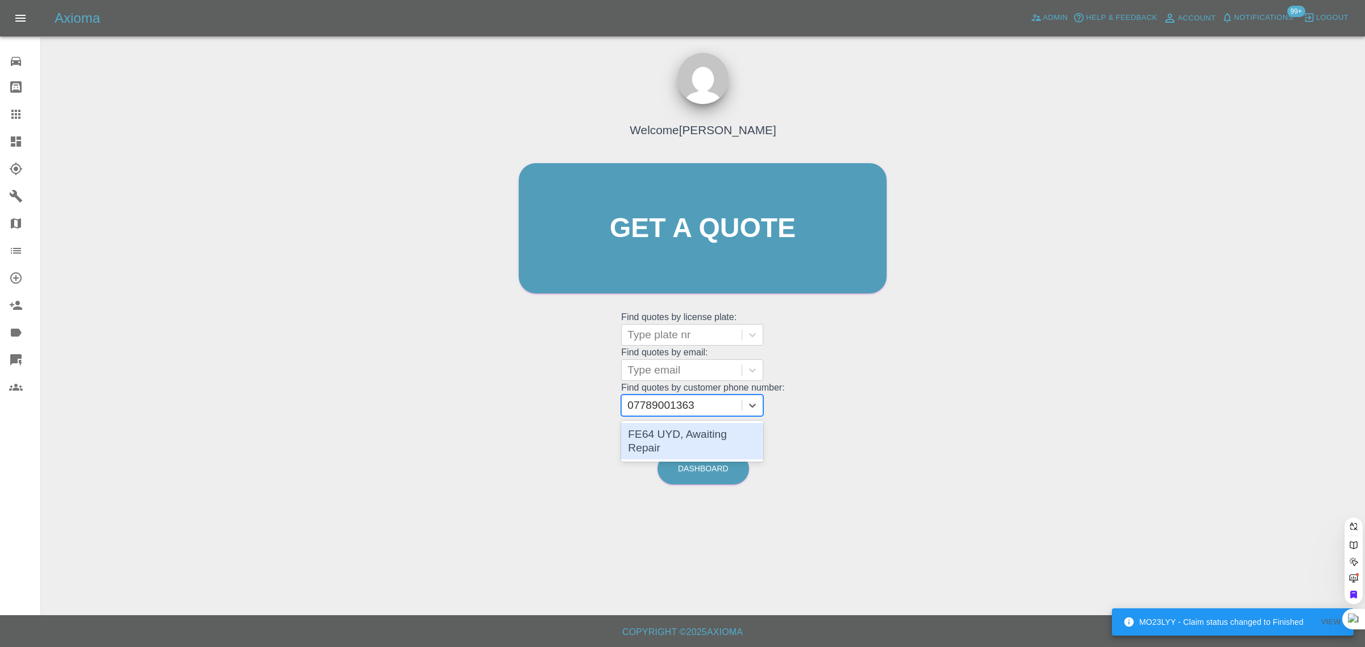
click at [701, 434] on div "FE64 UYD, Awaiting Repair" at bounding box center [692, 441] width 142 height 36
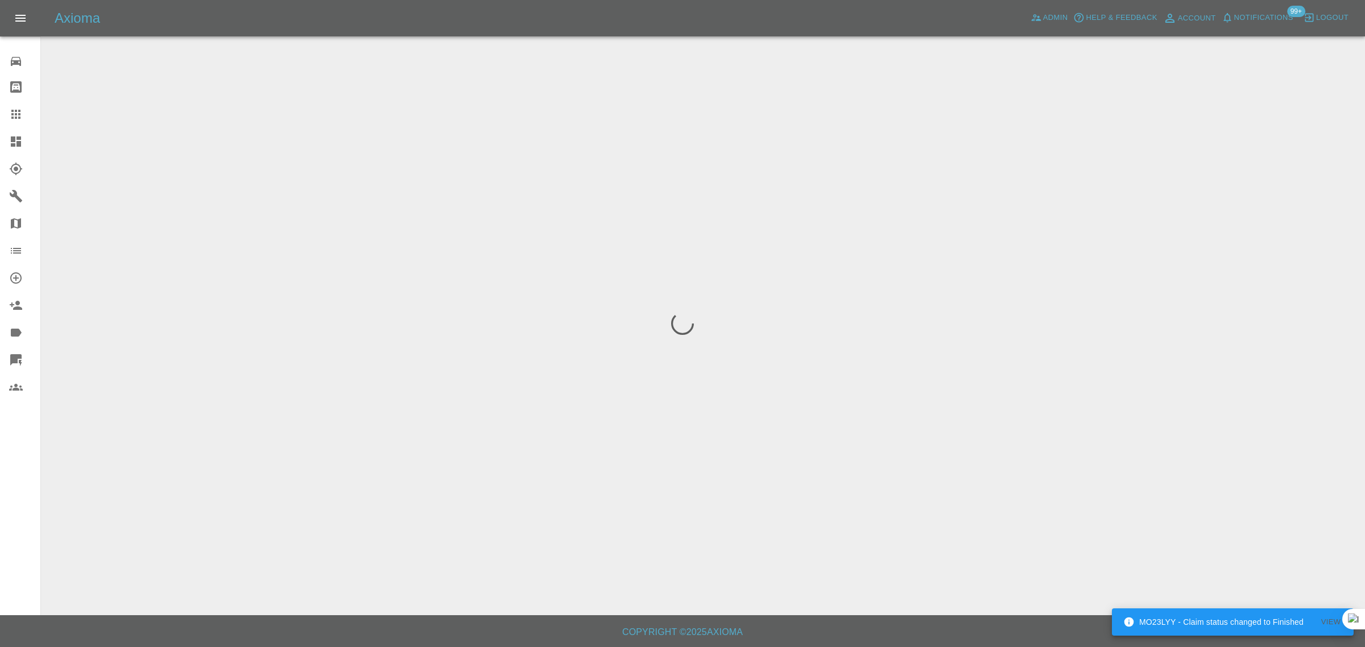
click at [13, 504] on div "0 Repair home Bodyshop home Claims Dashboard Explorer Garages Map Organization …" at bounding box center [20, 323] width 41 height 647
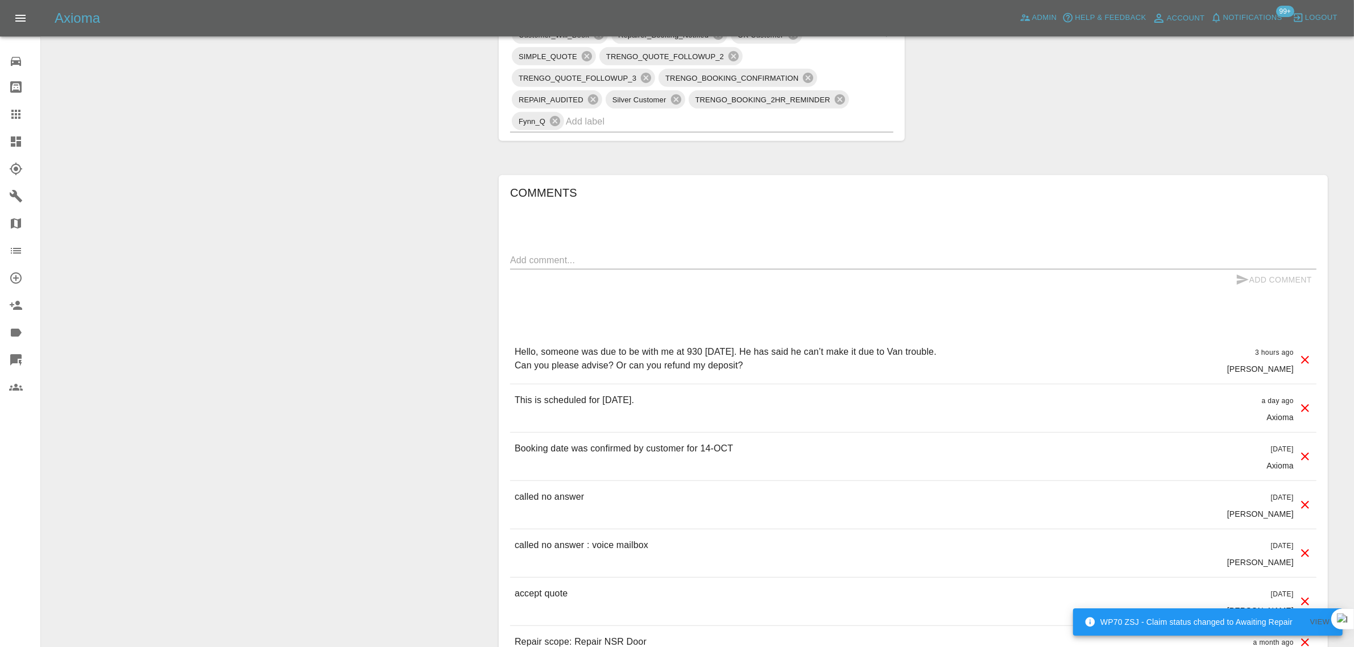
scroll to position [356, 0]
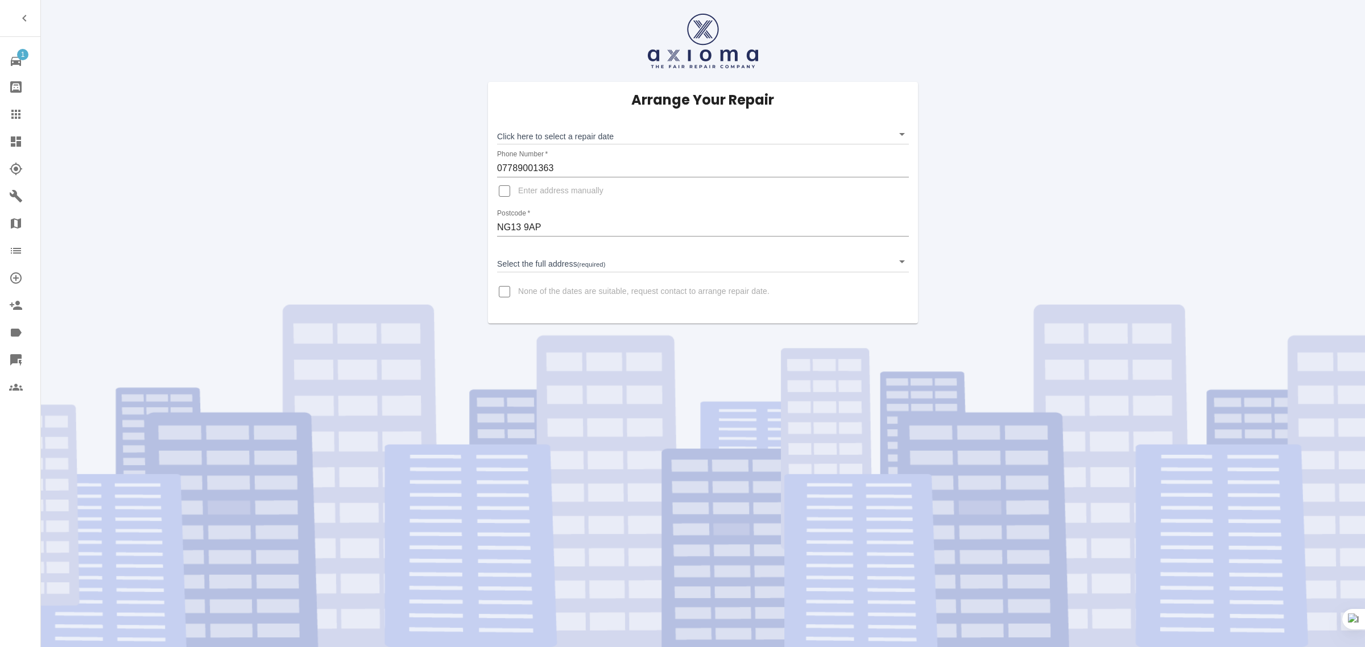
click at [9, 121] on link "Claims" at bounding box center [20, 114] width 40 height 27
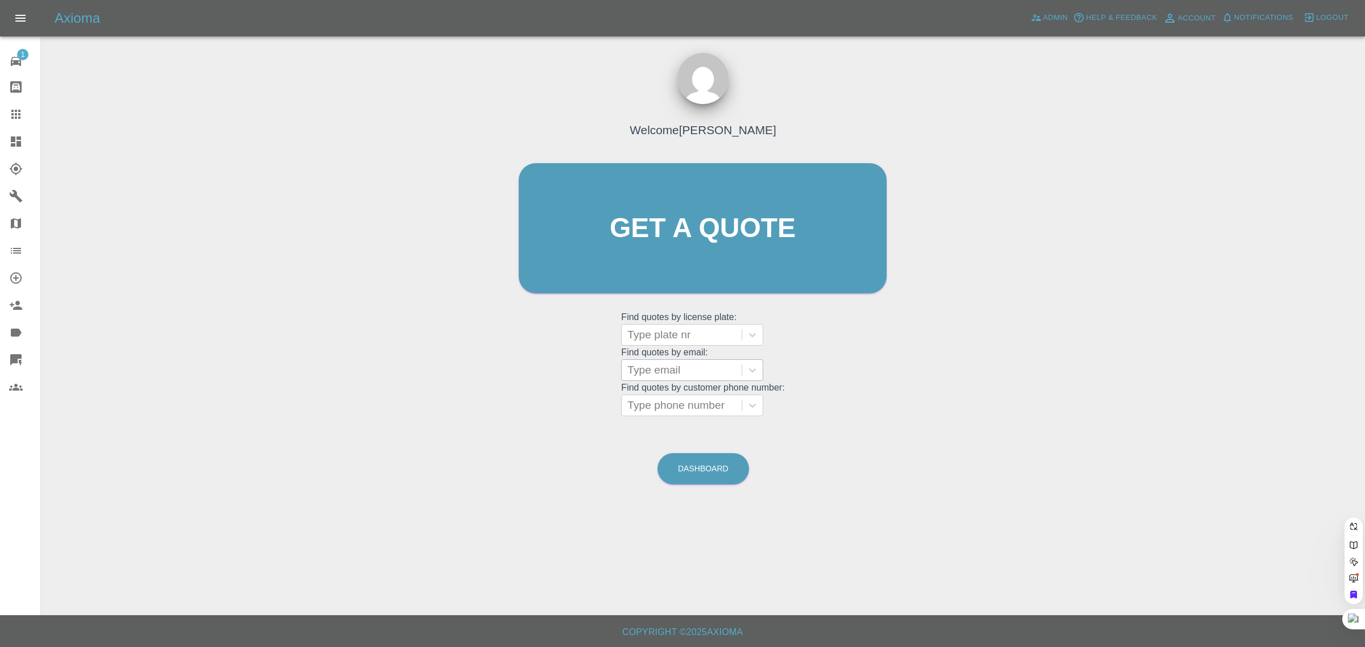
click at [697, 370] on div at bounding box center [681, 370] width 109 height 16
paste input "[PERSON_NAME][EMAIL_ADDRESS][DOMAIN_NAME]"
type input "[PERSON_NAME][EMAIL_ADDRESS][DOMAIN_NAME]"
click at [715, 394] on div "WP70 ZSJ, Awaiting Repair" at bounding box center [692, 406] width 142 height 36
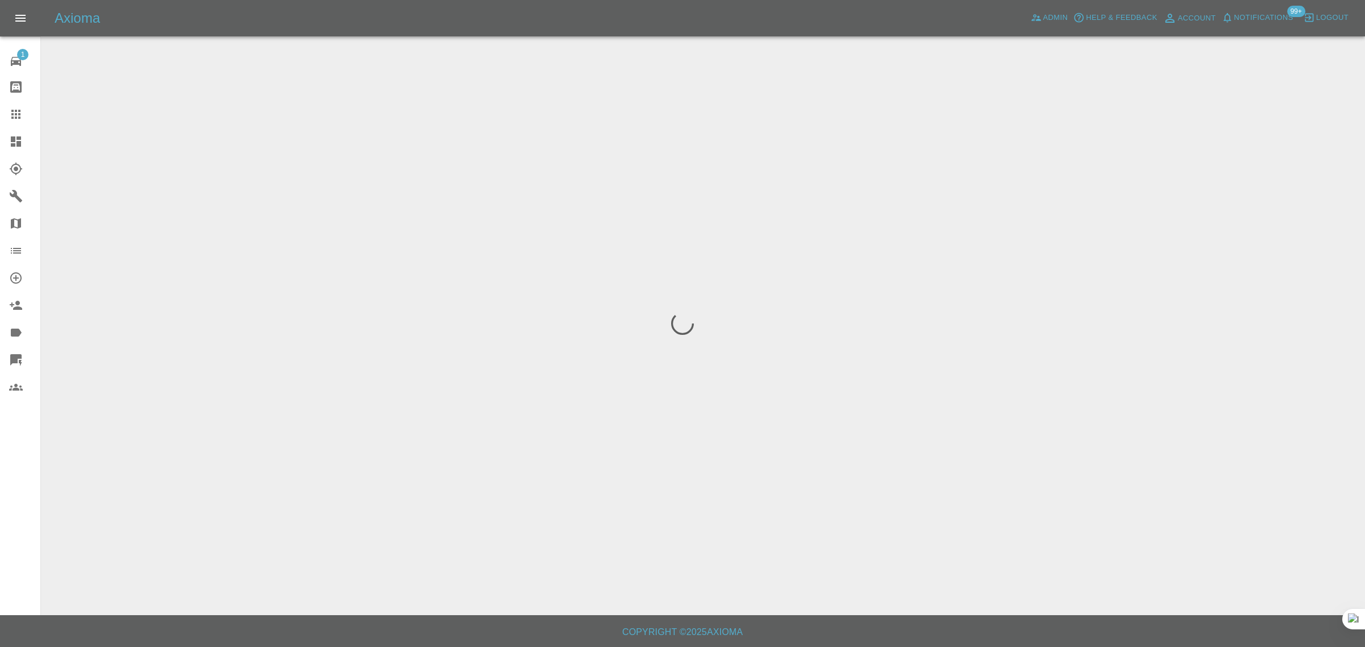
click at [34, 468] on div "1 Repair home Bodyshop home Claims Dashboard Explorer Garages Map Organization …" at bounding box center [20, 323] width 41 height 647
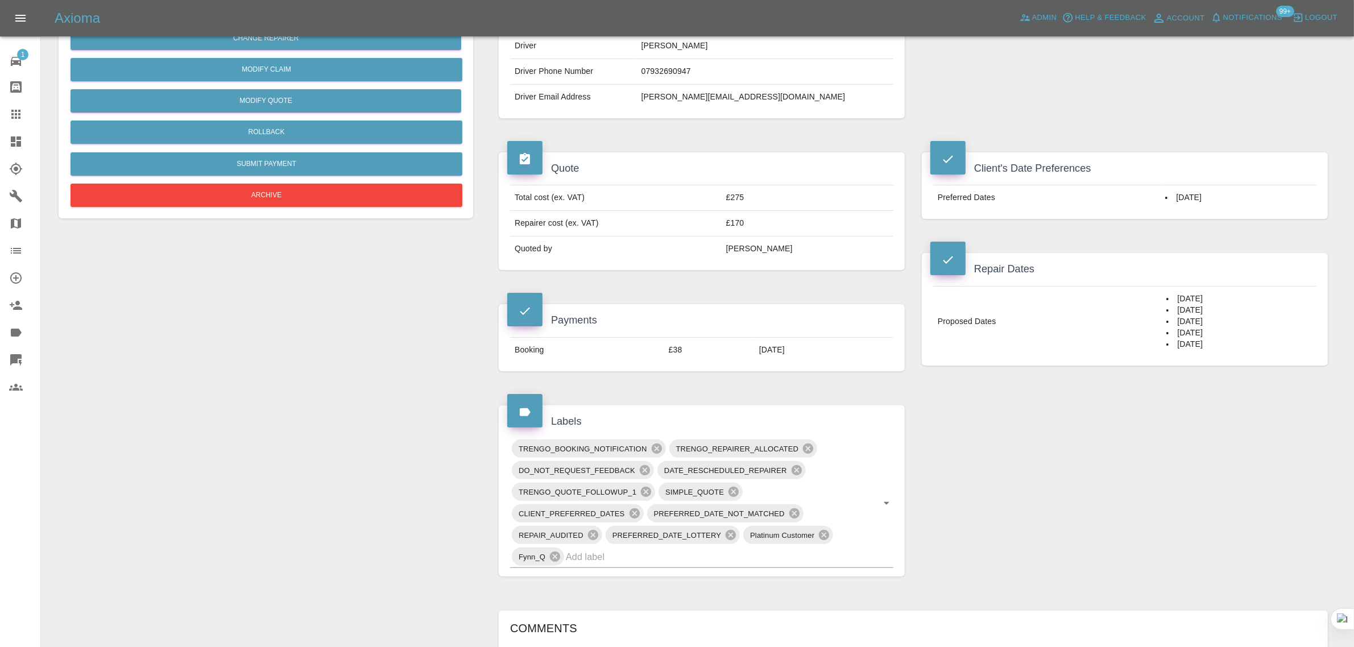
scroll to position [284, 0]
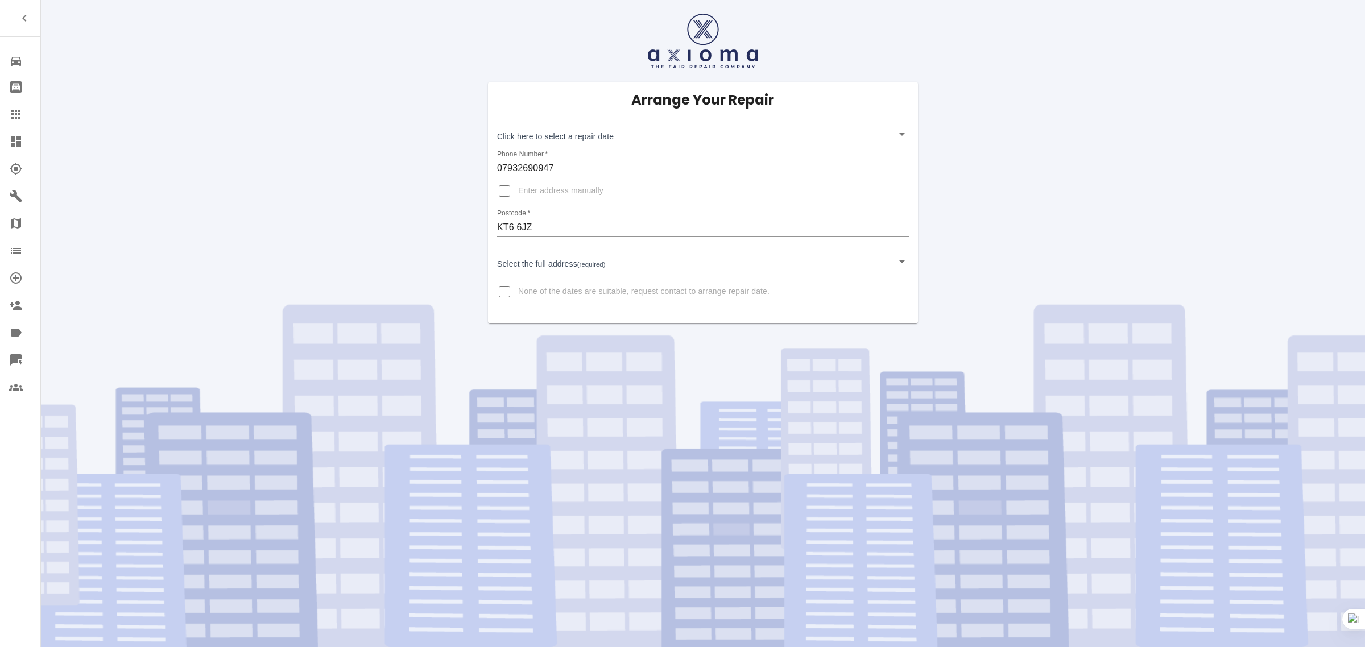
click at [17, 110] on icon at bounding box center [16, 115] width 14 height 14
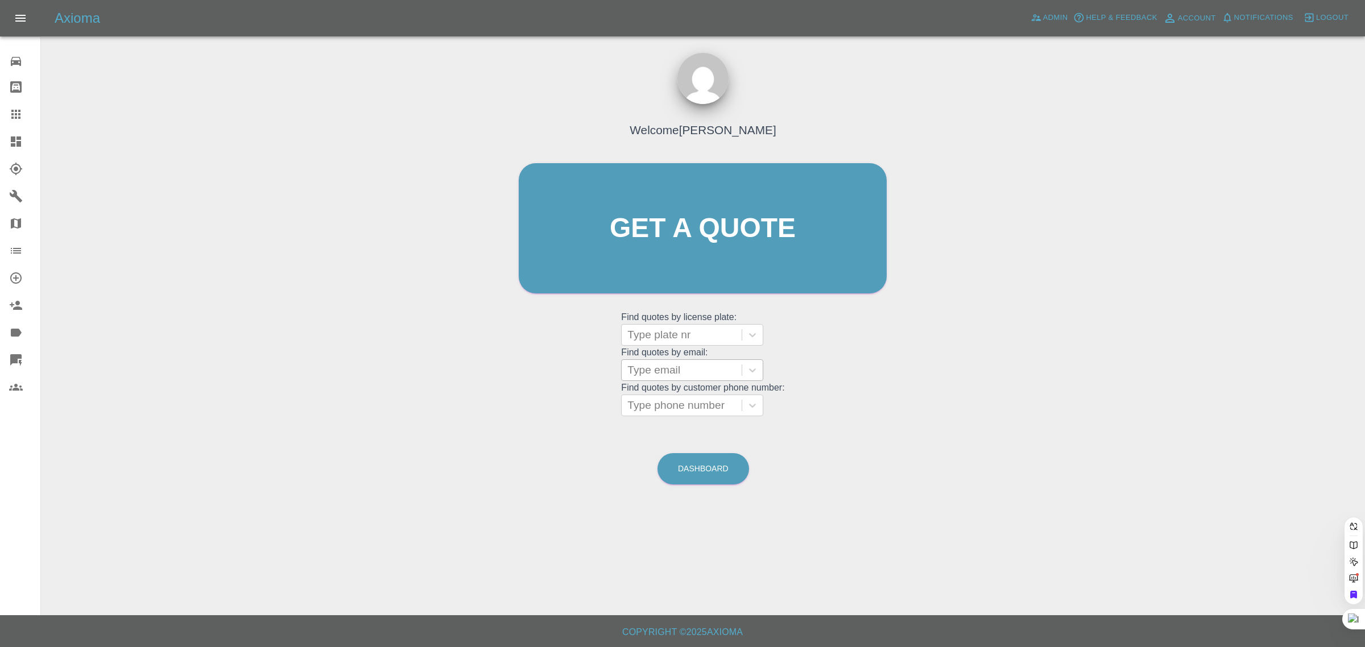
click at [652, 367] on div at bounding box center [681, 370] width 109 height 16
paste input "[EMAIL_ADDRESS][DOMAIN_NAME]"
type input "[EMAIL_ADDRESS][DOMAIN_NAME]"
click at [677, 404] on div "LS22 UTP, Awaiting Repair" at bounding box center [692, 406] width 142 height 36
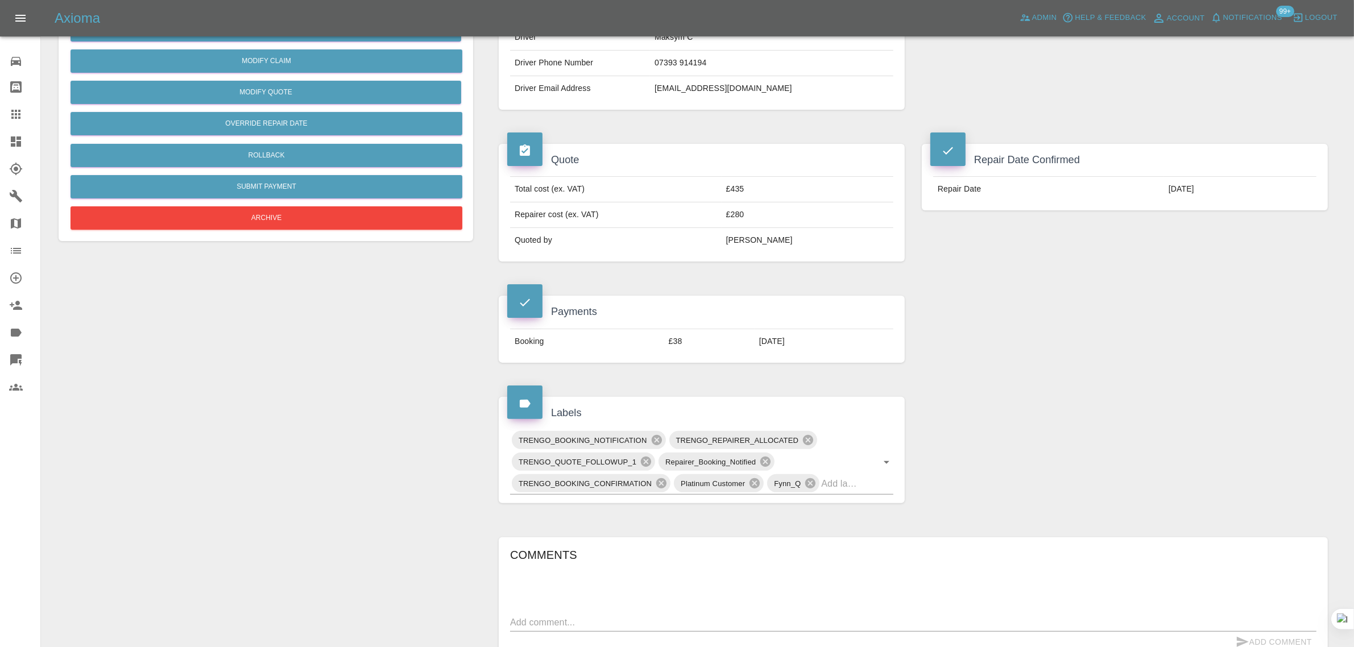
scroll to position [569, 0]
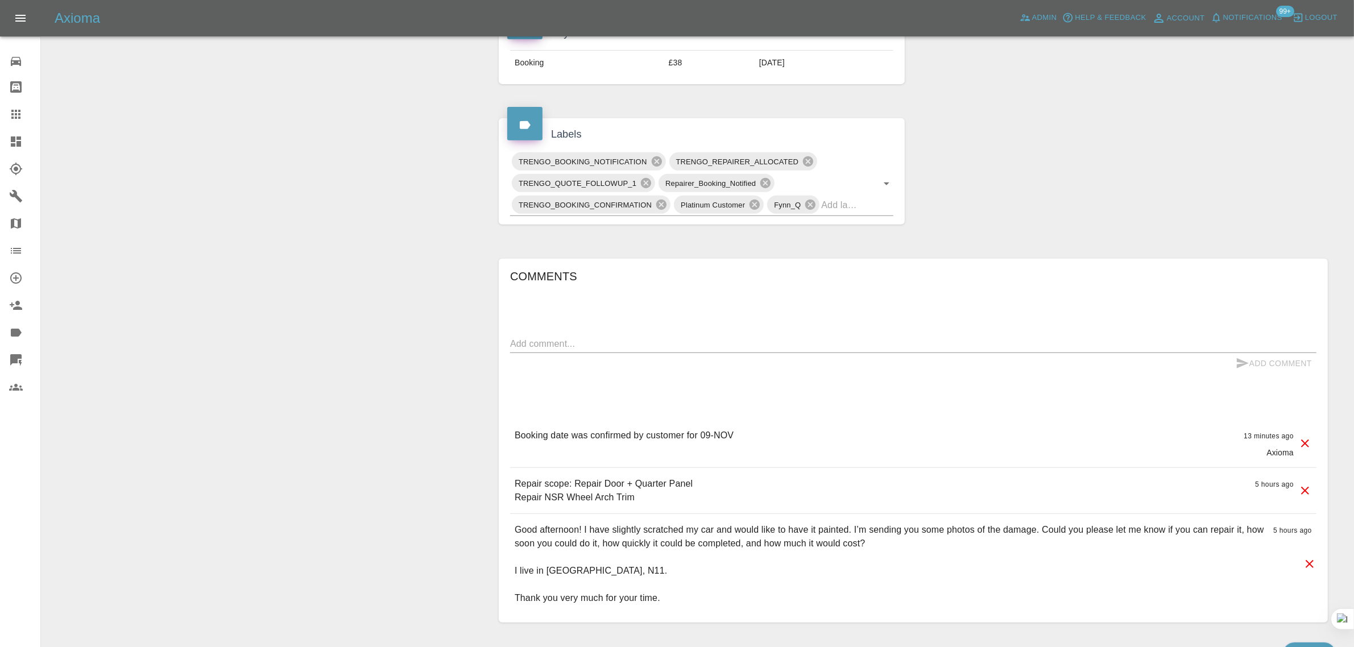
click at [716, 340] on textarea at bounding box center [913, 343] width 807 height 13
paste textarea "Thank you very much for giving me the appointment date for my car paint repair.…"
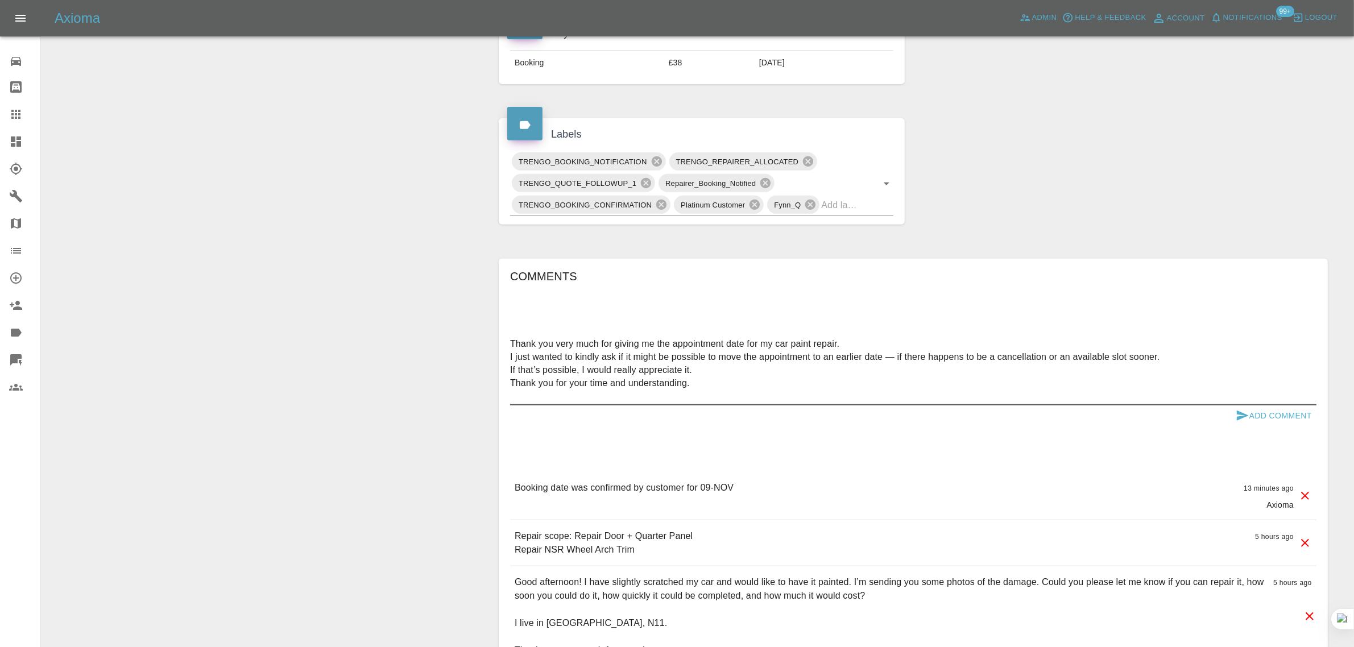
type textarea "Thank you very much for giving me the appointment date for my car paint repair.…"
click at [1253, 407] on button "Add Comment" at bounding box center [1274, 416] width 85 height 21
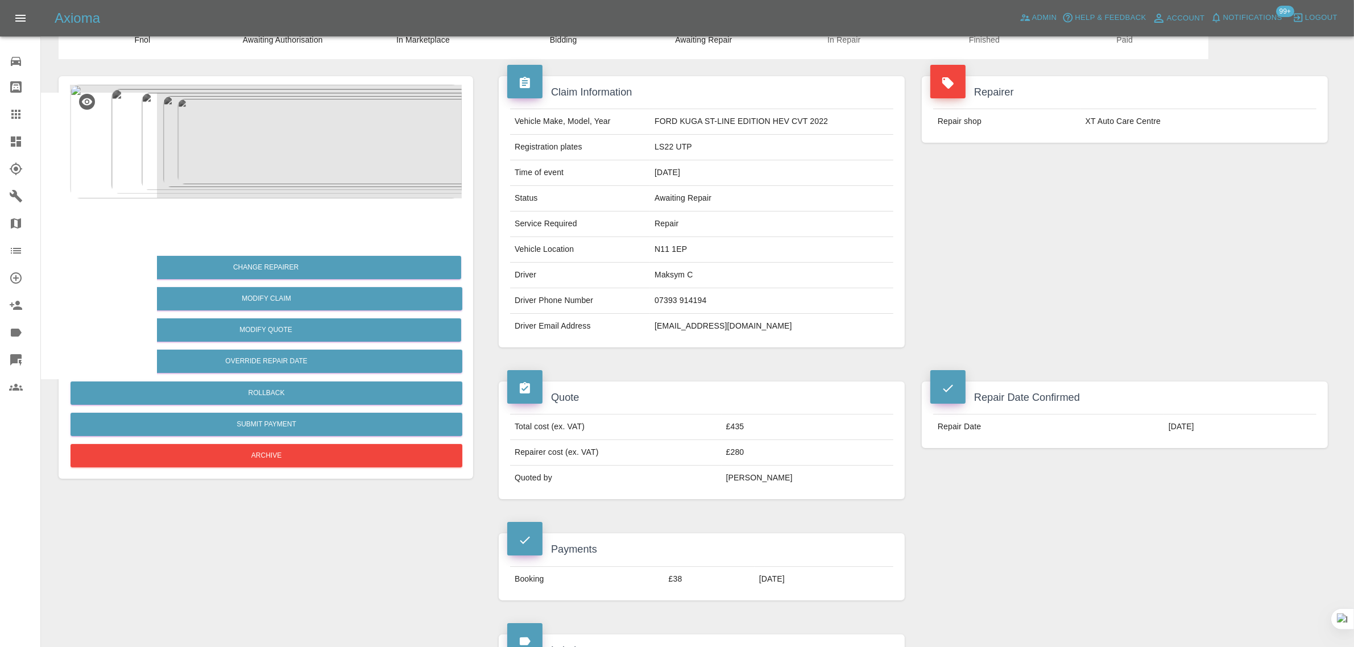
scroll to position [0, 0]
